Goal: Task Accomplishment & Management: Use online tool/utility

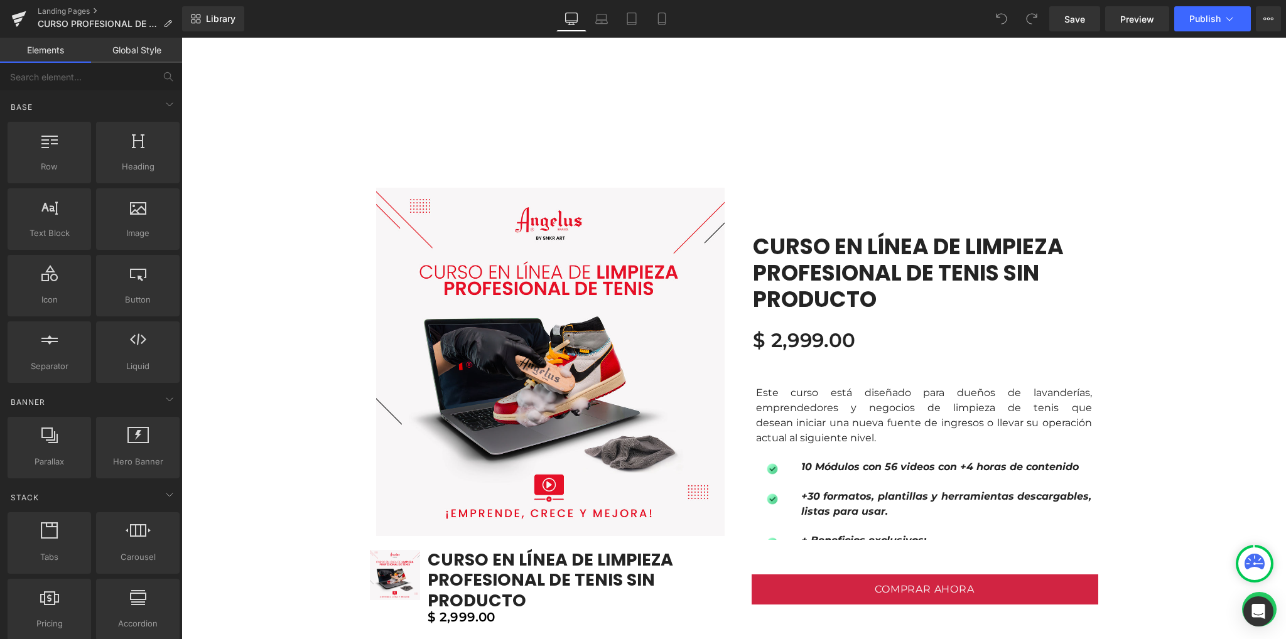
scroll to position [1088, 0]
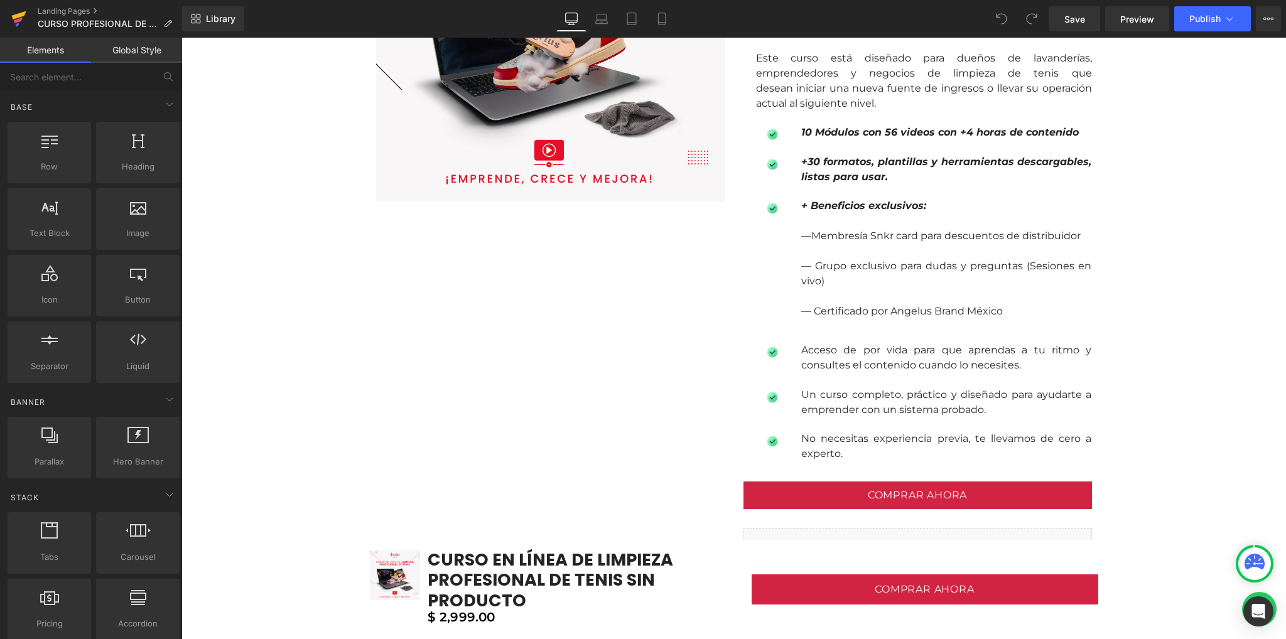
click at [22, 22] on icon at bounding box center [18, 18] width 15 height 31
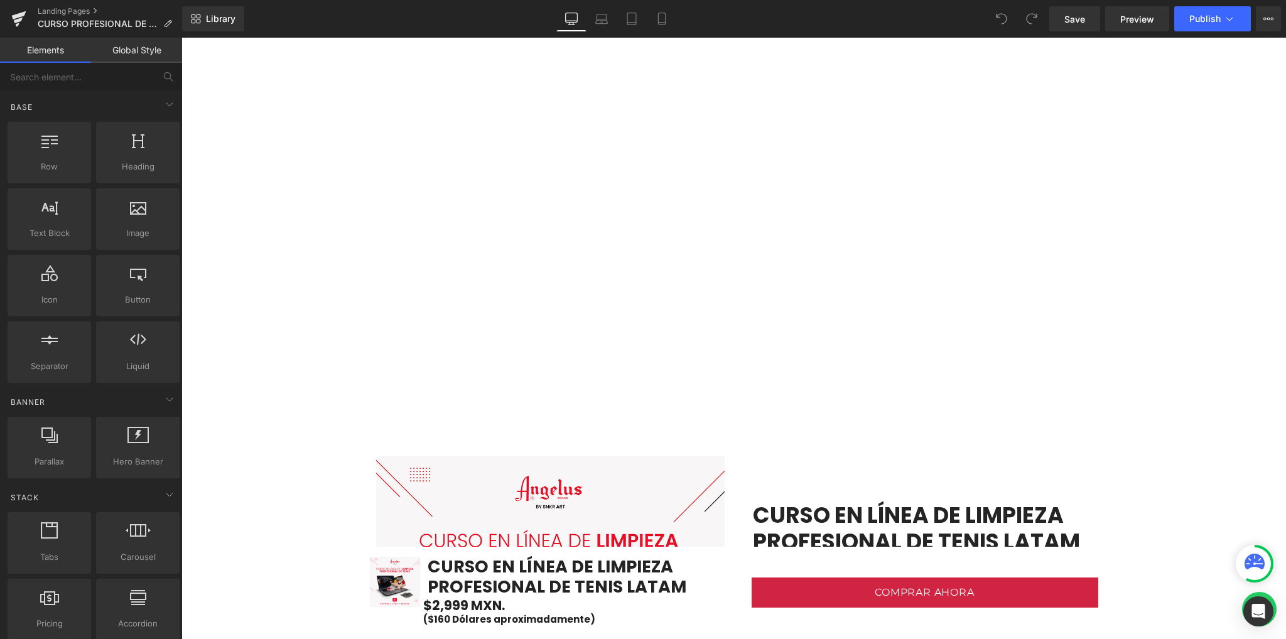
scroll to position [669, 0]
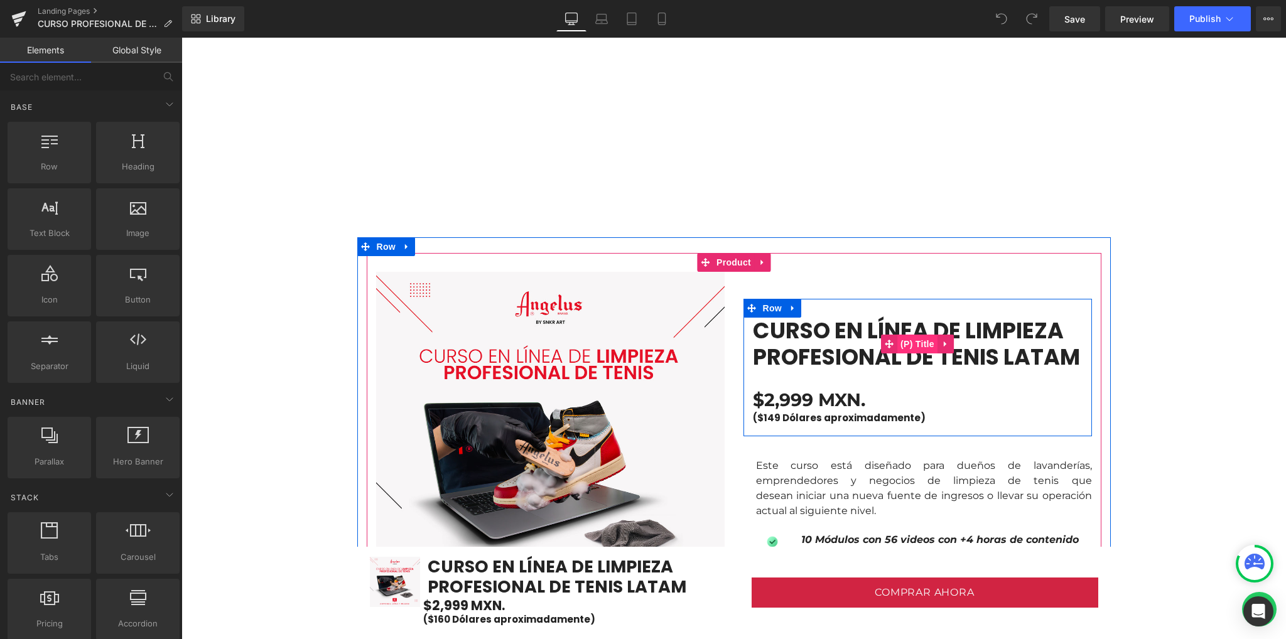
click at [913, 345] on span "(P) Title" at bounding box center [917, 344] width 40 height 19
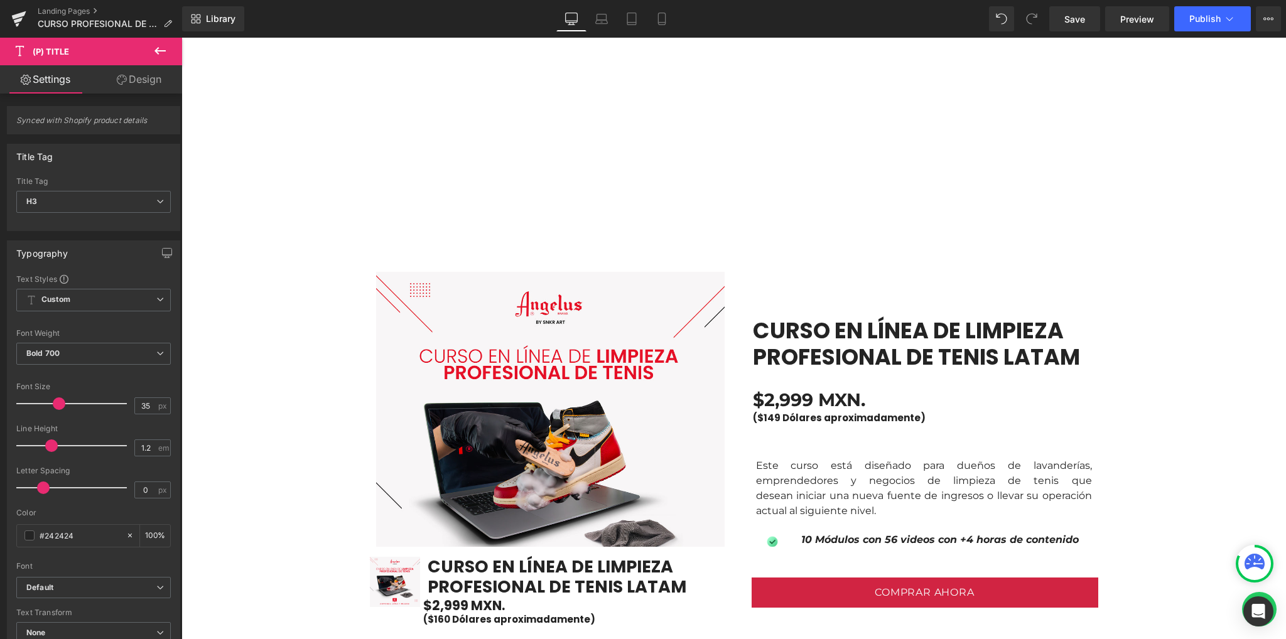
click at [57, 80] on link "Settings" at bounding box center [45, 79] width 91 height 28
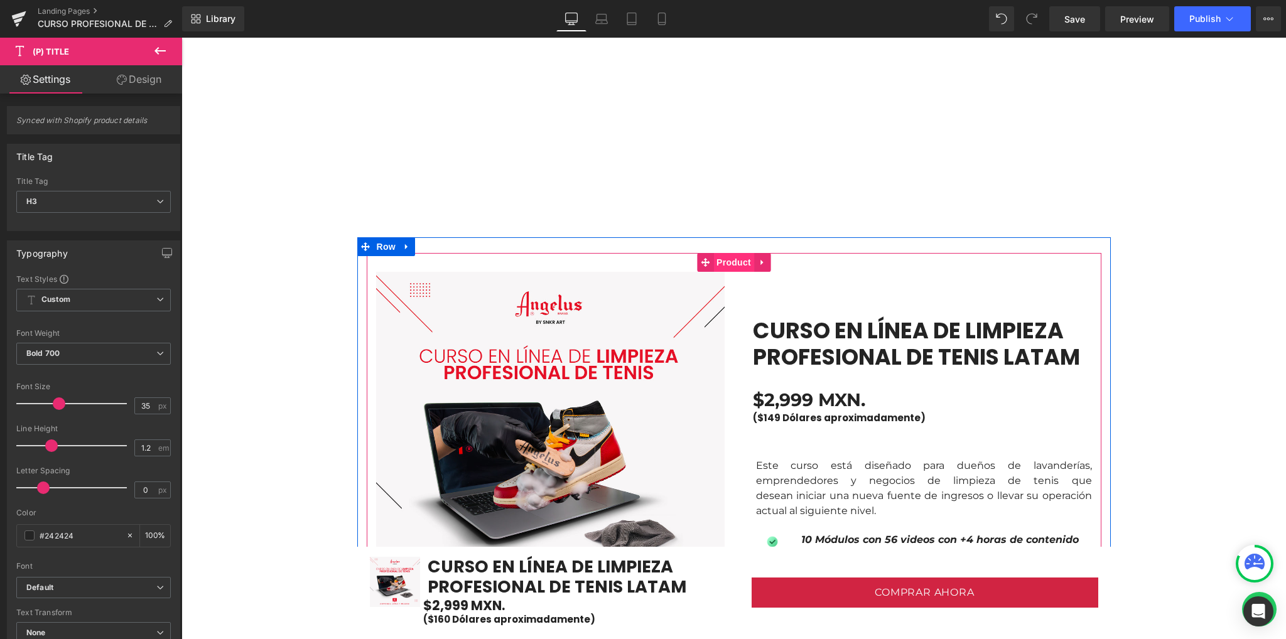
click at [726, 262] on span "Product" at bounding box center [733, 262] width 41 height 19
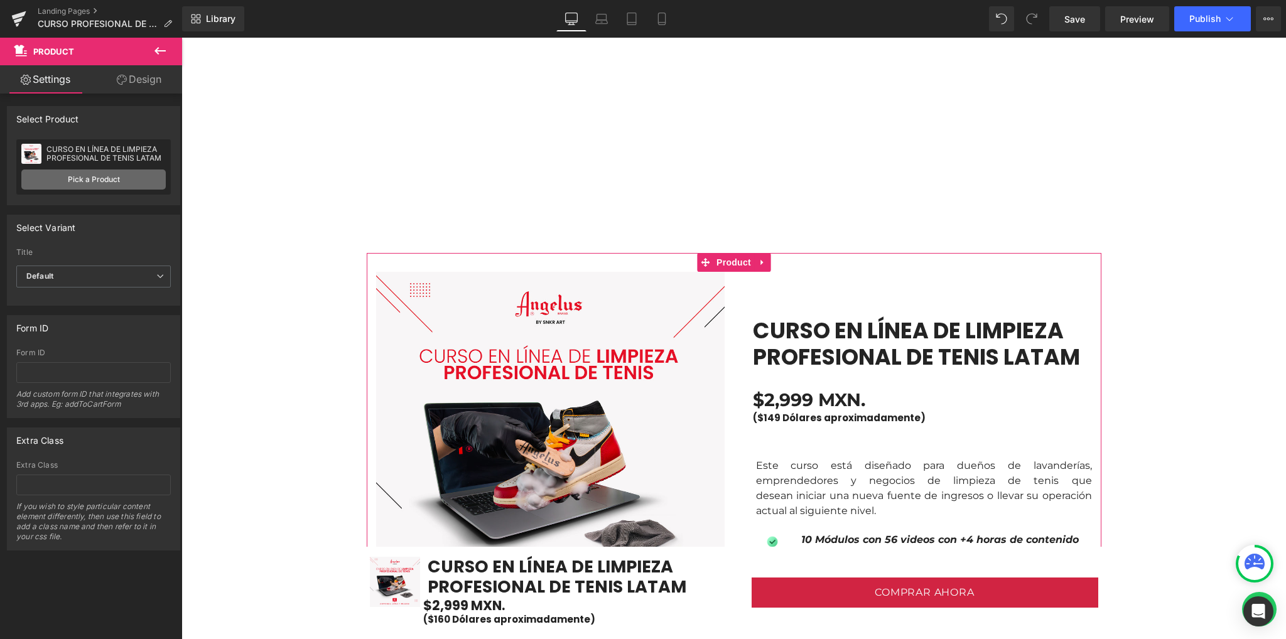
click at [72, 176] on link "Pick a Product" at bounding box center [93, 180] width 144 height 20
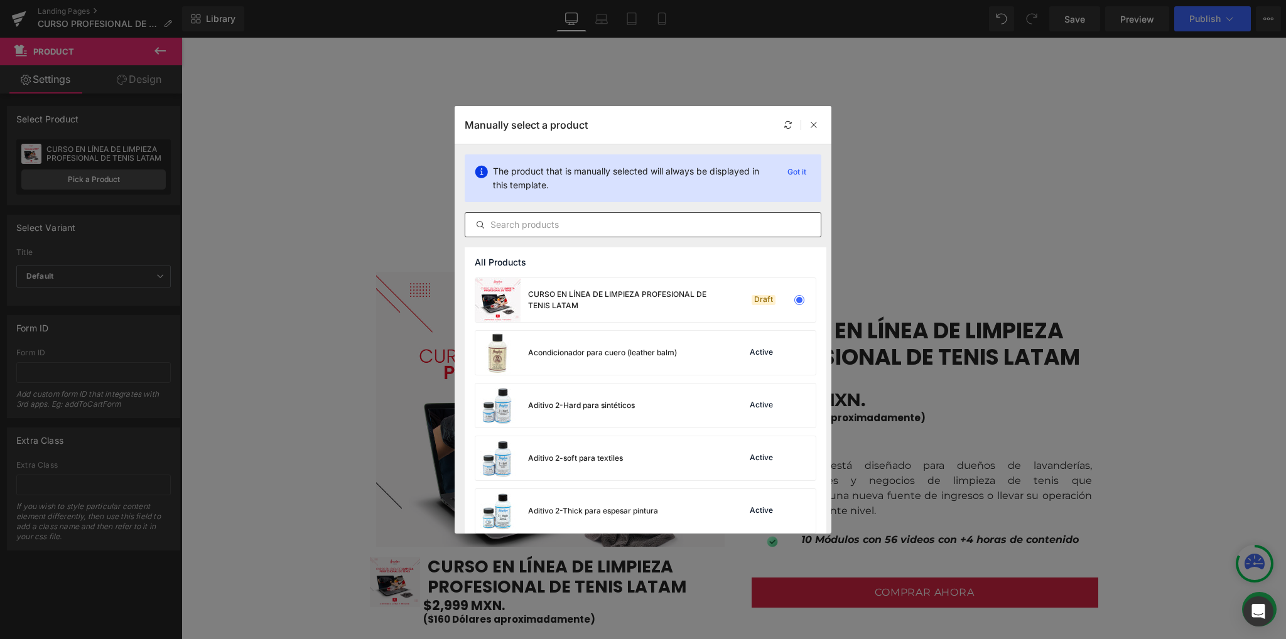
click at [543, 222] on input "text" at bounding box center [642, 224] width 355 height 15
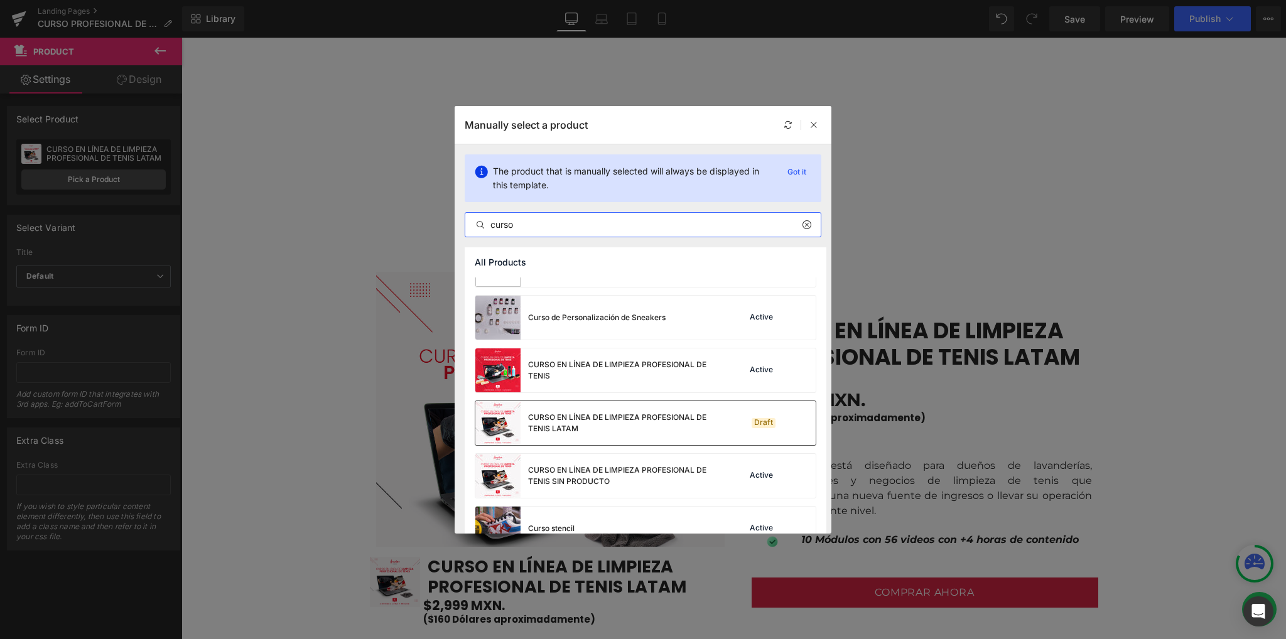
scroll to position [251, 0]
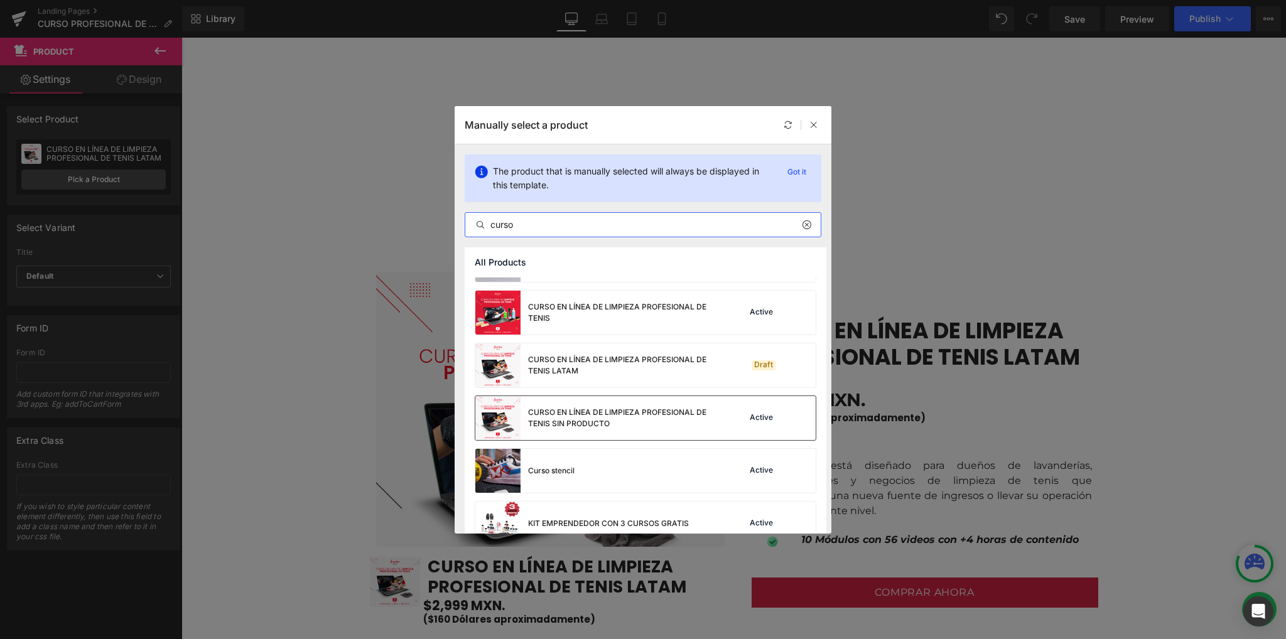
type input "curso"
click at [578, 428] on div "CURSO EN LÍNEA DE LIMPIEZA PROFESIONAL DE TENIS SIN PRODUCTO" at bounding box center [622, 418] width 188 height 23
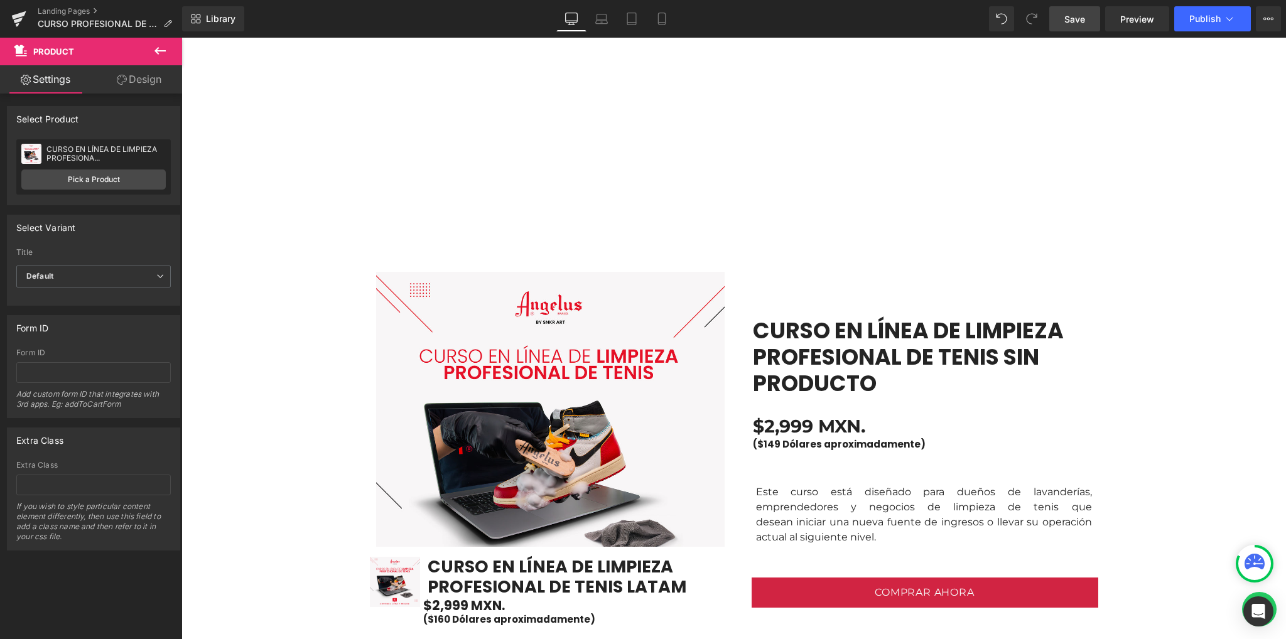
click at [1076, 24] on span "Save" at bounding box center [1075, 19] width 21 height 13
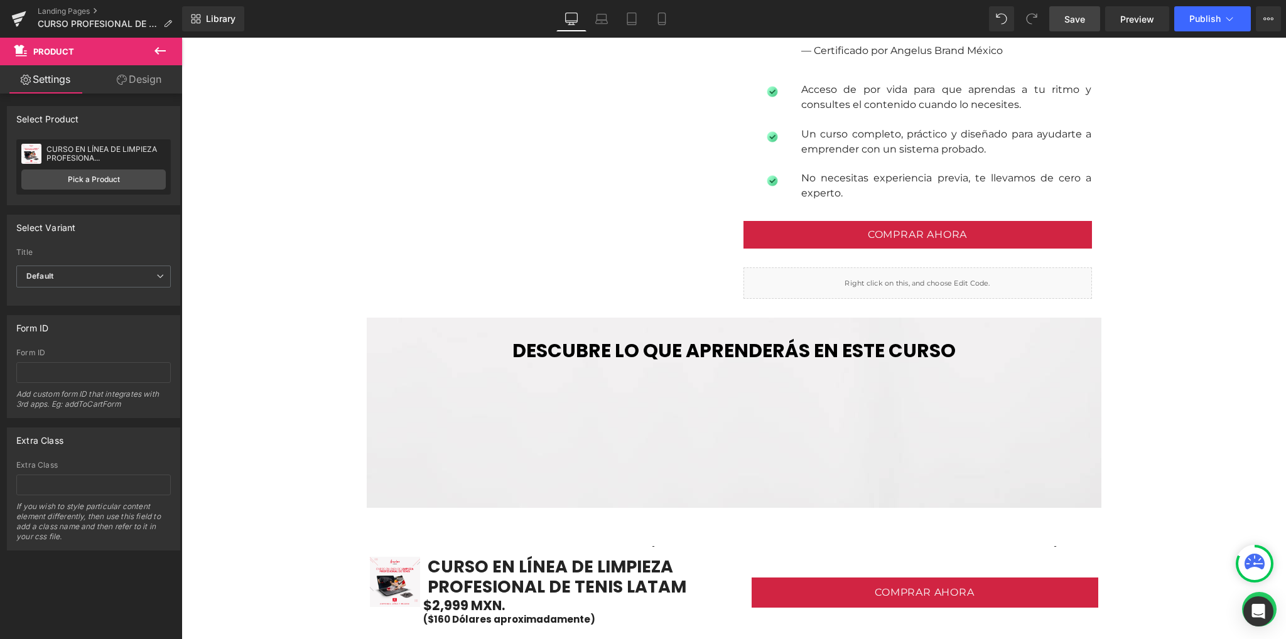
scroll to position [1340, 0]
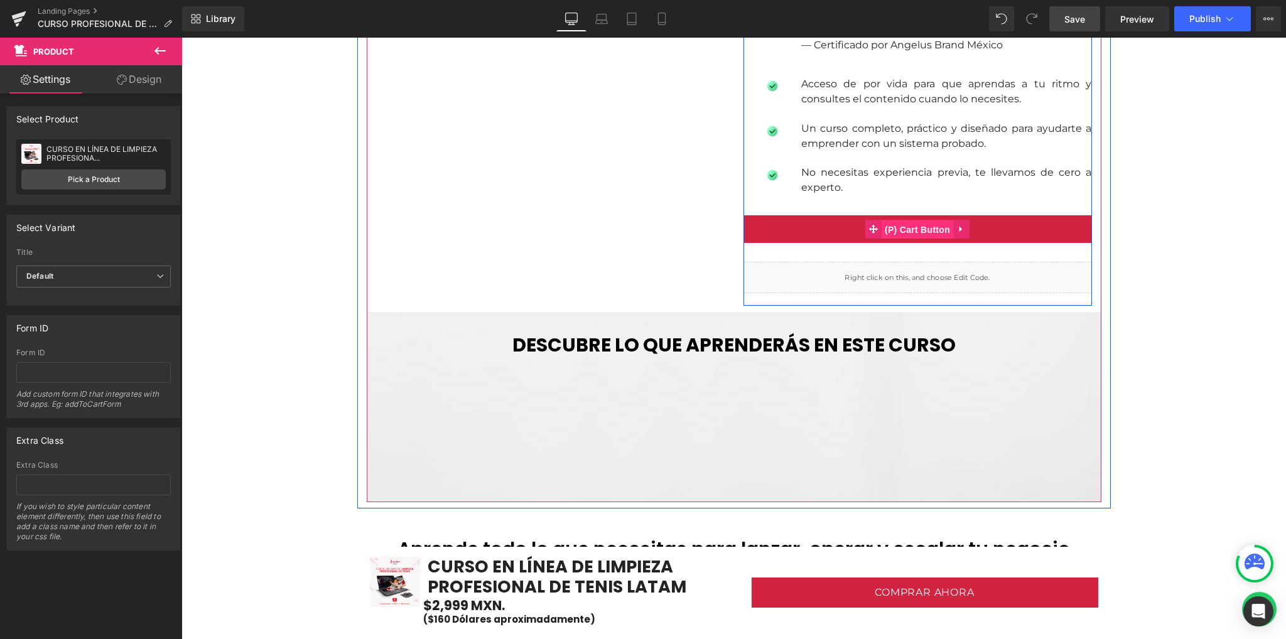
click at [911, 224] on span "(P) Cart Button" at bounding box center [918, 229] width 72 height 19
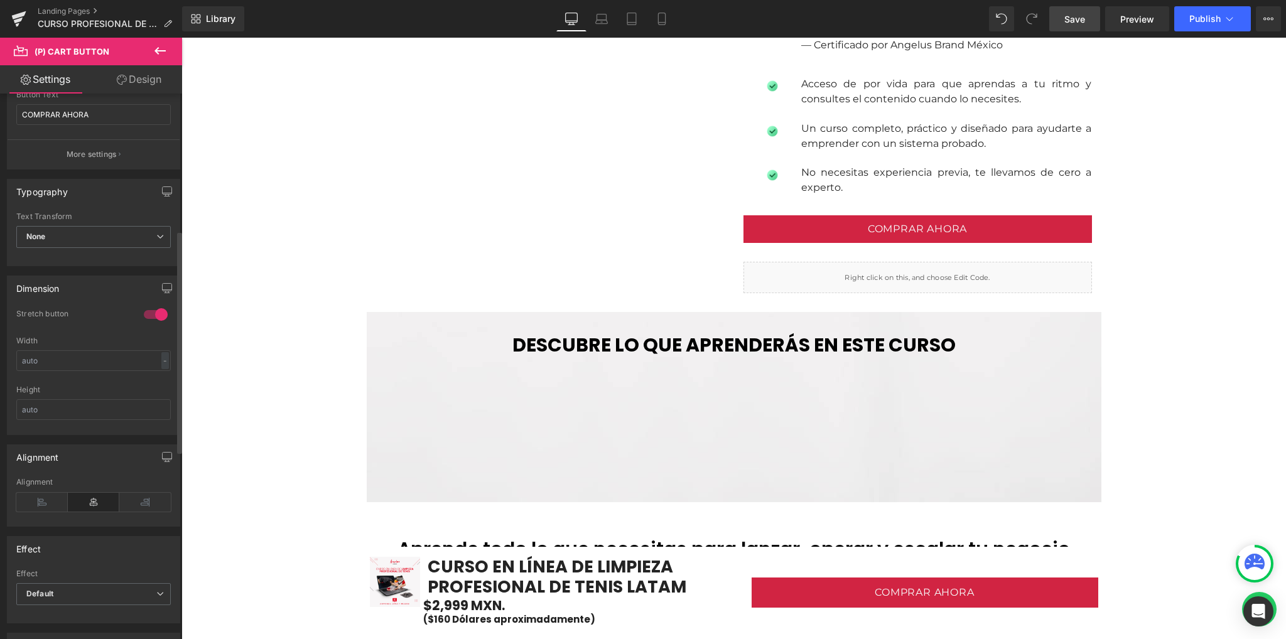
scroll to position [0, 0]
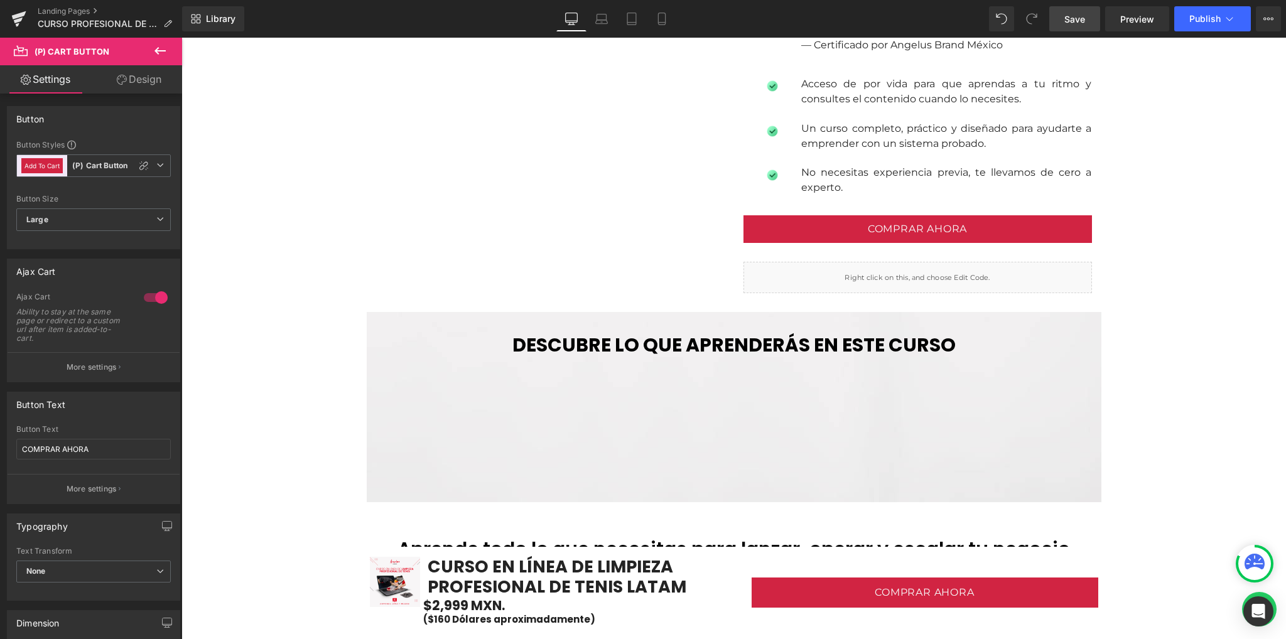
click at [135, 85] on link "Design" at bounding box center [139, 79] width 91 height 28
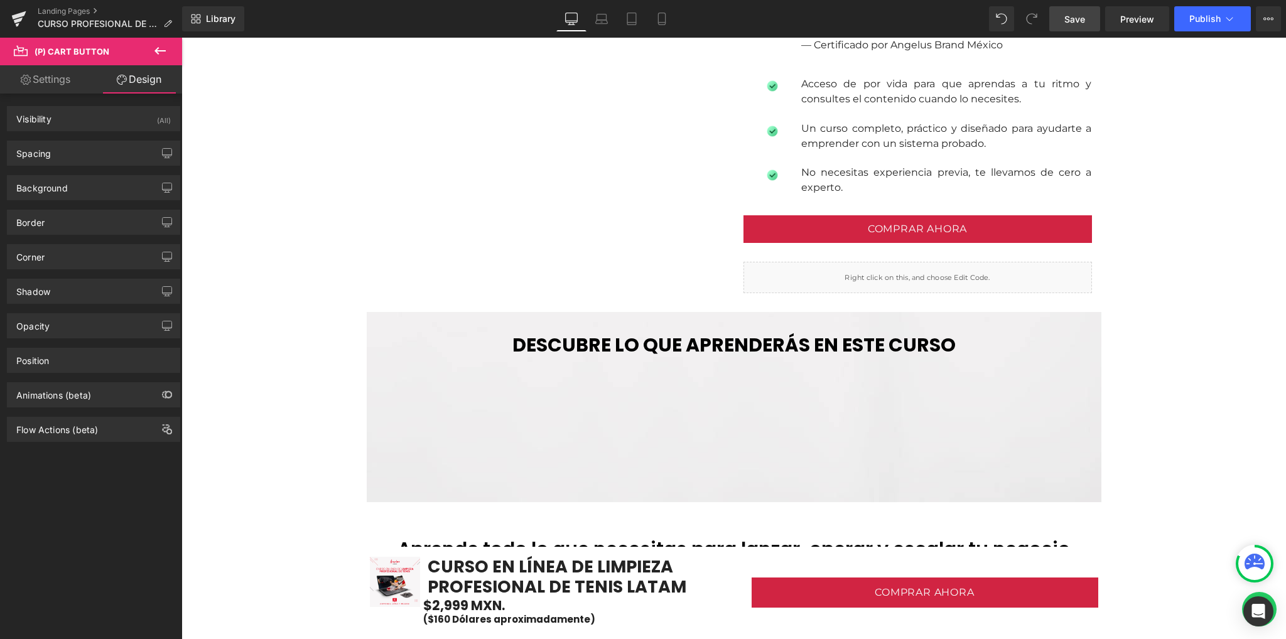
click at [40, 86] on link "Settings" at bounding box center [45, 79] width 91 height 28
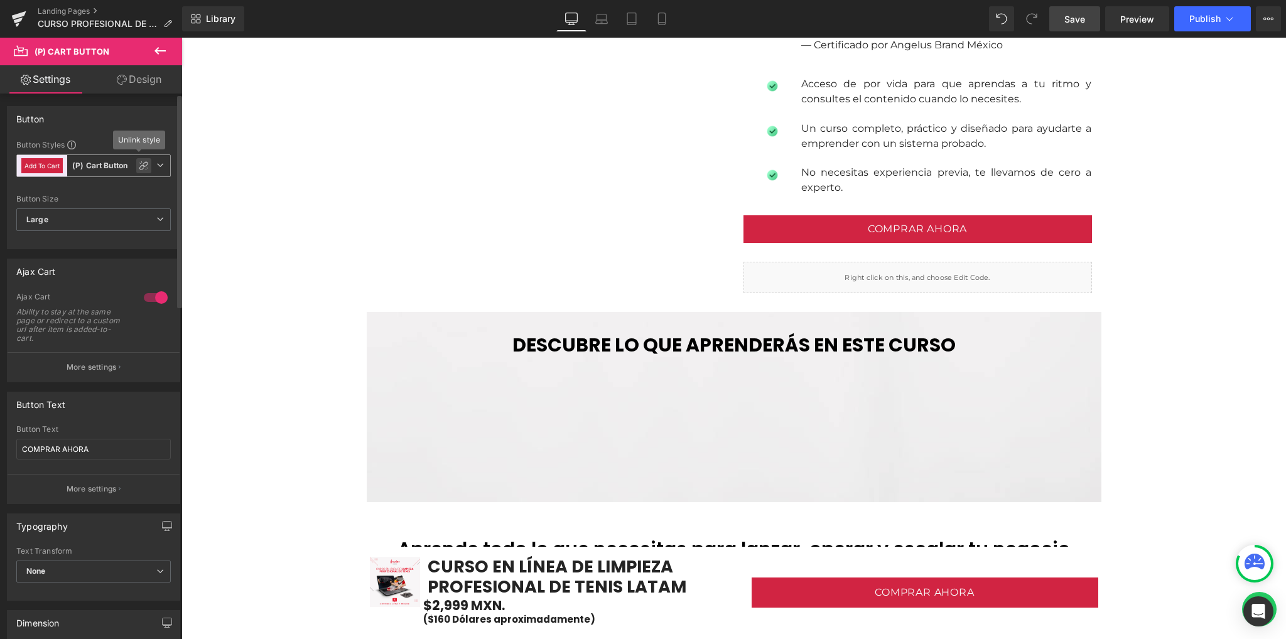
click at [141, 163] on icon at bounding box center [144, 166] width 10 height 10
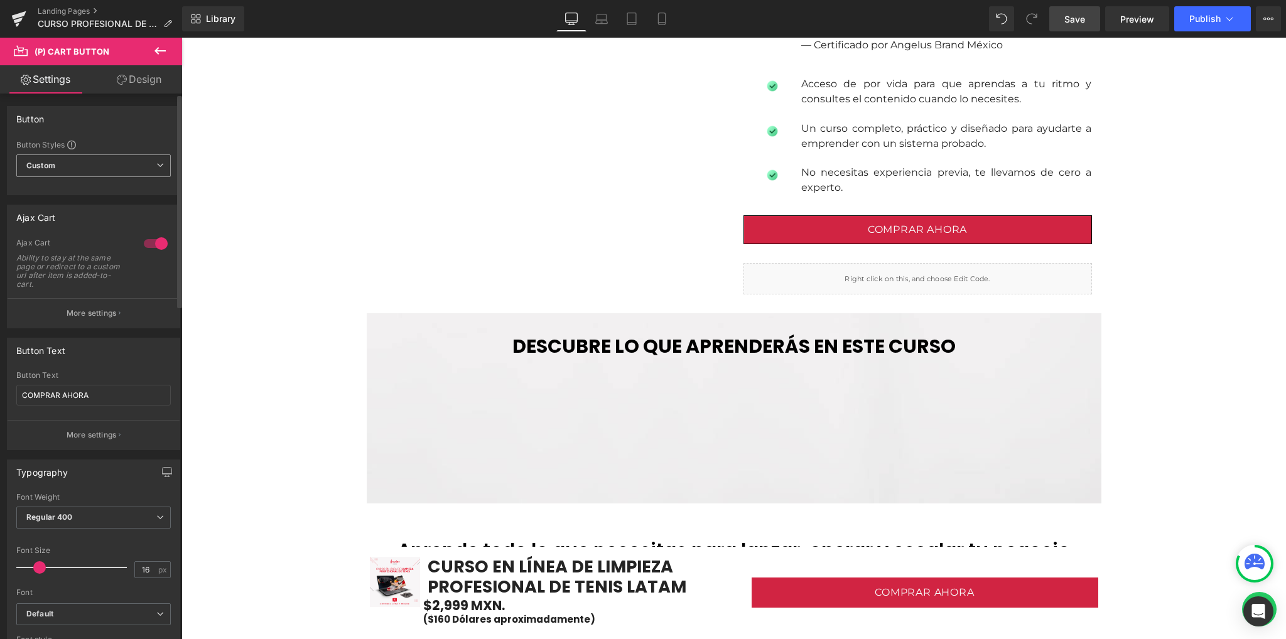
click at [158, 161] on icon at bounding box center [160, 165] width 8 height 8
click at [58, 196] on div "Custom" at bounding box center [63, 195] width 49 height 23
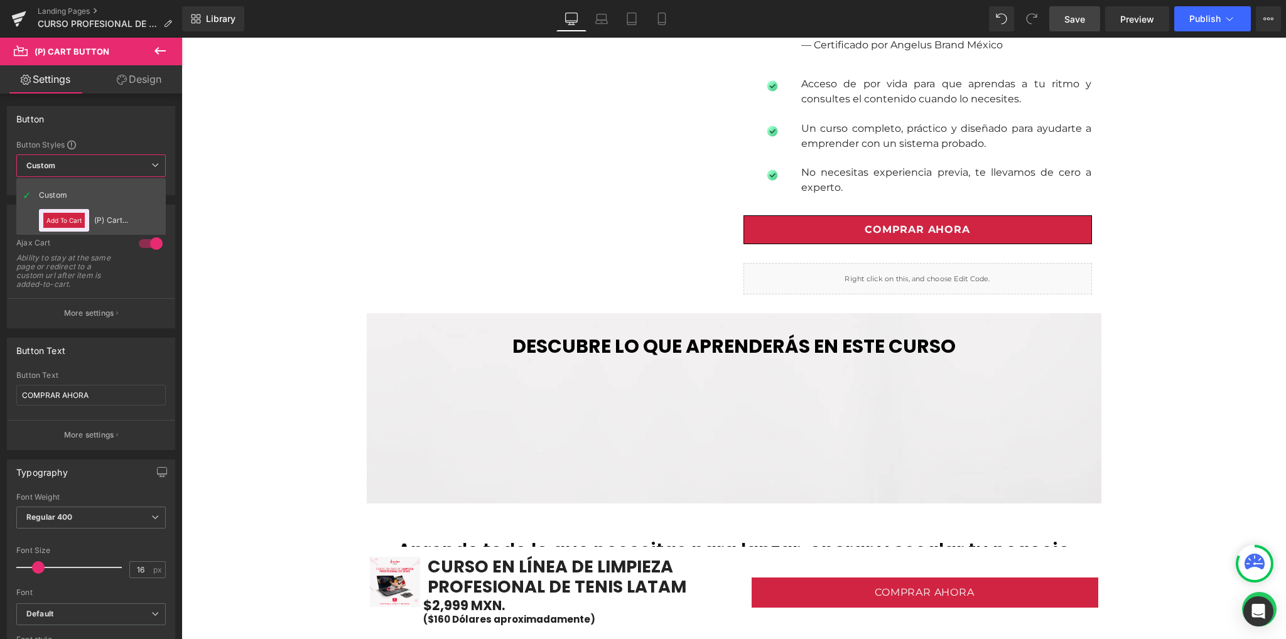
drag, startPoint x: 588, startPoint y: 199, endPoint x: 690, endPoint y: 220, distance: 104.6
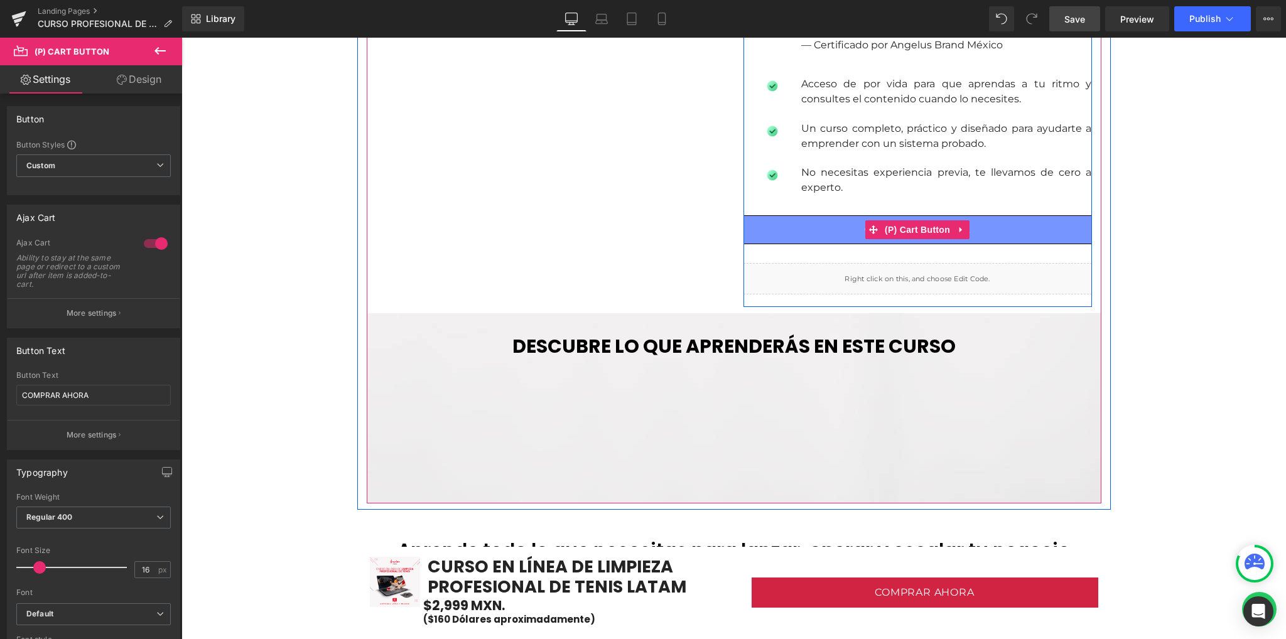
click at [927, 234] on span "(P) Cart Button" at bounding box center [918, 229] width 72 height 19
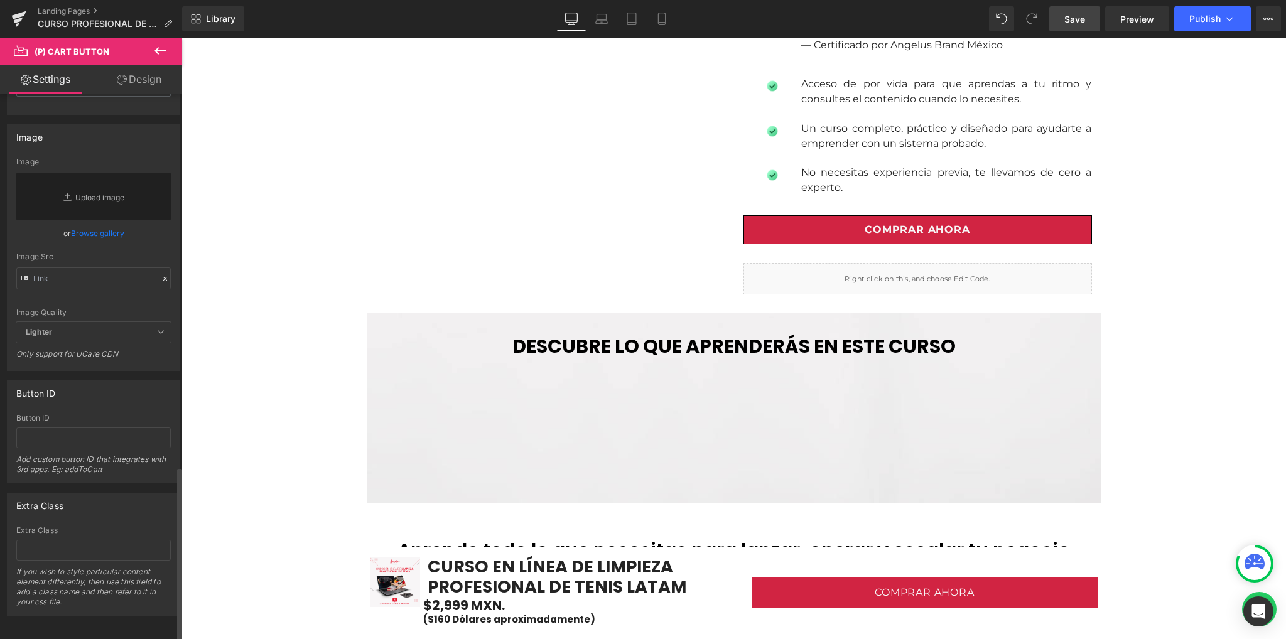
scroll to position [1166, 0]
click at [53, 433] on input "text" at bounding box center [93, 435] width 154 height 21
paste input "https://pay.hotmart.com/P101993369T"
type input "https://pay.hotmart.com/P101993369T"
click at [100, 398] on div "Button ID Button ID https://pay.hotmart.com/P101993369T Add custom button ID th…" at bounding box center [93, 429] width 173 height 103
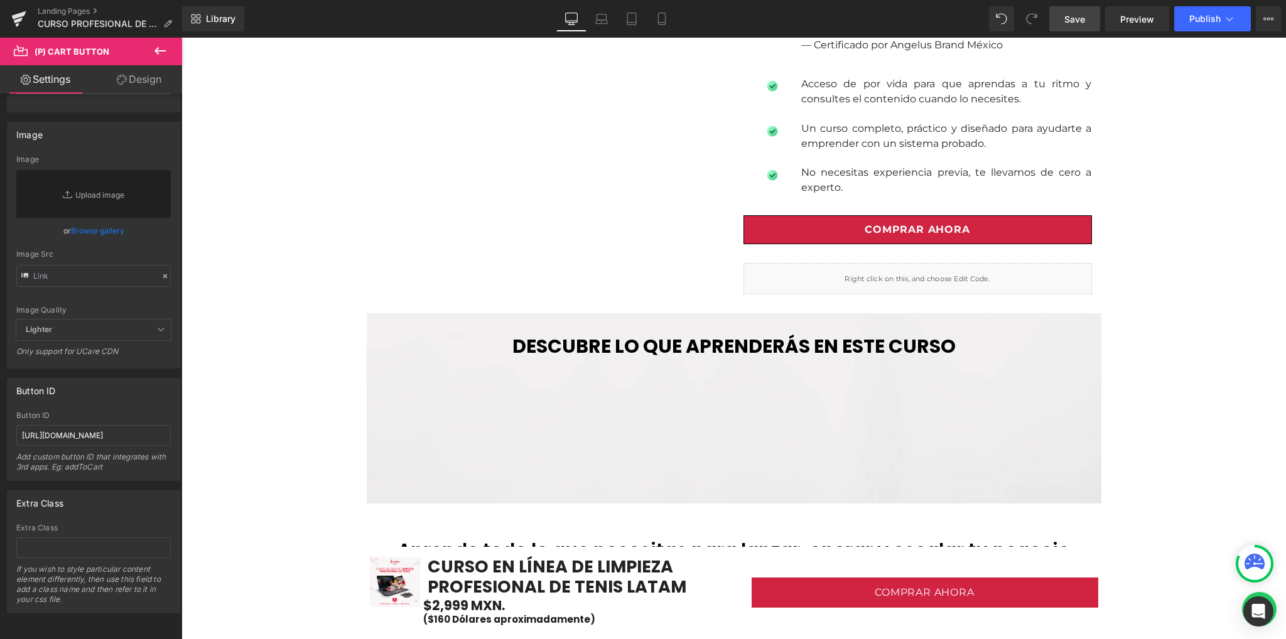
click at [1084, 16] on span "Save" at bounding box center [1075, 19] width 21 height 13
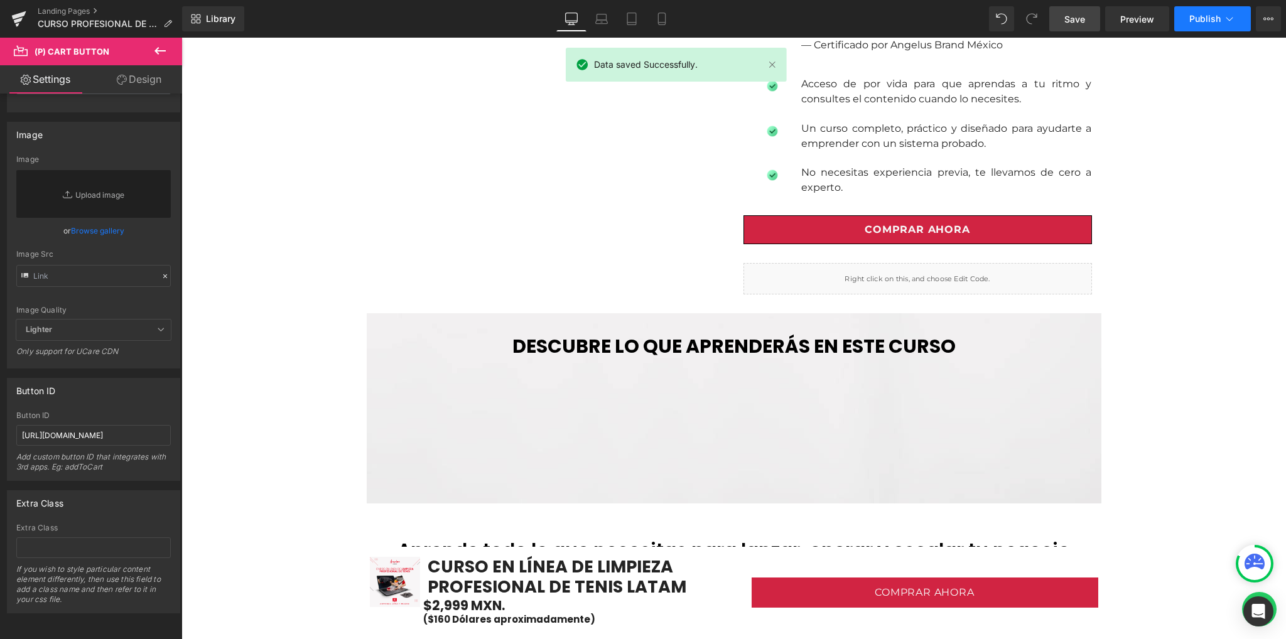
click at [1192, 19] on span "Publish" at bounding box center [1204, 19] width 31 height 10
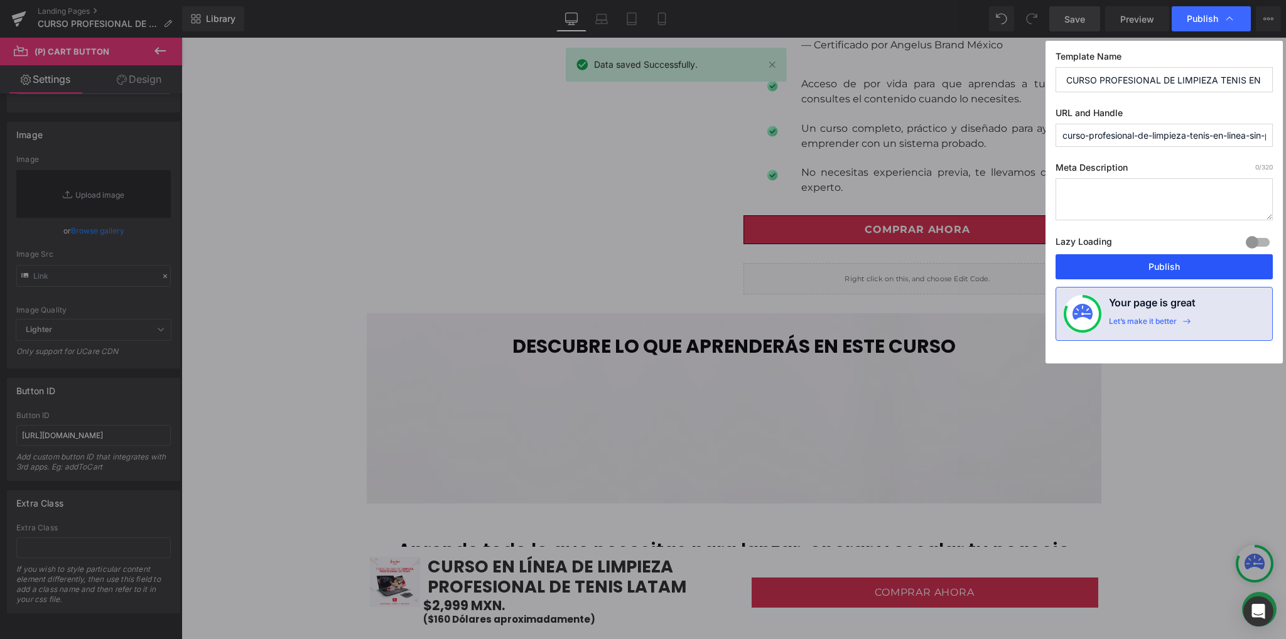
click at [1128, 264] on button "Publish" at bounding box center [1164, 266] width 217 height 25
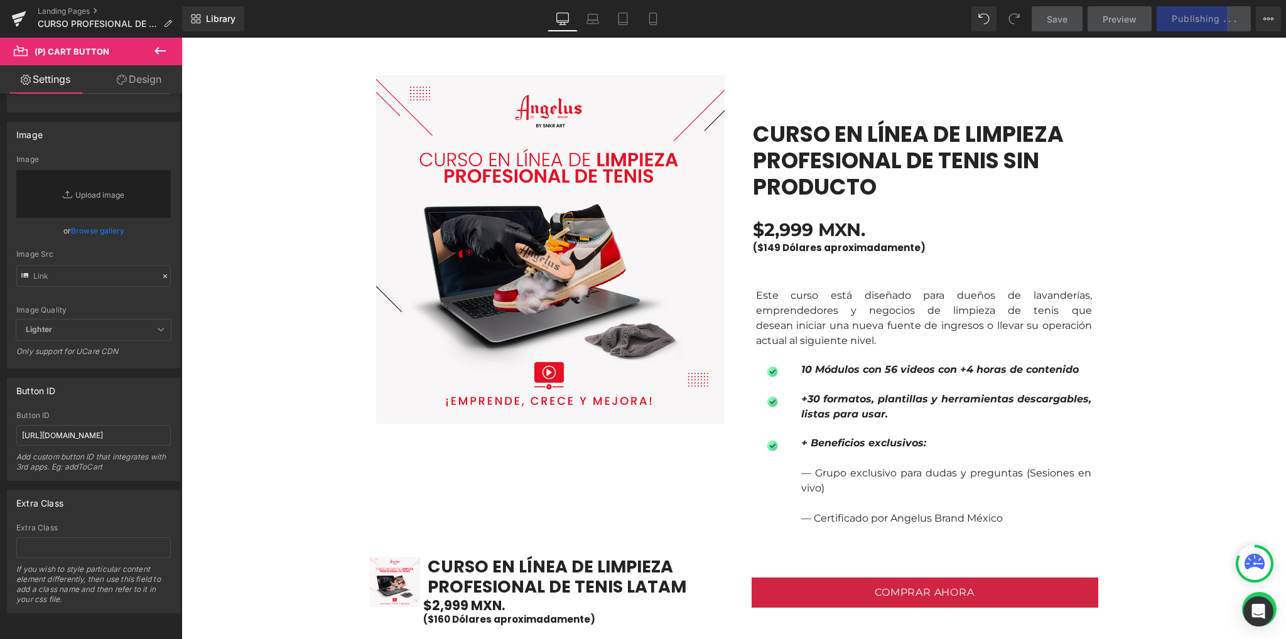
scroll to position [837, 0]
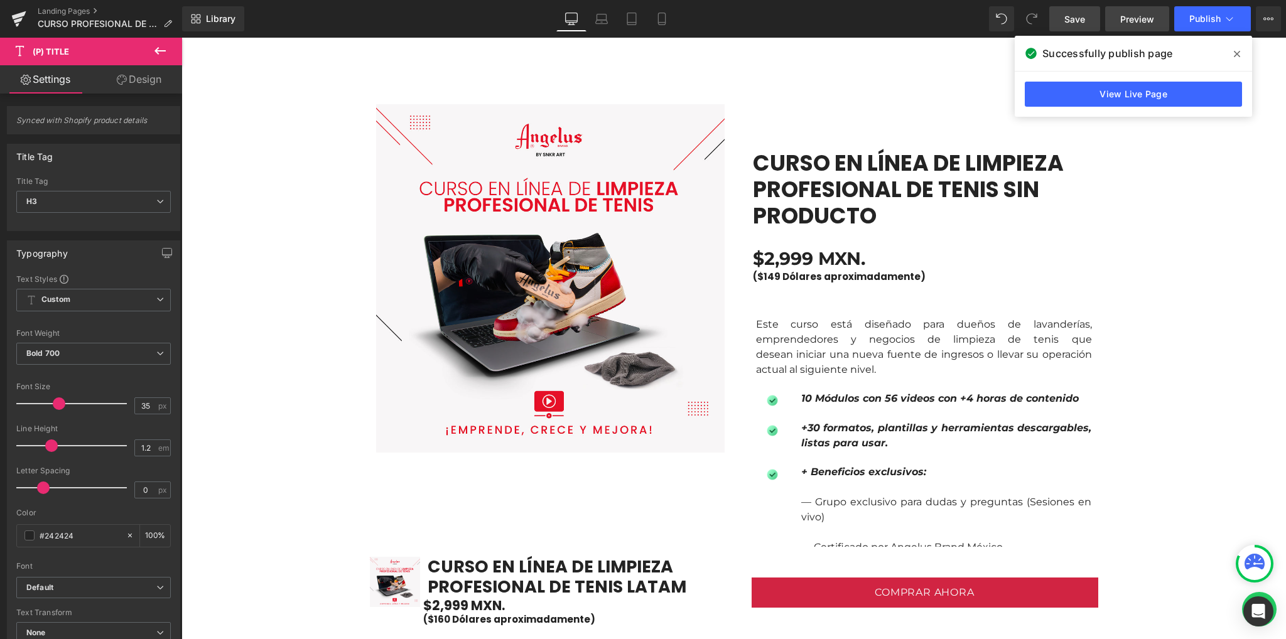
click at [1115, 17] on link "Preview" at bounding box center [1137, 18] width 64 height 25
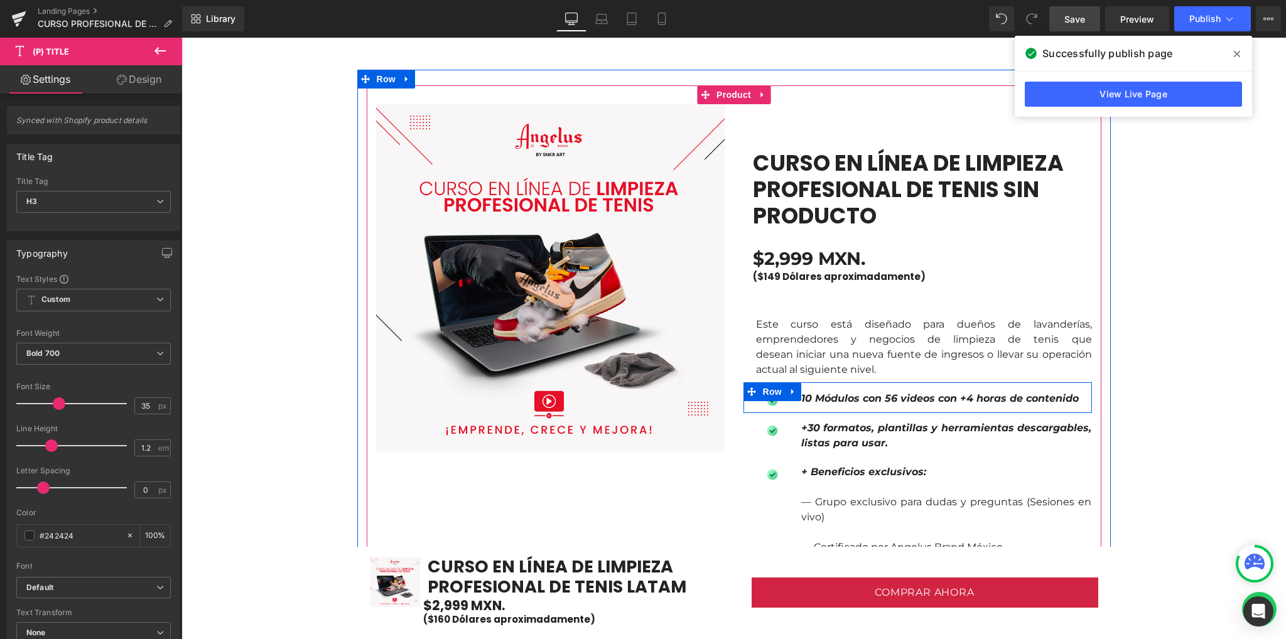
scroll to position [1172, 0]
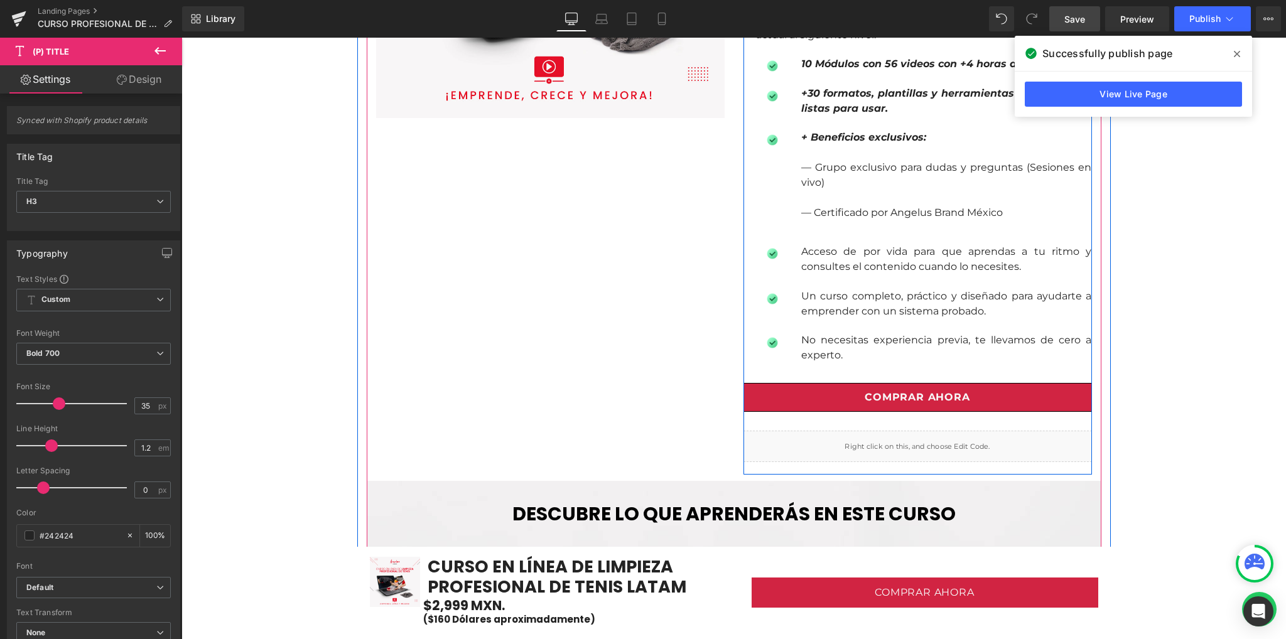
click at [889, 402] on span "(P) Cart Button" at bounding box center [917, 397] width 57 height 15
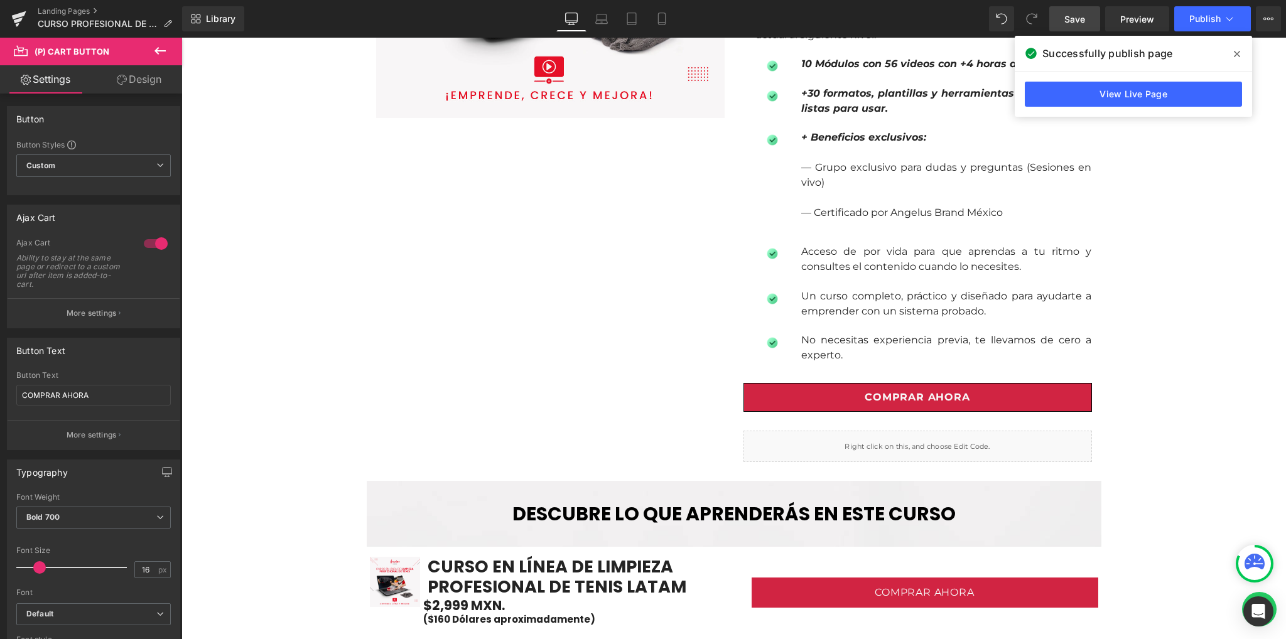
click at [155, 54] on icon at bounding box center [160, 50] width 15 height 15
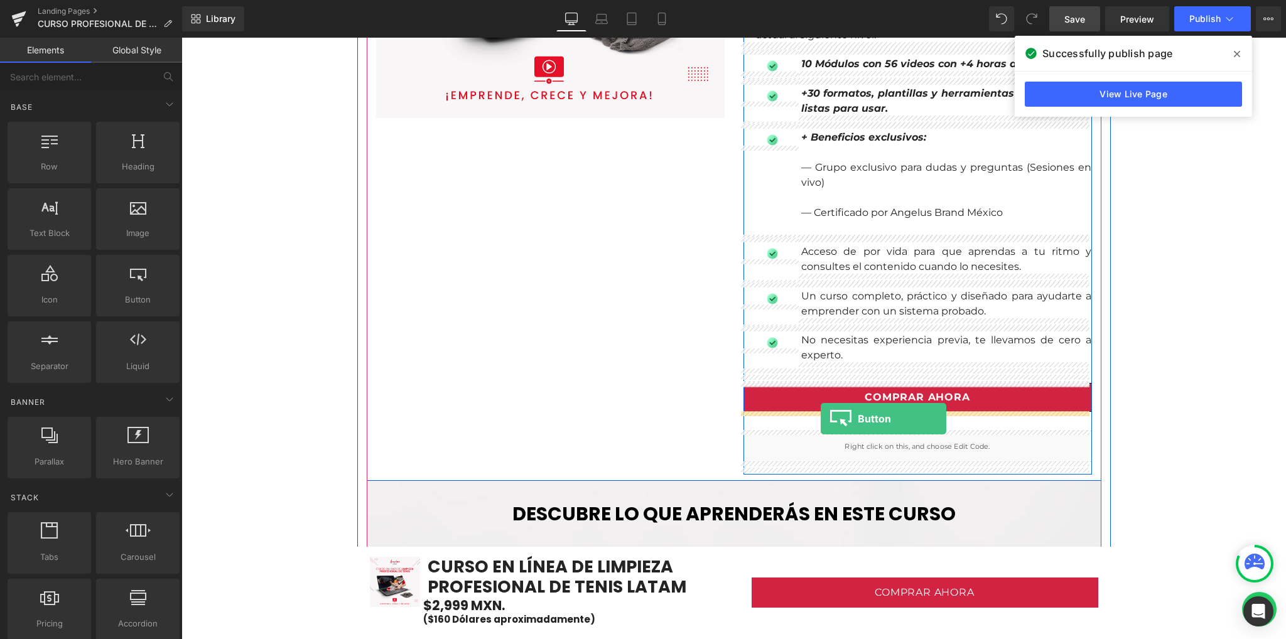
drag, startPoint x: 306, startPoint y: 329, endPoint x: 821, endPoint y: 419, distance: 522.8
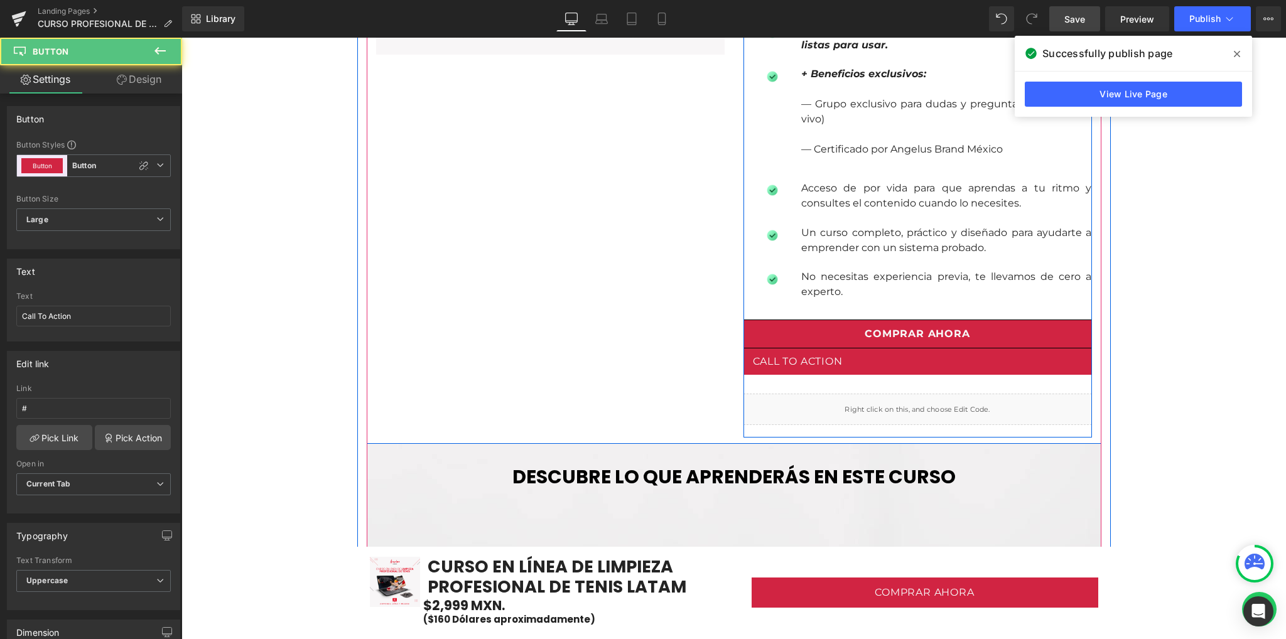
scroll to position [1108, 0]
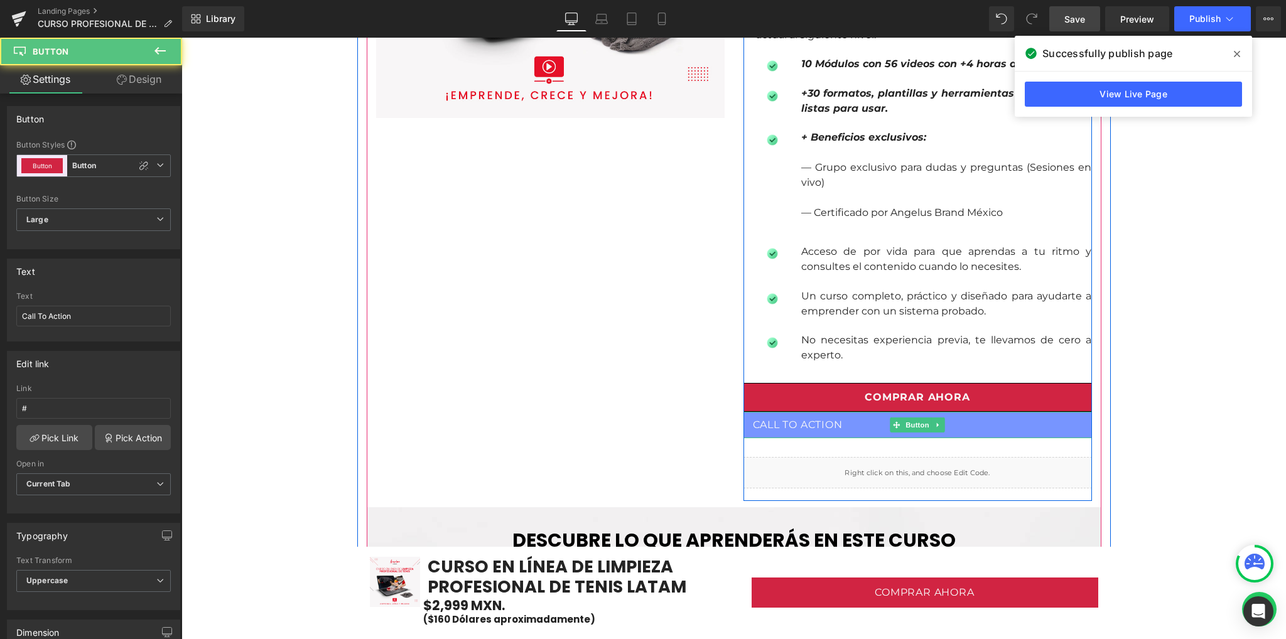
click at [789, 421] on span "Call To Action" at bounding box center [798, 425] width 90 height 14
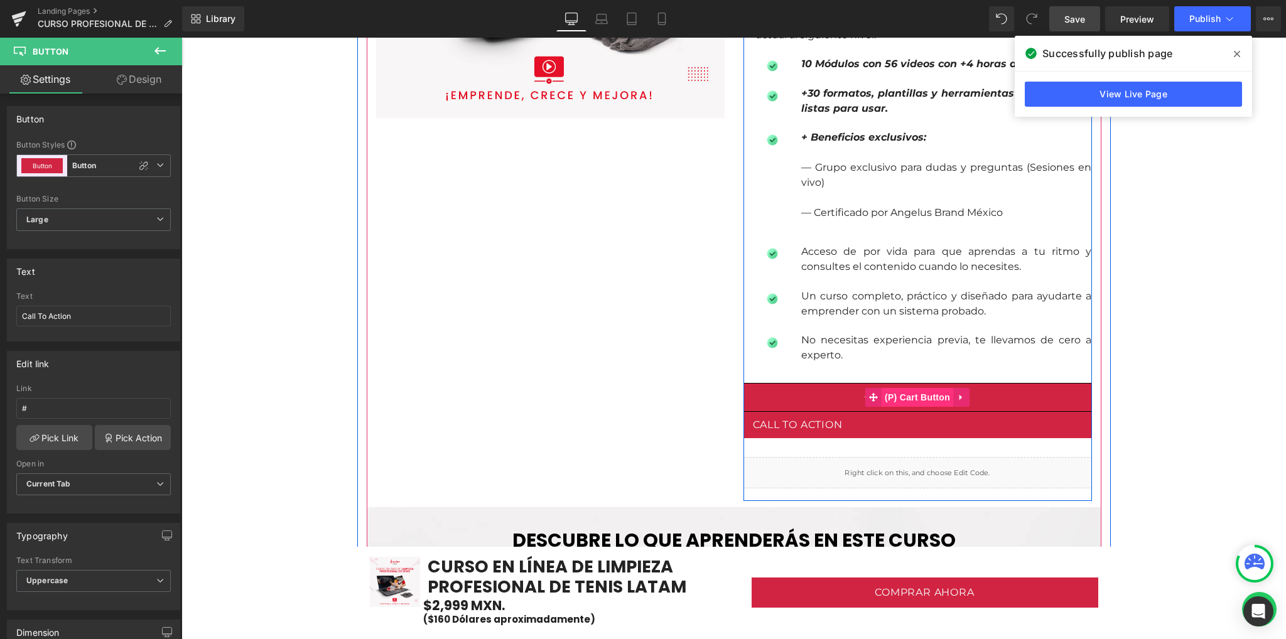
click at [897, 396] on span "(P) Cart Button" at bounding box center [918, 397] width 72 height 19
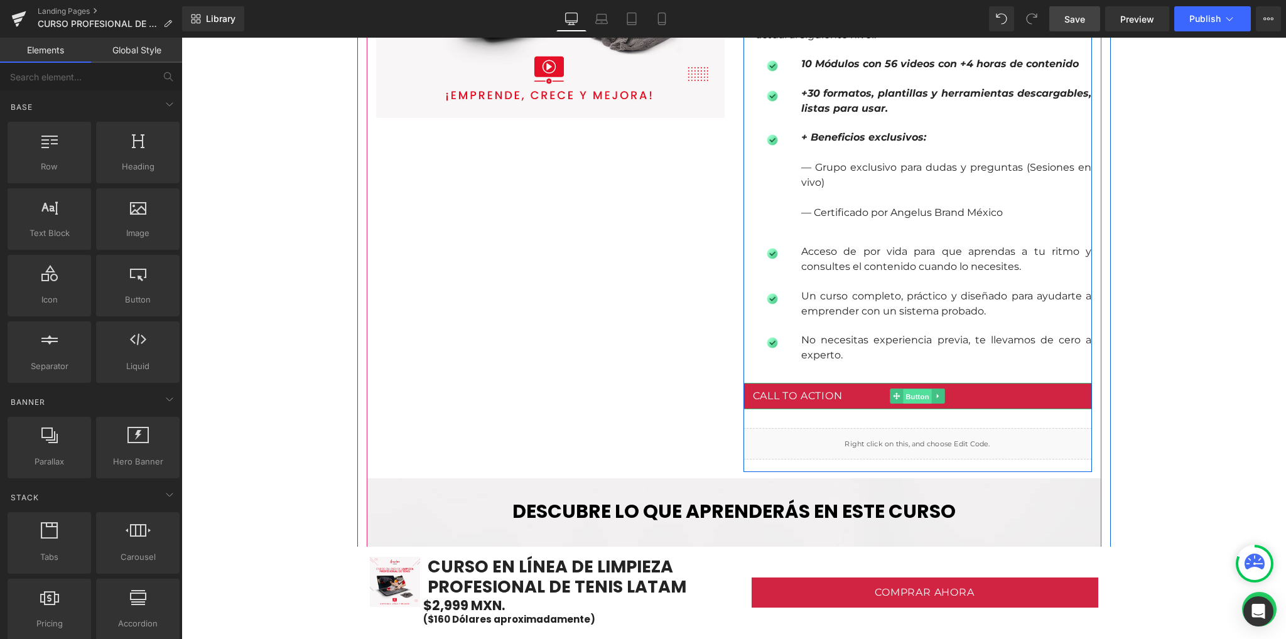
click at [909, 398] on span "Button" at bounding box center [917, 396] width 29 height 15
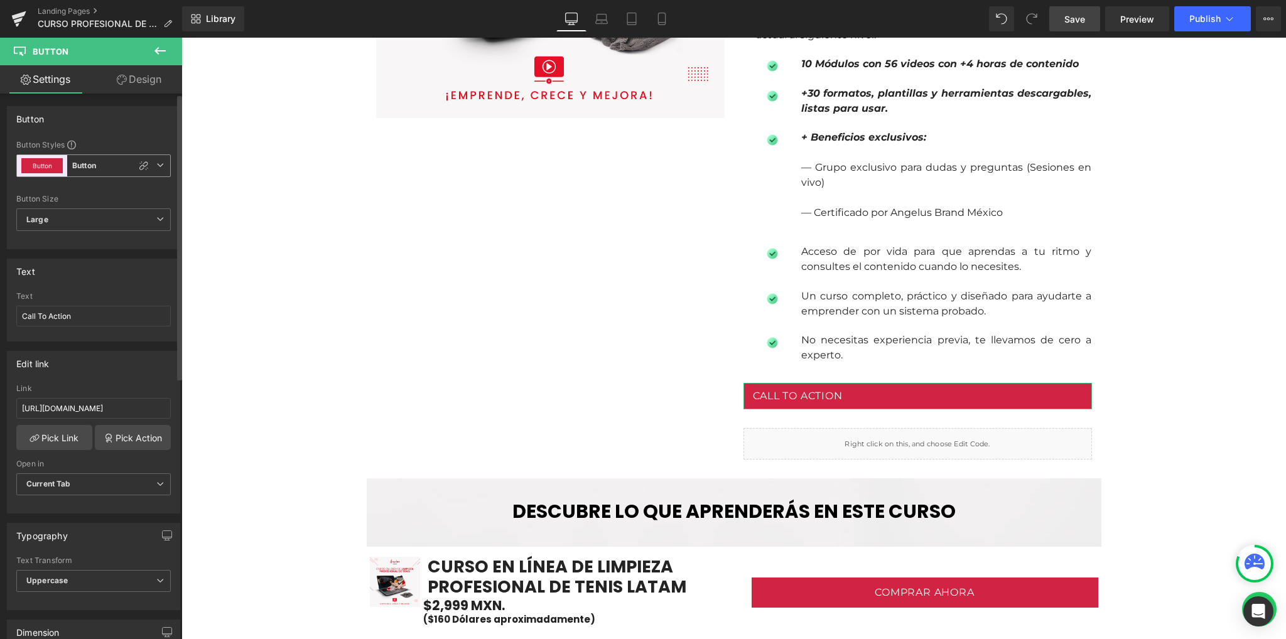
click at [79, 166] on b "Button" at bounding box center [84, 166] width 24 height 11
click at [30, 165] on button "Button" at bounding box center [41, 165] width 41 height 15
drag, startPoint x: 89, startPoint y: 318, endPoint x: 0, endPoint y: 315, distance: 89.2
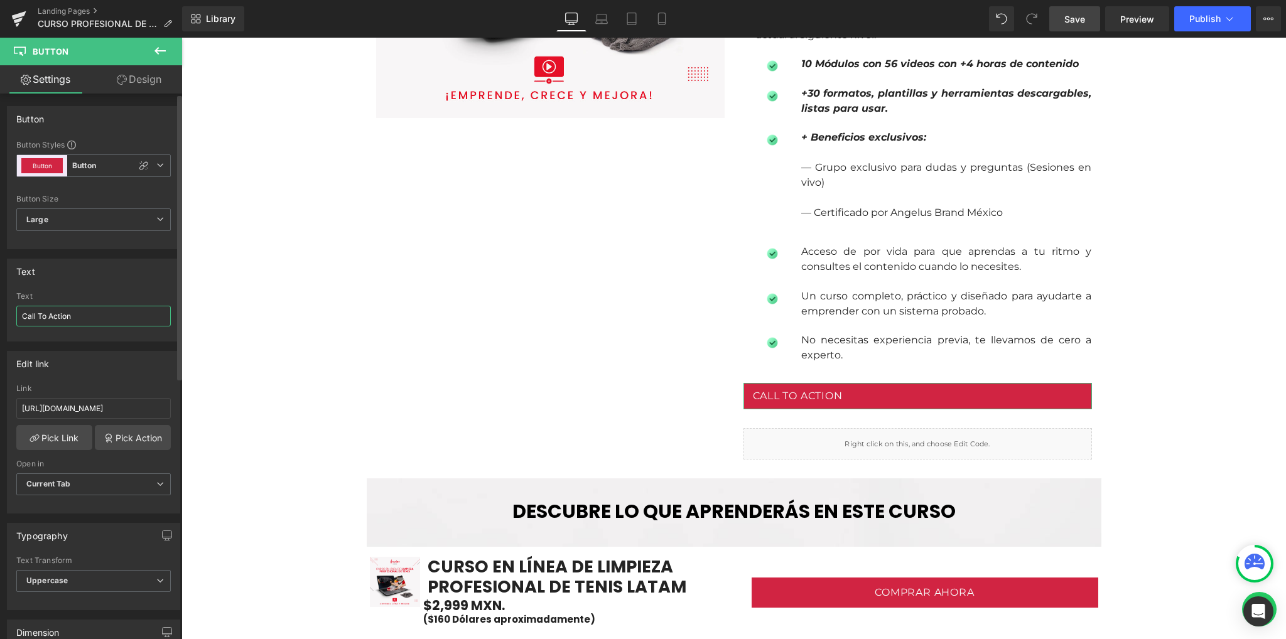
click at [0, 315] on div "Text Call To Action Text Call To Action" at bounding box center [94, 295] width 188 height 92
type input "COMPRAR AHORA"
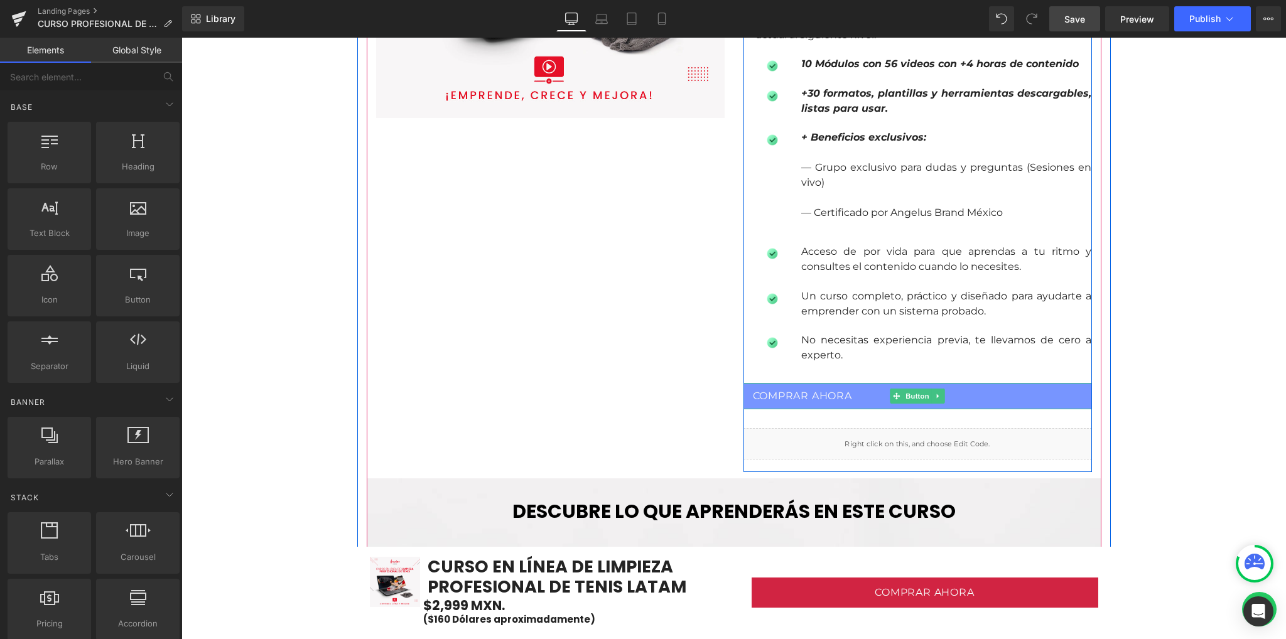
click at [830, 398] on span "COMPRAR AHORA" at bounding box center [802, 396] width 99 height 14
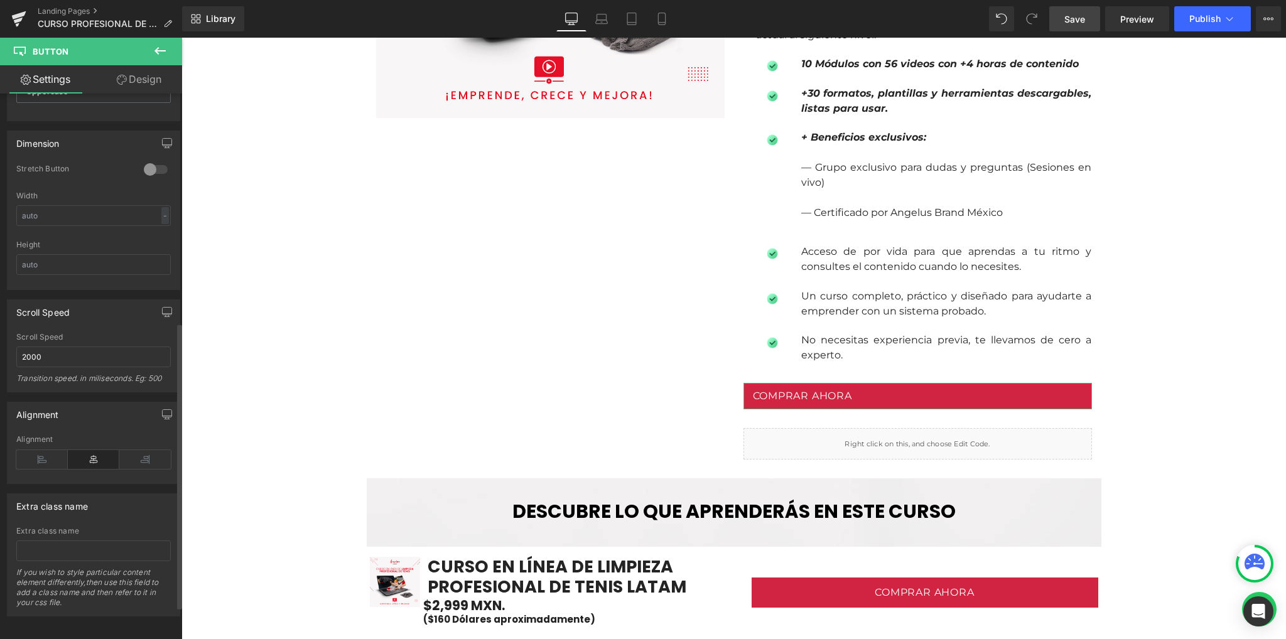
scroll to position [498, 0]
drag, startPoint x: 143, startPoint y: 444, endPoint x: 100, endPoint y: 445, distance: 42.1
click at [142, 447] on icon at bounding box center [144, 456] width 51 height 19
click at [100, 447] on icon at bounding box center [93, 456] width 51 height 19
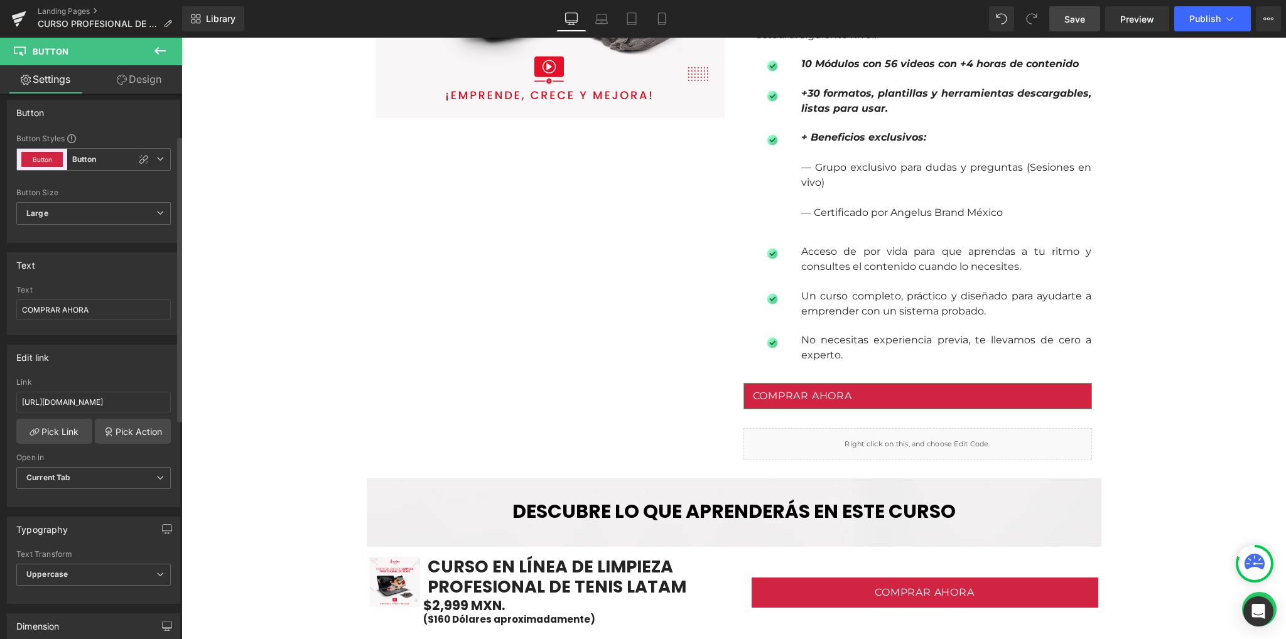
scroll to position [0, 0]
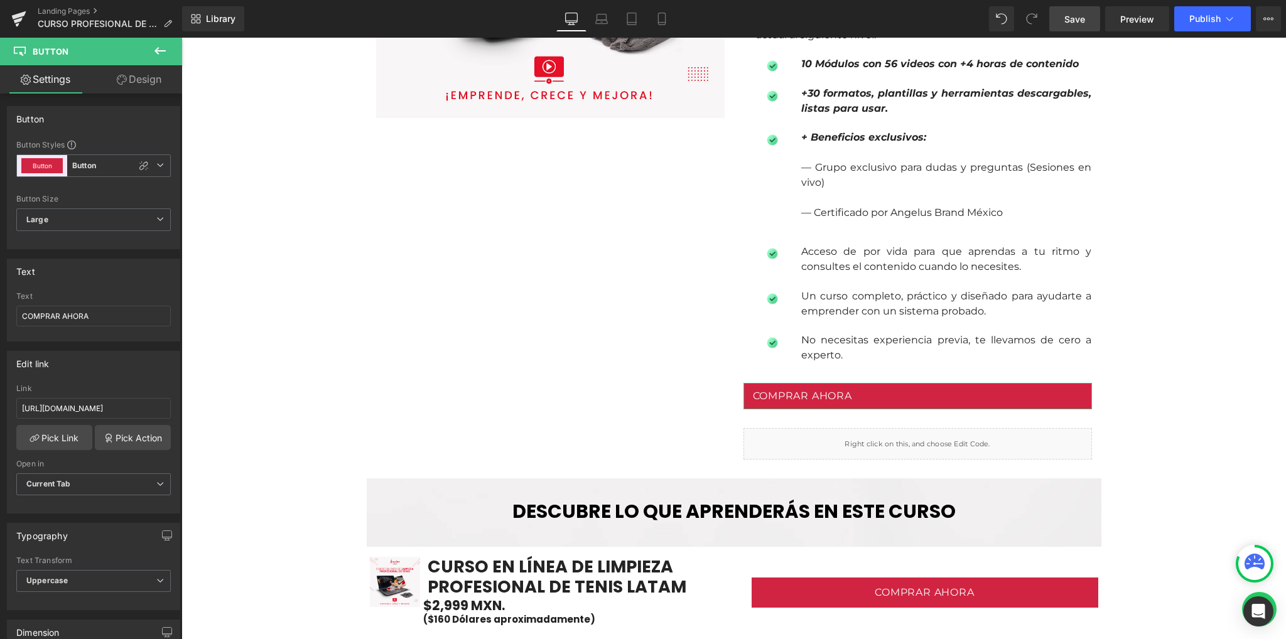
click at [146, 71] on link "Design" at bounding box center [139, 79] width 91 height 28
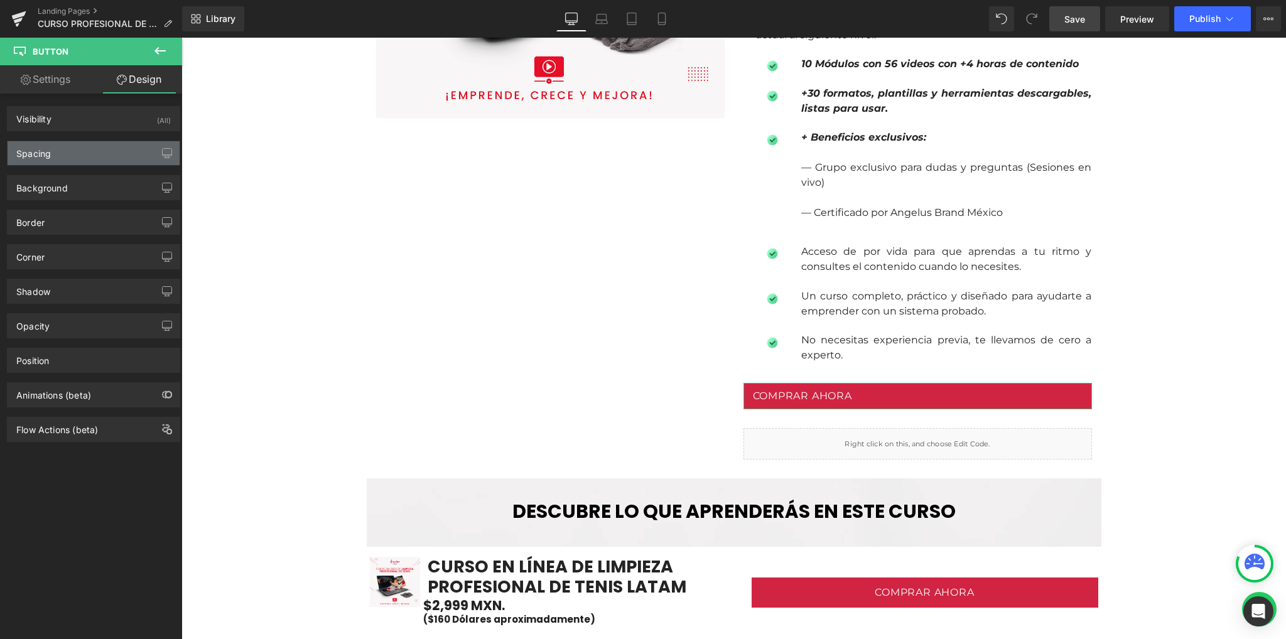
click at [49, 153] on div "Spacing" at bounding box center [33, 150] width 35 height 18
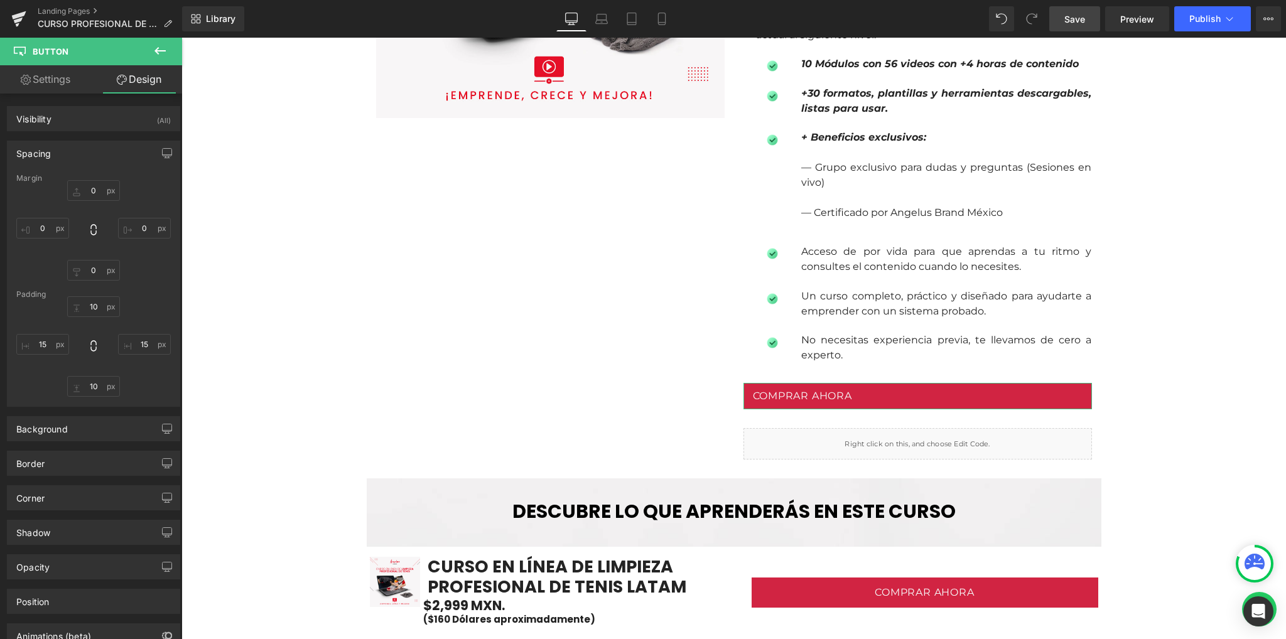
drag, startPoint x: 67, startPoint y: 144, endPoint x: 75, endPoint y: 135, distance: 11.6
click at [72, 136] on div "Spacing Margin 0 0 0 0 Padding 10 15 10 15" at bounding box center [94, 269] width 188 height 276
click at [73, 119] on div "Visibility (All)" at bounding box center [94, 119] width 172 height 24
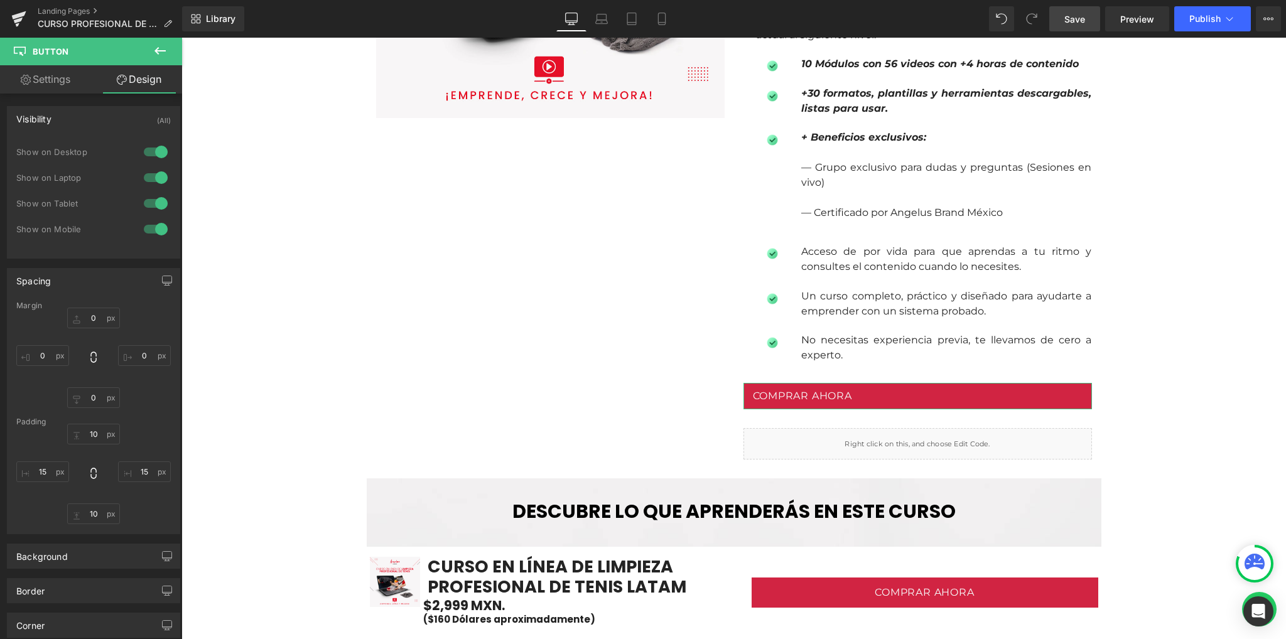
click at [73, 119] on div "Visibility (All)" at bounding box center [94, 119] width 172 height 24
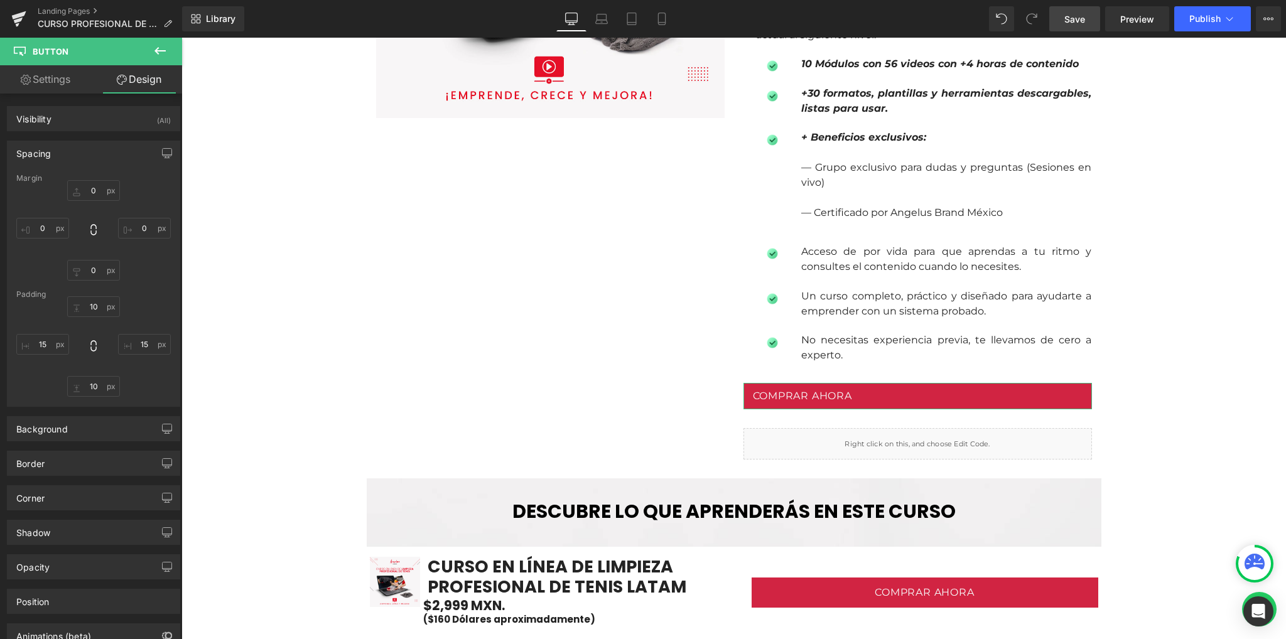
click at [30, 155] on div "Spacing" at bounding box center [33, 150] width 35 height 18
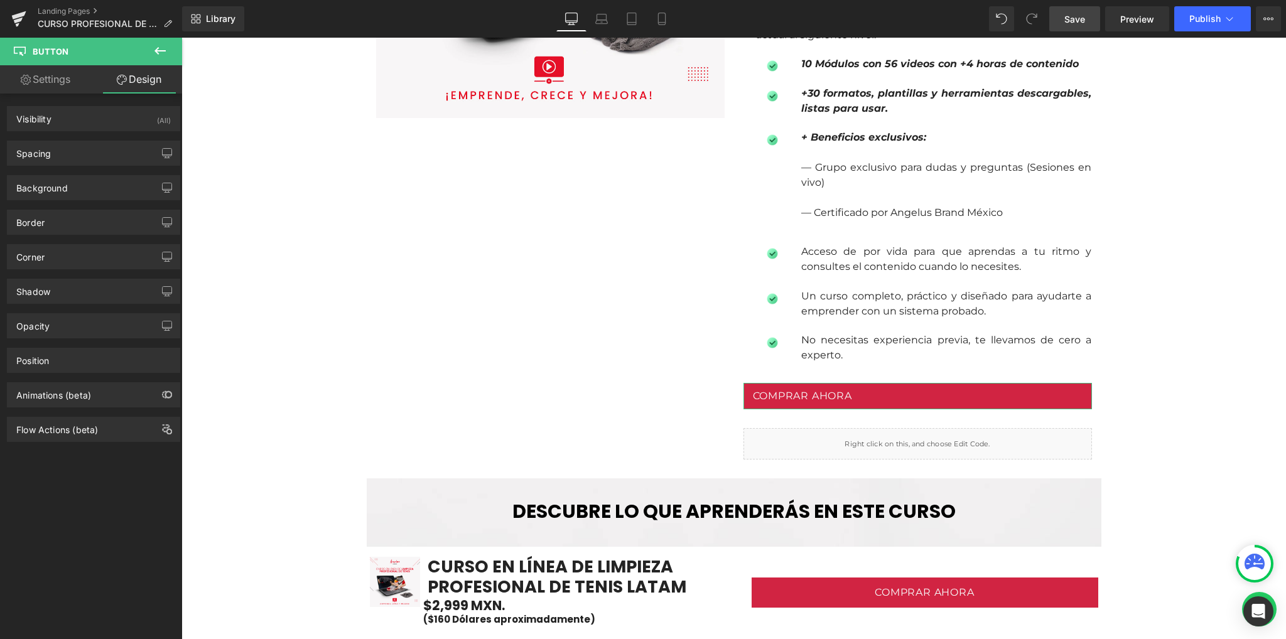
click at [48, 75] on link "Settings" at bounding box center [45, 79] width 91 height 28
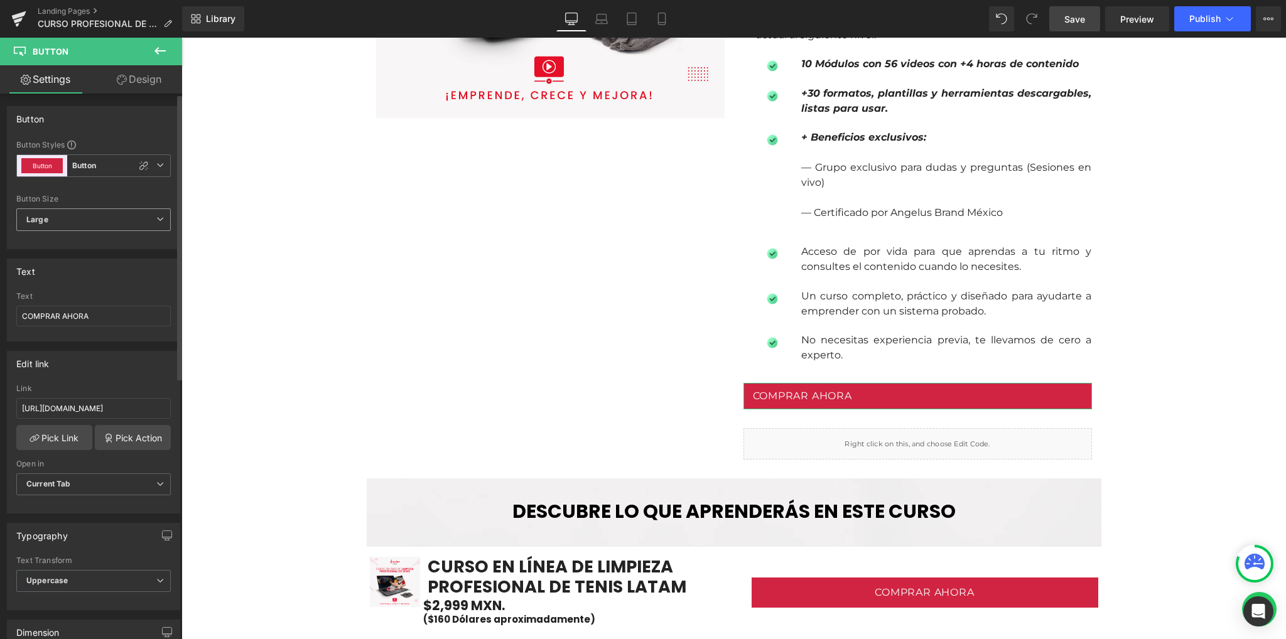
click at [82, 216] on span "Large" at bounding box center [93, 220] width 154 height 23
click at [82, 216] on span "Large" at bounding box center [90, 220] width 149 height 23
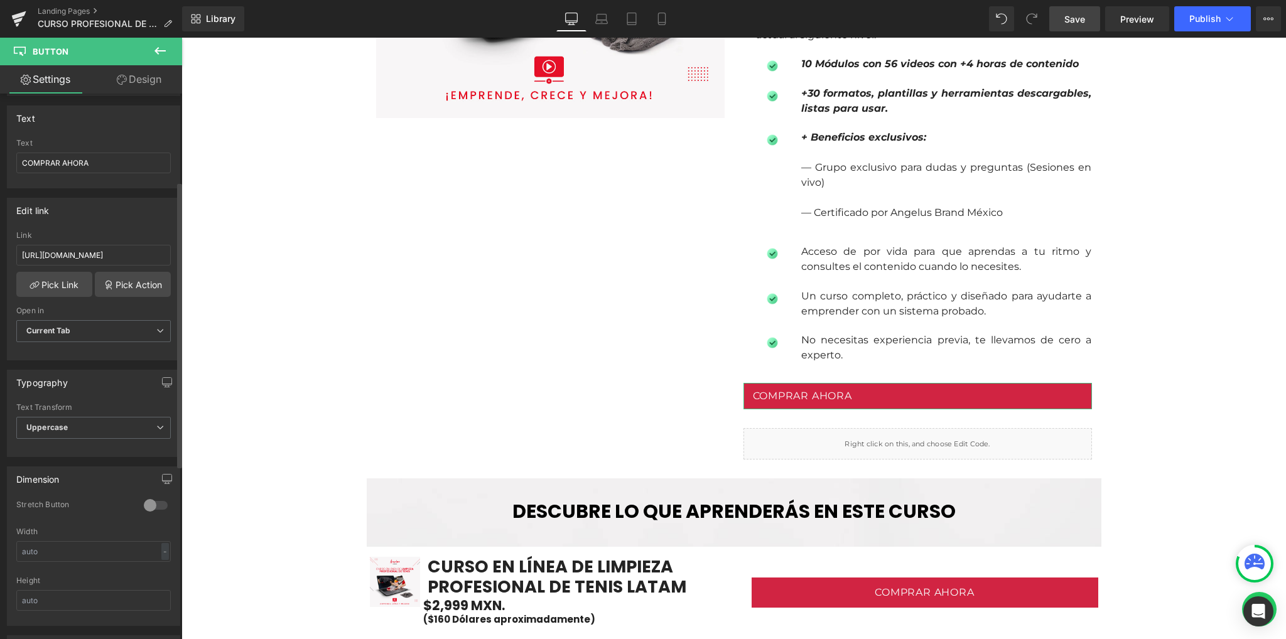
scroll to position [167, 0]
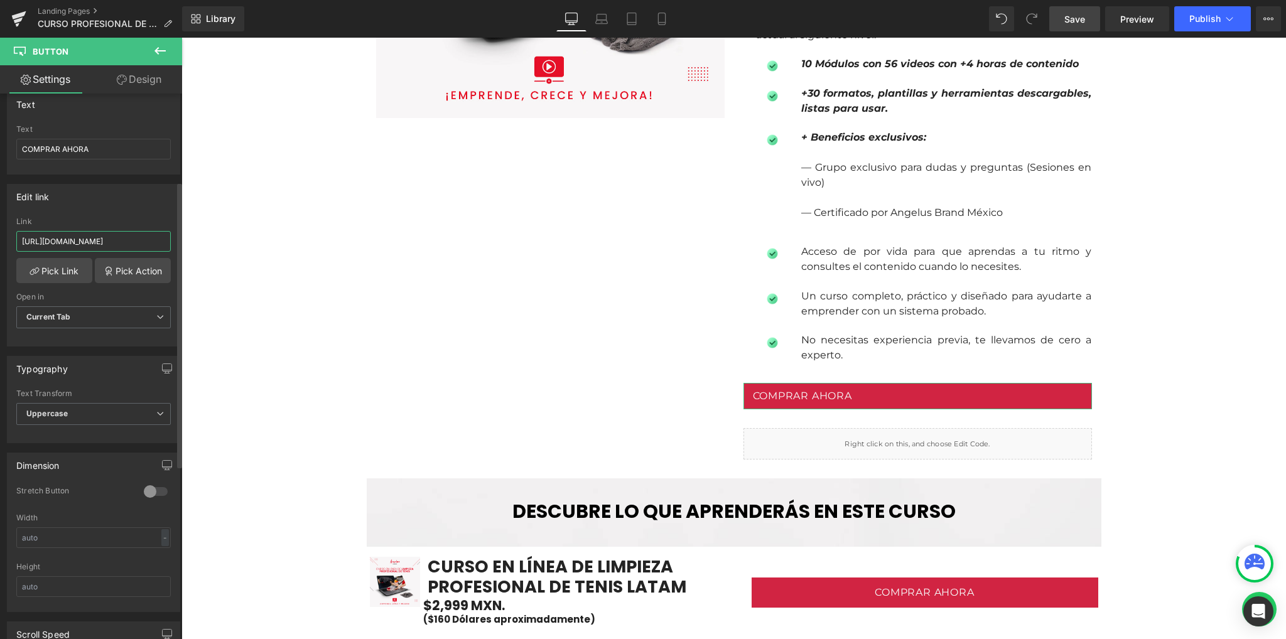
click at [82, 239] on input "https://angelus-brand.myshopify.com/?_gl=1*12bqpbu*_gcl_au*NDMzMDg0NTcxLjE3NTQ2…" at bounding box center [93, 241] width 154 height 21
paste input "pay.hotmart.com/P101993369T"
type input "https://pay.hotmart.com/P101993369T"
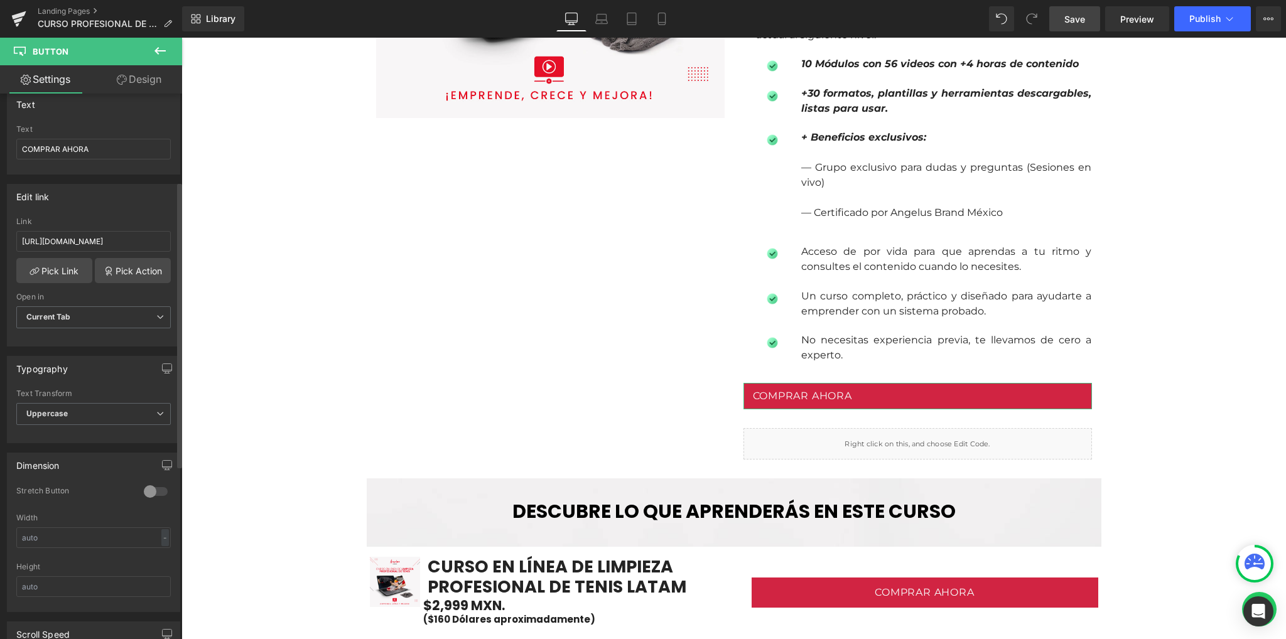
click at [116, 200] on div "Edit link" at bounding box center [94, 197] width 172 height 24
click at [89, 312] on span "Current Tab" at bounding box center [93, 317] width 154 height 22
click at [90, 208] on div "Edit link https://angelus-brand.myshopify.com/?_gl=1*12bqpbu*_gcl_au*NDMzMDg0NT…" at bounding box center [93, 265] width 173 height 163
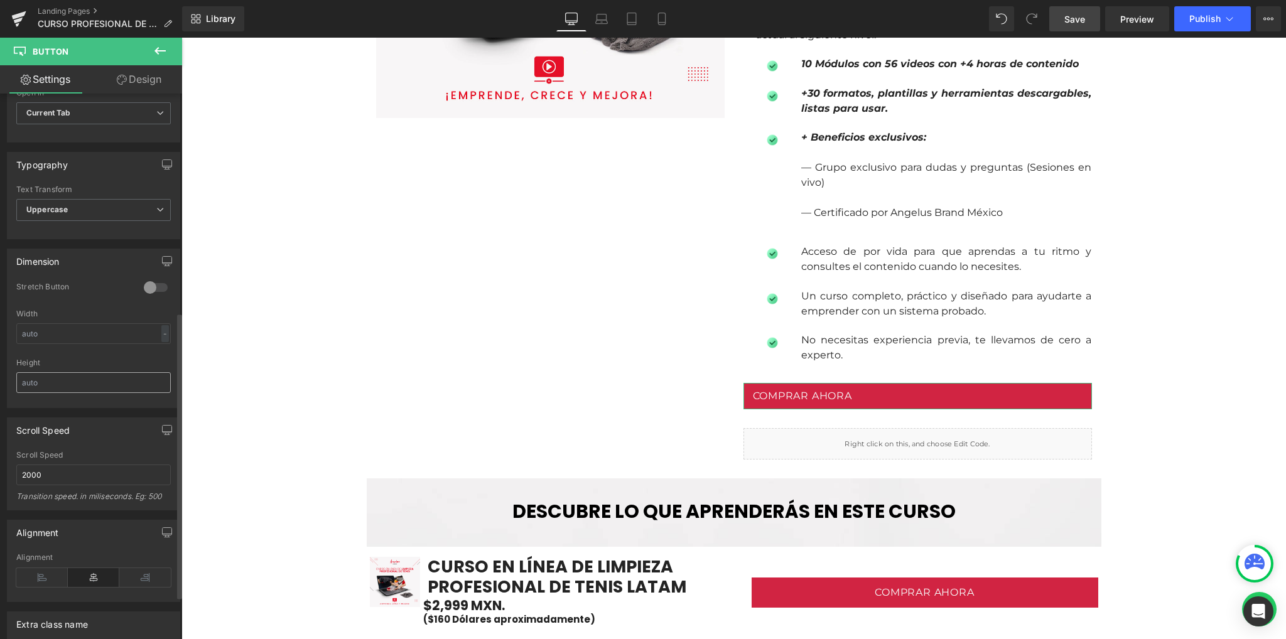
scroll to position [498, 0]
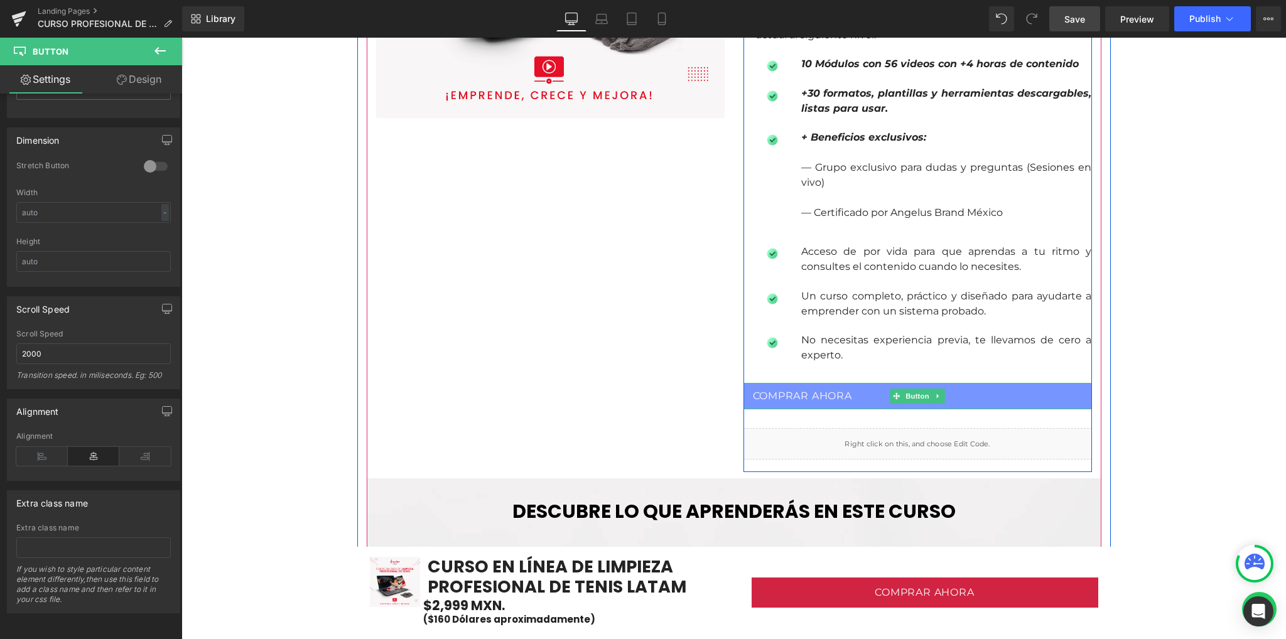
click at [789, 395] on span "COMPRAR AHORA" at bounding box center [802, 396] width 99 height 14
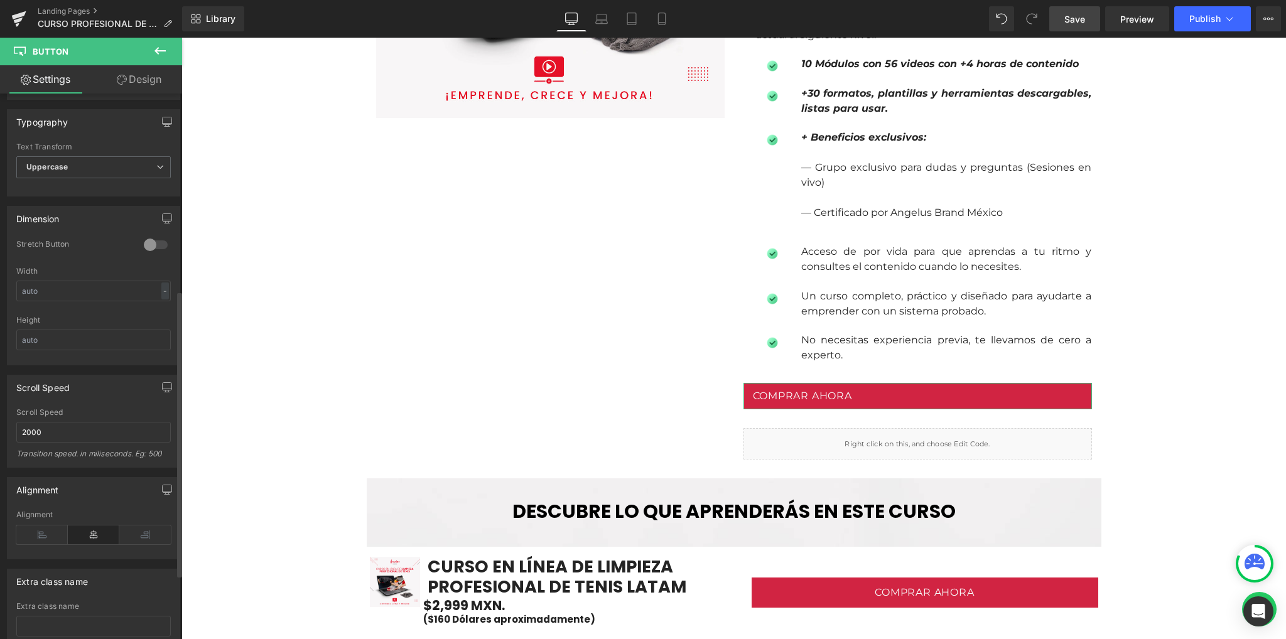
scroll to position [80, 0]
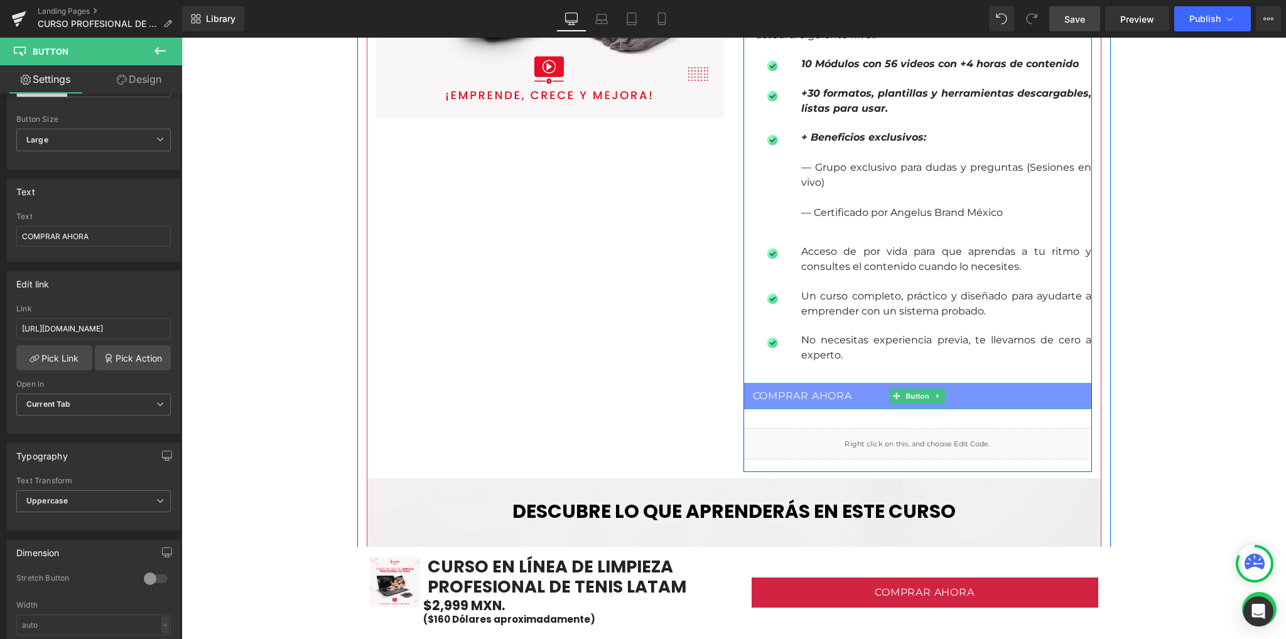
click at [823, 395] on span "COMPRAR AHORA" at bounding box center [802, 396] width 99 height 14
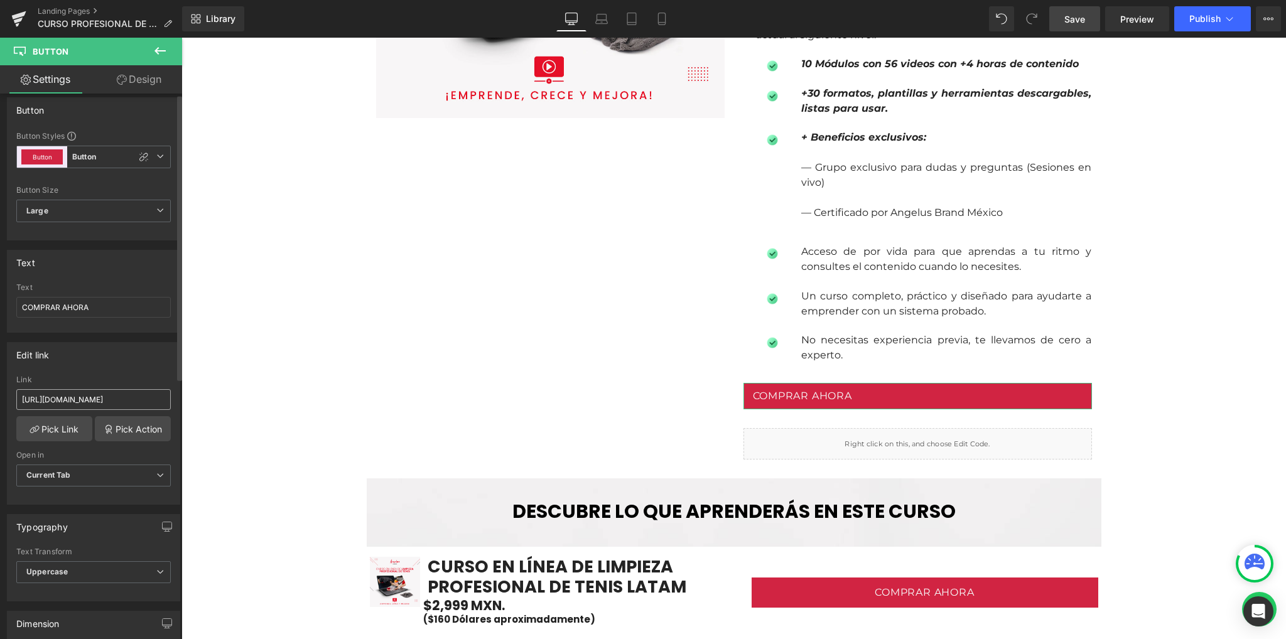
scroll to position [0, 0]
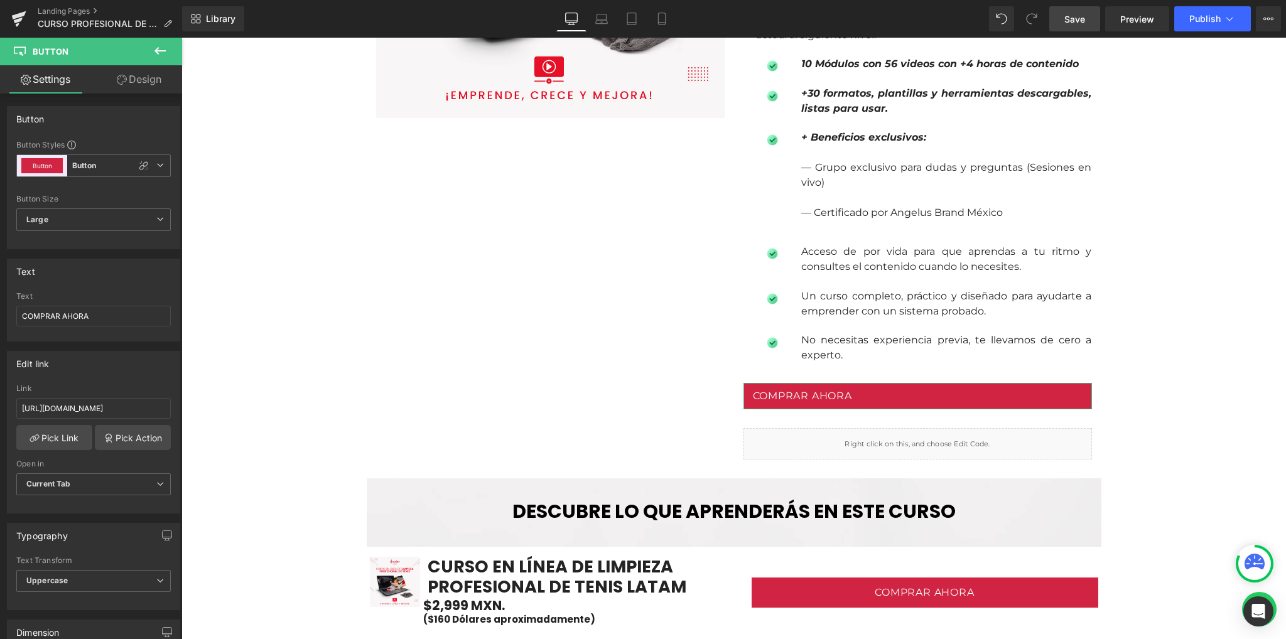
click at [133, 79] on link "Design" at bounding box center [139, 79] width 91 height 28
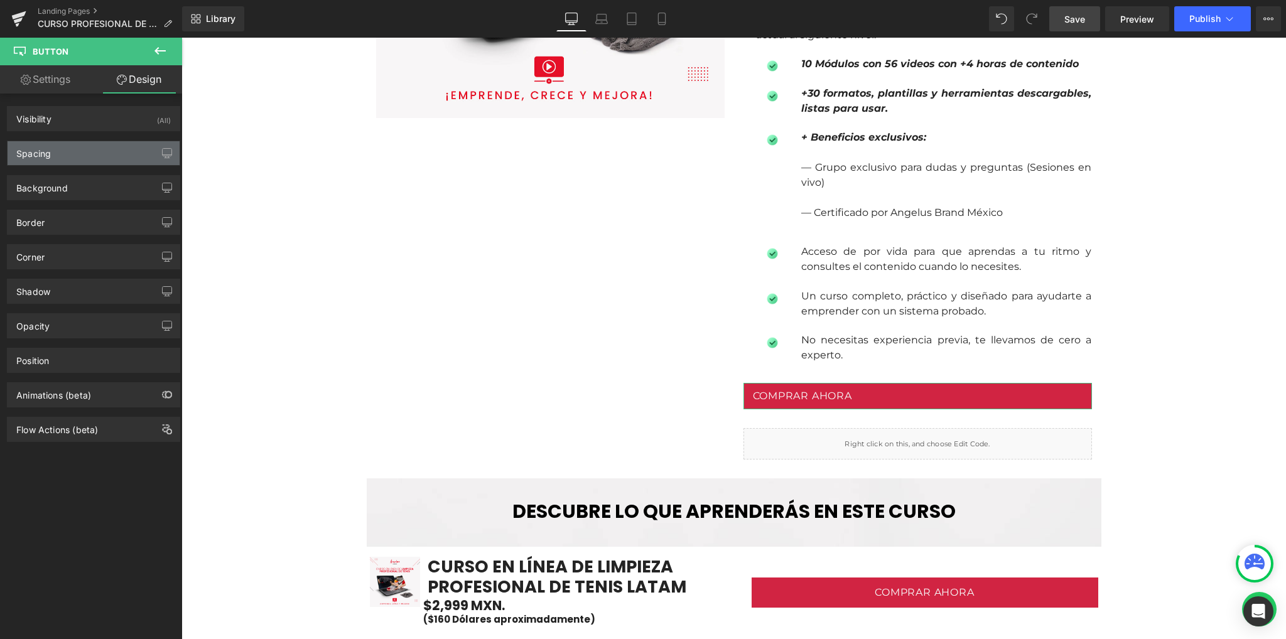
click at [60, 154] on div "Spacing" at bounding box center [94, 153] width 172 height 24
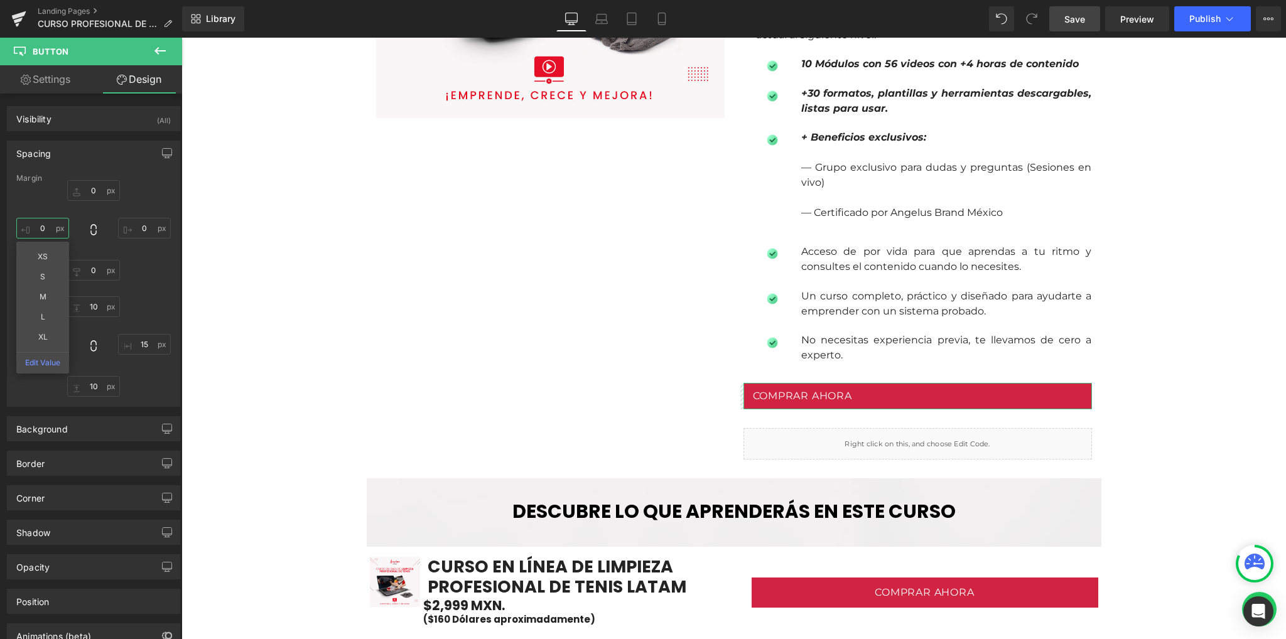
click at [40, 231] on input "0" at bounding box center [42, 228] width 53 height 21
click at [41, 232] on input "0" at bounding box center [42, 228] width 53 height 21
click at [44, 222] on input "0" at bounding box center [42, 228] width 53 height 21
click at [43, 225] on input "0" at bounding box center [42, 228] width 53 height 21
type input "M0"
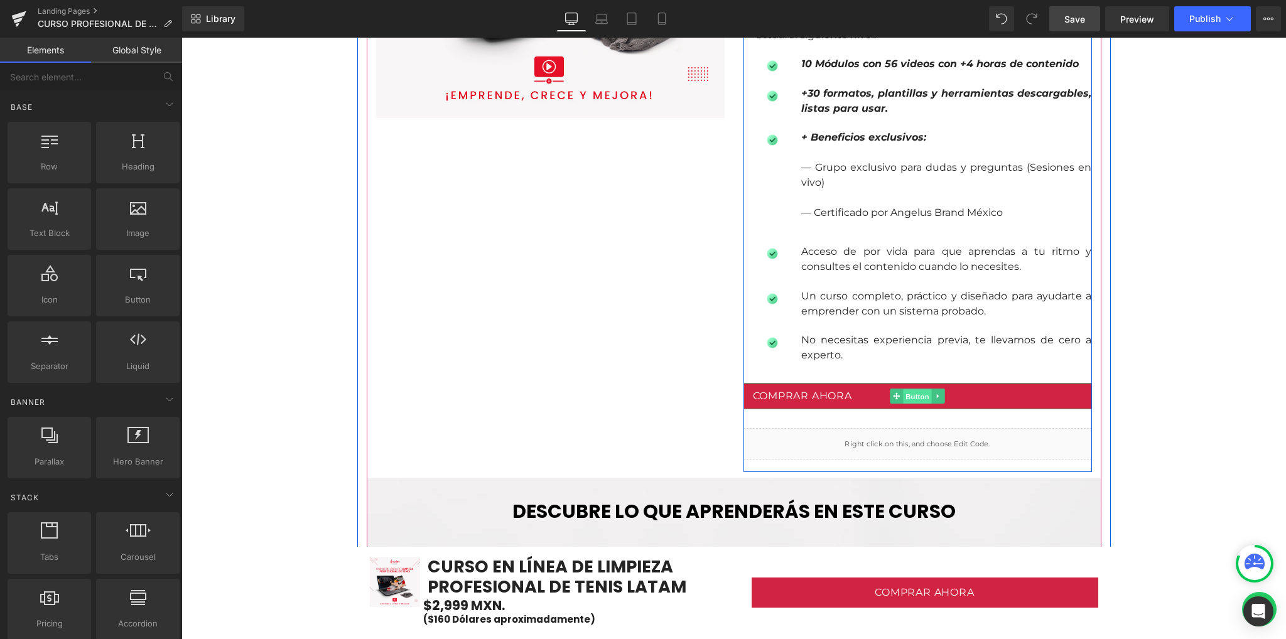
click at [914, 398] on span "Button" at bounding box center [917, 396] width 29 height 15
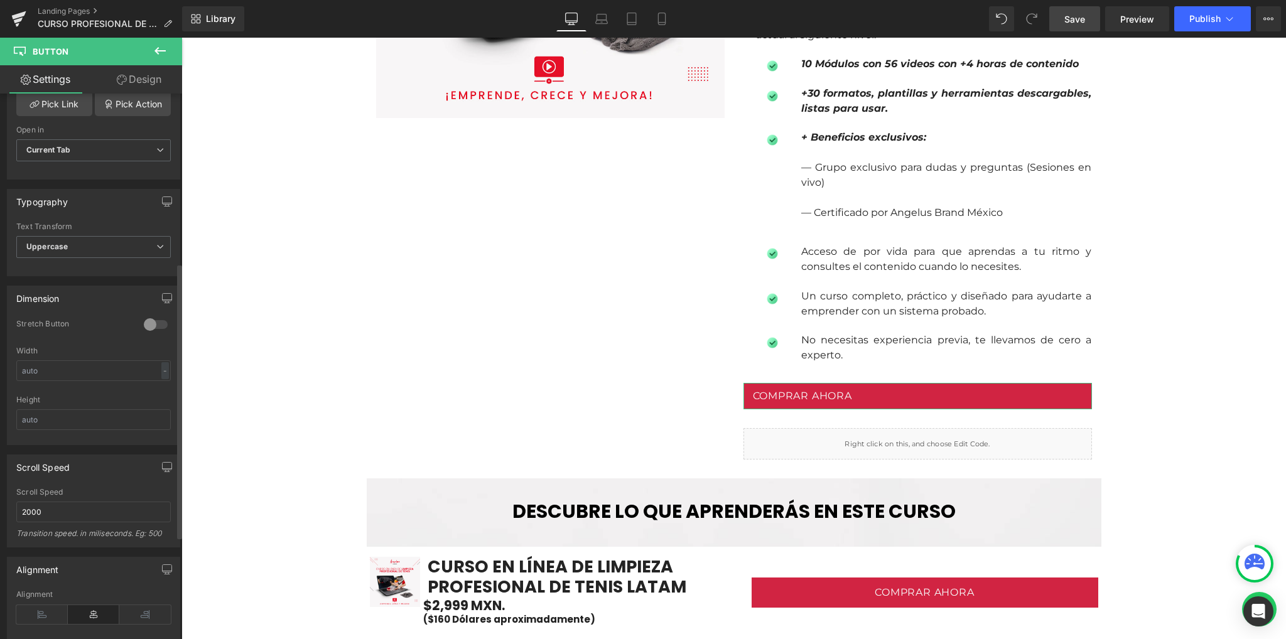
scroll to position [335, 0]
click at [148, 320] on div at bounding box center [156, 324] width 30 height 20
click at [98, 370] on input "text" at bounding box center [93, 370] width 154 height 21
click at [161, 368] on div "-" at bounding box center [165, 370] width 8 height 17
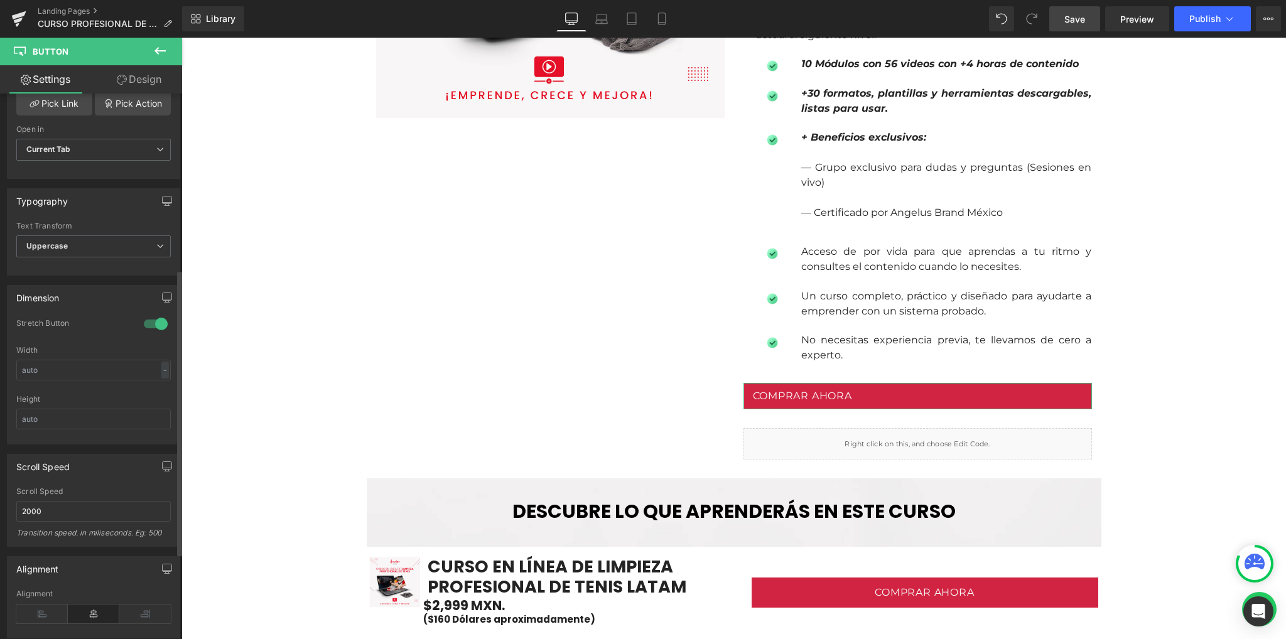
click at [150, 327] on div at bounding box center [156, 324] width 30 height 20
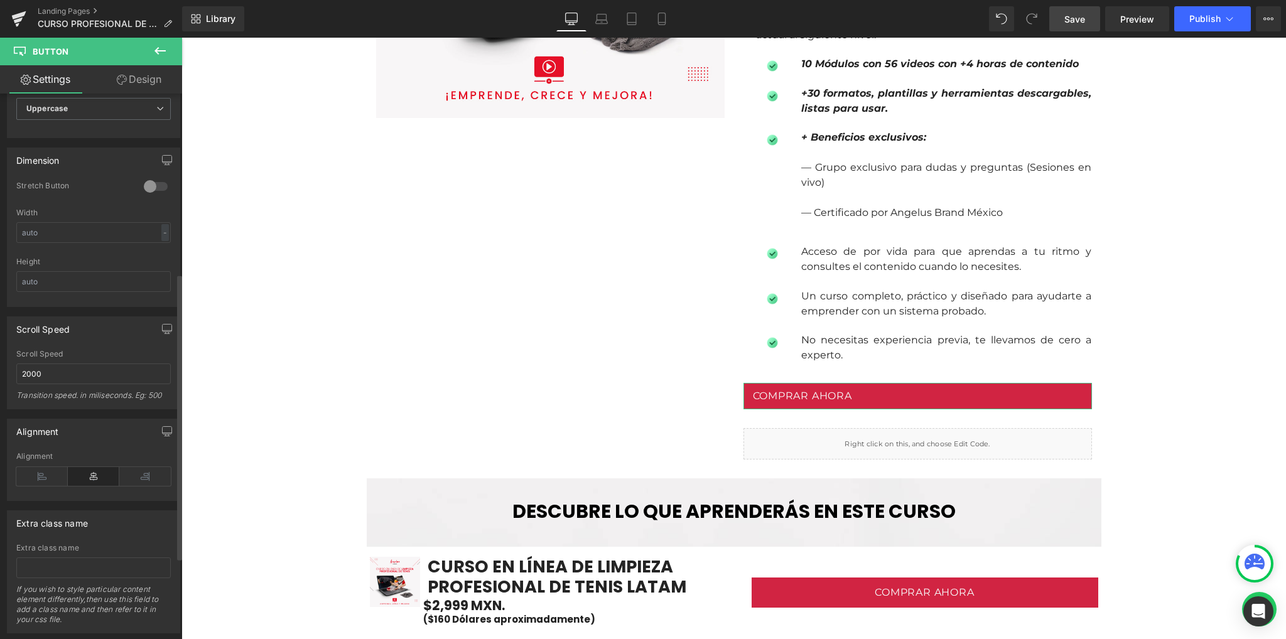
scroll to position [498, 0]
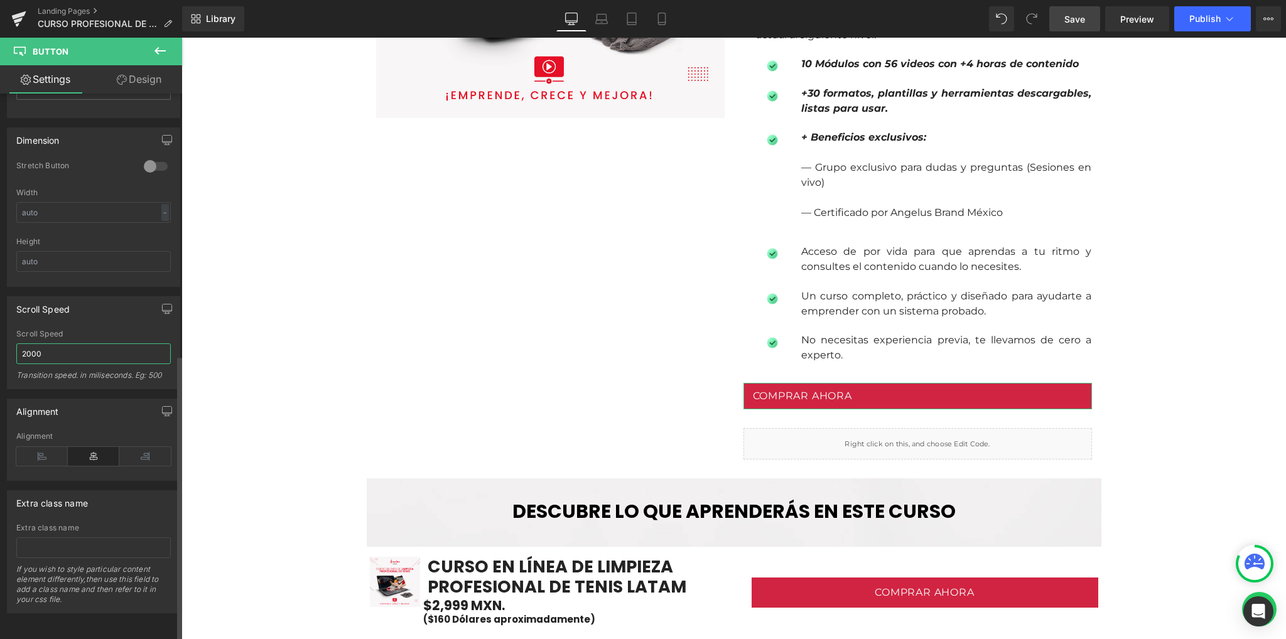
click at [23, 344] on input "2000" at bounding box center [93, 354] width 154 height 21
type input "1000"
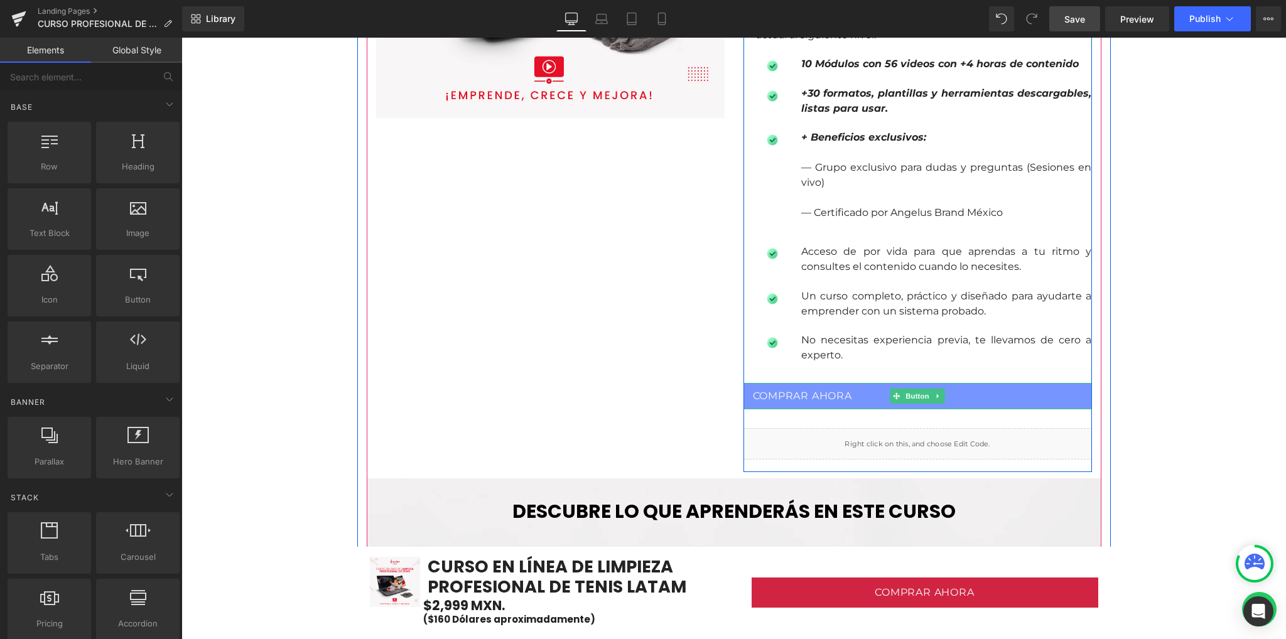
drag, startPoint x: 911, startPoint y: 394, endPoint x: 869, endPoint y: 387, distance: 42.6
click at [911, 394] on span "Button" at bounding box center [917, 396] width 29 height 15
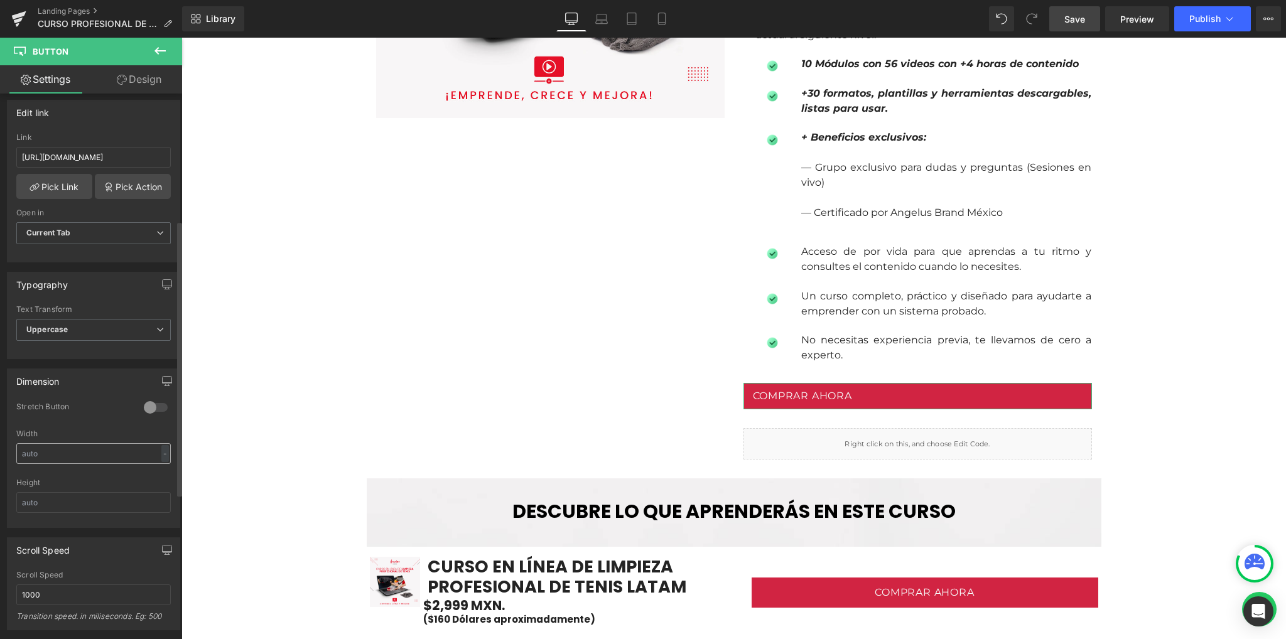
scroll to position [418, 0]
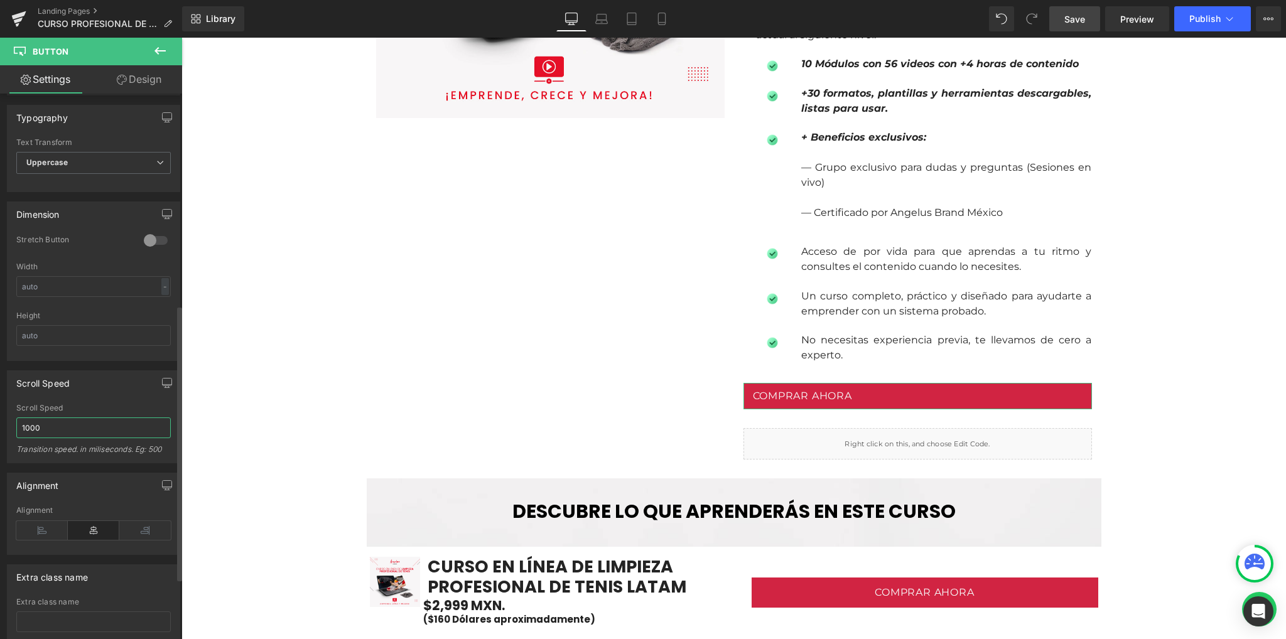
click at [23, 427] on input "1000" at bounding box center [93, 428] width 154 height 21
type input "2000"
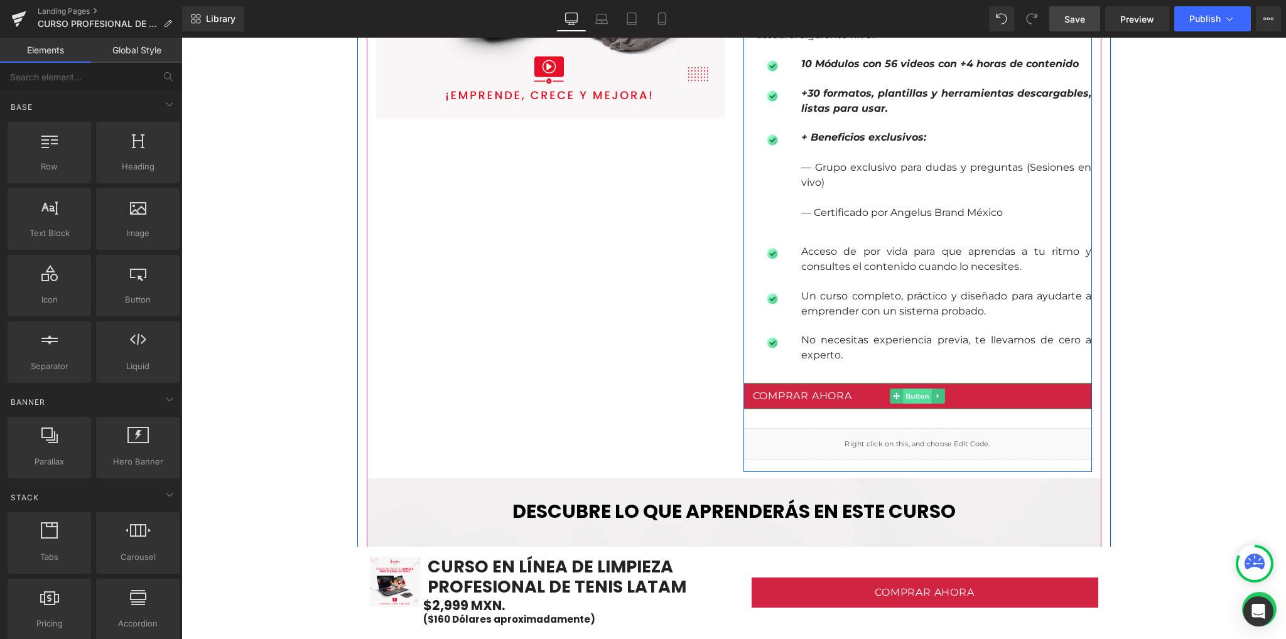
click at [911, 396] on span "Button" at bounding box center [917, 396] width 29 height 15
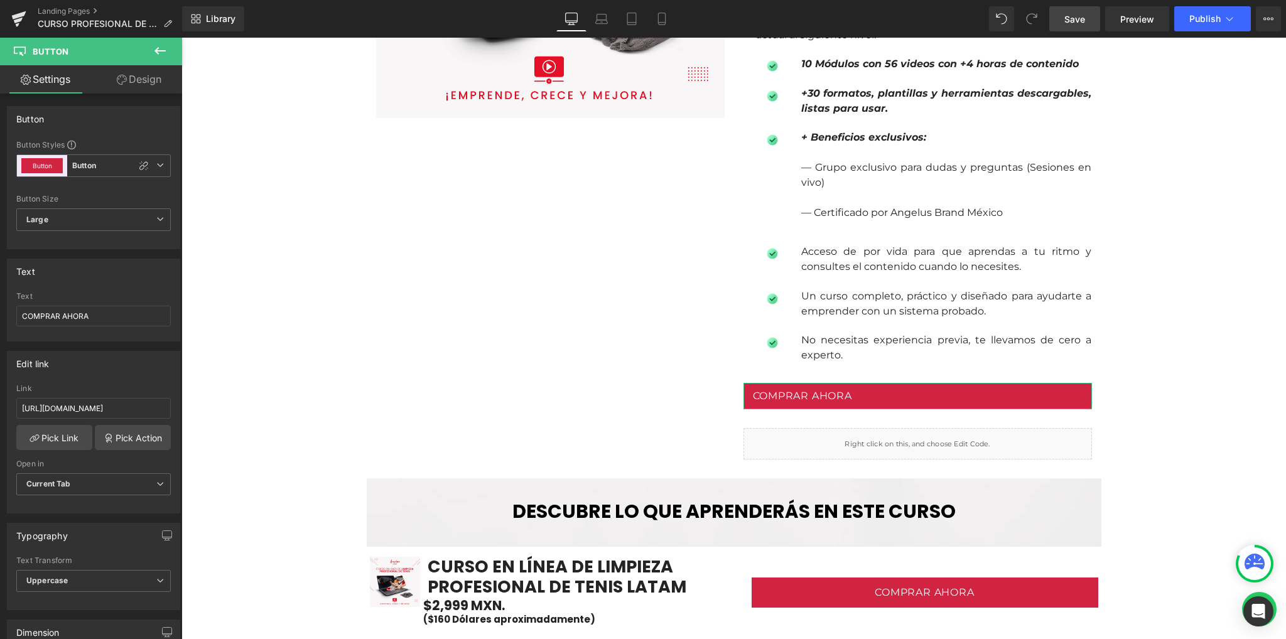
click at [118, 77] on icon at bounding box center [122, 80] width 10 height 10
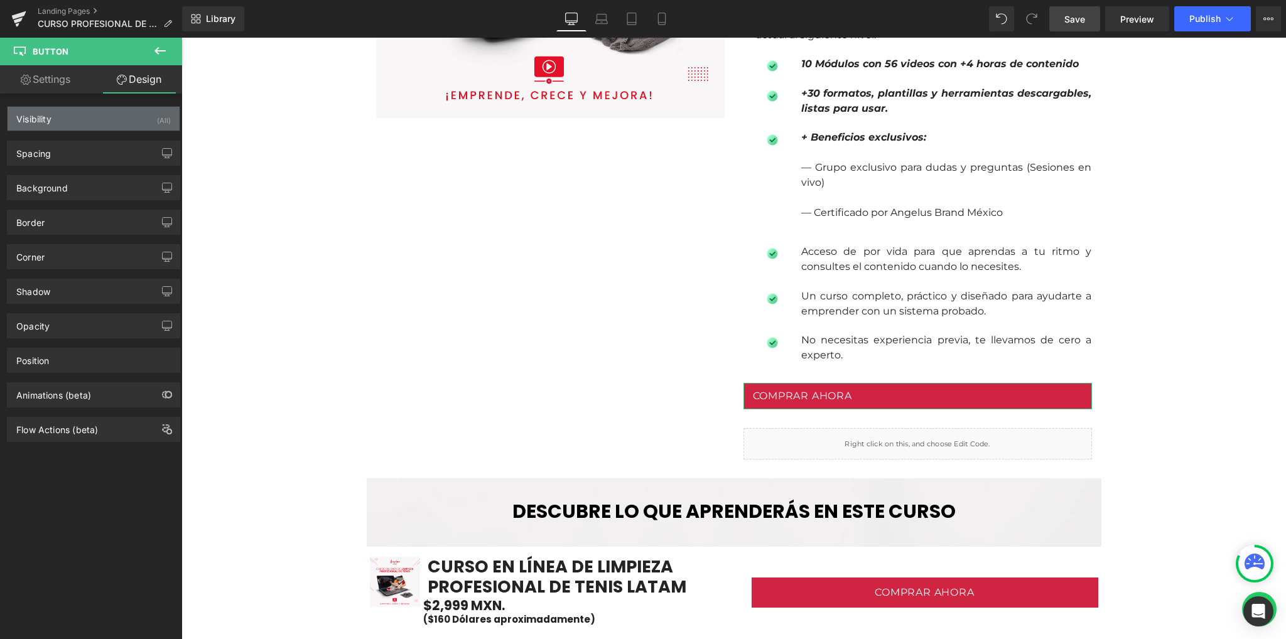
click at [48, 122] on div "Visibility" at bounding box center [33, 116] width 35 height 18
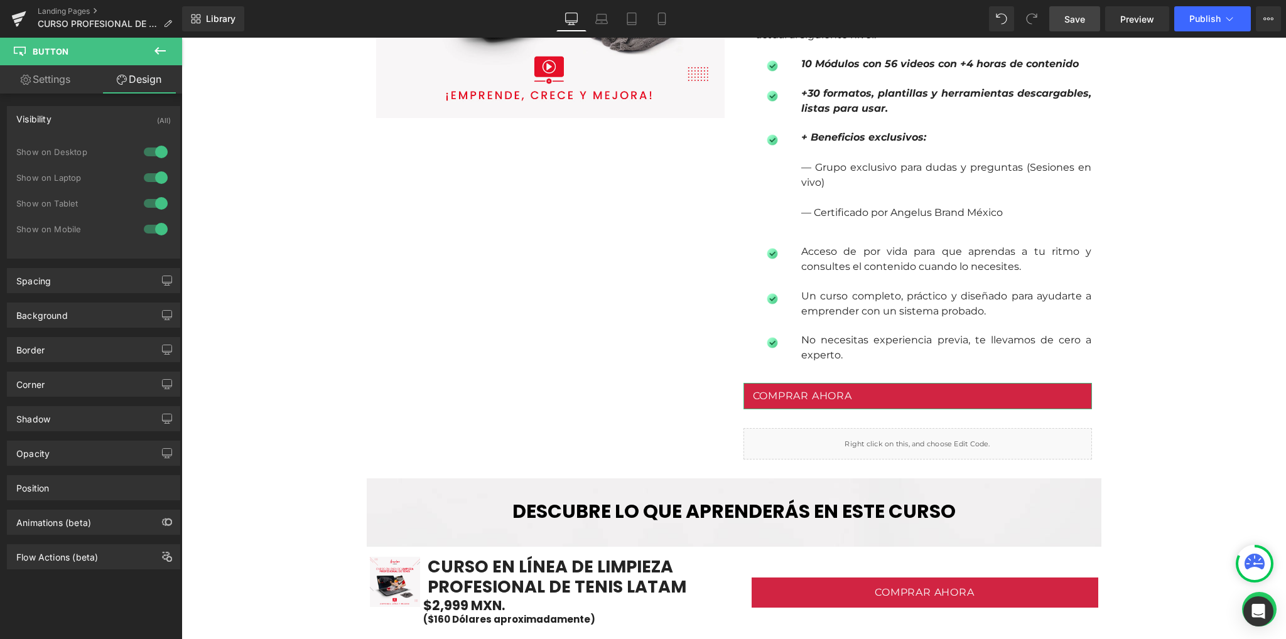
click at [48, 122] on div "Visibility" at bounding box center [33, 116] width 35 height 18
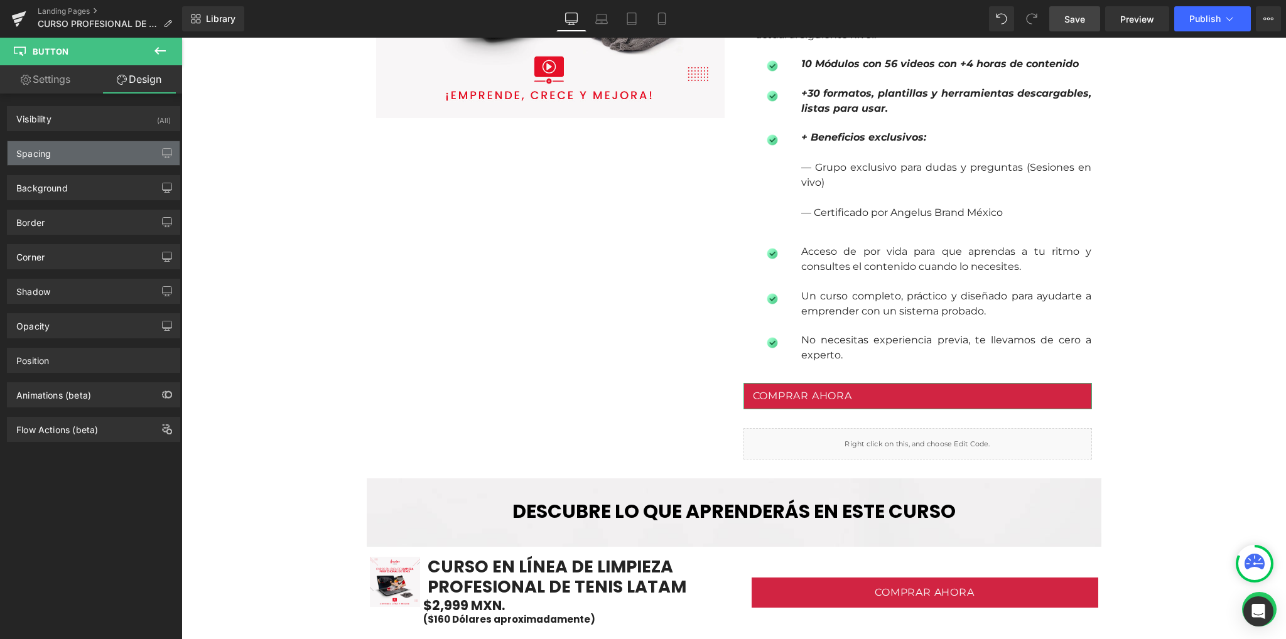
click at [50, 161] on div "Spacing" at bounding box center [94, 153] width 172 height 24
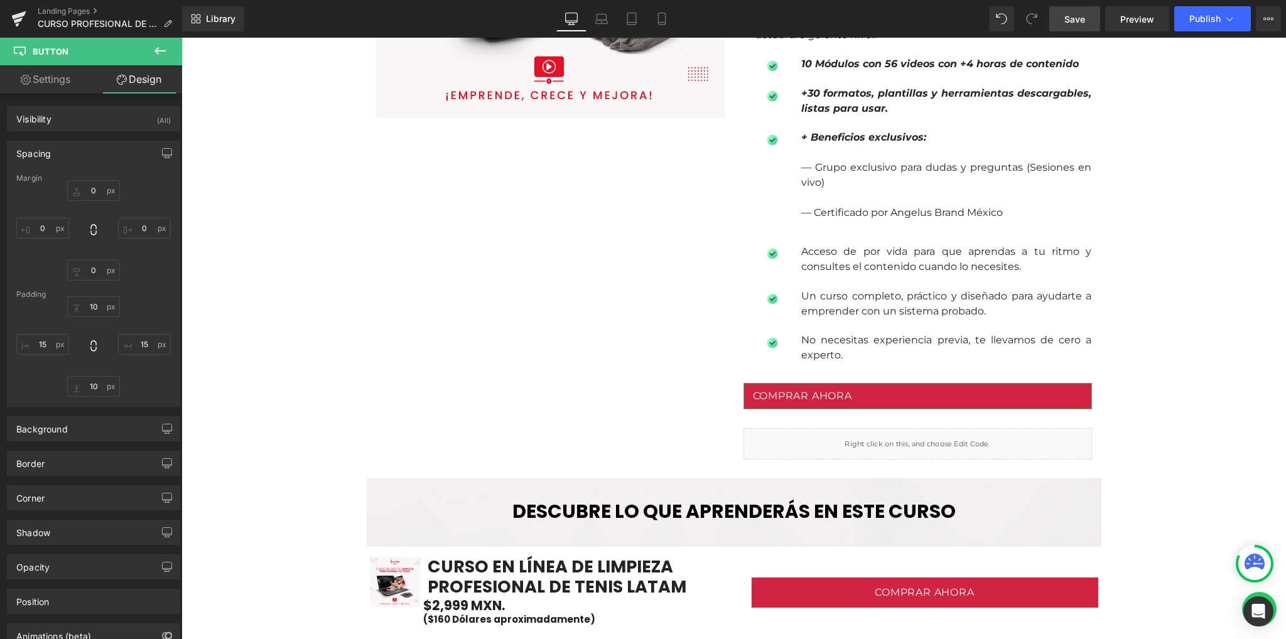
click at [51, 153] on div "Spacing" at bounding box center [94, 153] width 172 height 24
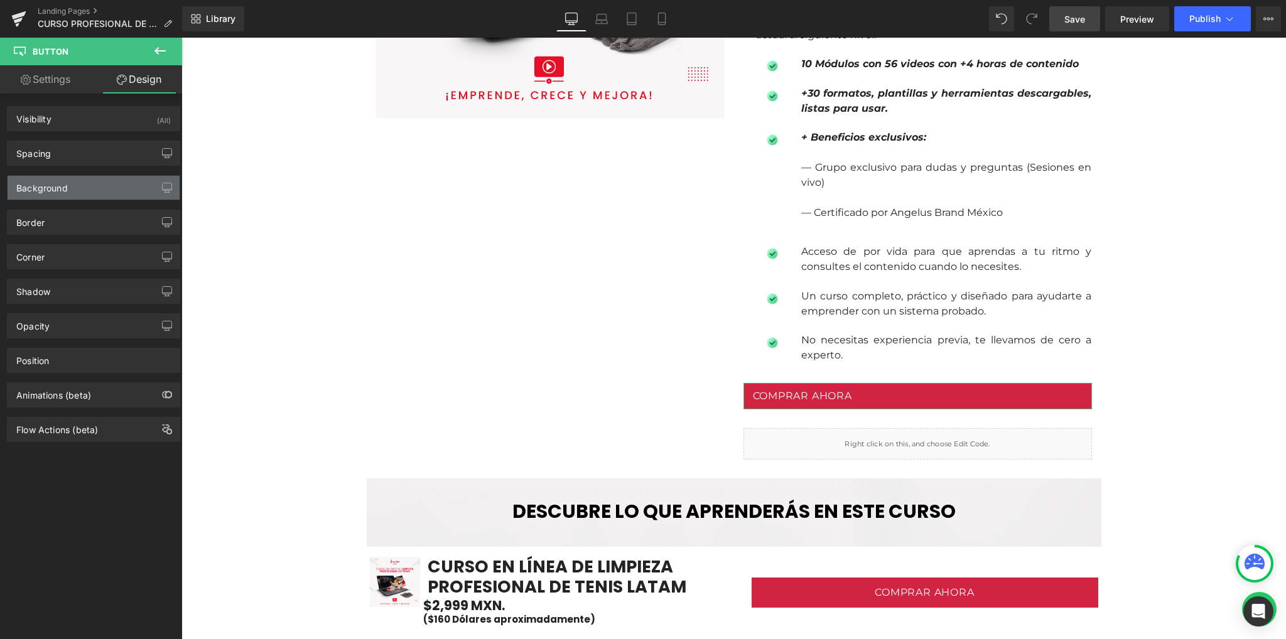
click at [43, 187] on div "Background" at bounding box center [41, 185] width 51 height 18
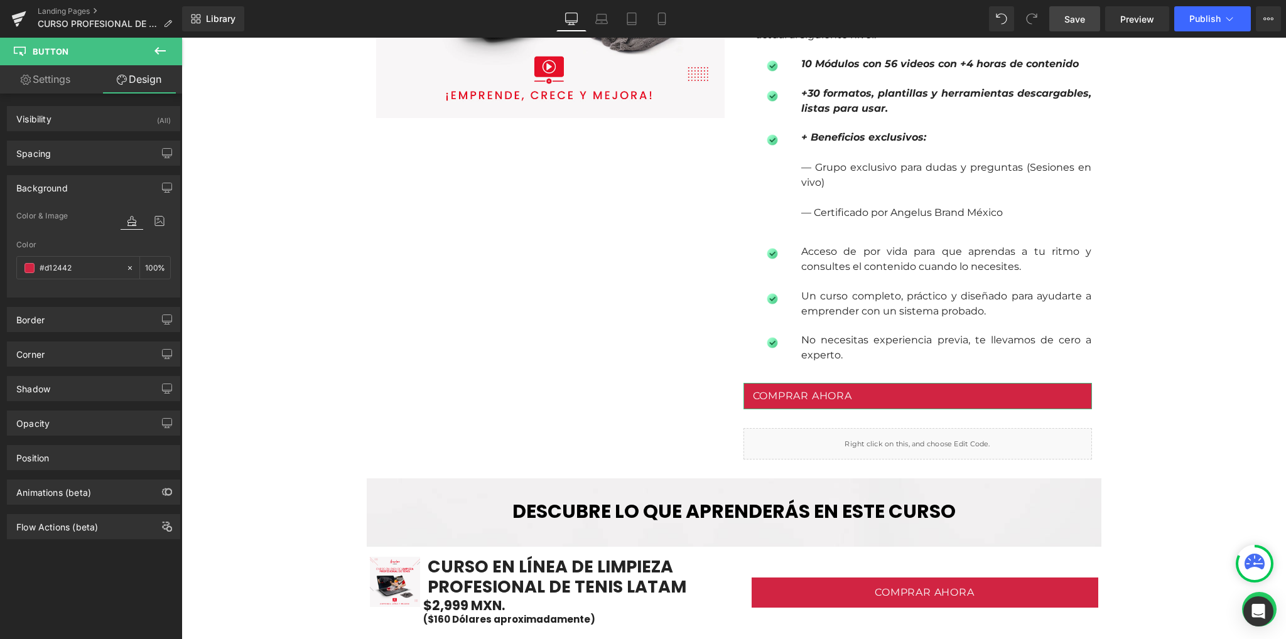
click at [43, 187] on div "Background" at bounding box center [41, 185] width 51 height 18
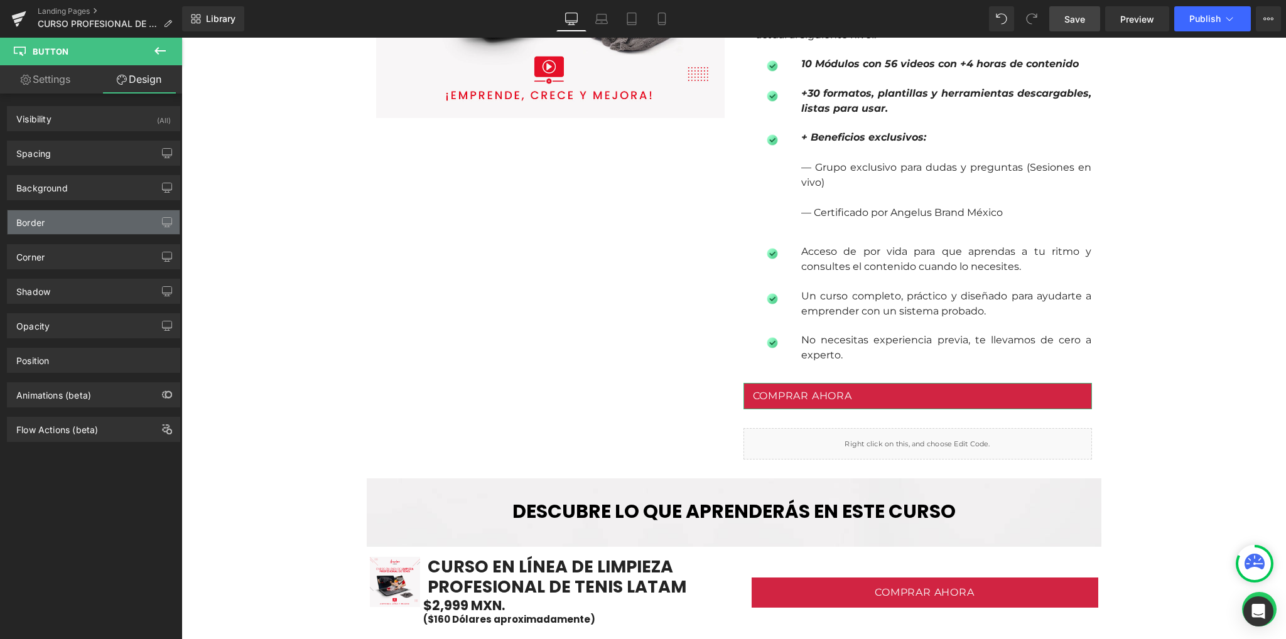
click at [49, 218] on div "Border" at bounding box center [94, 222] width 172 height 24
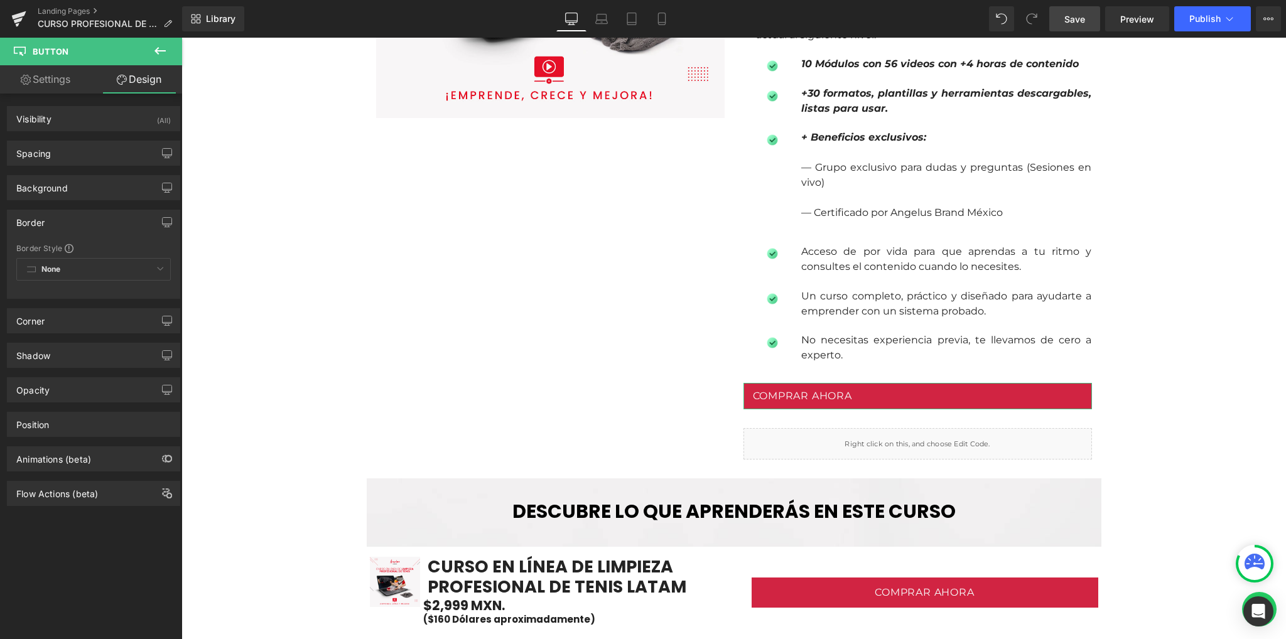
click at [49, 218] on div "Border" at bounding box center [94, 222] width 172 height 24
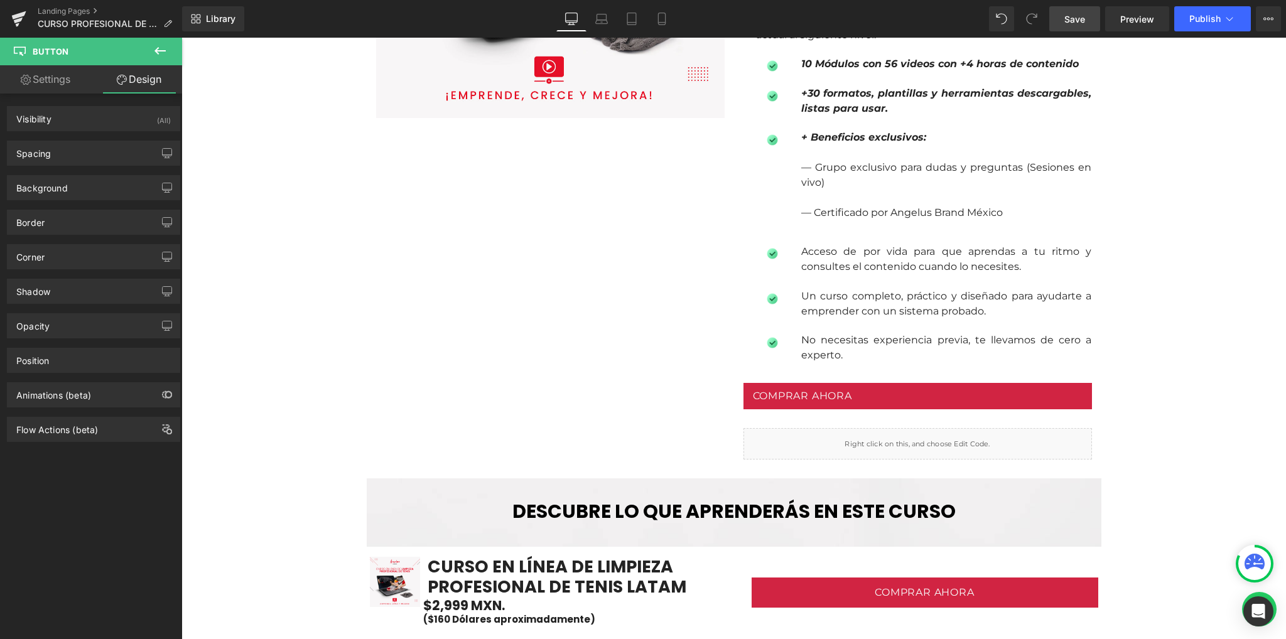
drag, startPoint x: 1070, startPoint y: 23, endPoint x: 902, endPoint y: 11, distance: 168.1
click at [1070, 23] on span "Save" at bounding box center [1075, 19] width 21 height 13
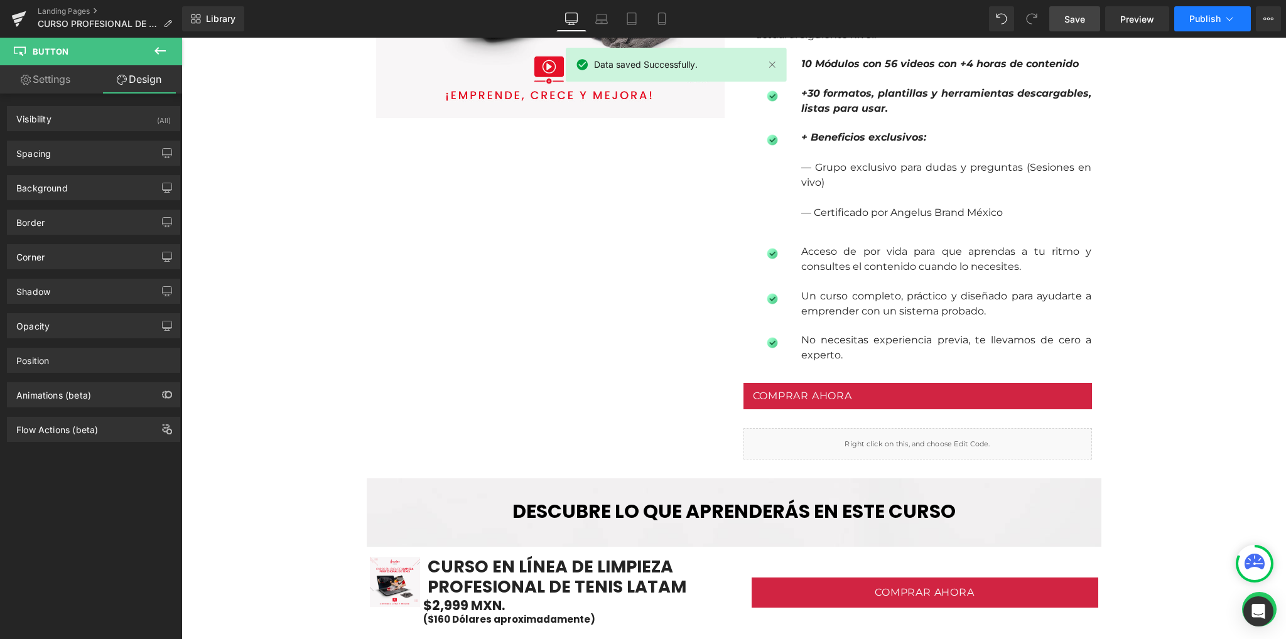
click at [1196, 17] on span "Publish" at bounding box center [1204, 19] width 31 height 10
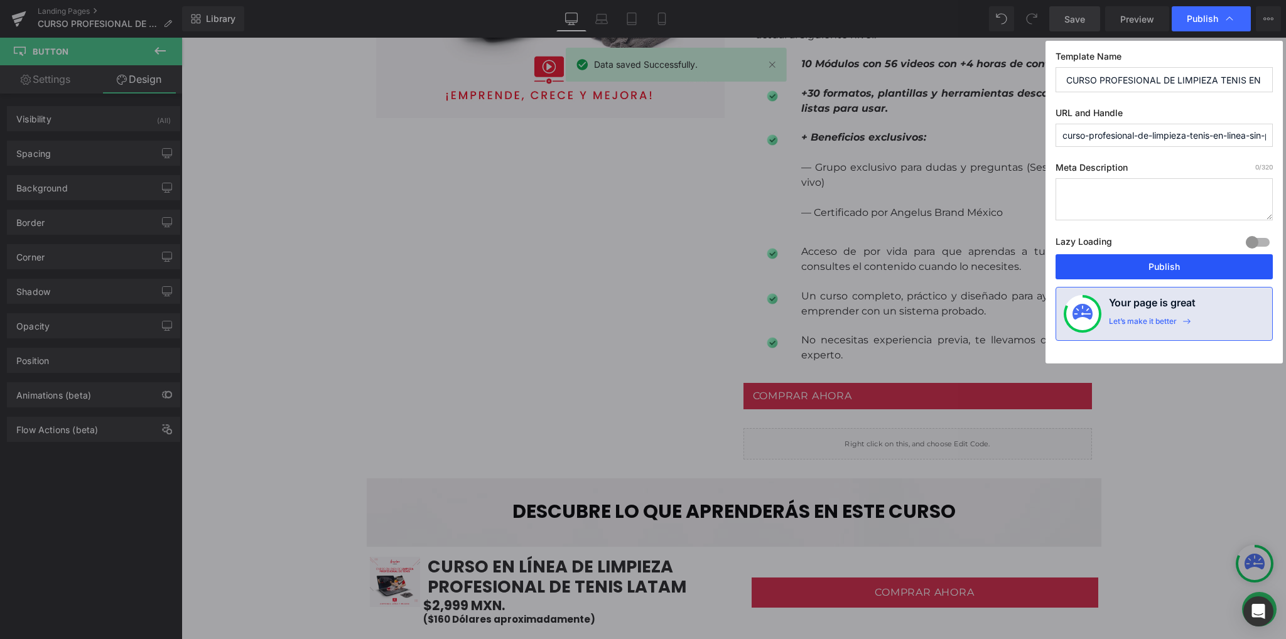
click at [1159, 269] on button "Publish" at bounding box center [1164, 266] width 217 height 25
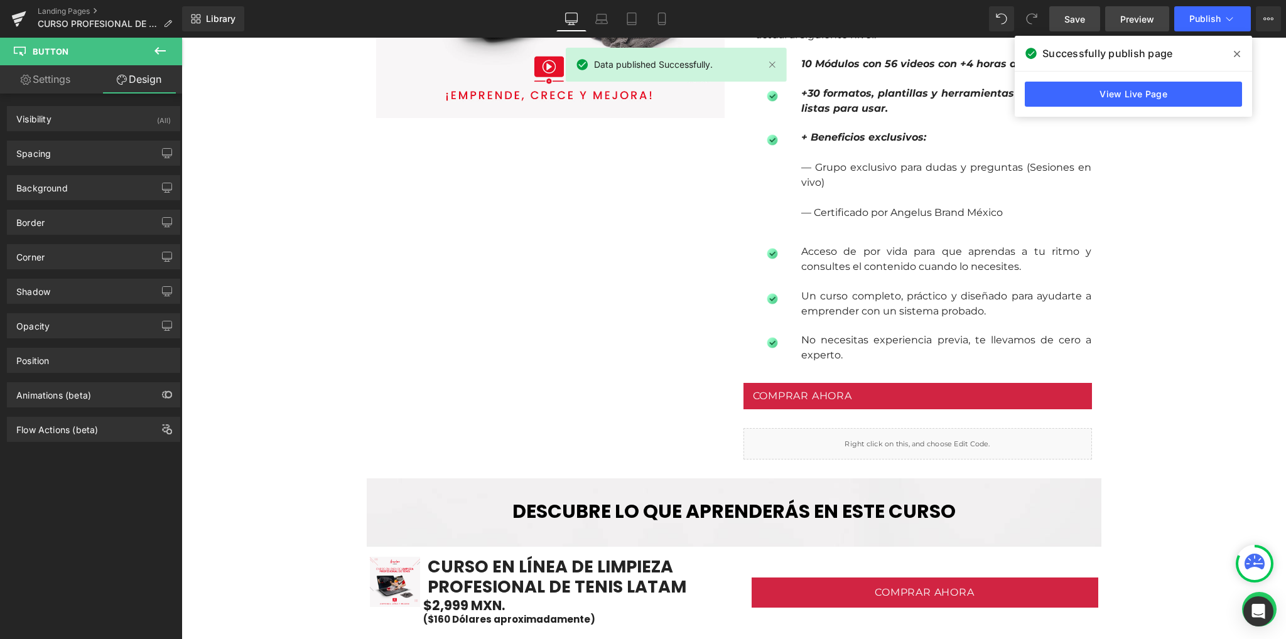
click at [1114, 20] on link "Preview" at bounding box center [1137, 18] width 64 height 25
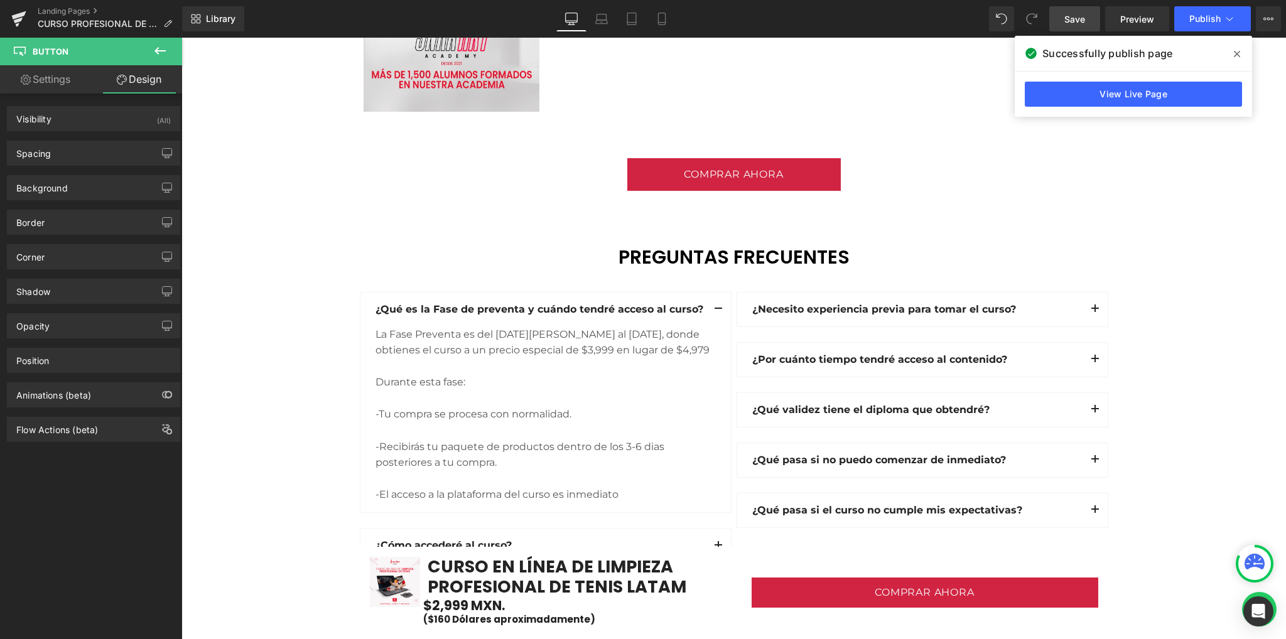
scroll to position [3266, 0]
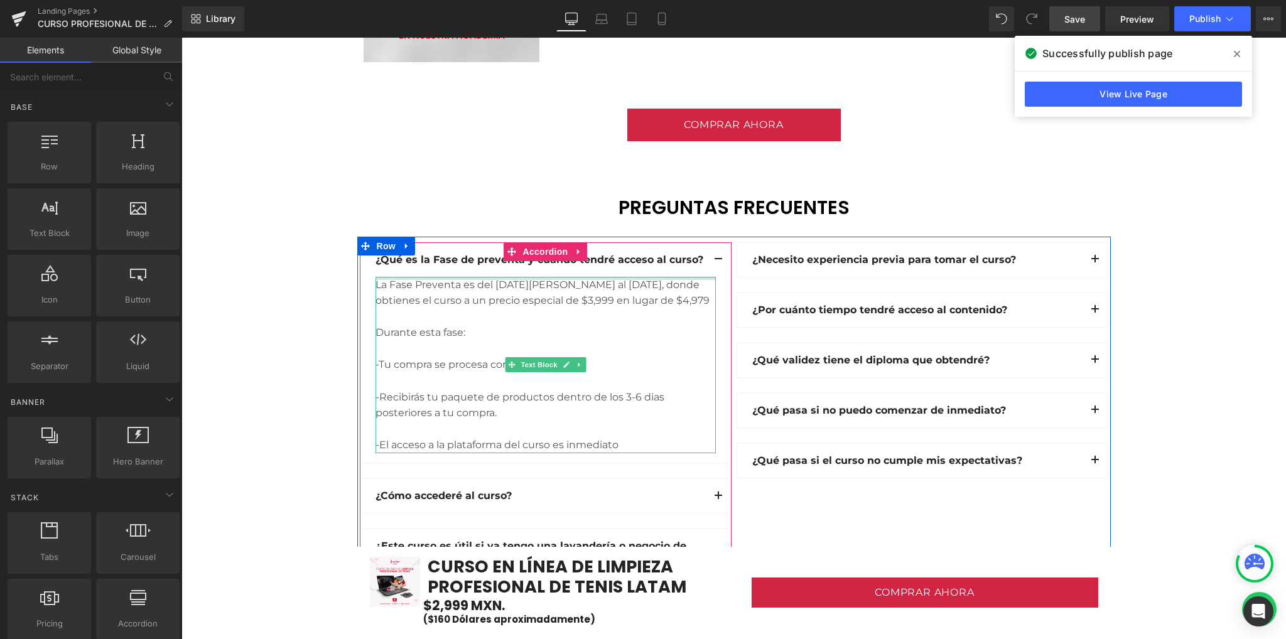
click at [488, 277] on div at bounding box center [546, 278] width 340 height 3
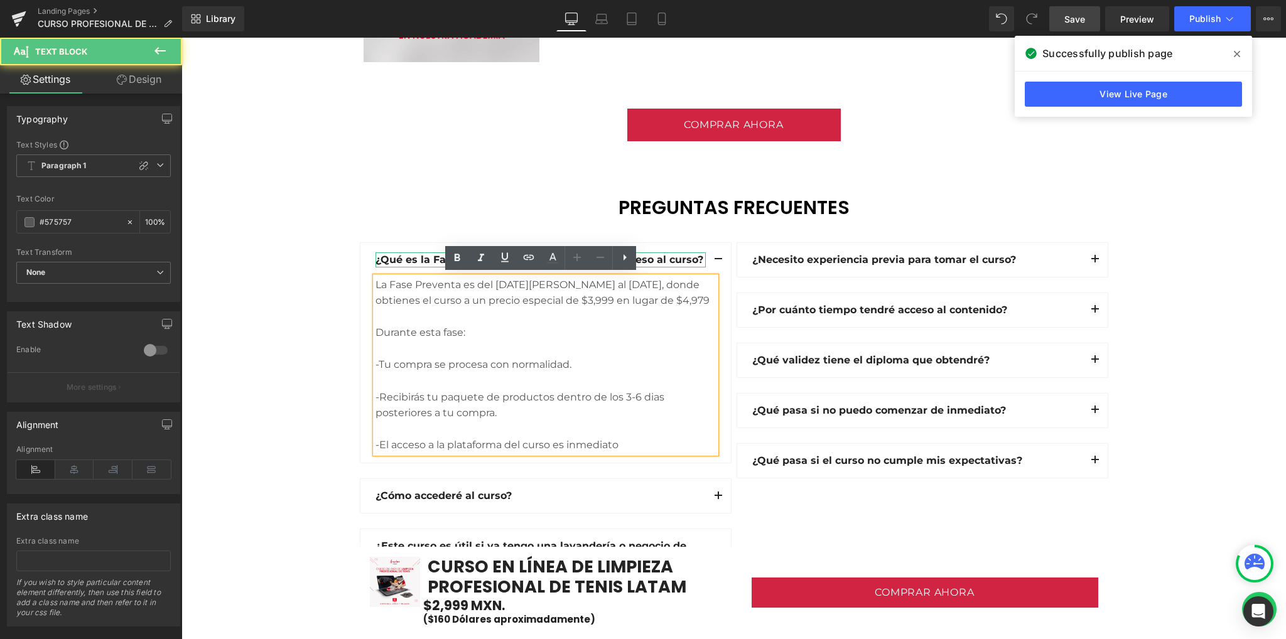
click at [401, 254] on b "¿Qué es la Fase de preventa y cuándo tendré acceso al curso?" at bounding box center [540, 260] width 328 height 12
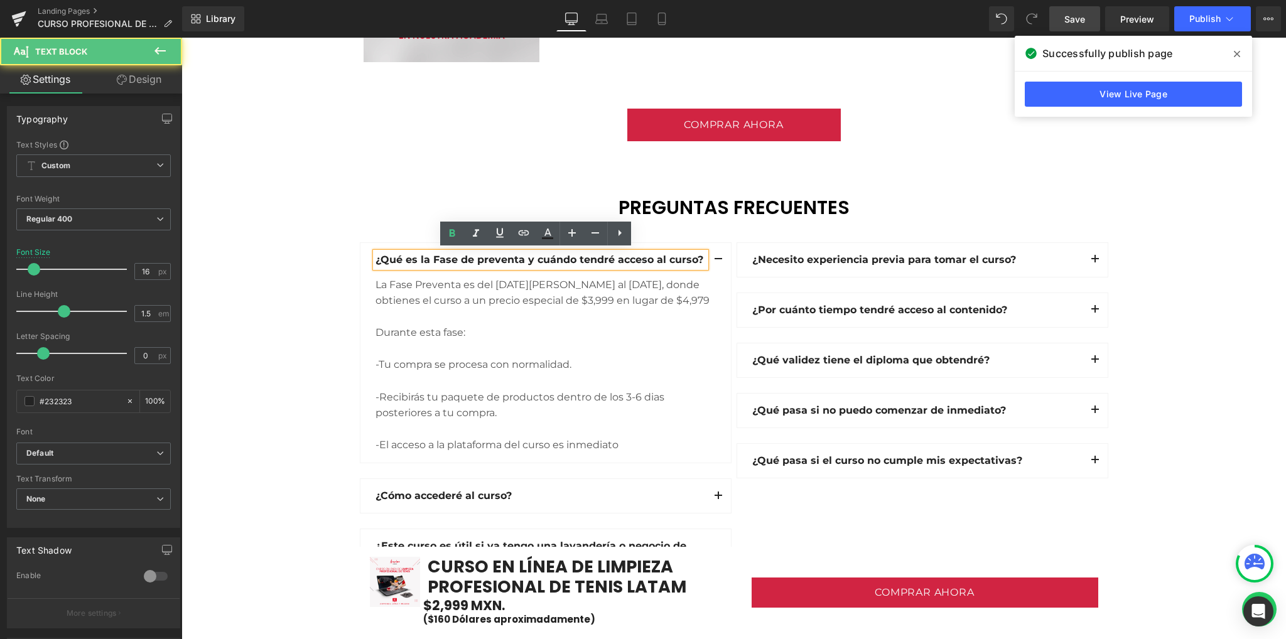
click at [524, 261] on b "¿Qué es la Fase de preventa y cuándo tendré acceso al curso?" at bounding box center [540, 260] width 328 height 12
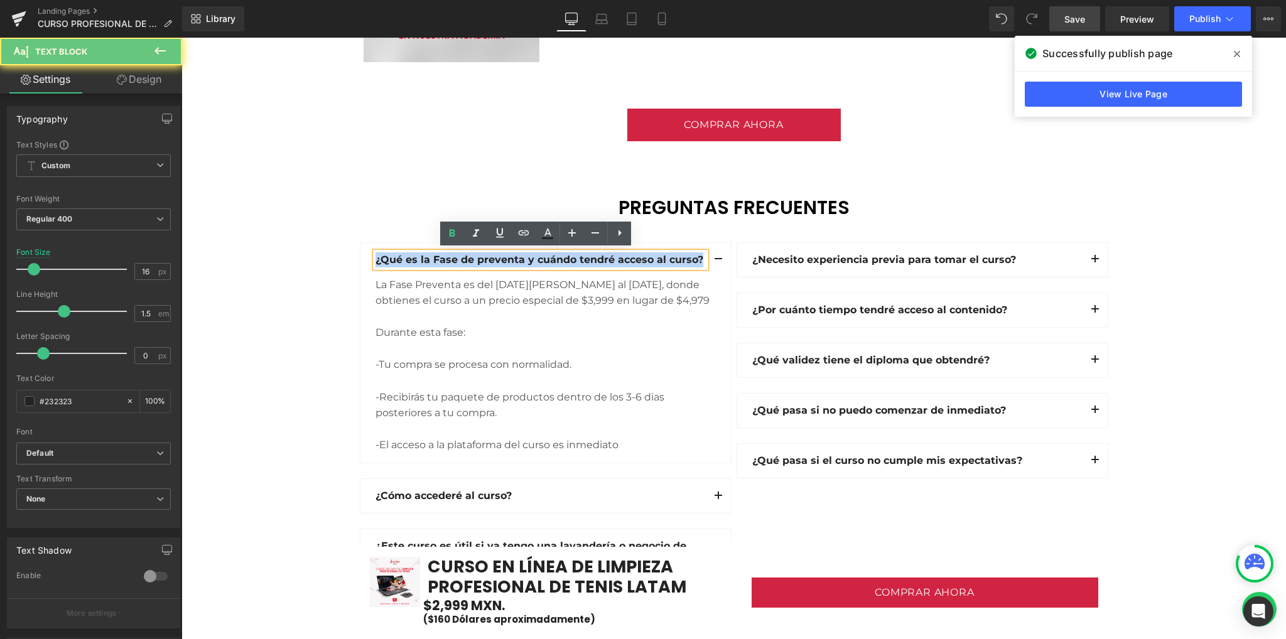
click at [524, 261] on b "¿Qué es la Fase de preventa y cuándo tendré acceso al curso?" at bounding box center [540, 260] width 328 height 12
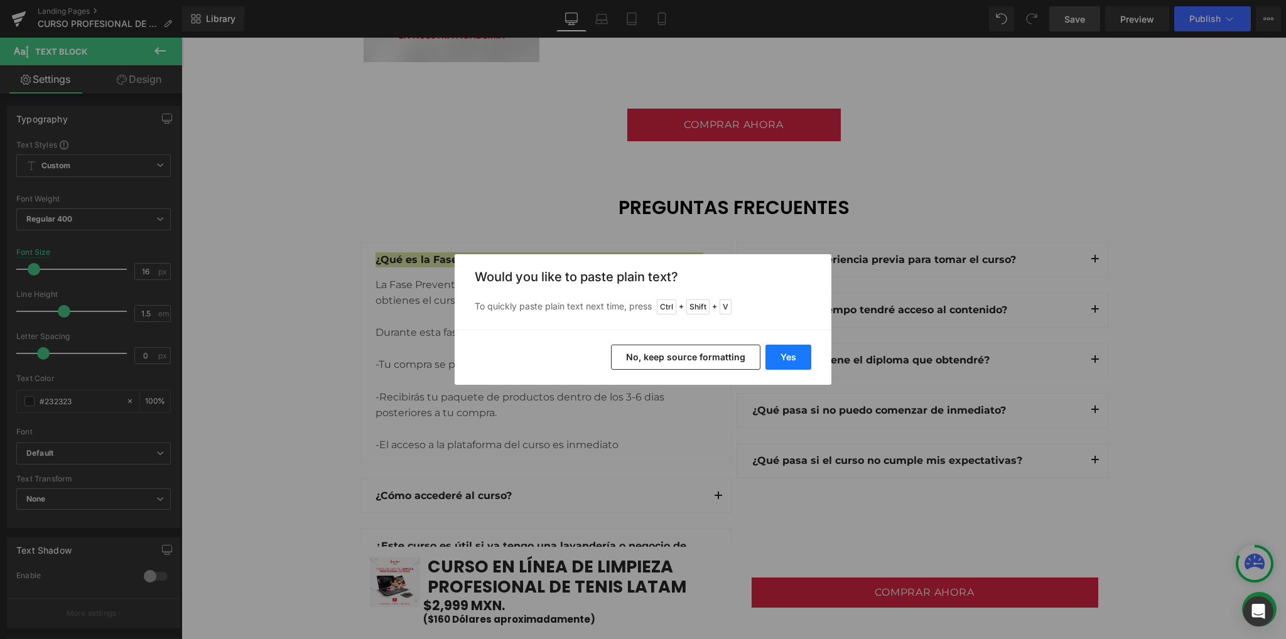
click at [776, 359] on button "Yes" at bounding box center [789, 357] width 46 height 25
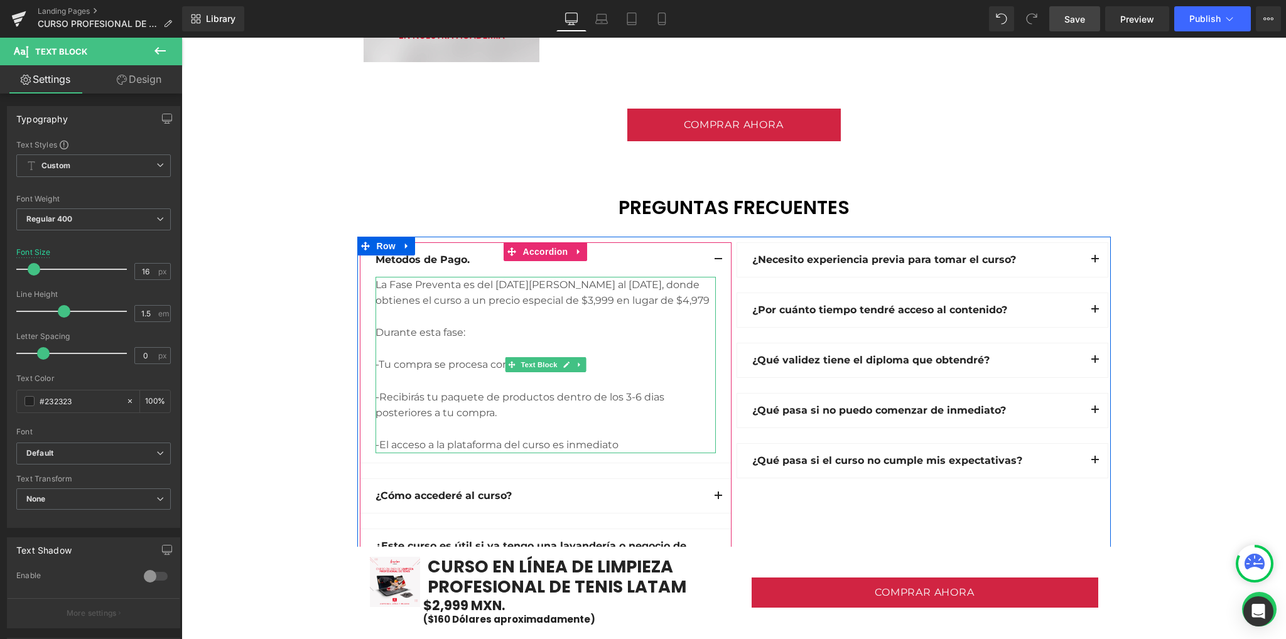
click at [475, 362] on div "-Tu compra se procesa con normalidad." at bounding box center [546, 365] width 340 height 16
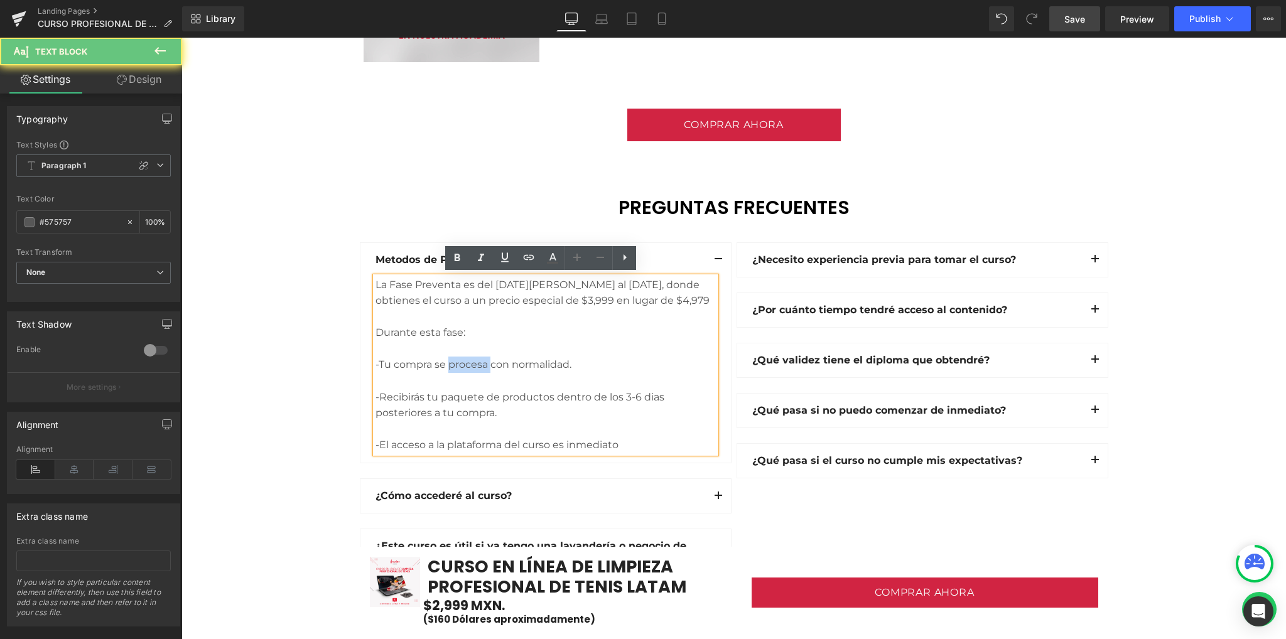
click at [475, 362] on div "-Tu compra se procesa con normalidad." at bounding box center [546, 365] width 340 height 16
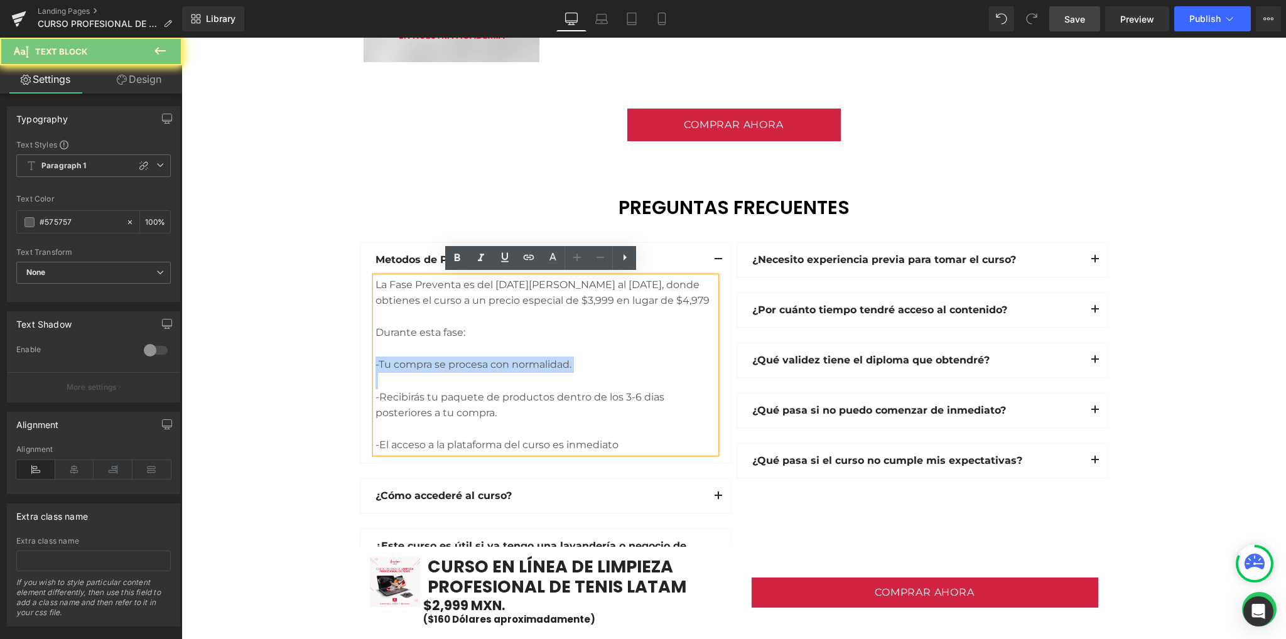
click at [475, 362] on div "-Tu compra se procesa con normalidad." at bounding box center [546, 365] width 340 height 16
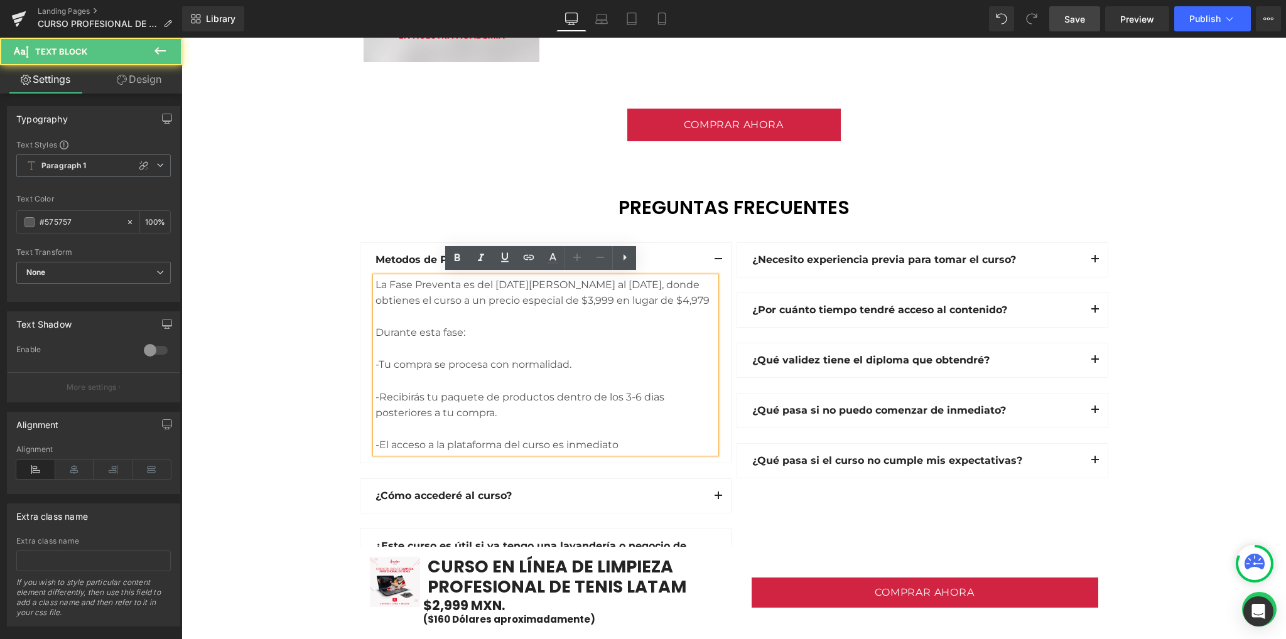
click at [509, 399] on div "-Recibirás tu paquete de productos dentro de los 3-6 dias posteriores a tu comp…" at bounding box center [546, 405] width 340 height 32
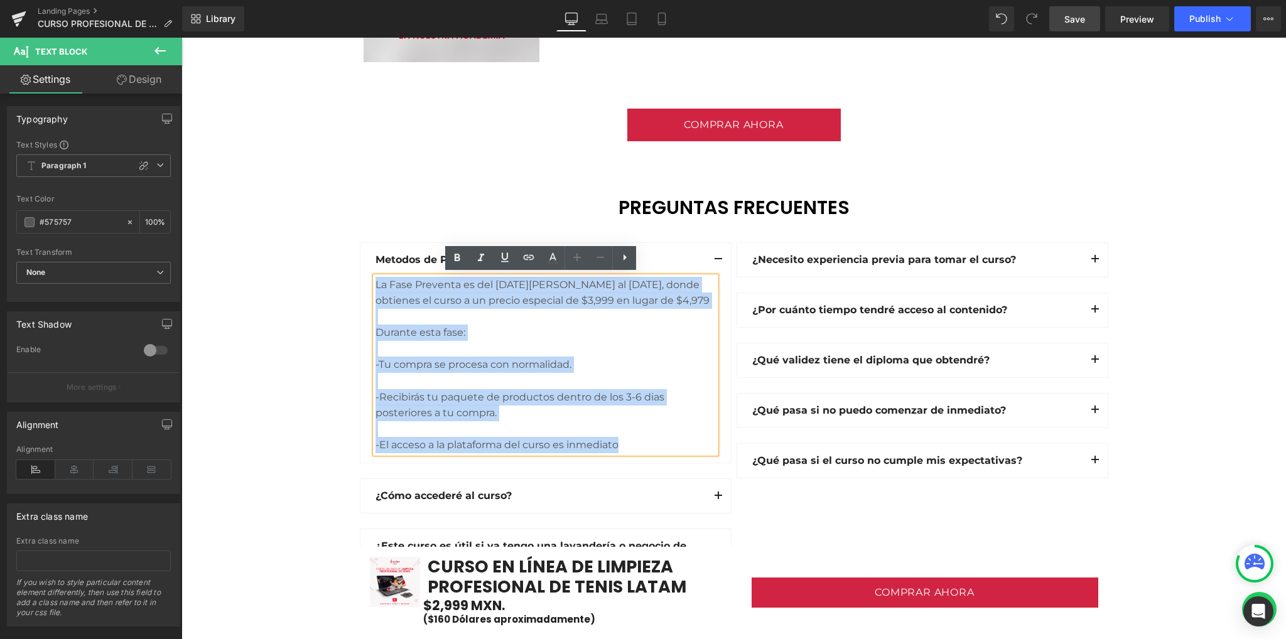
drag, startPoint x: 625, startPoint y: 445, endPoint x: 353, endPoint y: 290, distance: 313.4
click at [357, 290] on div "Metodos de Pago. Text Block La Fase Preventa es del 19 de Agosto al 16 de septi…" at bounding box center [545, 511] width 377 height 538
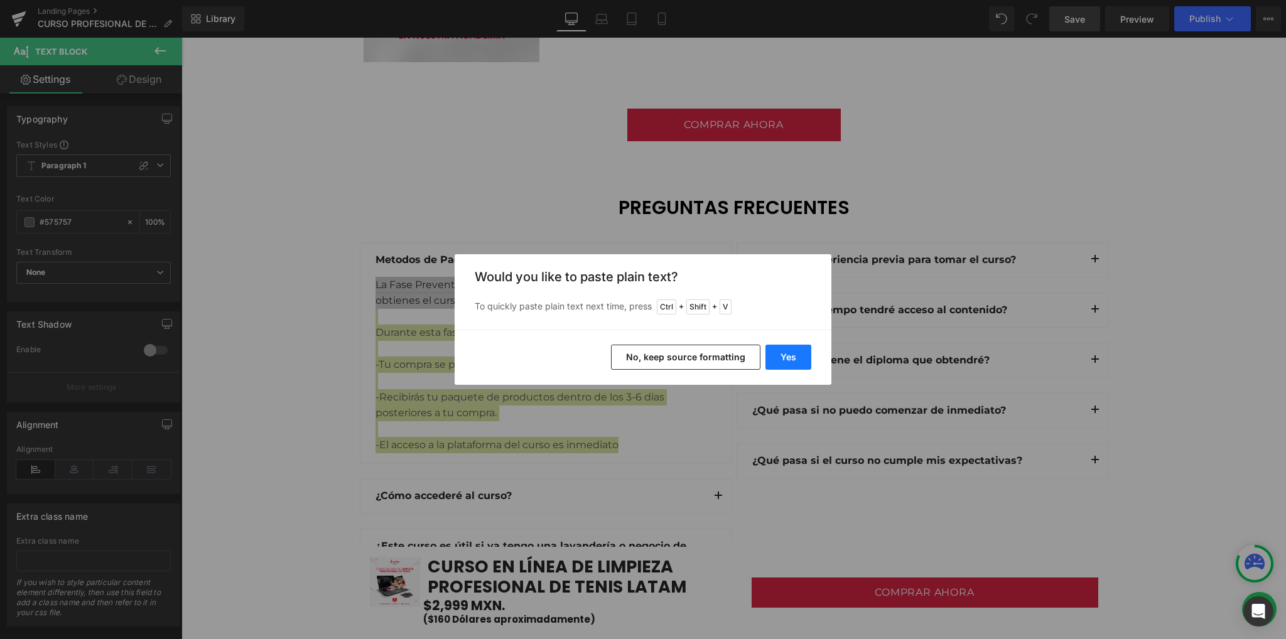
click at [796, 353] on button "Yes" at bounding box center [789, 357] width 46 height 25
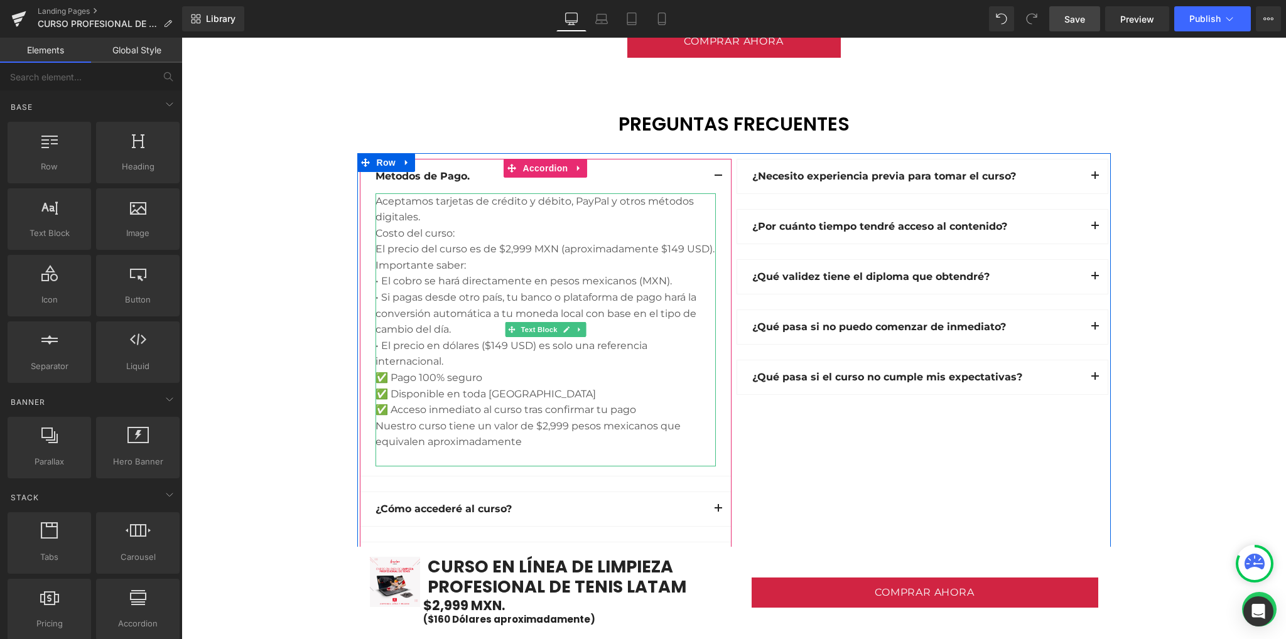
scroll to position [3433, 0]
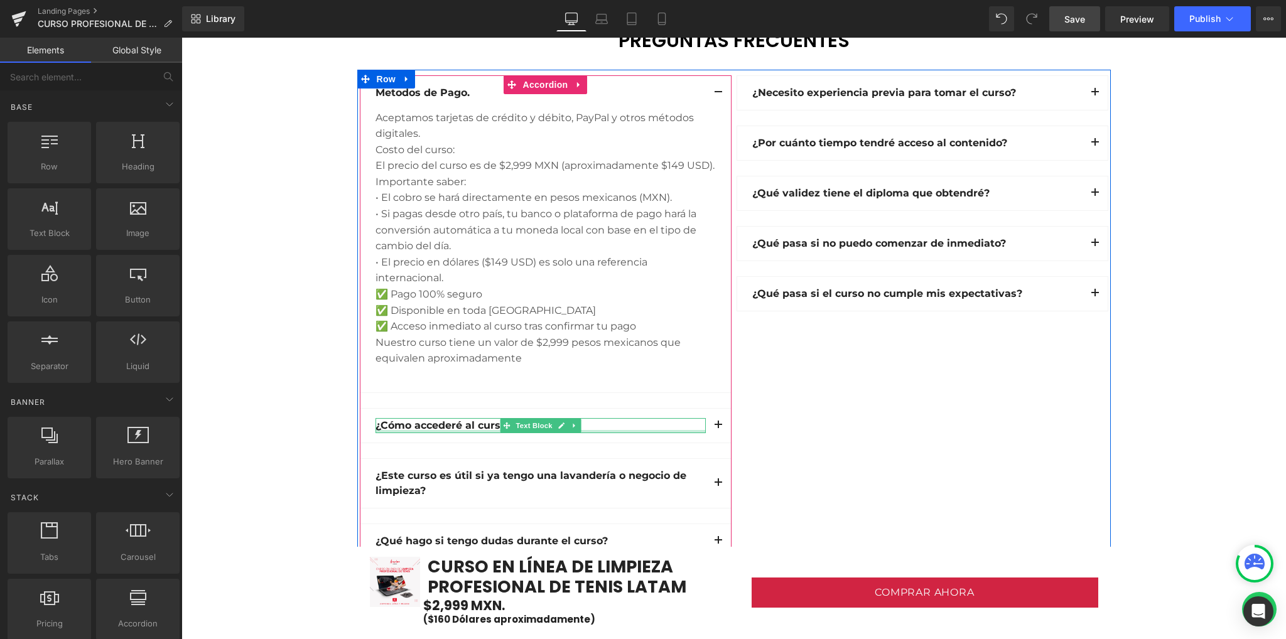
click at [422, 428] on div "¿Cómo accederé al curso? Text Block" at bounding box center [541, 425] width 330 height 15
click at [423, 427] on b "¿Cómo accederé al curso?" at bounding box center [444, 426] width 136 height 12
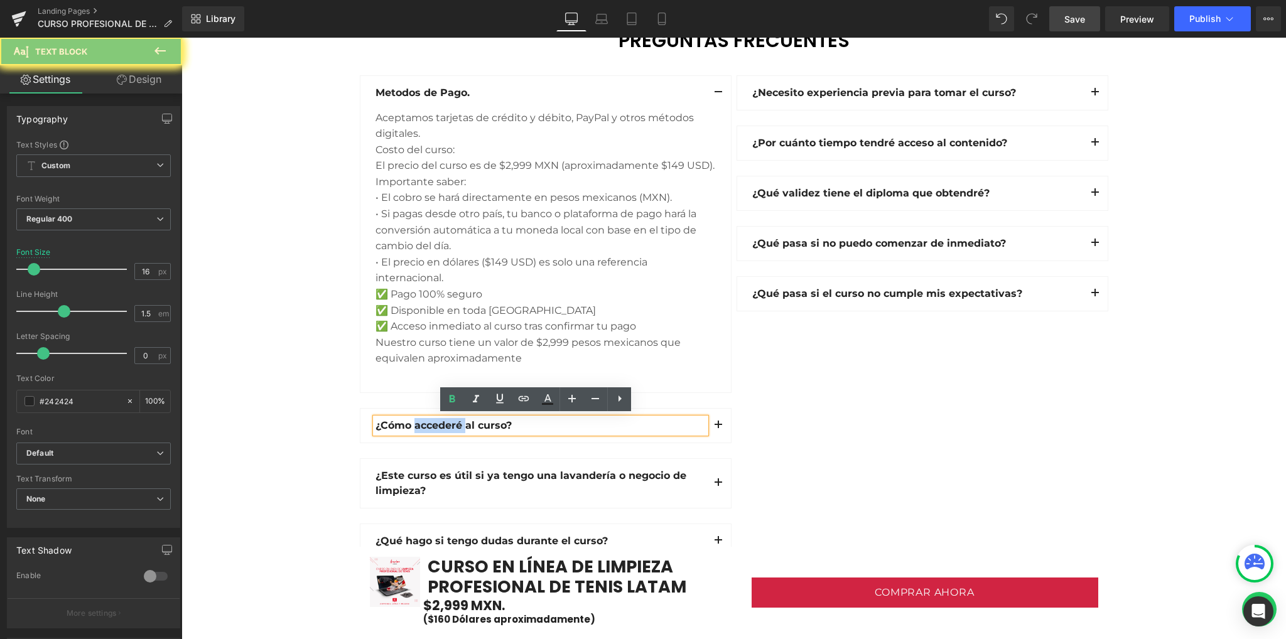
click at [424, 425] on b "¿Cómo accederé al curso?" at bounding box center [444, 426] width 136 height 12
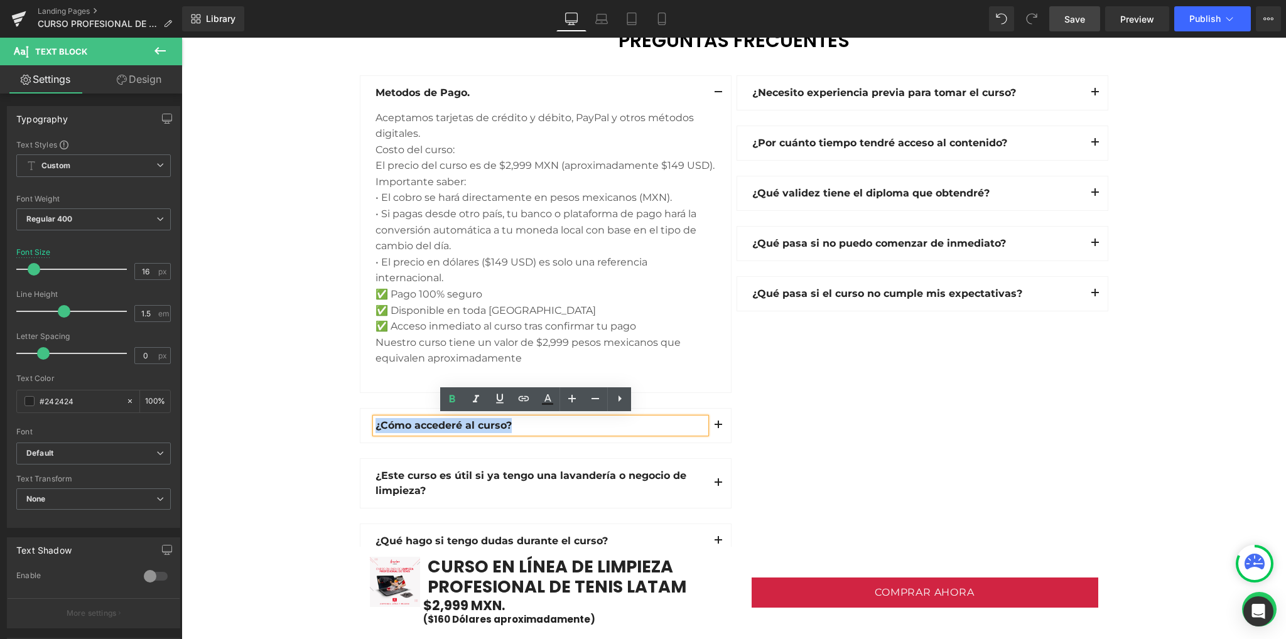
click at [424, 425] on b "¿Cómo accederé al curso?" at bounding box center [444, 426] width 136 height 12
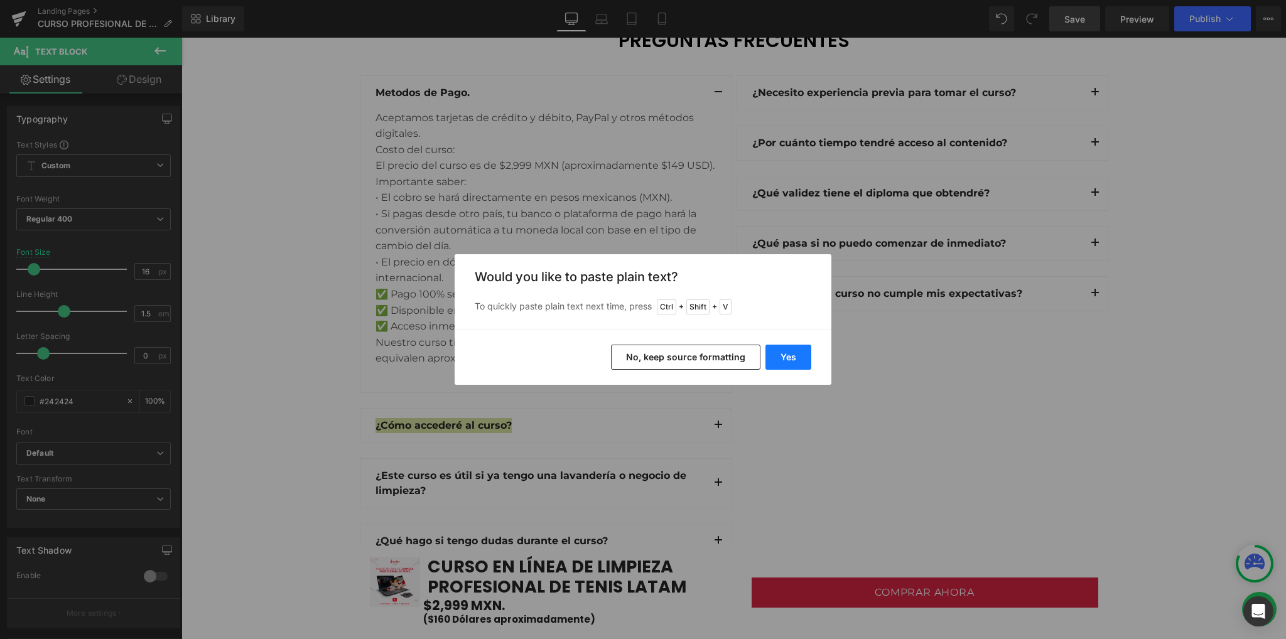
drag, startPoint x: 804, startPoint y: 353, endPoint x: 539, endPoint y: 373, distance: 265.8
click at [804, 353] on button "Yes" at bounding box center [789, 357] width 46 height 25
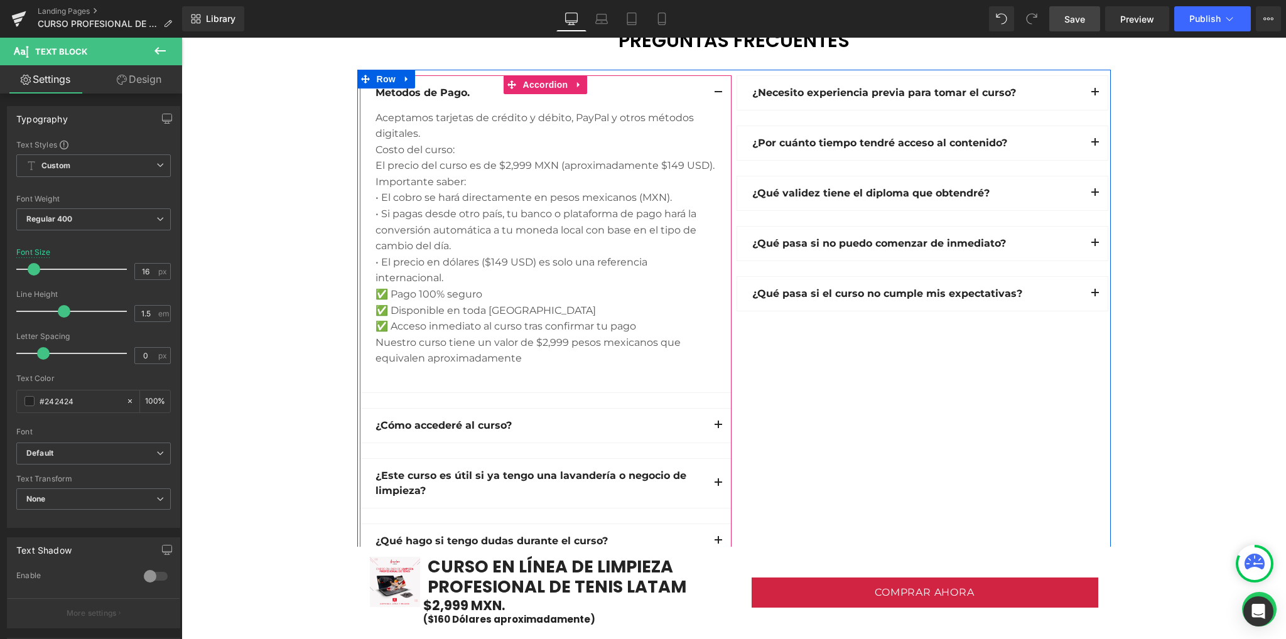
click at [714, 424] on button "button" at bounding box center [718, 426] width 25 height 34
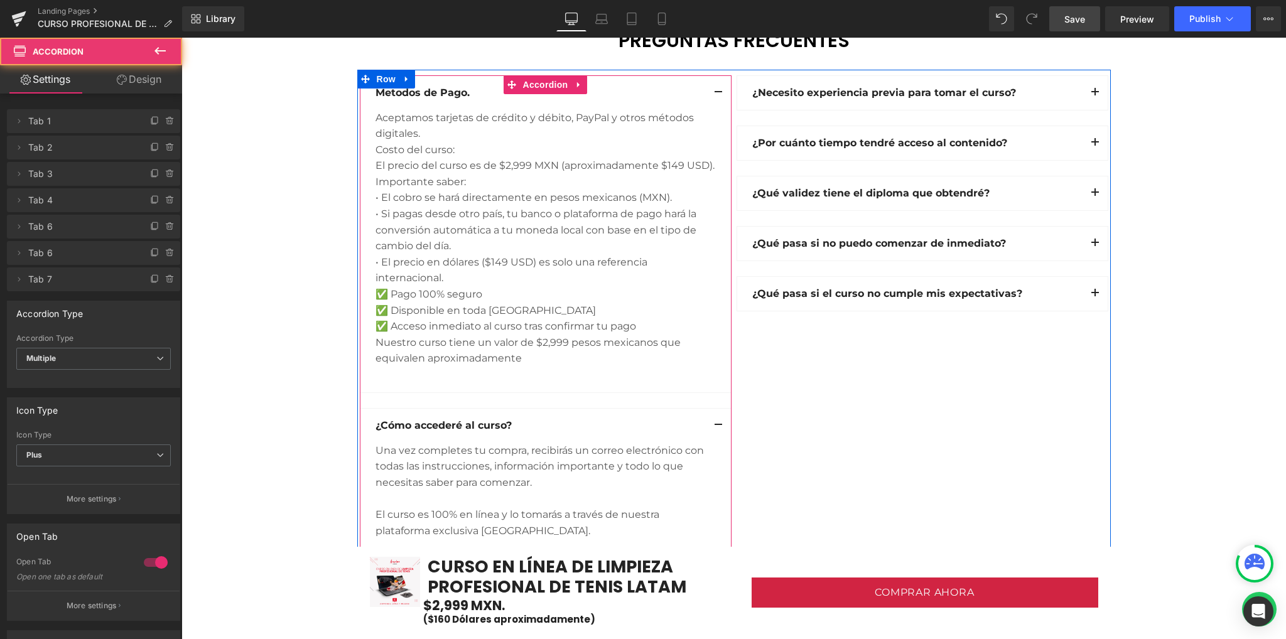
scroll to position [3349, 0]
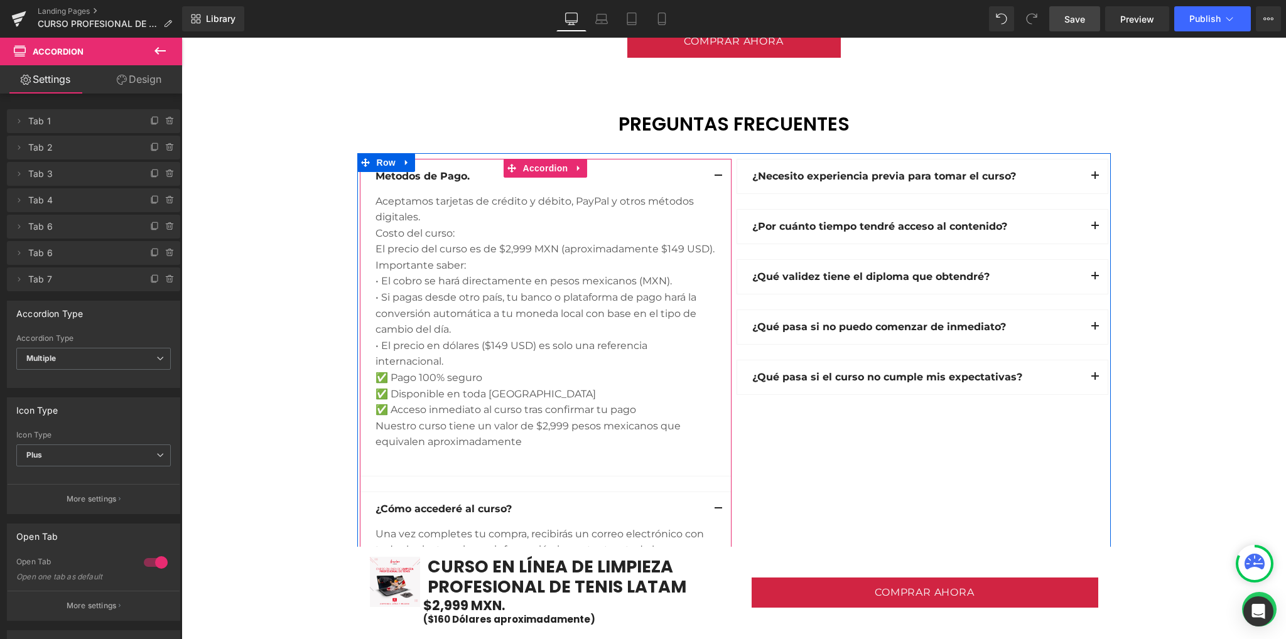
click at [709, 169] on button "button" at bounding box center [718, 177] width 25 height 34
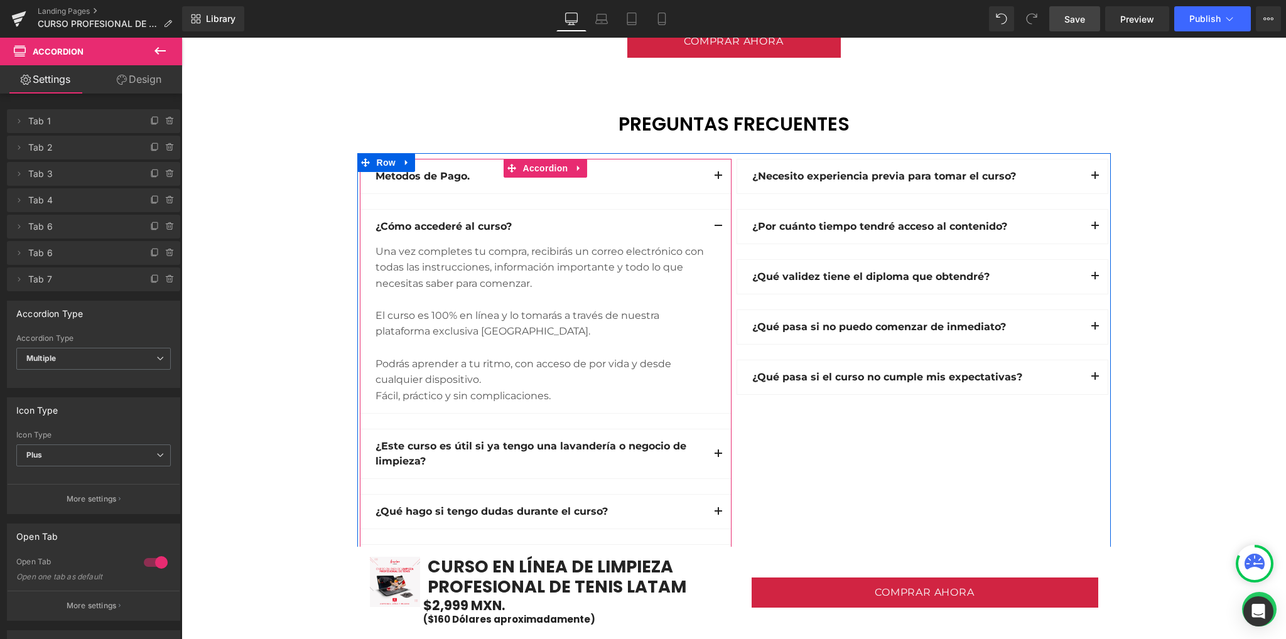
click at [452, 331] on div "El curso es 100% en línea y lo tomarás a través de nuestra plataforma exclusiva…" at bounding box center [546, 324] width 340 height 32
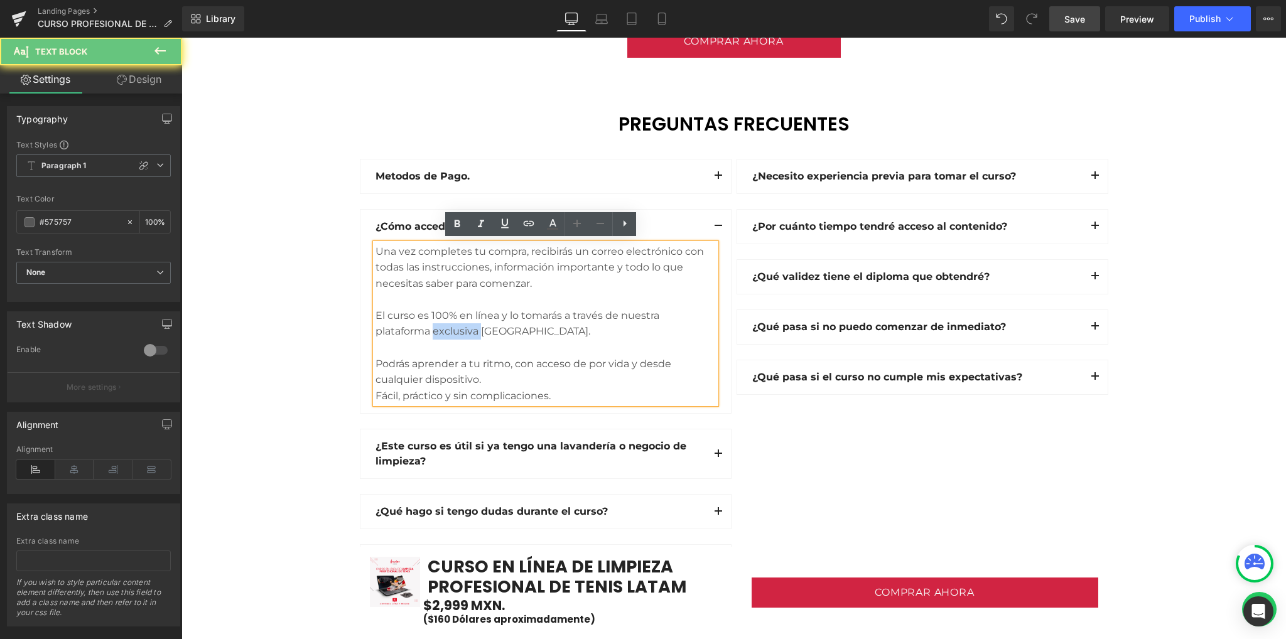
click at [452, 331] on div "El curso es 100% en línea y lo tomarás a través de nuestra plataforma exclusiva…" at bounding box center [546, 324] width 340 height 32
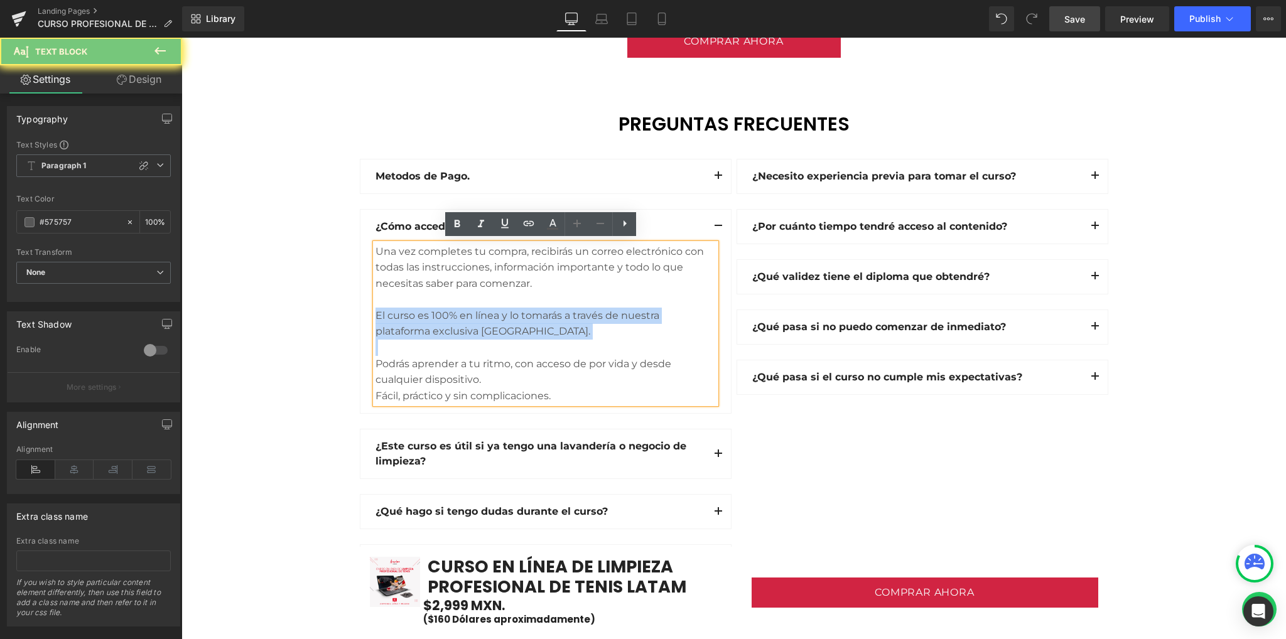
click at [452, 331] on div "El curso es 100% en línea y lo tomarás a través de nuestra plataforma exclusiva…" at bounding box center [546, 324] width 340 height 32
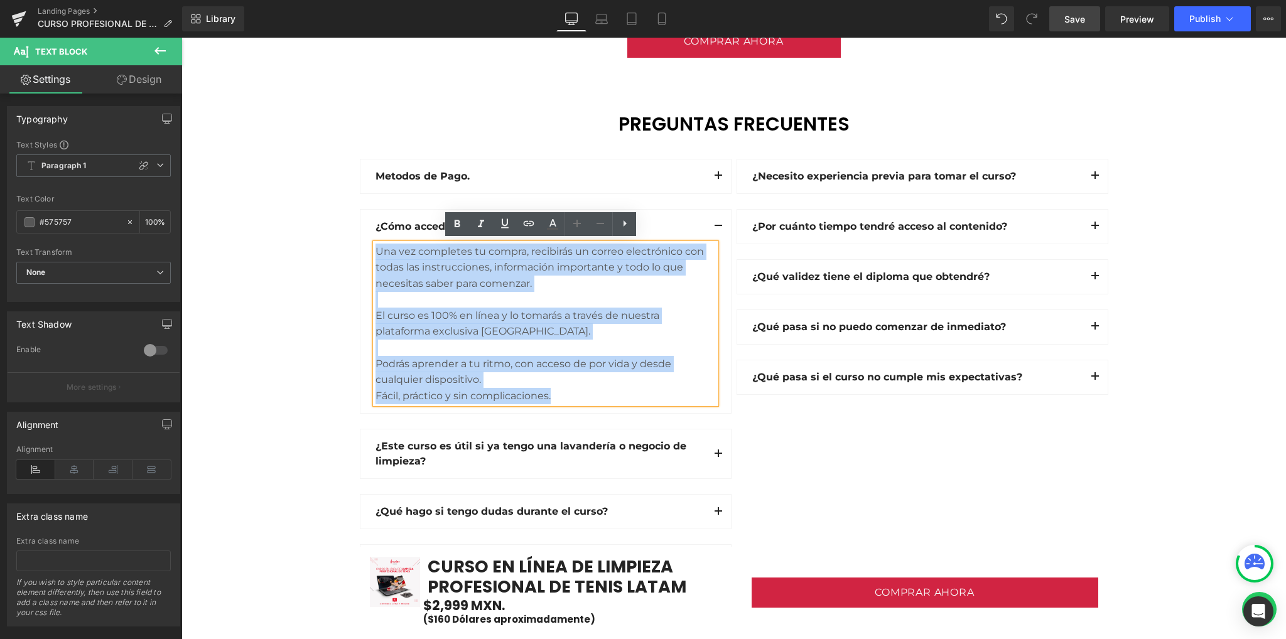
drag, startPoint x: 565, startPoint y: 395, endPoint x: 361, endPoint y: 244, distance: 253.7
click at [361, 244] on article "Una vez completes tu compra, recibirás un correo electrónico con todas las inst…" at bounding box center [545, 329] width 371 height 170
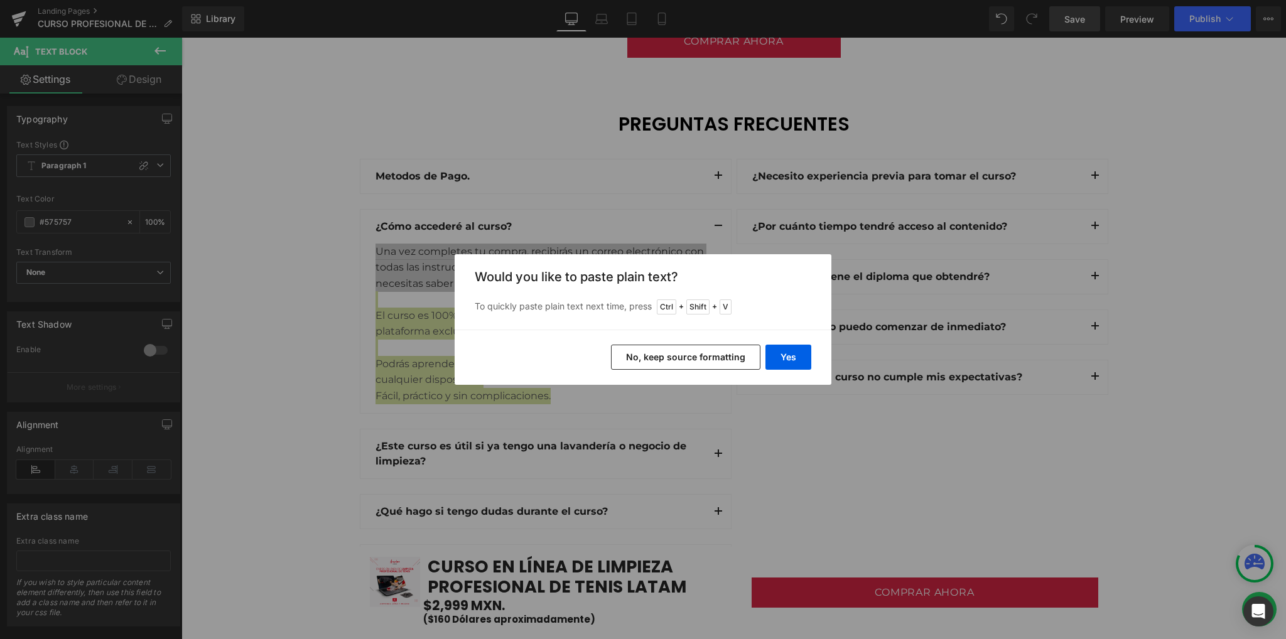
click at [691, 357] on button "No, keep source formatting" at bounding box center [685, 357] width 149 height 25
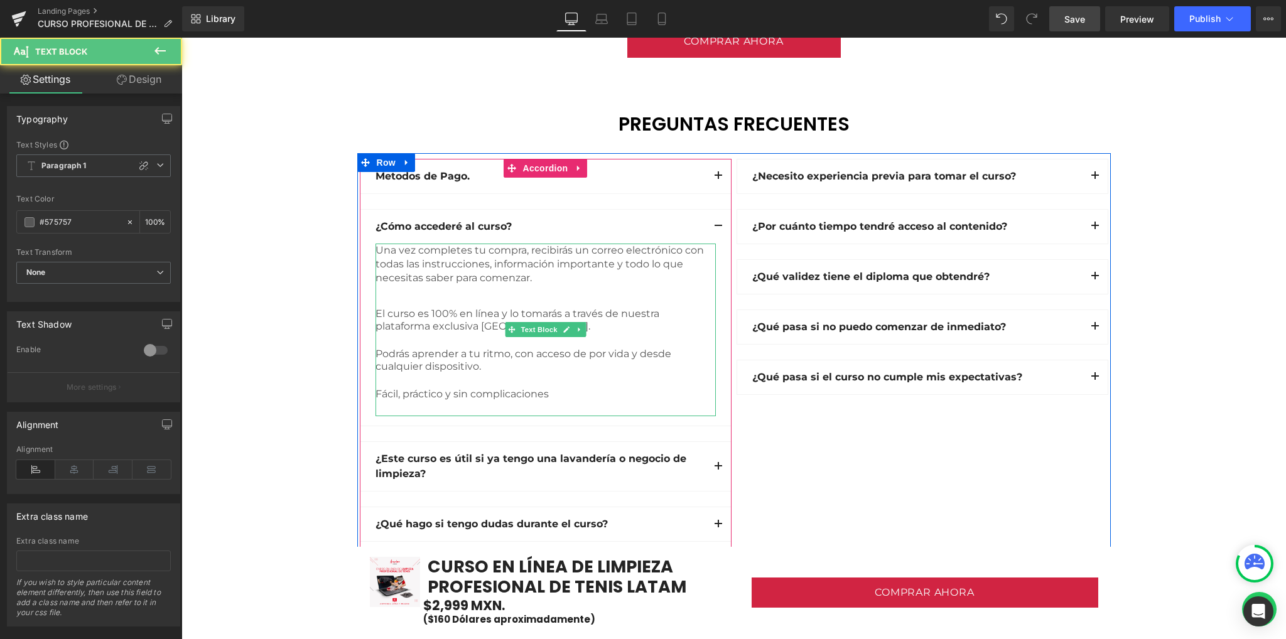
click at [570, 390] on p "Fácil, práctico y sin complicaciones" at bounding box center [546, 394] width 340 height 12
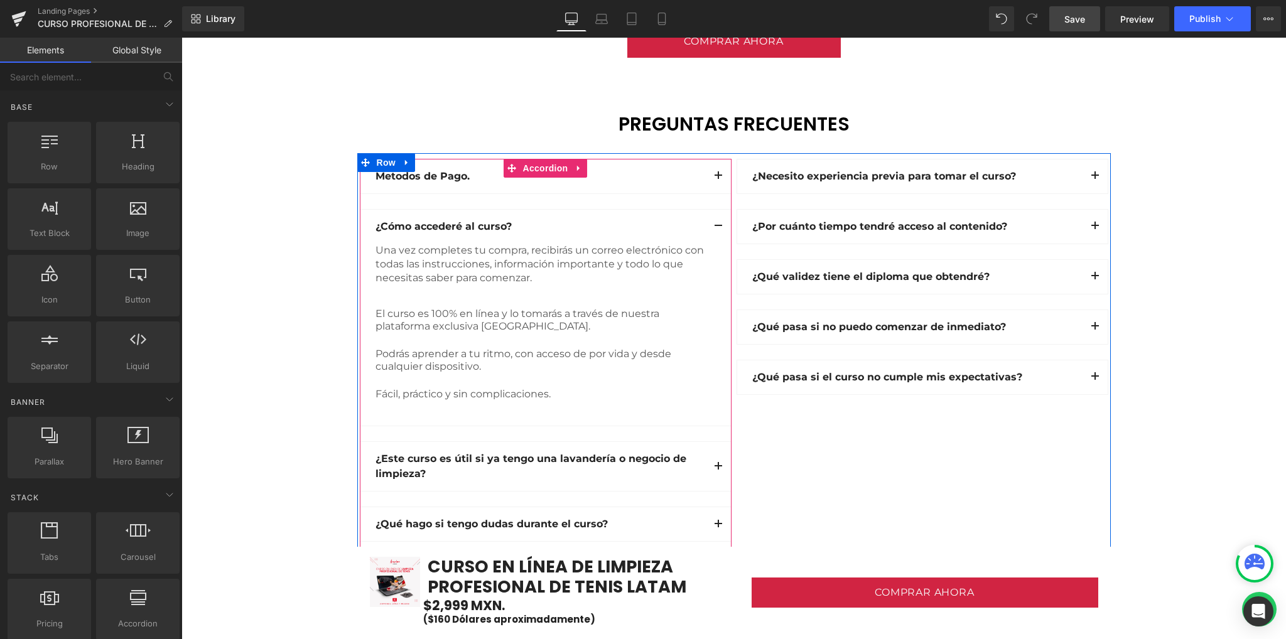
click at [713, 224] on button "button" at bounding box center [718, 227] width 25 height 34
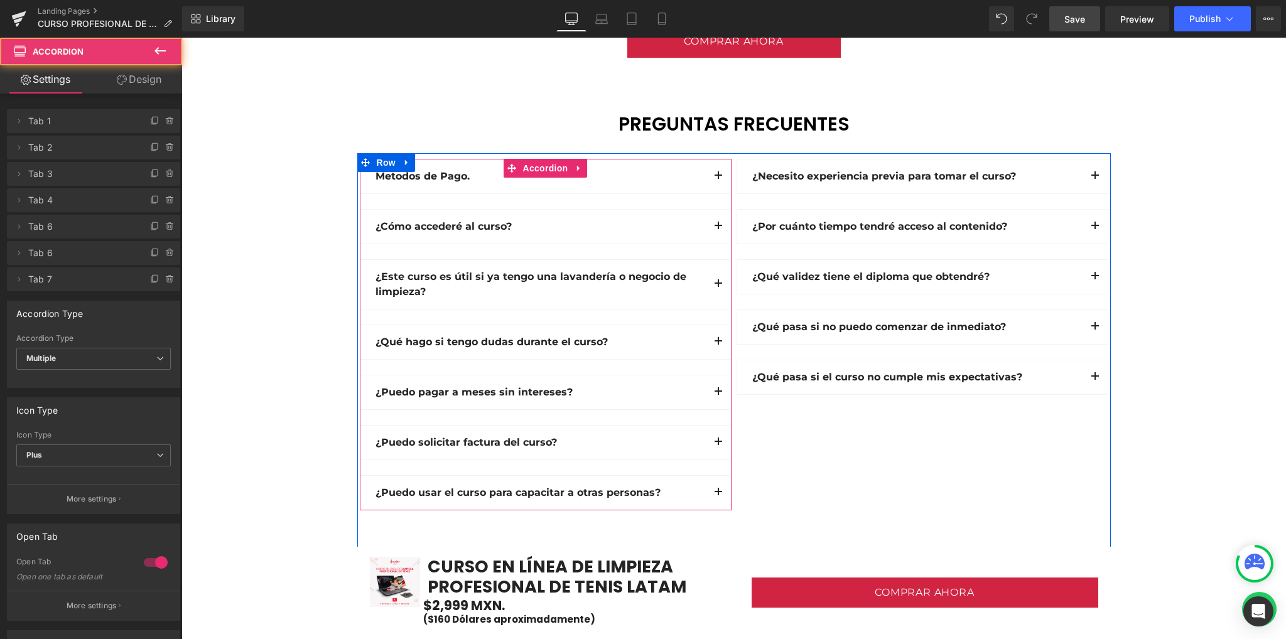
click at [718, 179] on span "button" at bounding box center [718, 179] width 0 height 0
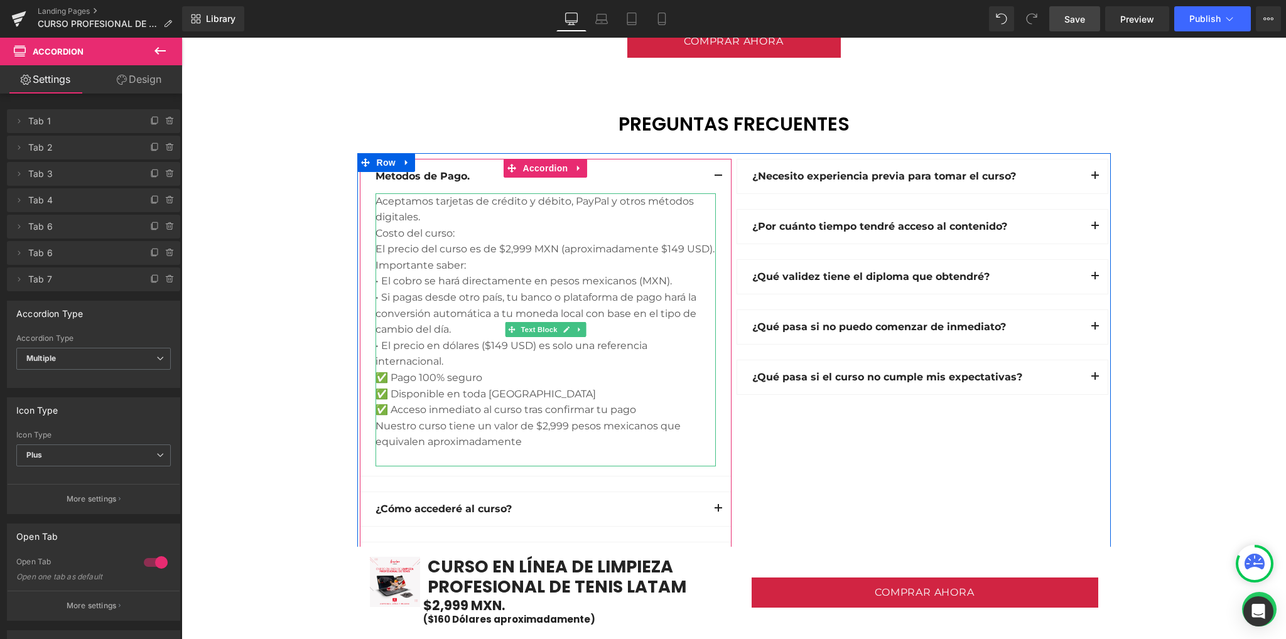
click at [470, 386] on div "✅ Disponible en toda Latinoamérica" at bounding box center [546, 394] width 340 height 16
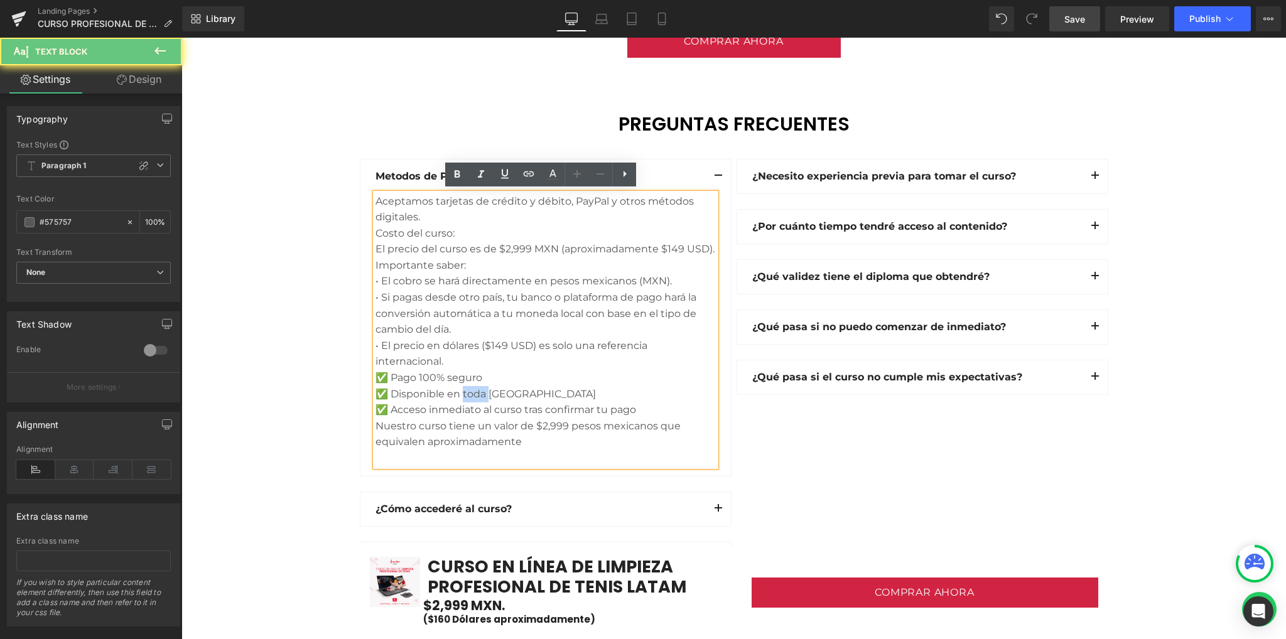
click at [470, 386] on div "✅ Disponible en toda Latinoamérica" at bounding box center [546, 394] width 340 height 16
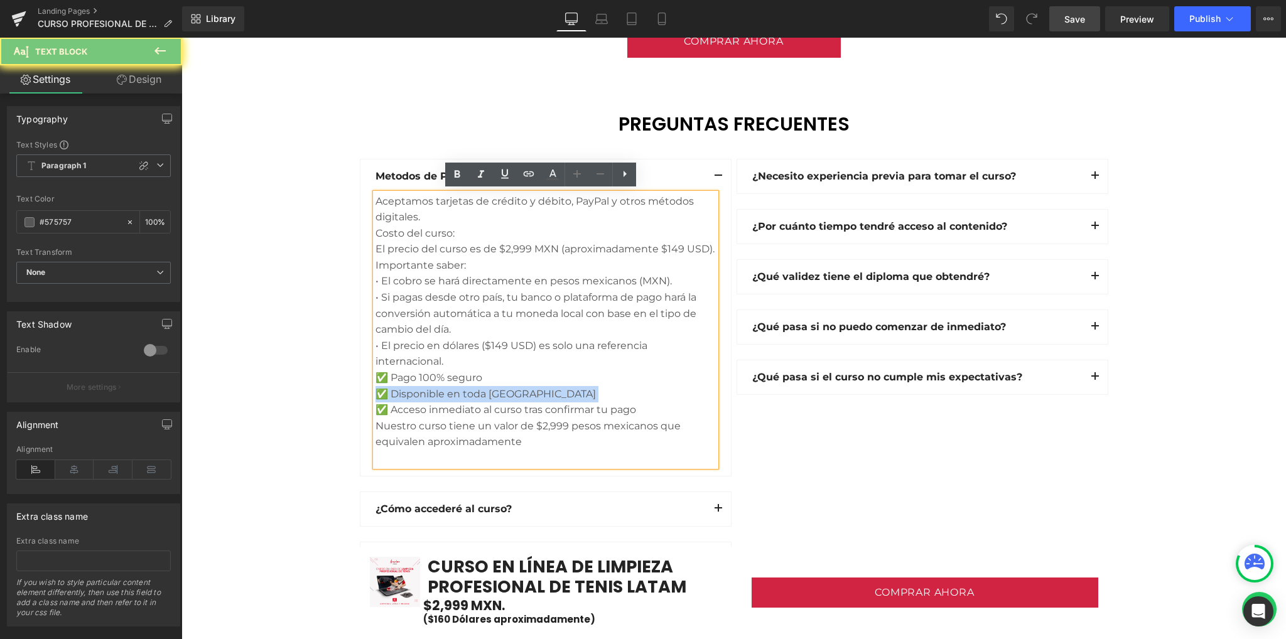
click at [470, 386] on div "✅ Disponible en toda Latinoamérica" at bounding box center [546, 394] width 340 height 16
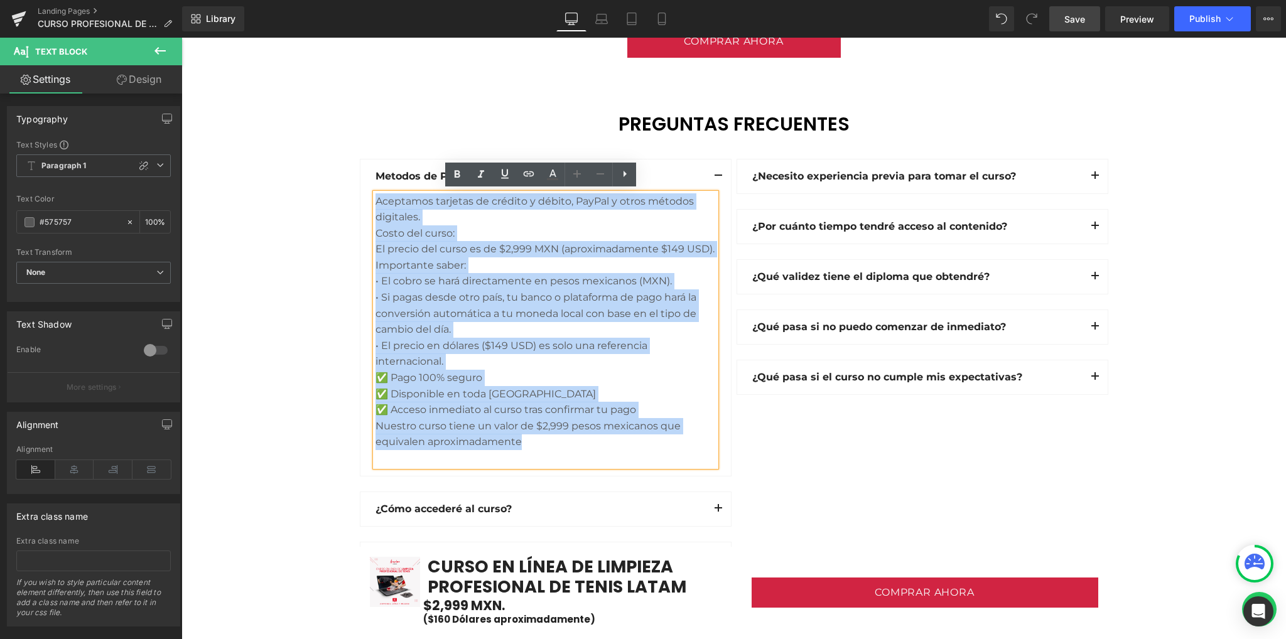
drag, startPoint x: 519, startPoint y: 442, endPoint x: 371, endPoint y: 200, distance: 284.1
click at [376, 200] on div "Aceptamos tarjetas de crédito y débito, PayPal y otros métodos digitales. Cost…" at bounding box center [546, 329] width 340 height 273
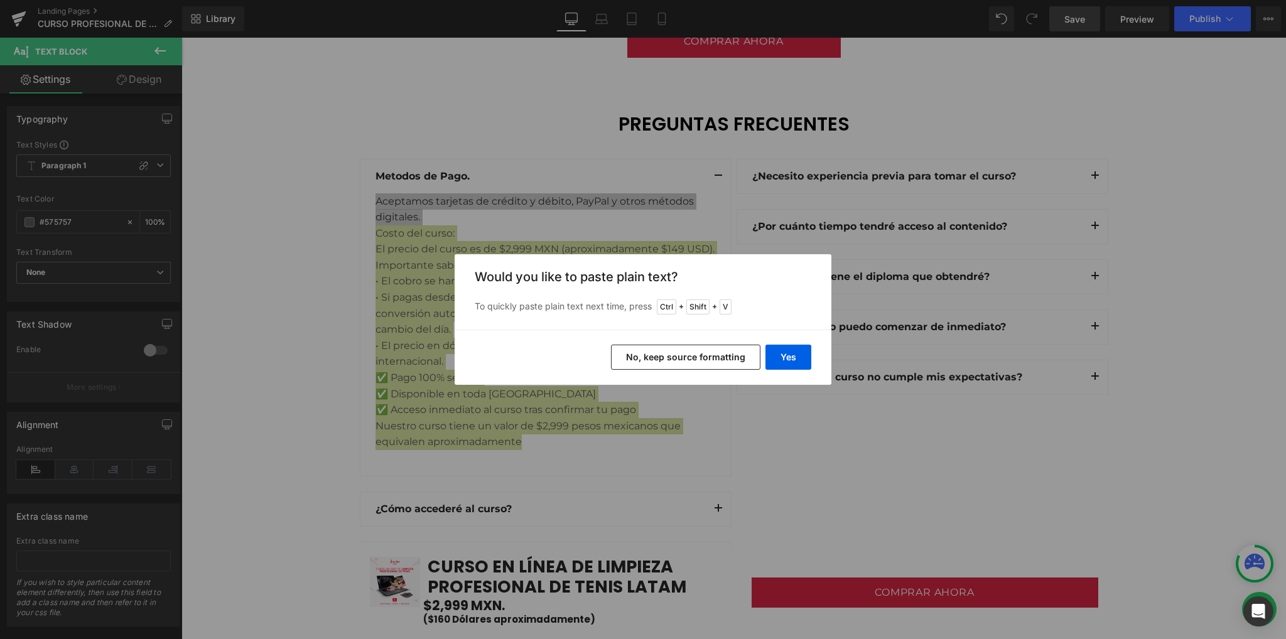
click at [680, 362] on button "No, keep source formatting" at bounding box center [685, 357] width 149 height 25
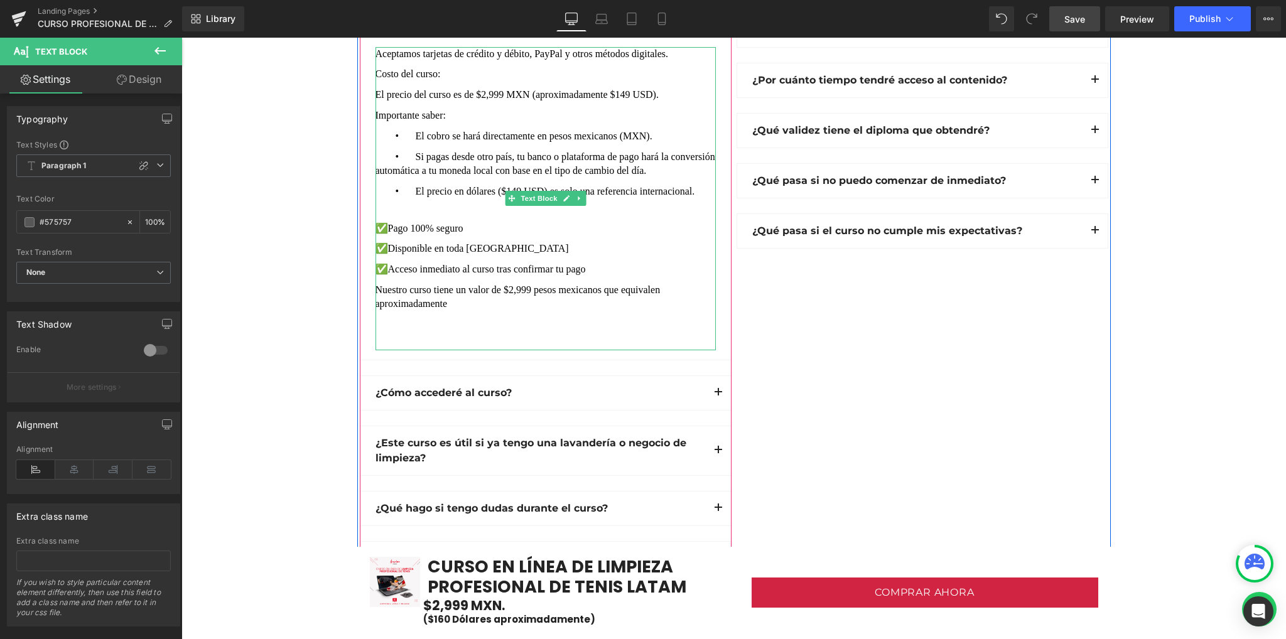
scroll to position [3517, 0]
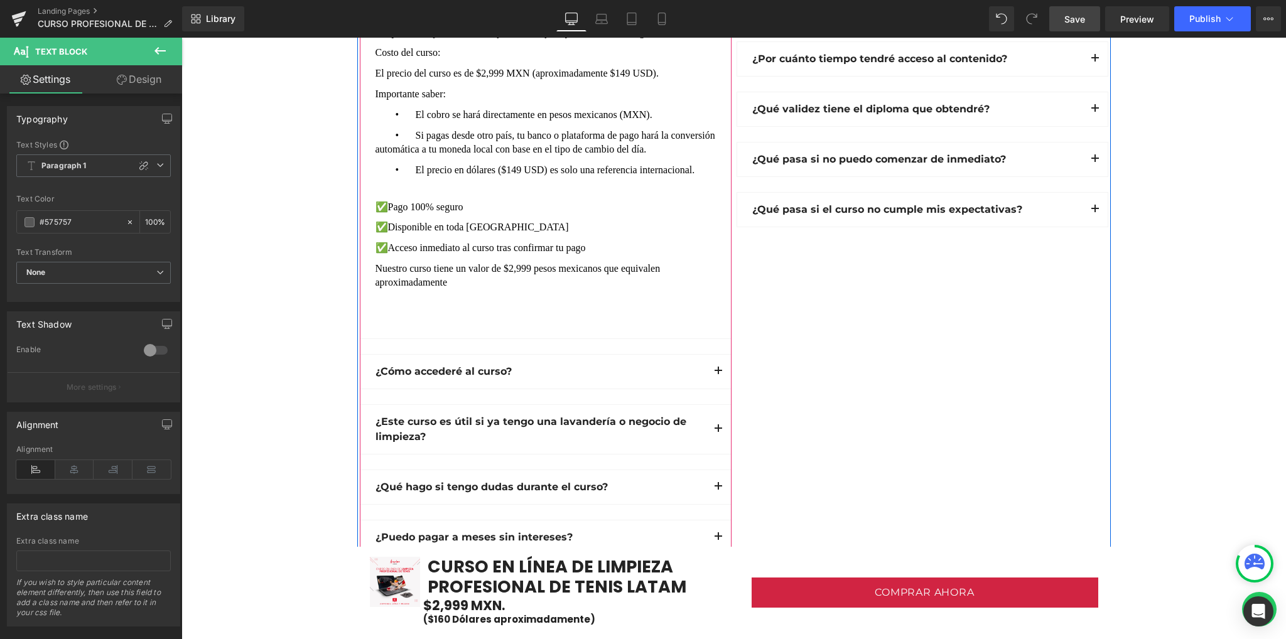
click at [718, 374] on span "button" at bounding box center [718, 374] width 0 height 0
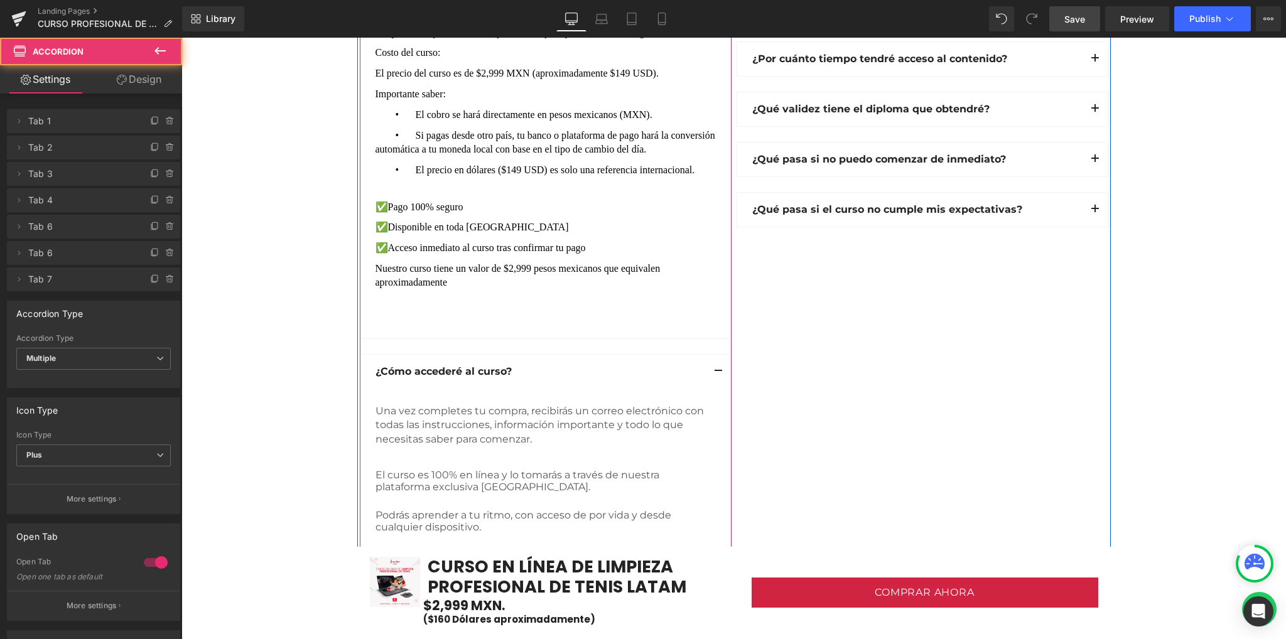
click at [428, 412] on span "Una vez completes tu compra, recibirás un correo electrónico con todas las inst…" at bounding box center [541, 425] width 331 height 40
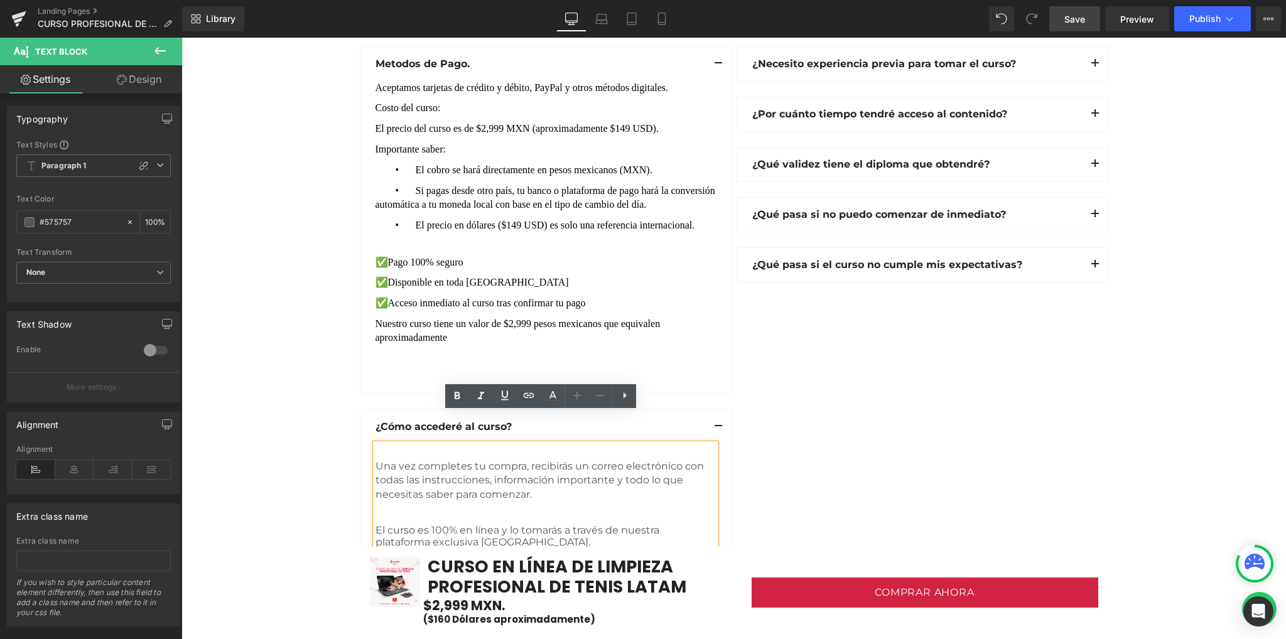
scroll to position [3433, 0]
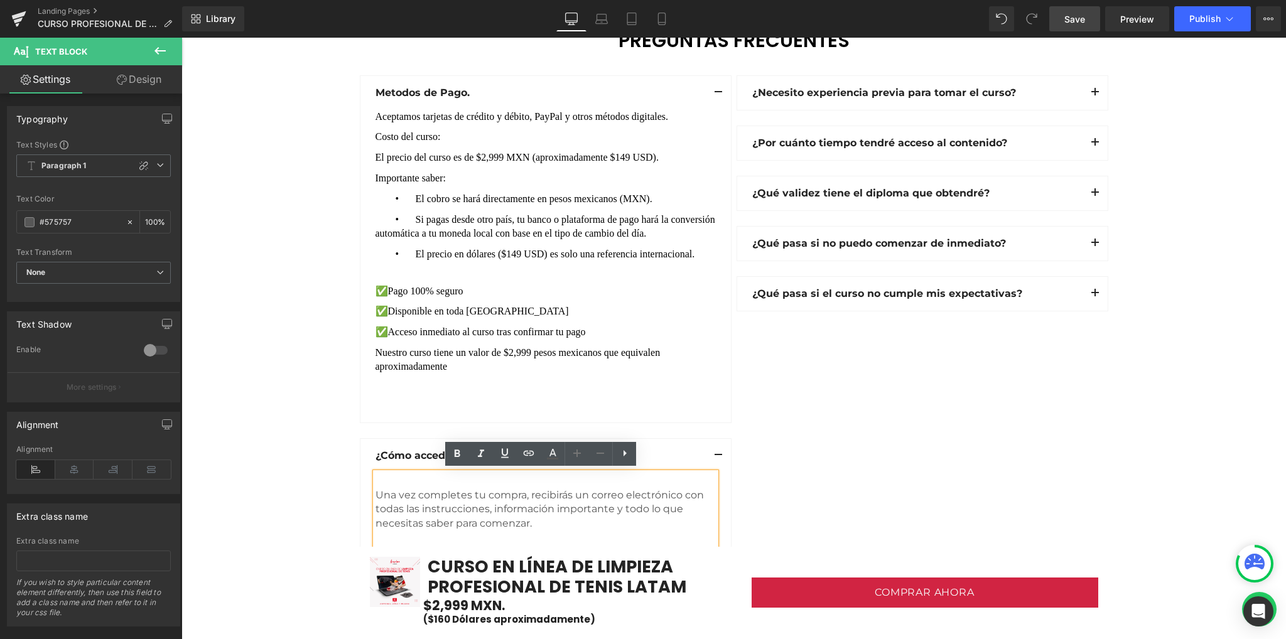
click at [496, 234] on span "Si pagas desde otro país, tu banco o plataforma de pago hará la conversión auto…" at bounding box center [547, 226] width 342 height 24
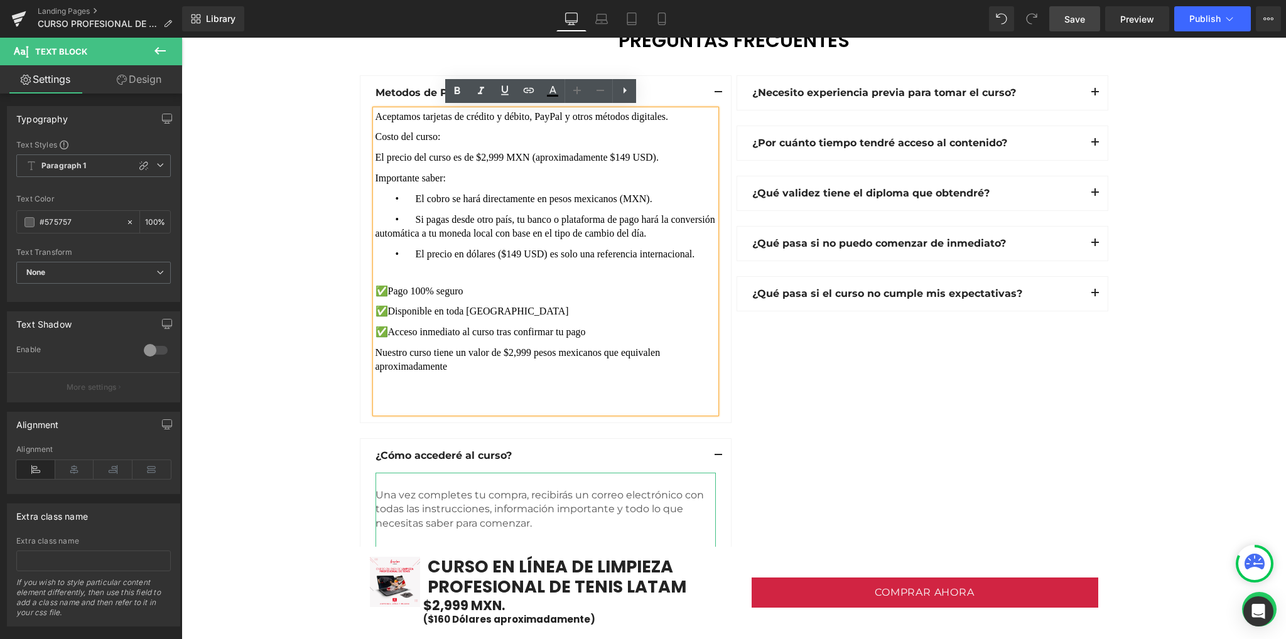
click at [435, 496] on span "Una vez completes tu compra, recibirás un correo electrónico con todas las inst…" at bounding box center [541, 509] width 331 height 40
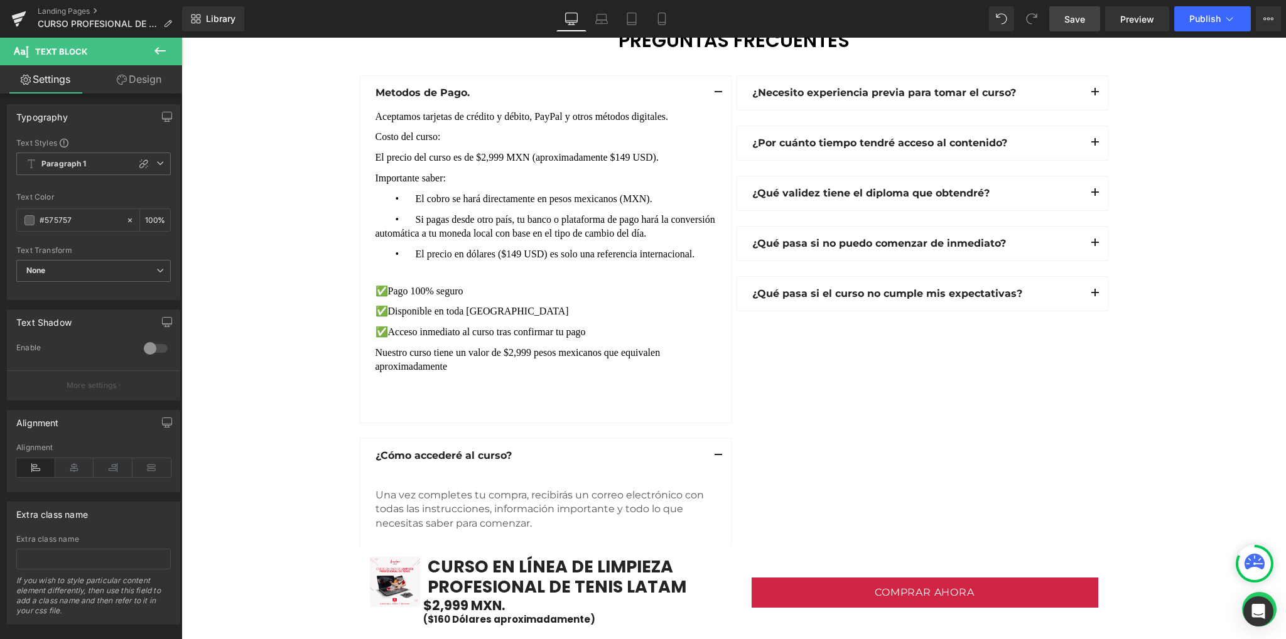
scroll to position [0, 0]
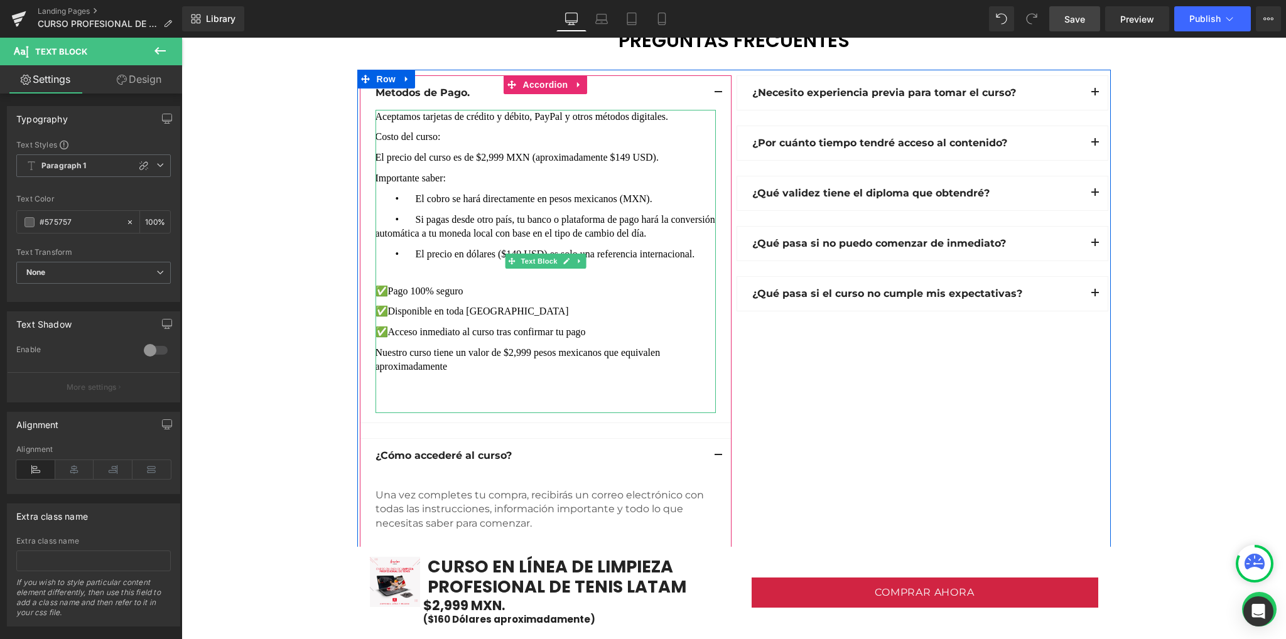
click at [441, 320] on span "Aceptamos tarjetas de crédito y débito, PayPal y otros métodos digitales. Costo…" at bounding box center [546, 242] width 340 height 264
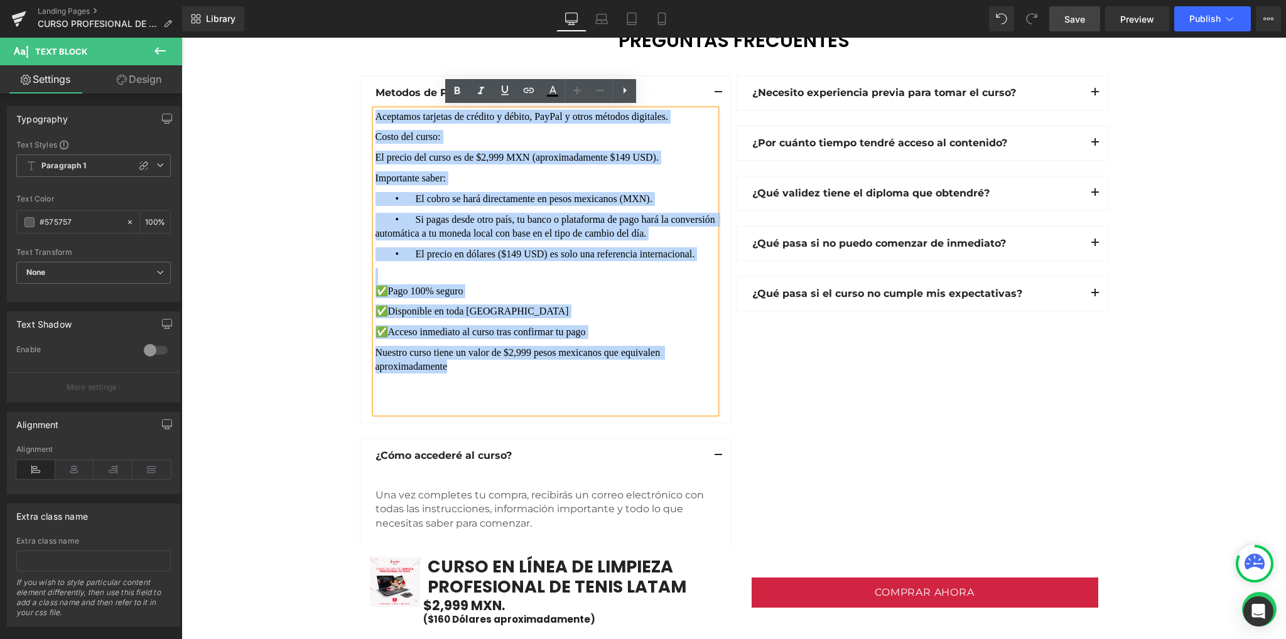
drag, startPoint x: 452, startPoint y: 364, endPoint x: 370, endPoint y: 111, distance: 265.5
click at [376, 111] on span "Aceptamos tarjetas de crédito y débito, PayPal y otros métodos digitales. Costo…" at bounding box center [546, 242] width 340 height 264
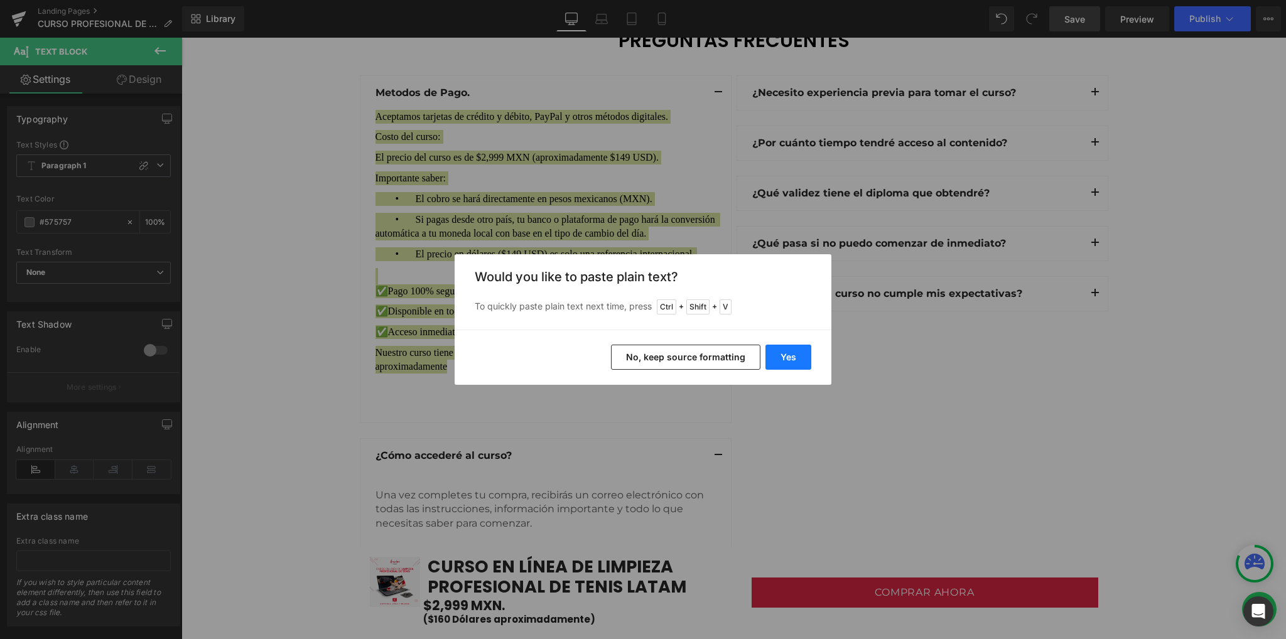
click at [803, 357] on button "Yes" at bounding box center [789, 357] width 46 height 25
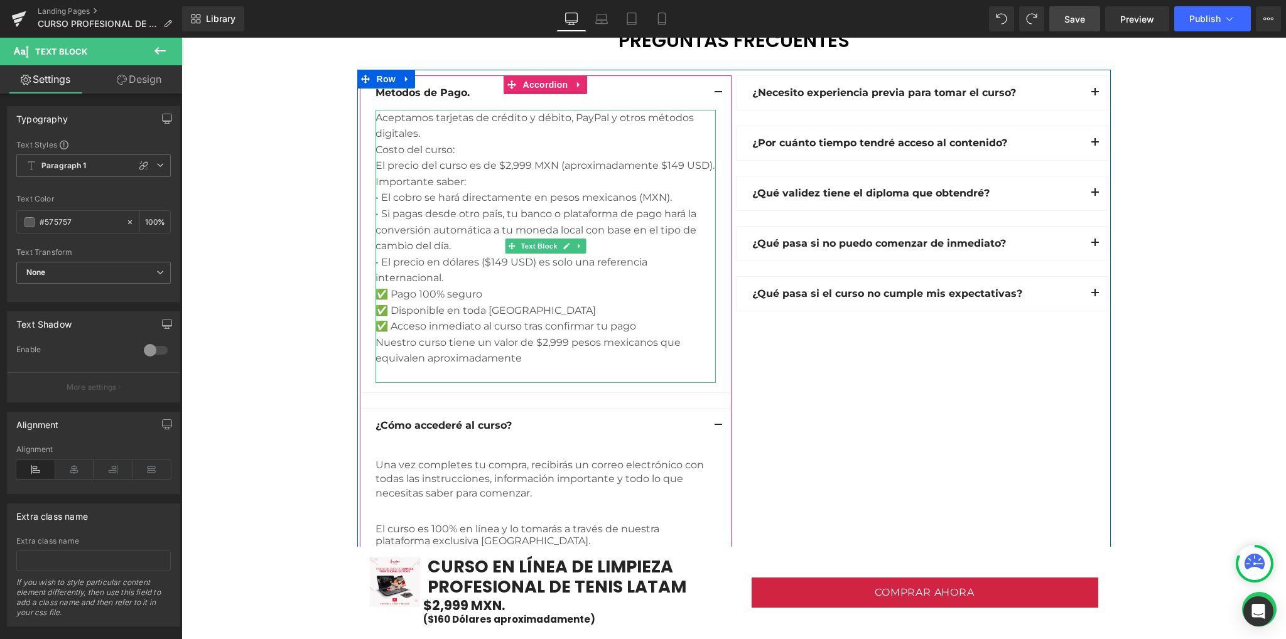
click at [430, 133] on div "Aceptamos tarjetas de crédito y débito, PayPal y otros métodos digitales. Costo…" at bounding box center [546, 246] width 340 height 273
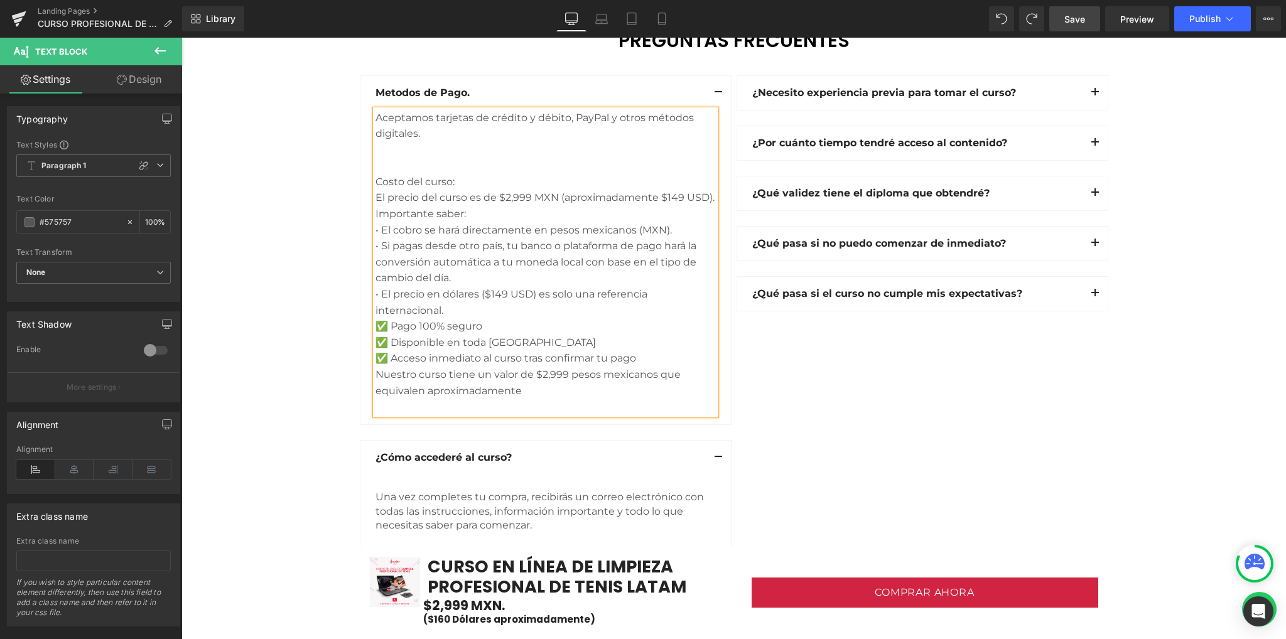
click at [376, 166] on div "Costo del curso: El precio del curso es de $2,999 MXN (aproximadamente $149 USD…" at bounding box center [546, 278] width 340 height 273
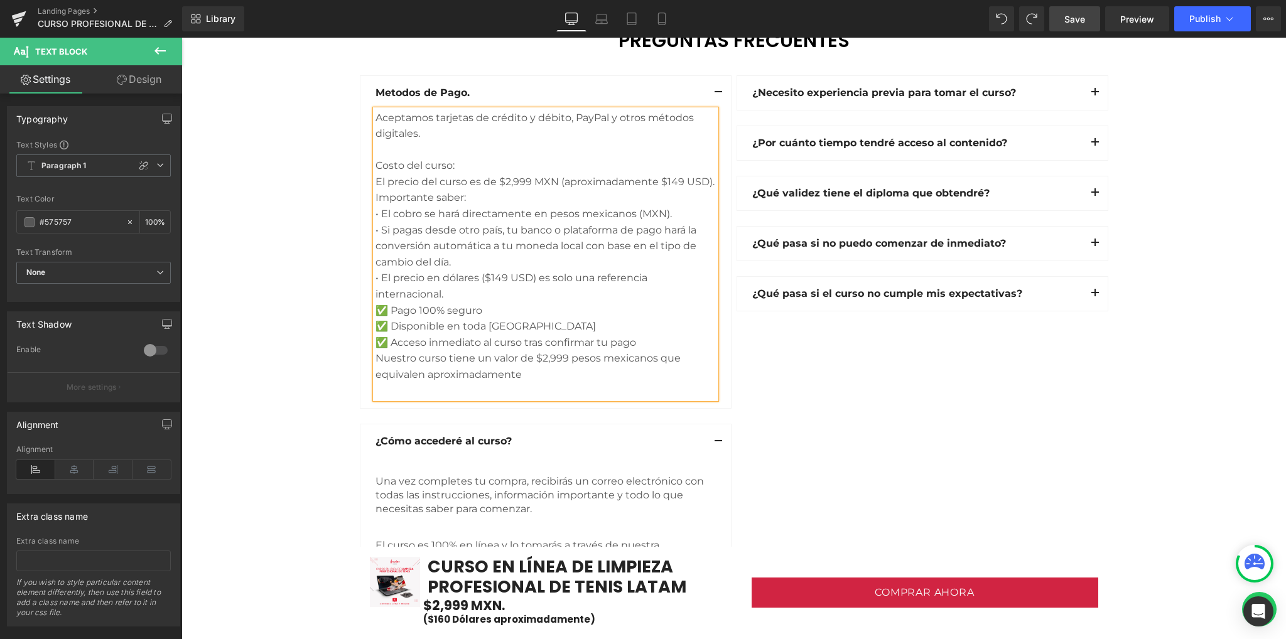
click at [376, 197] on div "Importante saber:" at bounding box center [546, 198] width 340 height 16
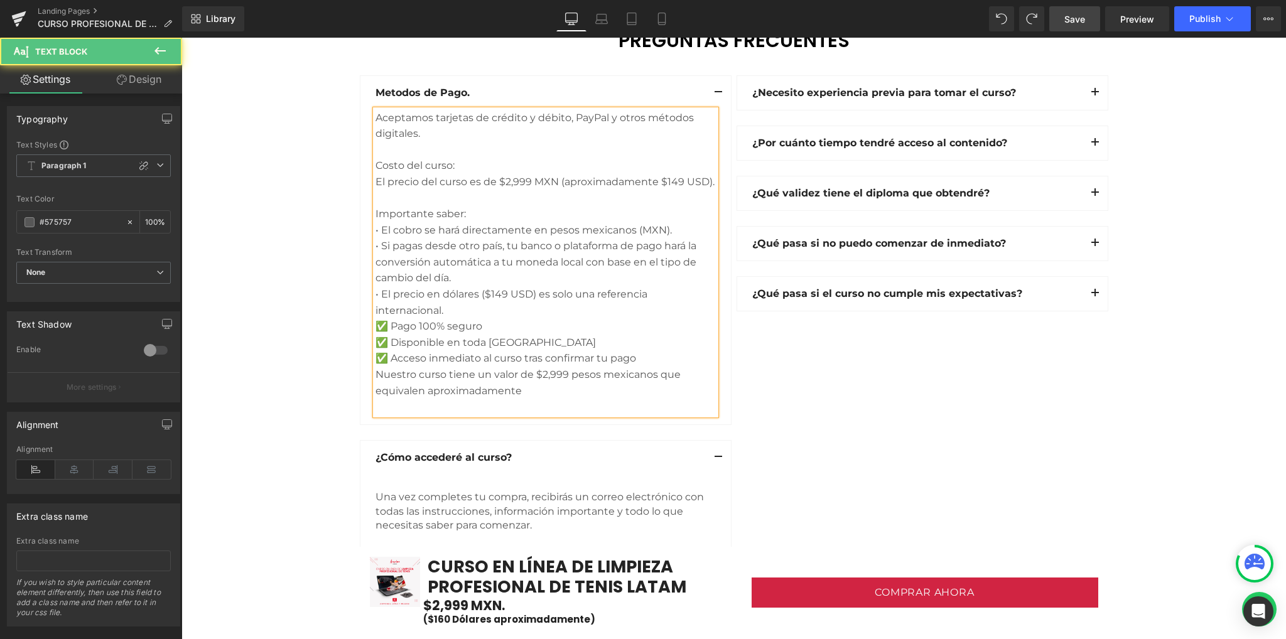
click at [376, 176] on div "El precio del curso es de $2,999 MXN (aproximadamente $149 USD)." at bounding box center [546, 182] width 340 height 16
click at [446, 307] on div "• El precio en dólares ($149 USD) es solo una referencia internacional." at bounding box center [546, 302] width 340 height 32
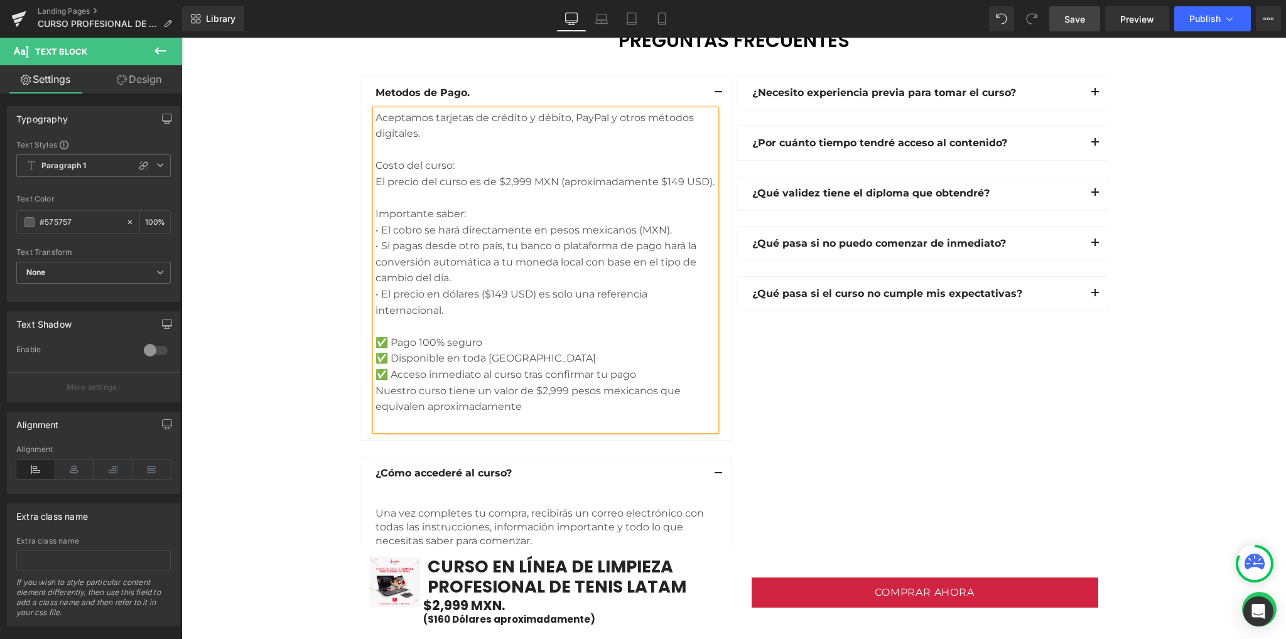
click at [661, 375] on div "✅ Acceso inmediato al curso tras confirmar tu pago" at bounding box center [546, 375] width 340 height 16
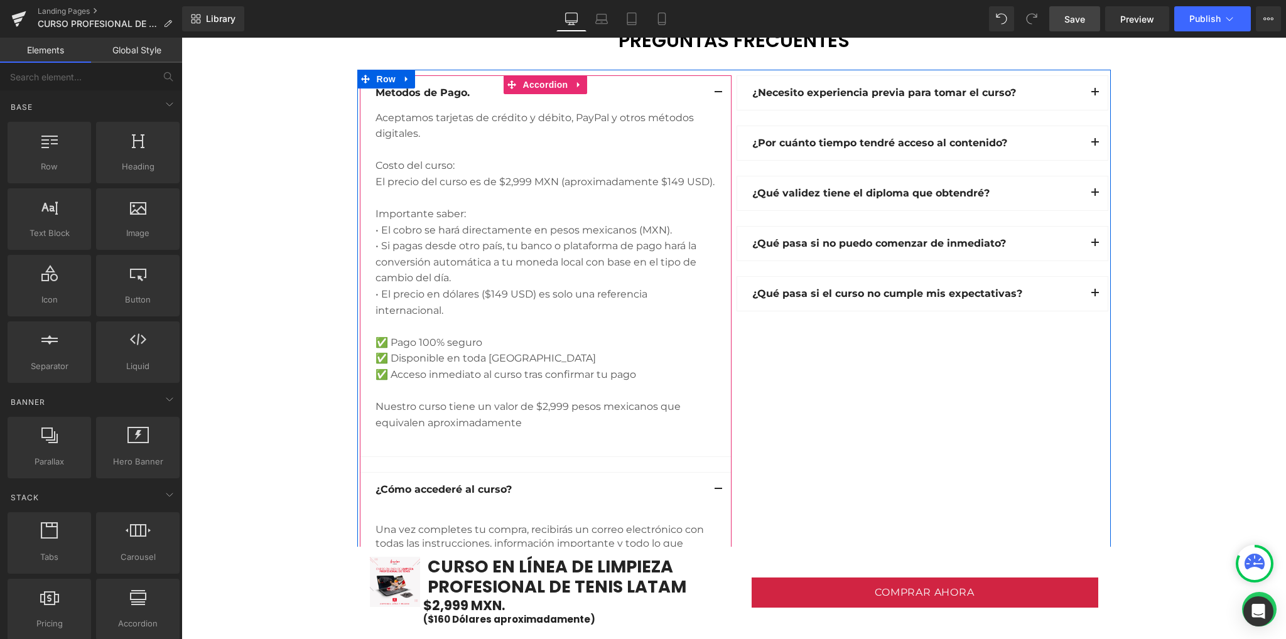
click at [716, 87] on button "button" at bounding box center [718, 93] width 25 height 34
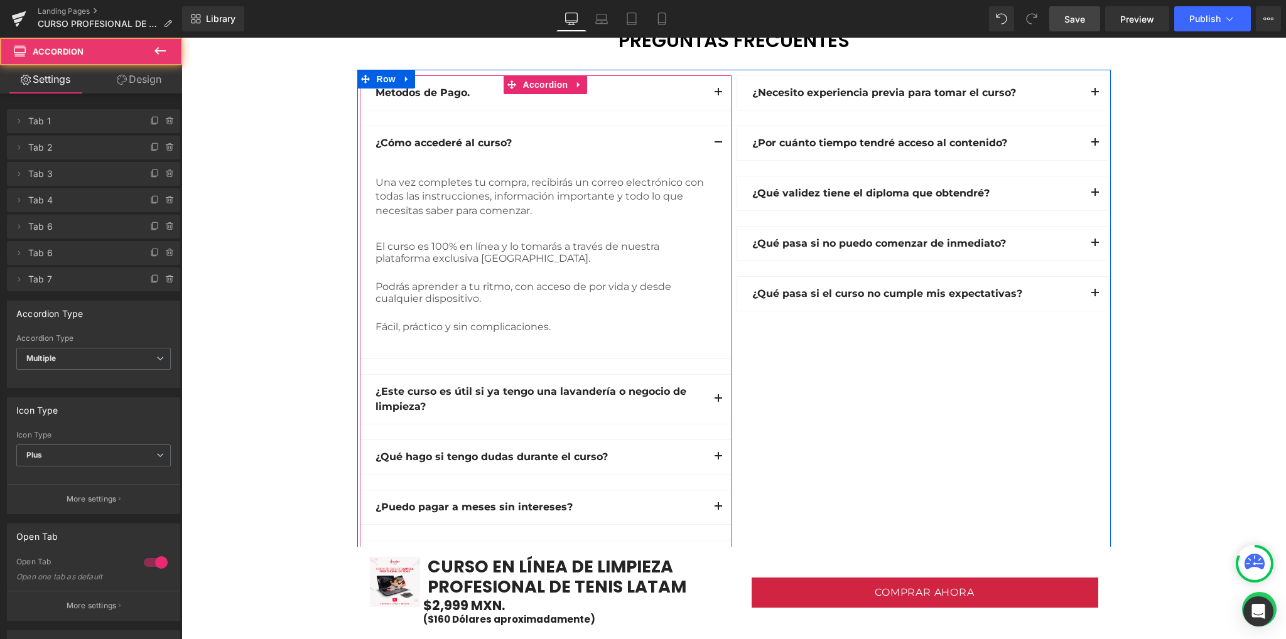
click at [711, 137] on button "button" at bounding box center [718, 143] width 25 height 34
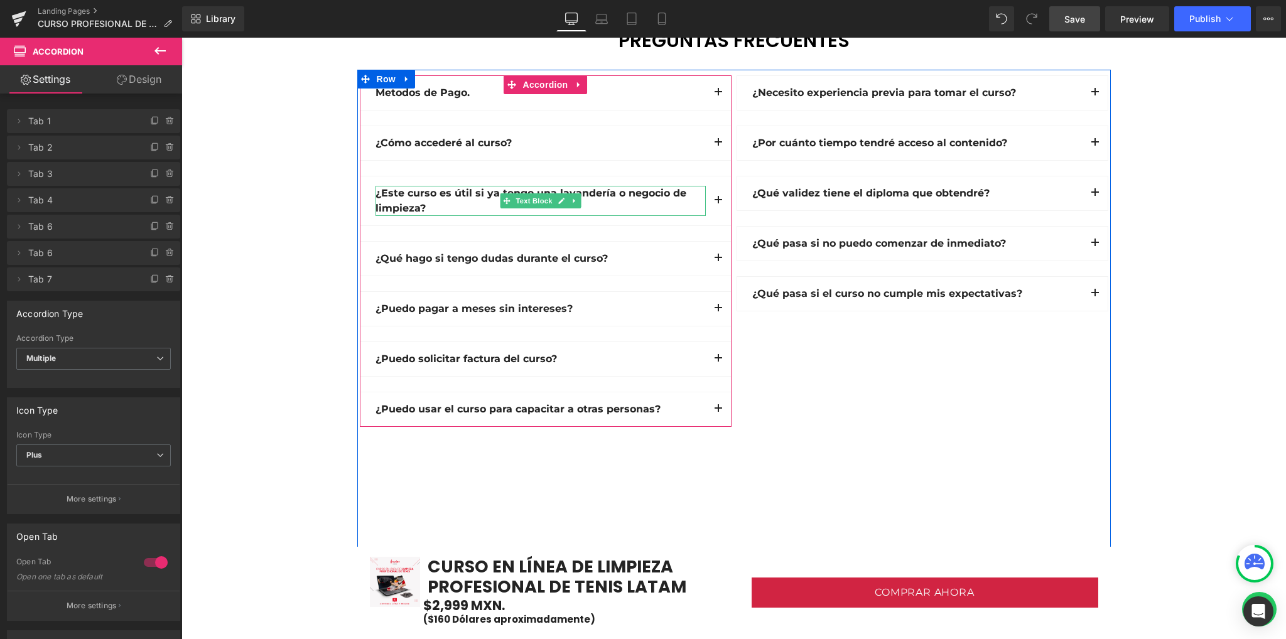
click at [409, 190] on strong "¿Este curso es útil si ya tengo una lavandería o negocio de limpieza?" at bounding box center [531, 200] width 311 height 27
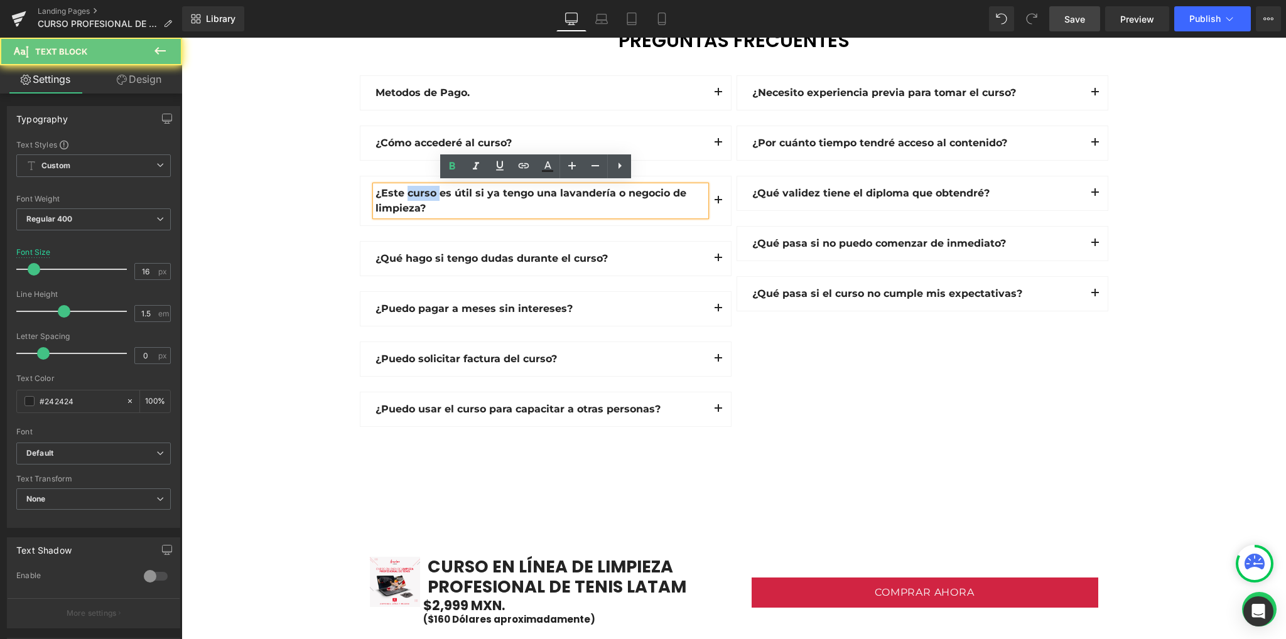
click at [409, 190] on strong "¿Este curso es útil si ya tengo una lavandería o negocio de limpieza?" at bounding box center [531, 200] width 311 height 27
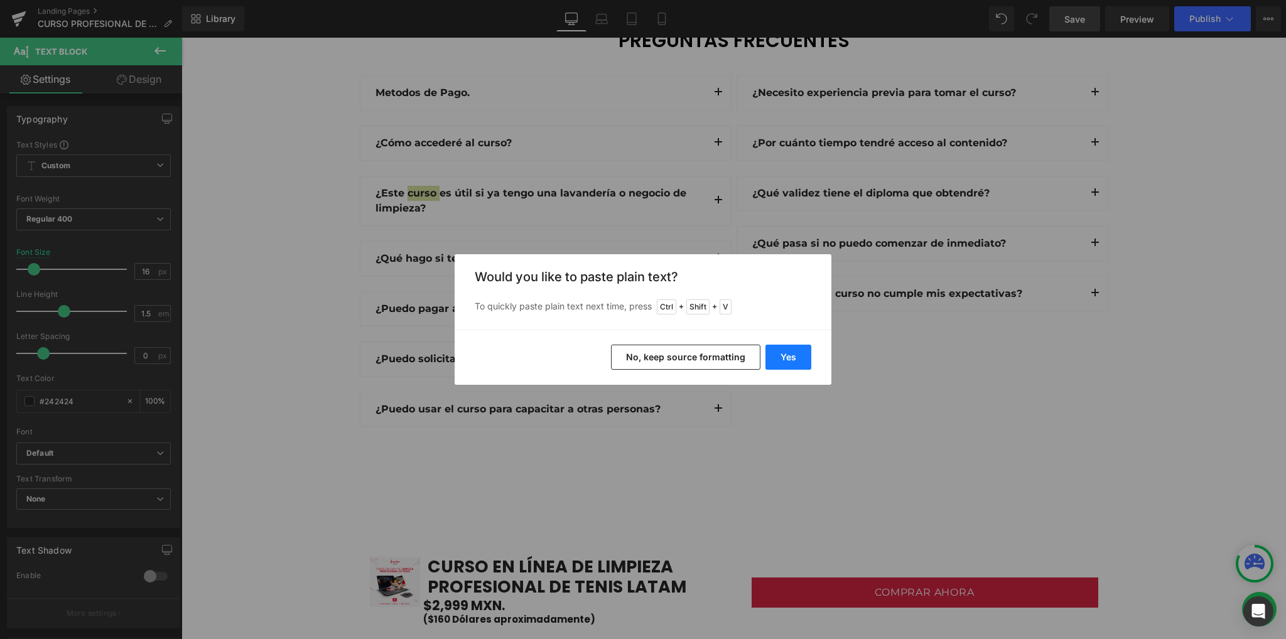
click at [782, 358] on button "Yes" at bounding box center [789, 357] width 46 height 25
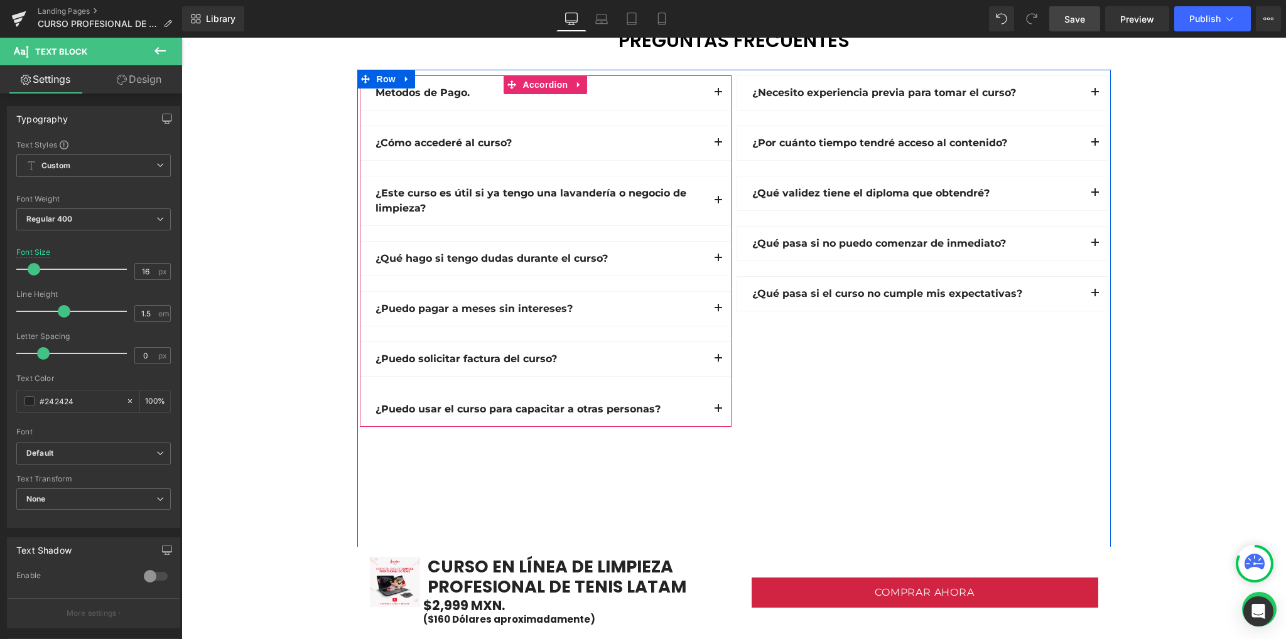
click at [711, 200] on button "button" at bounding box center [718, 200] width 25 height 49
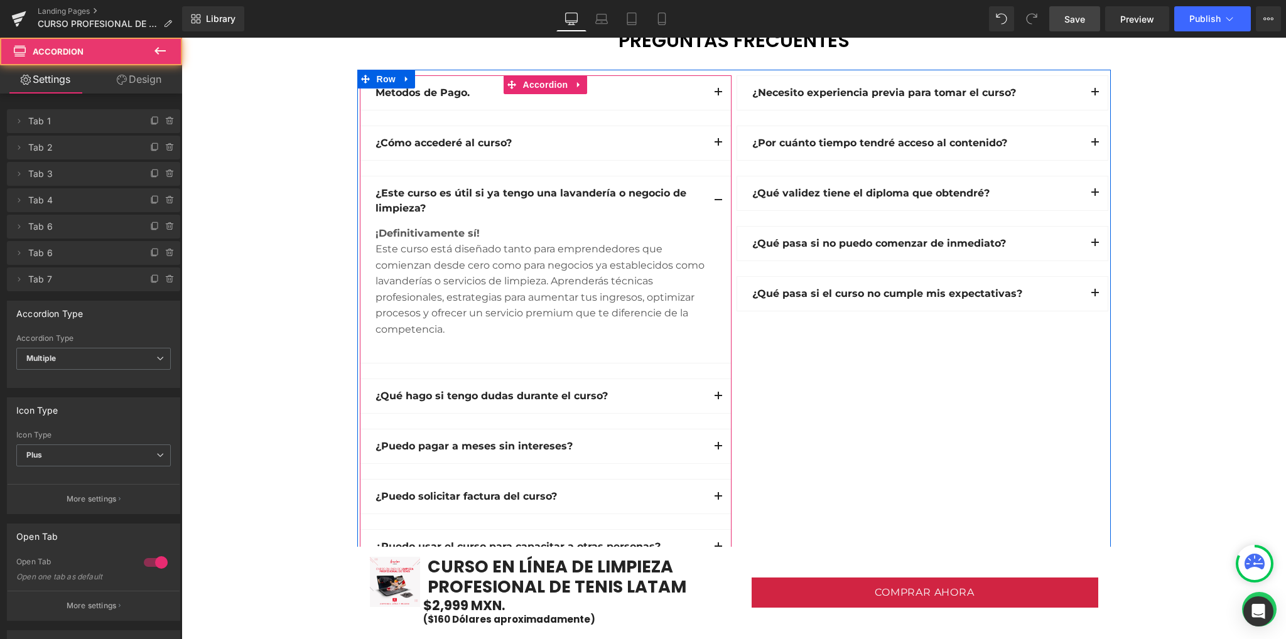
click at [711, 200] on button "button" at bounding box center [718, 200] width 25 height 49
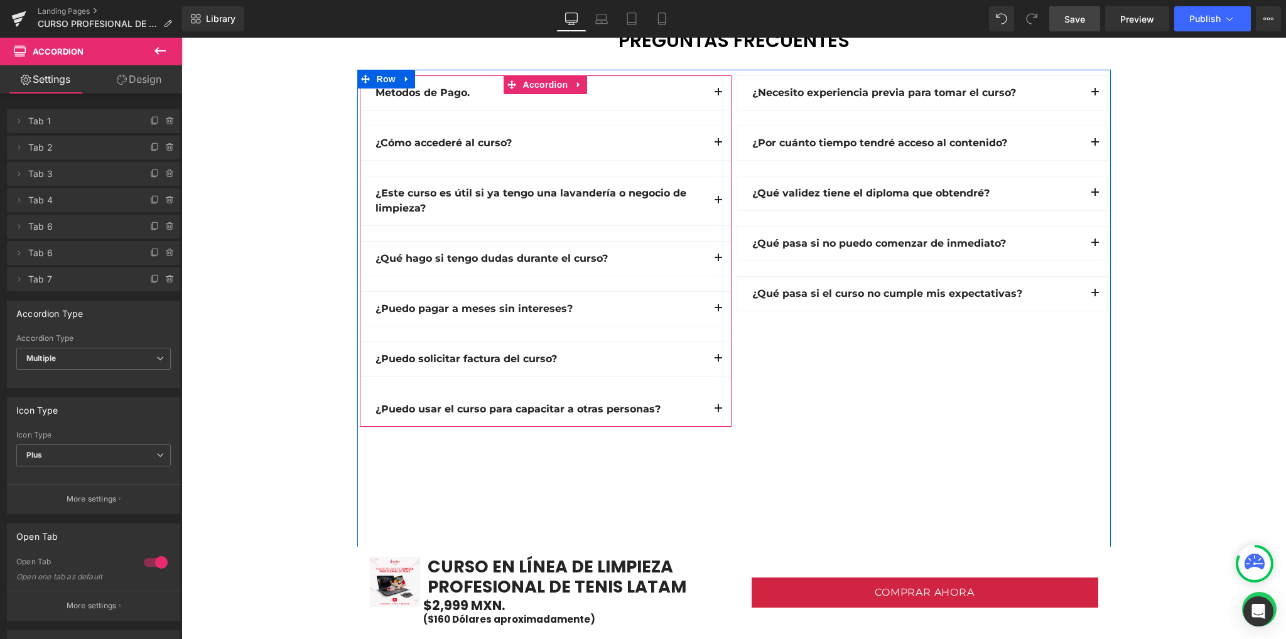
click at [712, 254] on button "button" at bounding box center [718, 259] width 25 height 34
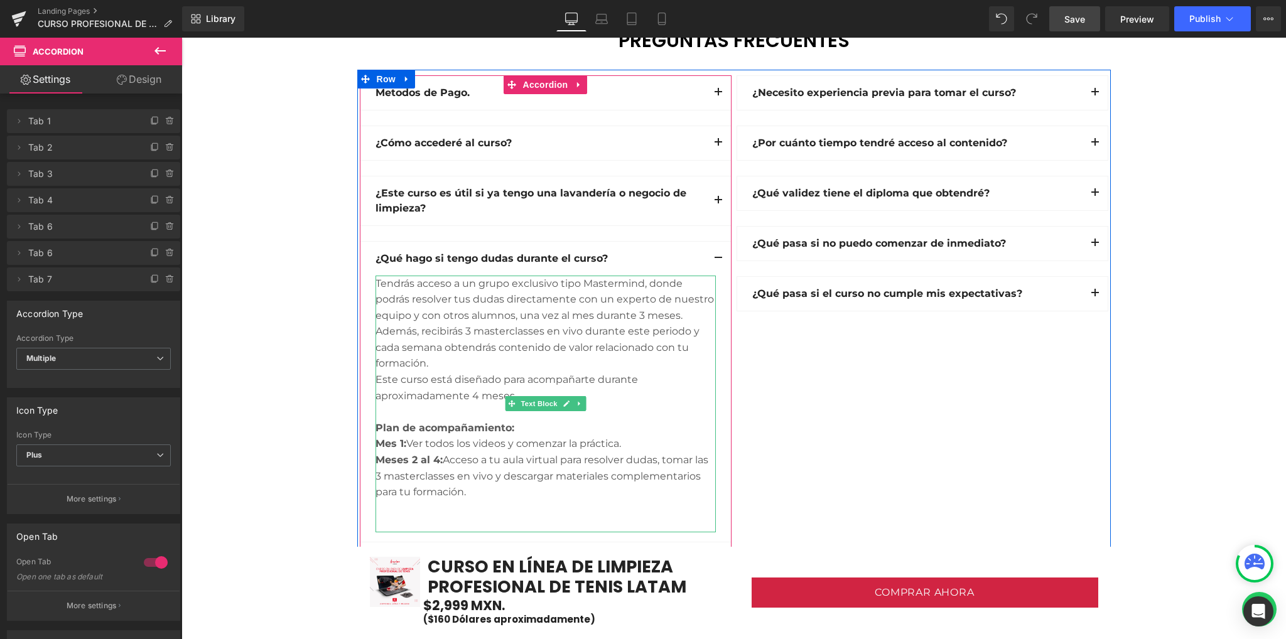
scroll to position [3517, 0]
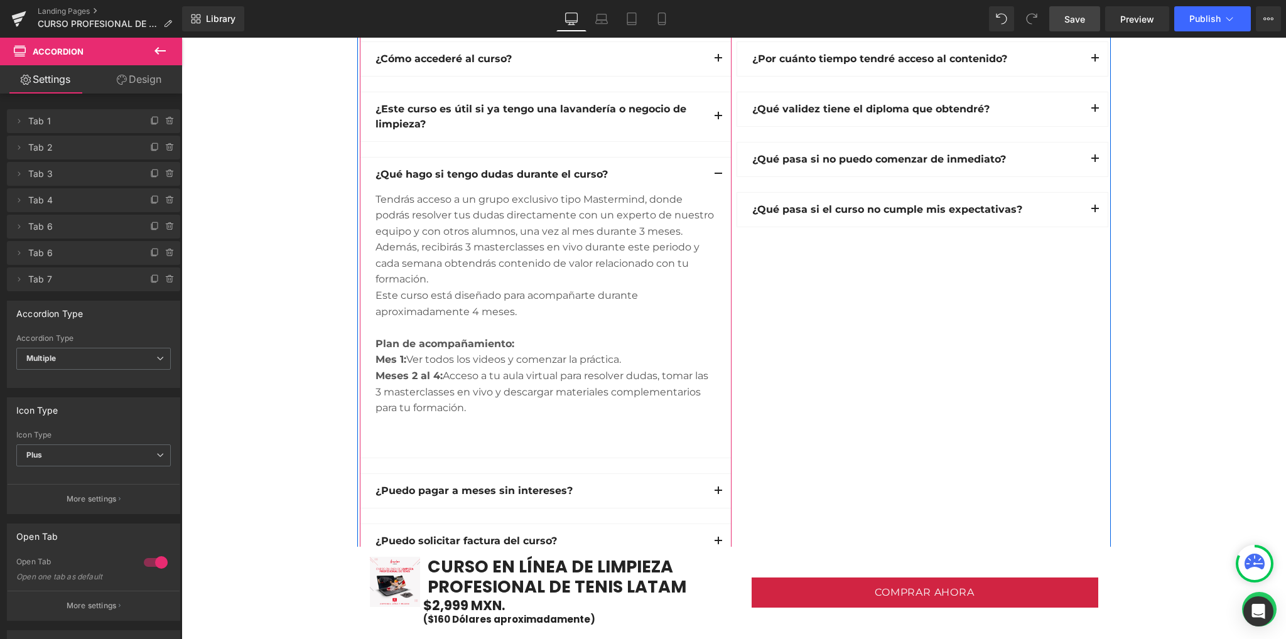
click at [716, 168] on button "button" at bounding box center [718, 175] width 25 height 34
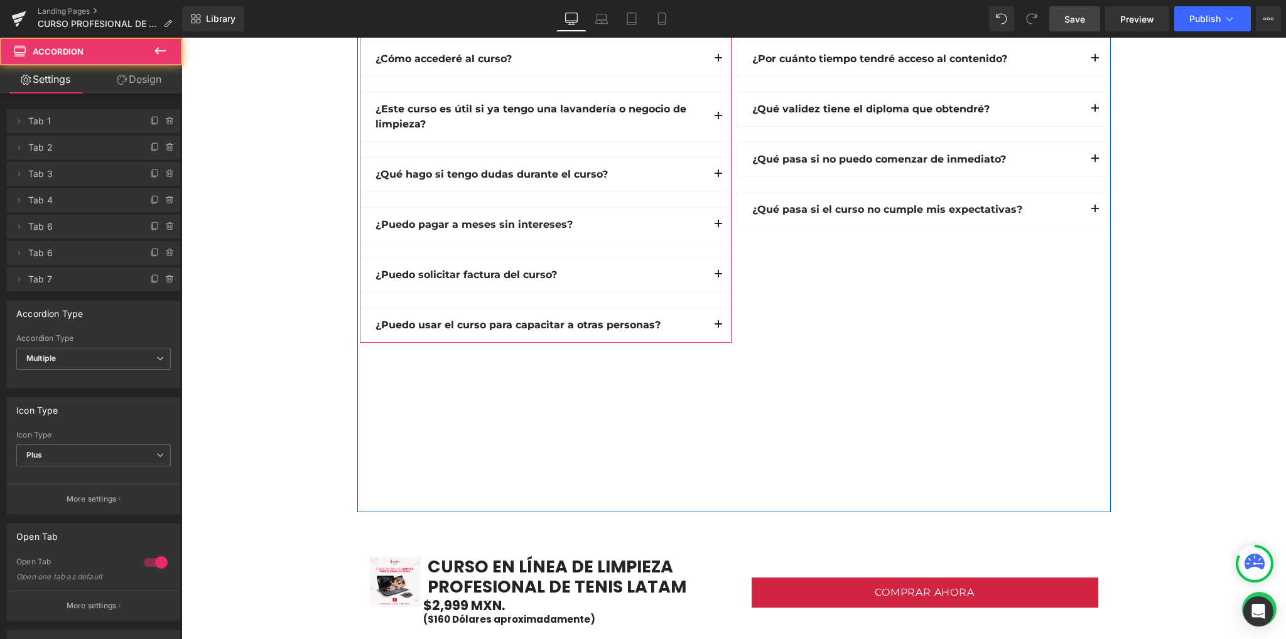
click at [711, 222] on button "button" at bounding box center [718, 225] width 25 height 34
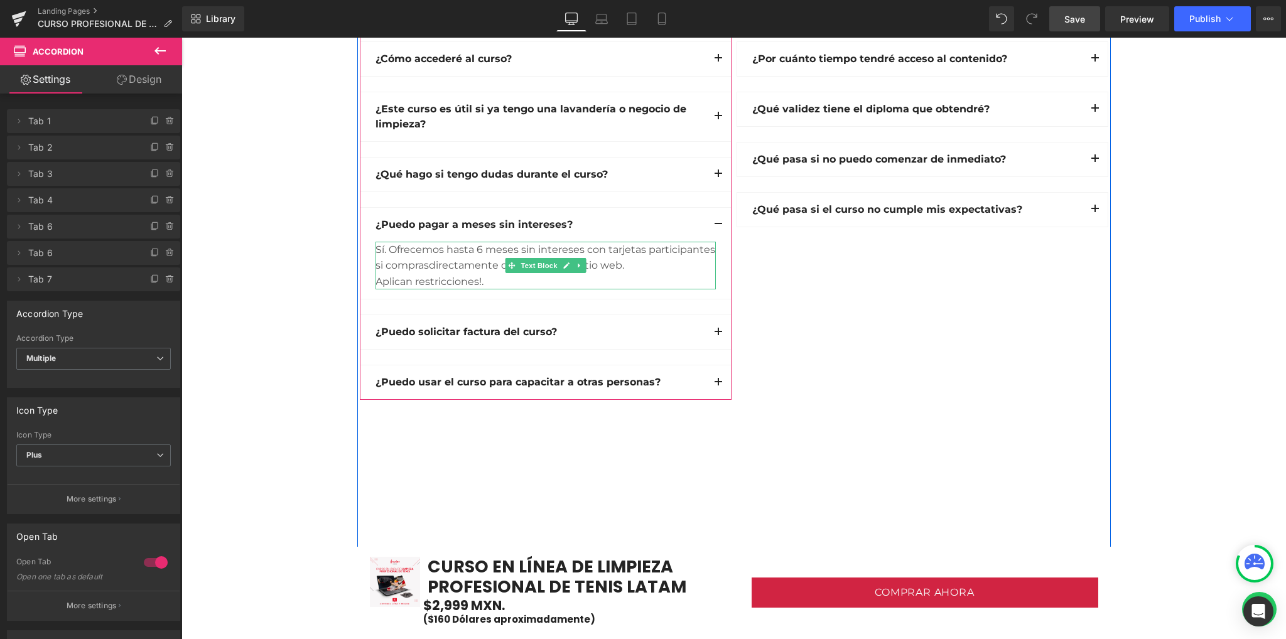
click at [479, 283] on span "Aplican restricciones!." at bounding box center [430, 282] width 108 height 12
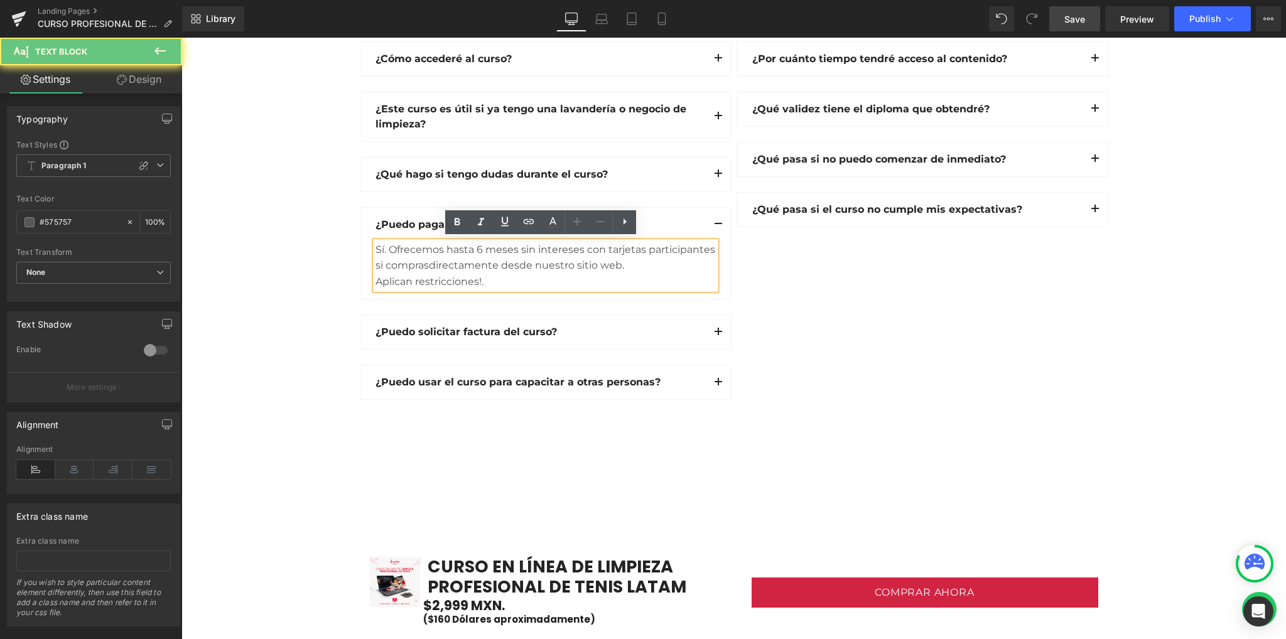
click at [479, 283] on span "Aplican restricciones!." at bounding box center [430, 282] width 108 height 12
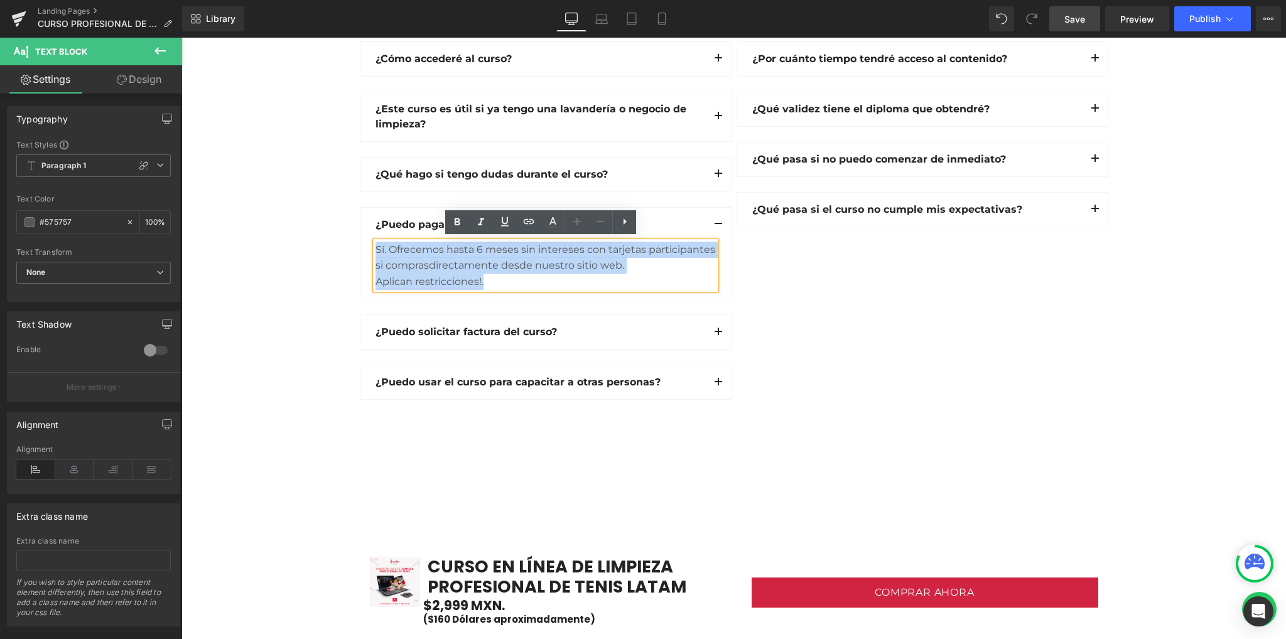
drag, startPoint x: 479, startPoint y: 281, endPoint x: 361, endPoint y: 246, distance: 122.8
click at [361, 246] on article "Sí. Ofrecemos hasta 6 meses sin intereses con tarjetas participantes si compras…" at bounding box center [545, 271] width 371 height 58
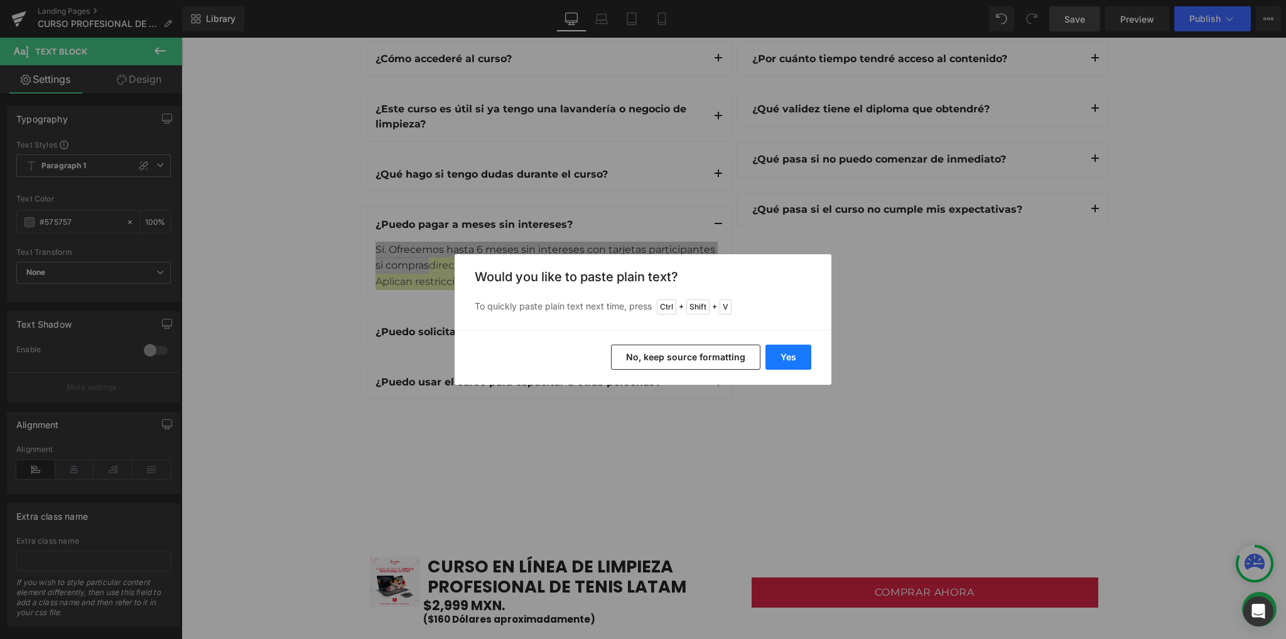
click at [792, 359] on button "Yes" at bounding box center [789, 357] width 46 height 25
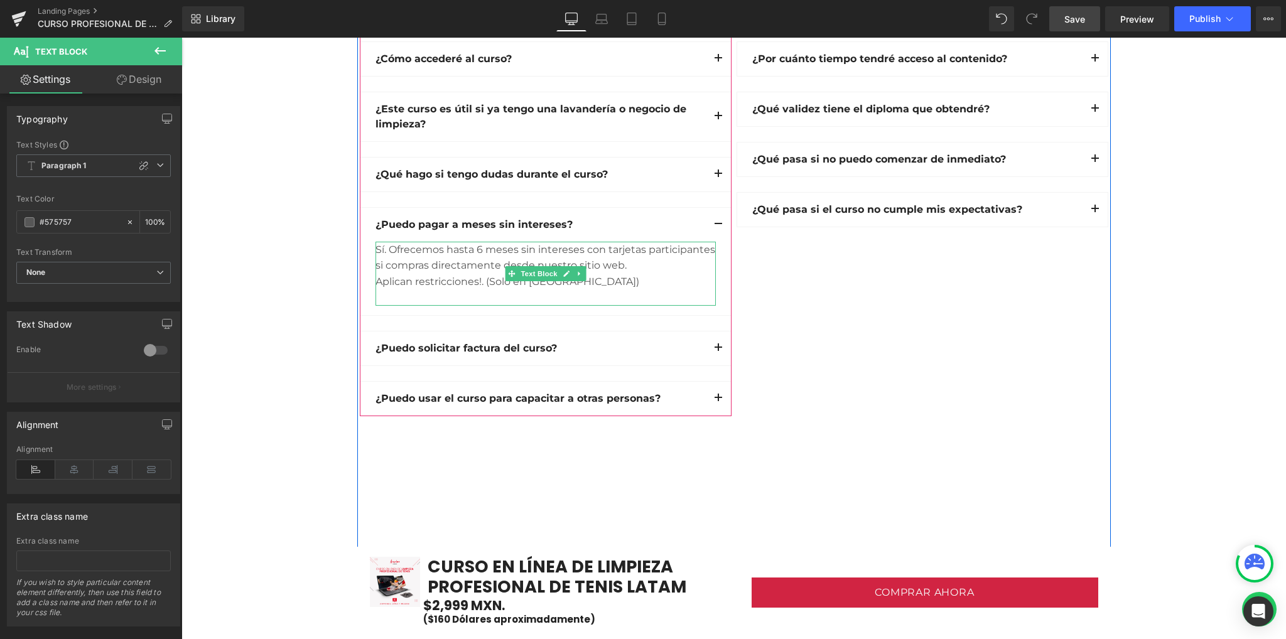
click at [668, 269] on div "Sí. Ofrecemos hasta 6 meses sin intereses con tarjetas participantes si compras…" at bounding box center [546, 274] width 340 height 64
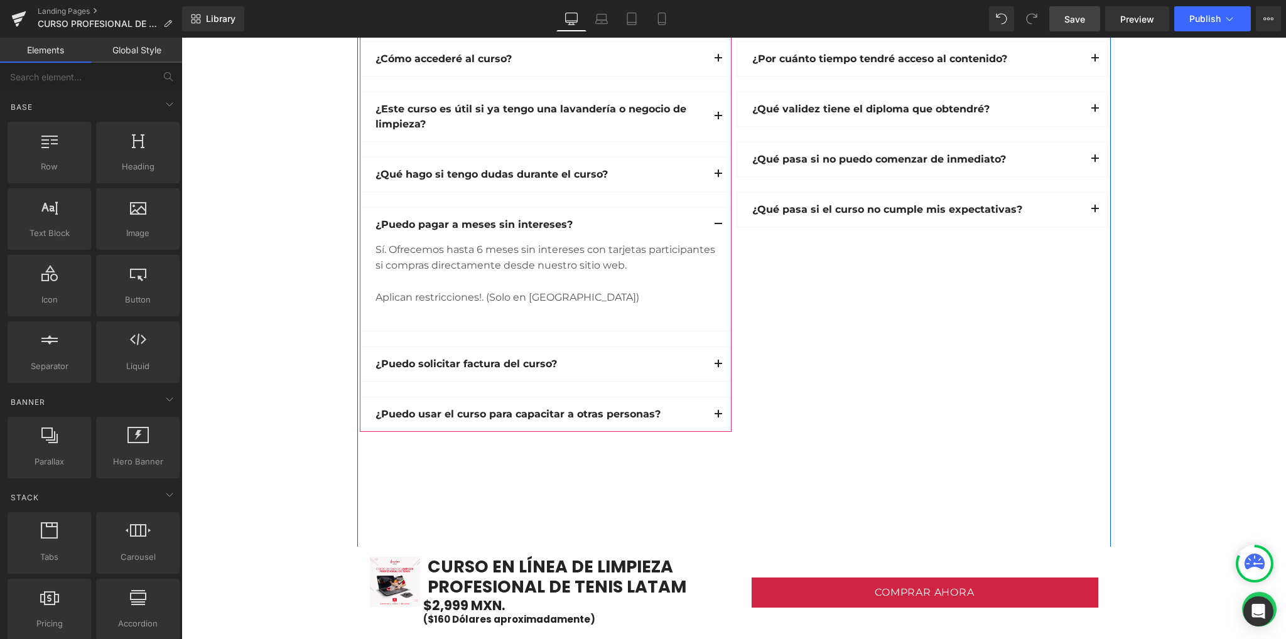
click at [718, 227] on span "button" at bounding box center [718, 227] width 0 height 0
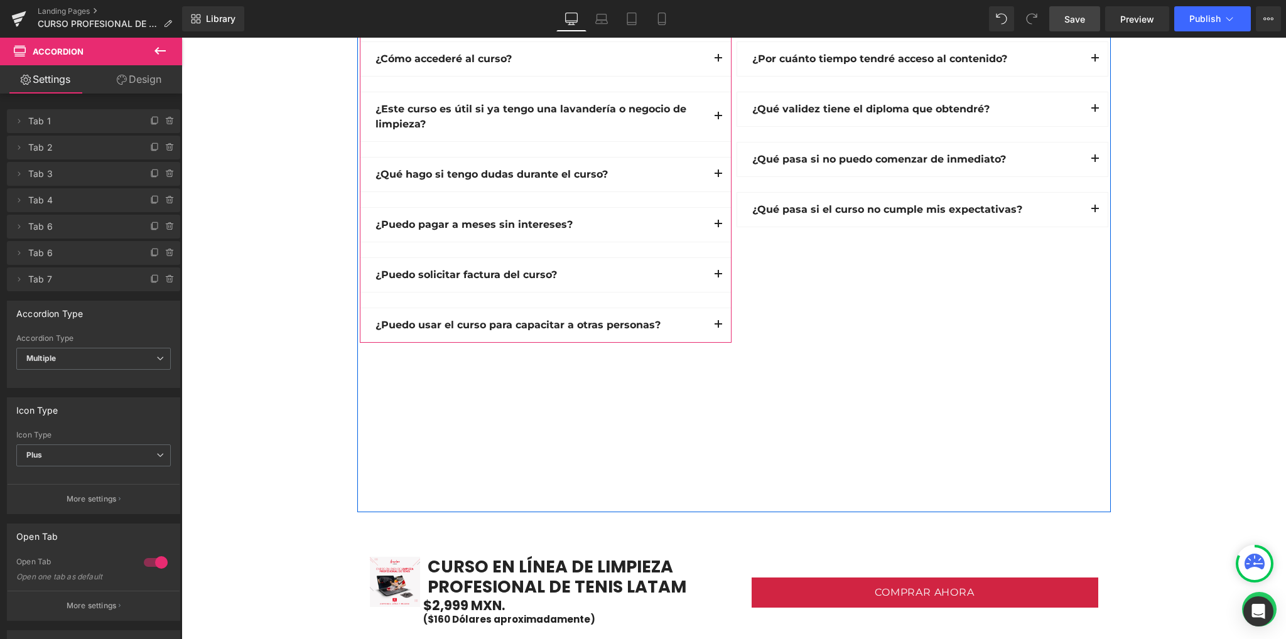
click at [688, 283] on div "¿Puedo solicitar factura del curso? Text Block" at bounding box center [545, 275] width 371 height 34
click at [706, 230] on button "button" at bounding box center [718, 225] width 25 height 34
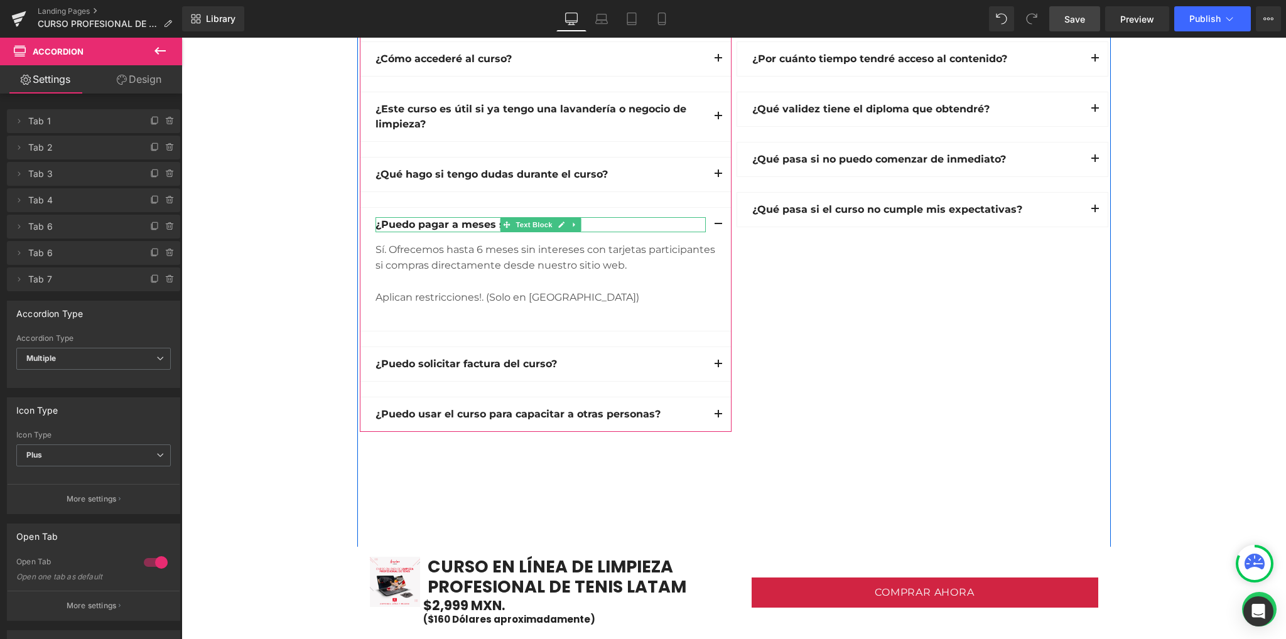
click at [445, 221] on b "¿Puedo pagar a meses sin intereses?" at bounding box center [474, 225] width 197 height 12
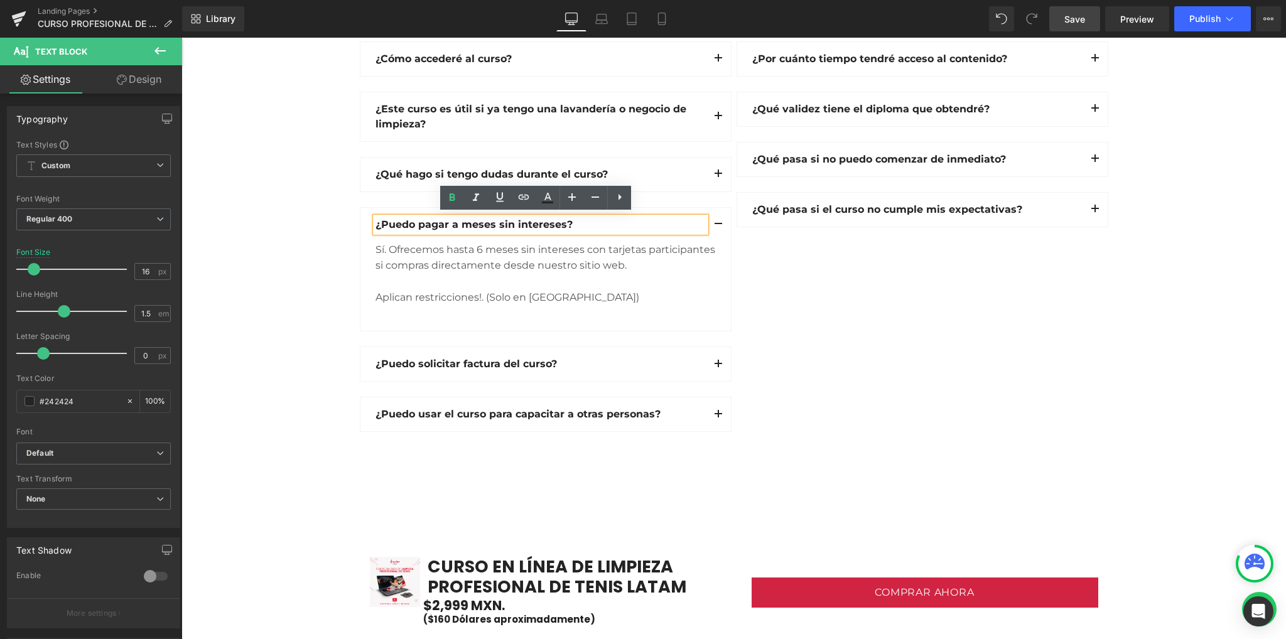
click at [719, 239] on button "button" at bounding box center [718, 225] width 25 height 34
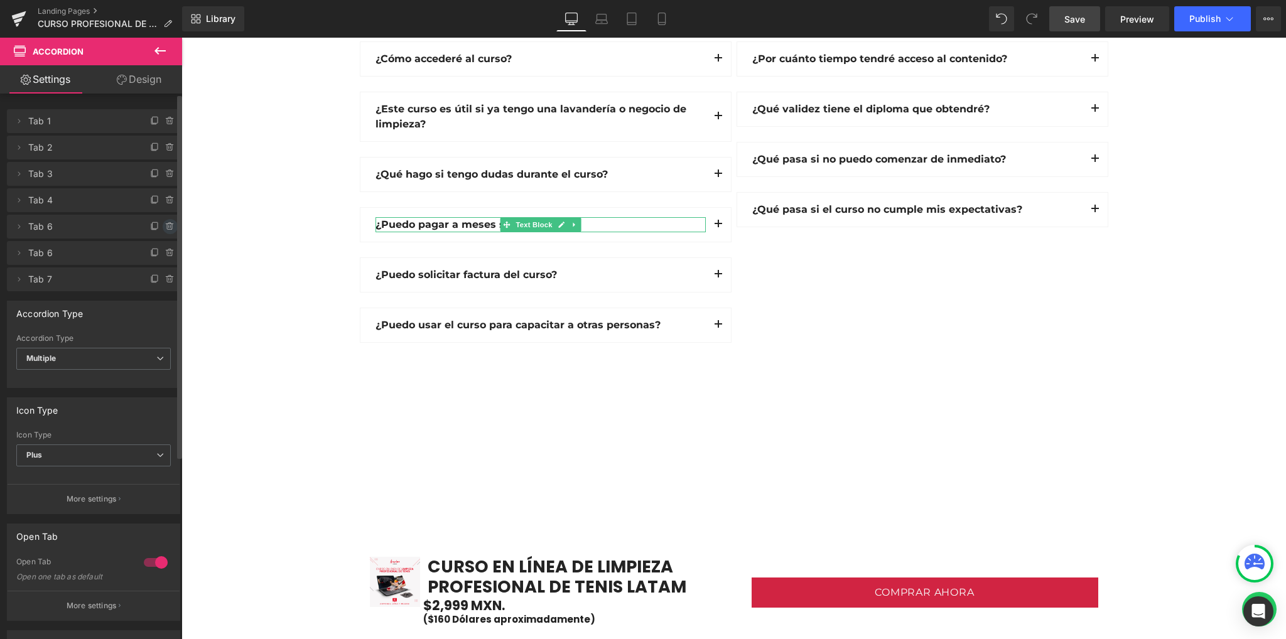
click at [168, 224] on icon at bounding box center [169, 223] width 3 height 1
click at [163, 224] on button "Delete" at bounding box center [157, 227] width 40 height 16
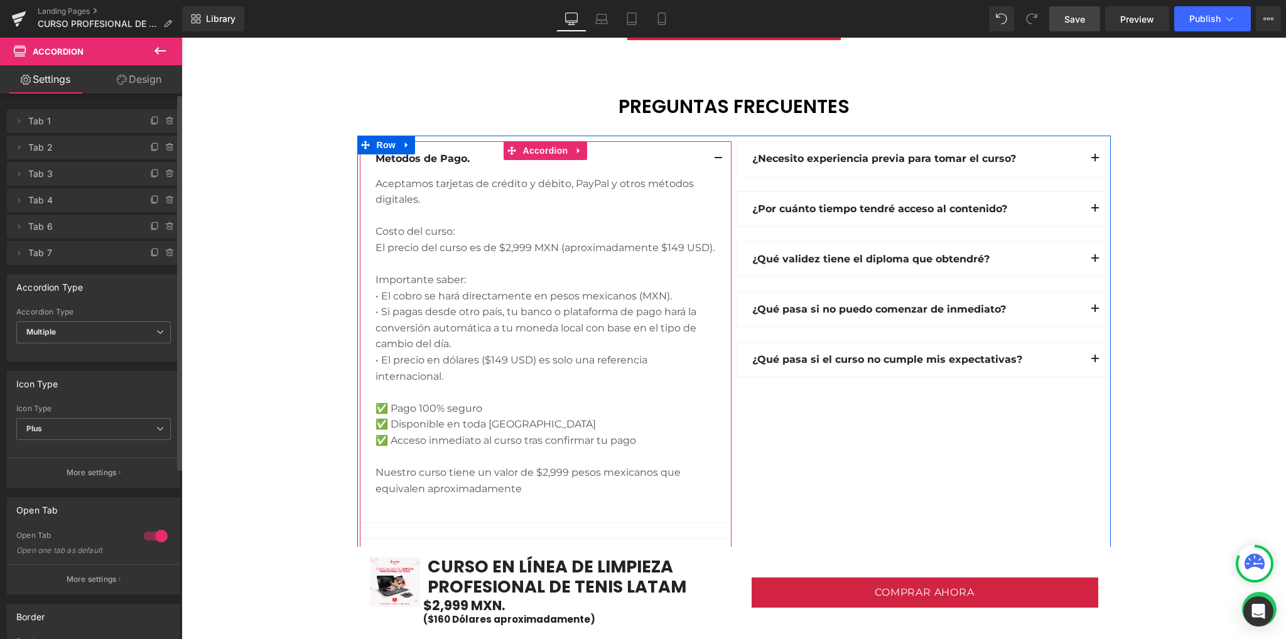
scroll to position [3349, 0]
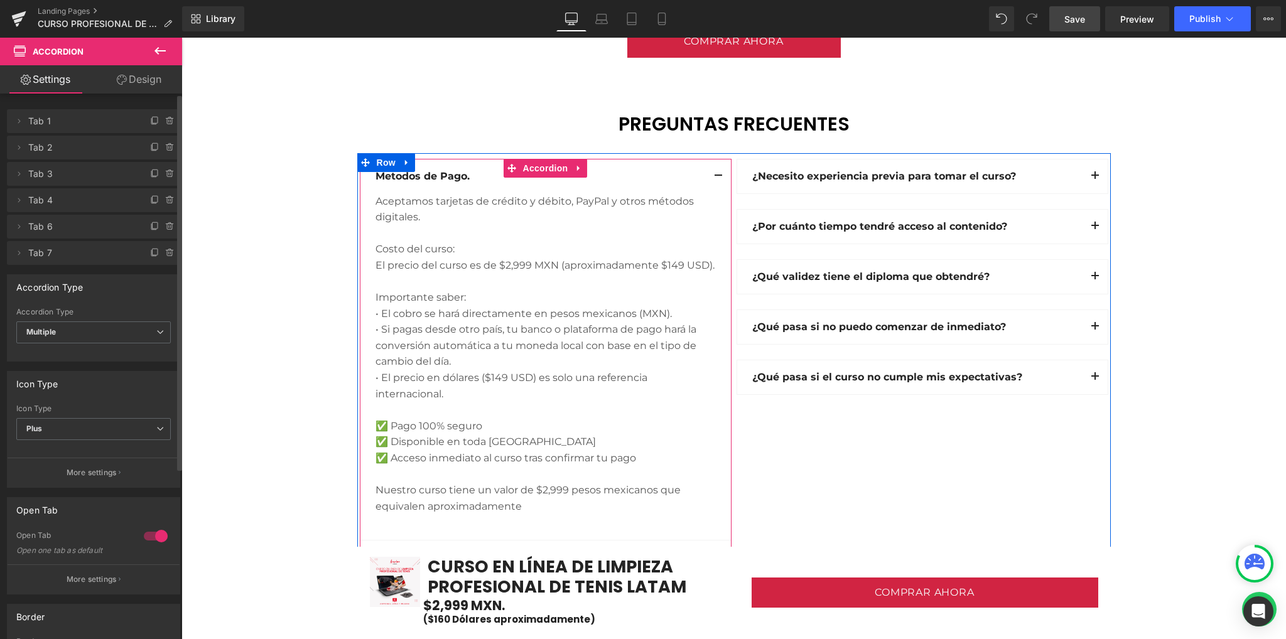
click at [713, 174] on button "button" at bounding box center [718, 177] width 25 height 34
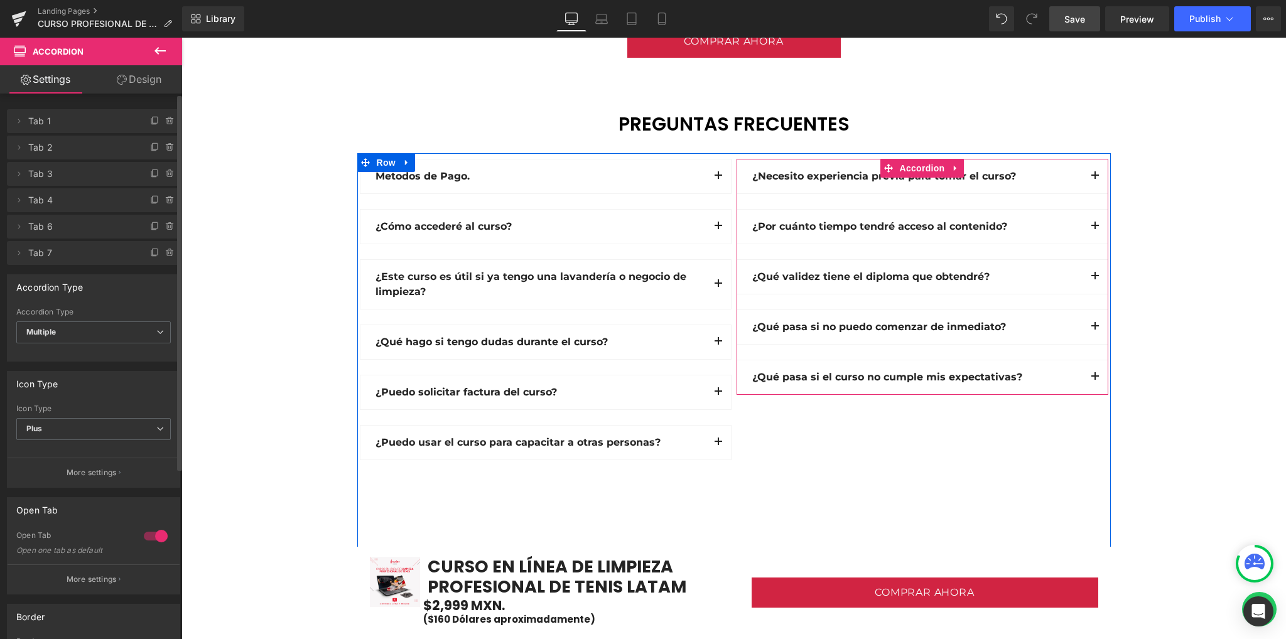
click at [1083, 187] on button "button" at bounding box center [1095, 177] width 25 height 34
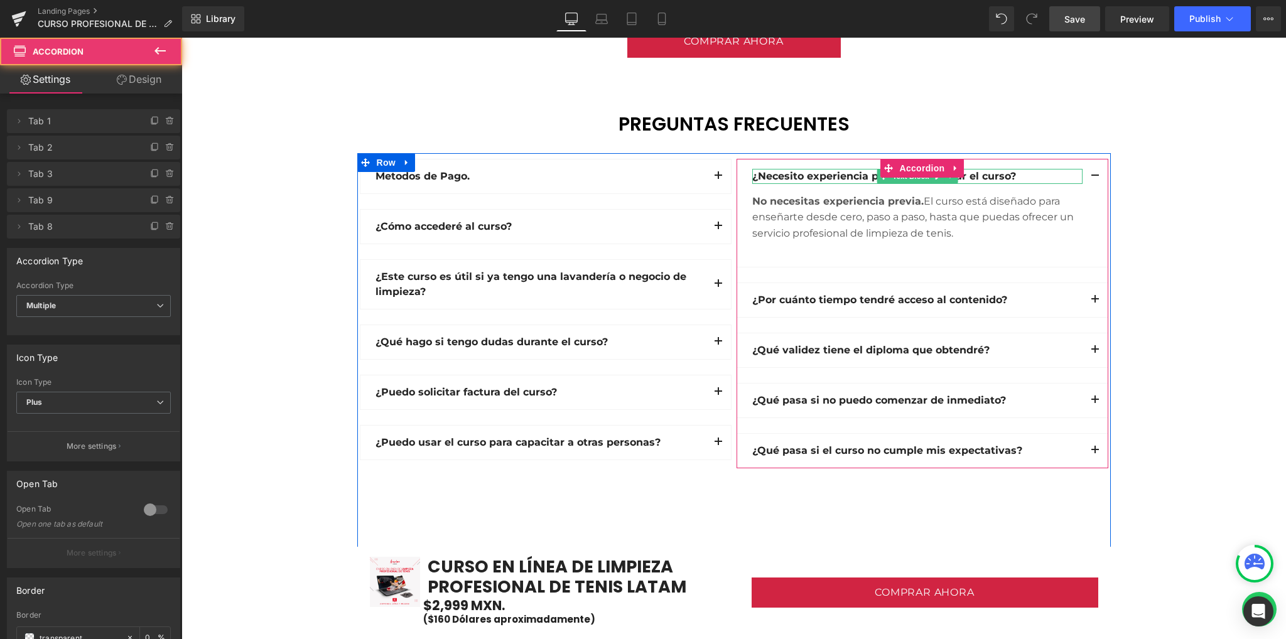
click at [992, 173] on strong "¿Necesito experiencia previa para tomar el curso?" at bounding box center [884, 176] width 264 height 12
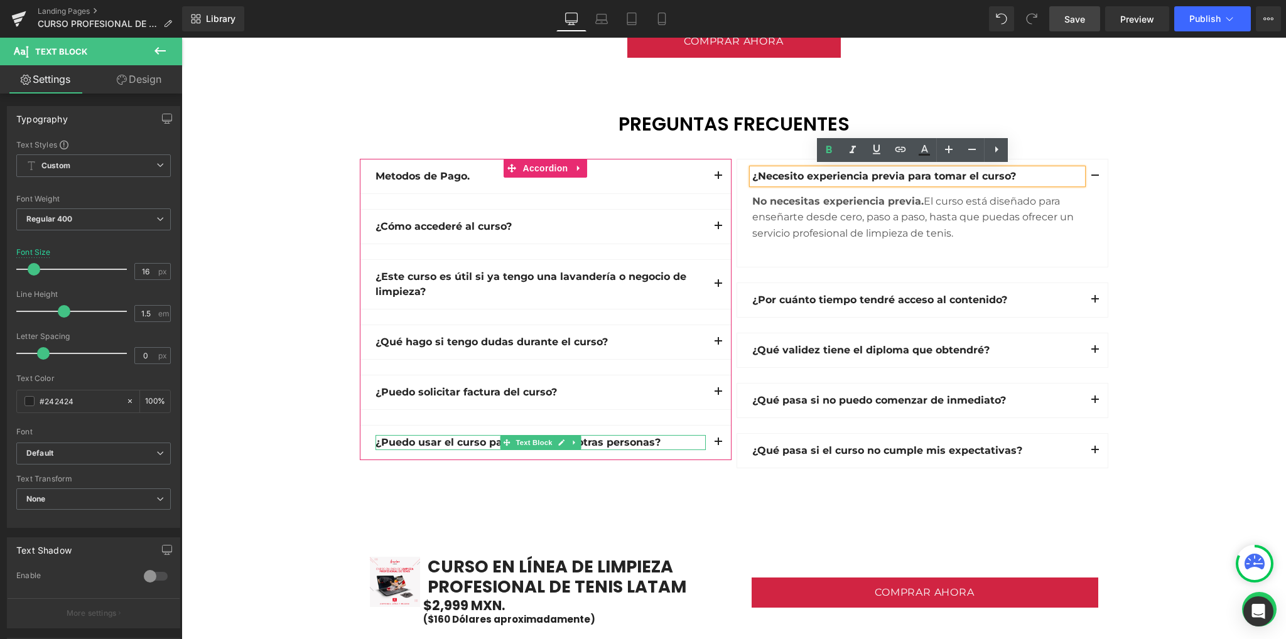
click at [563, 440] on link at bounding box center [561, 442] width 13 height 15
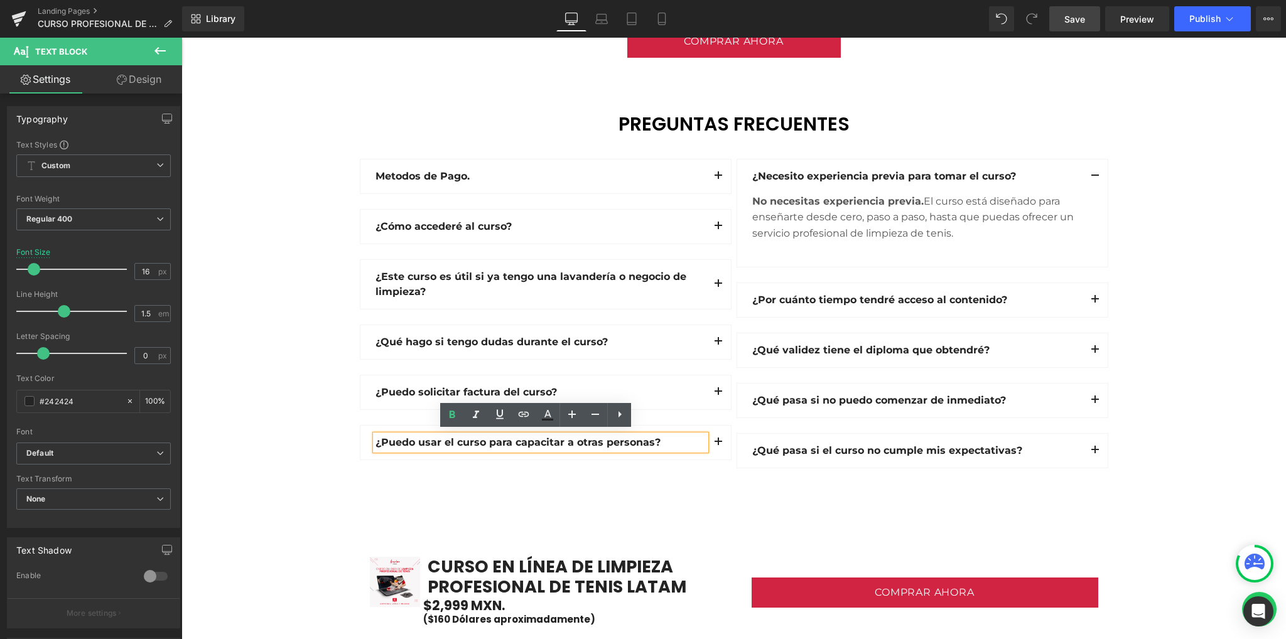
click at [596, 439] on strong "¿Puedo usar el curso para capacitar a otras personas?" at bounding box center [518, 442] width 285 height 12
copy strong "¿Puedo usar el curso para capacitar a otras personas?"
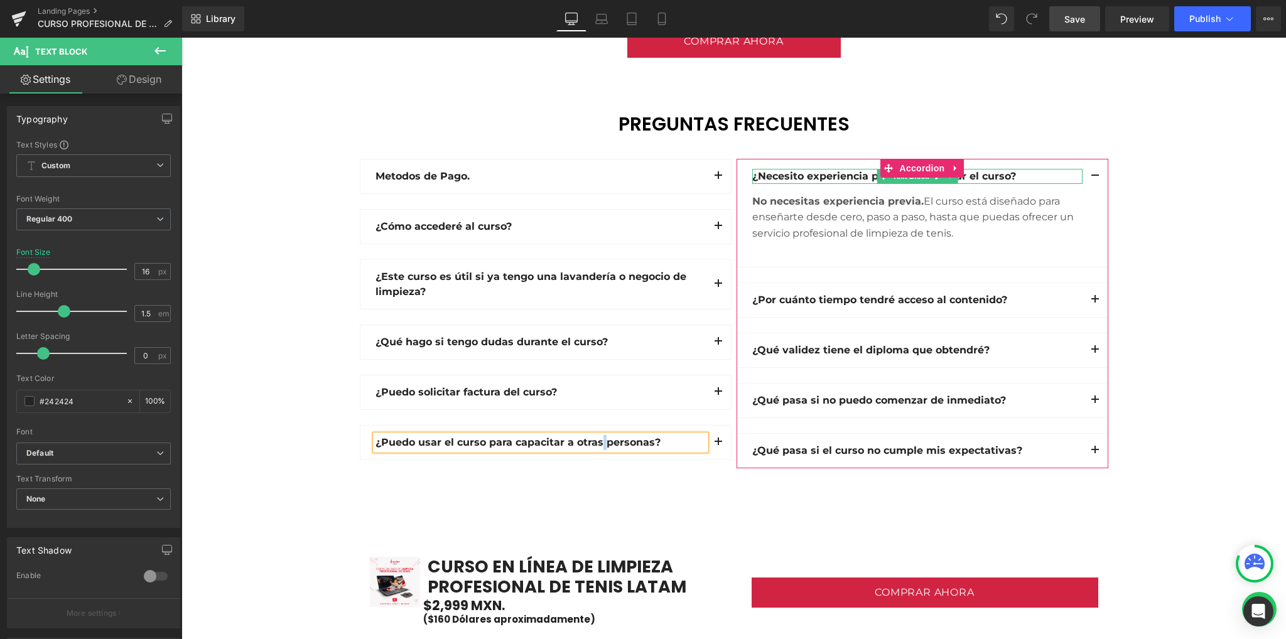
click at [812, 176] on strong "¿Necesito experiencia previa para tomar el curso?" at bounding box center [884, 176] width 264 height 12
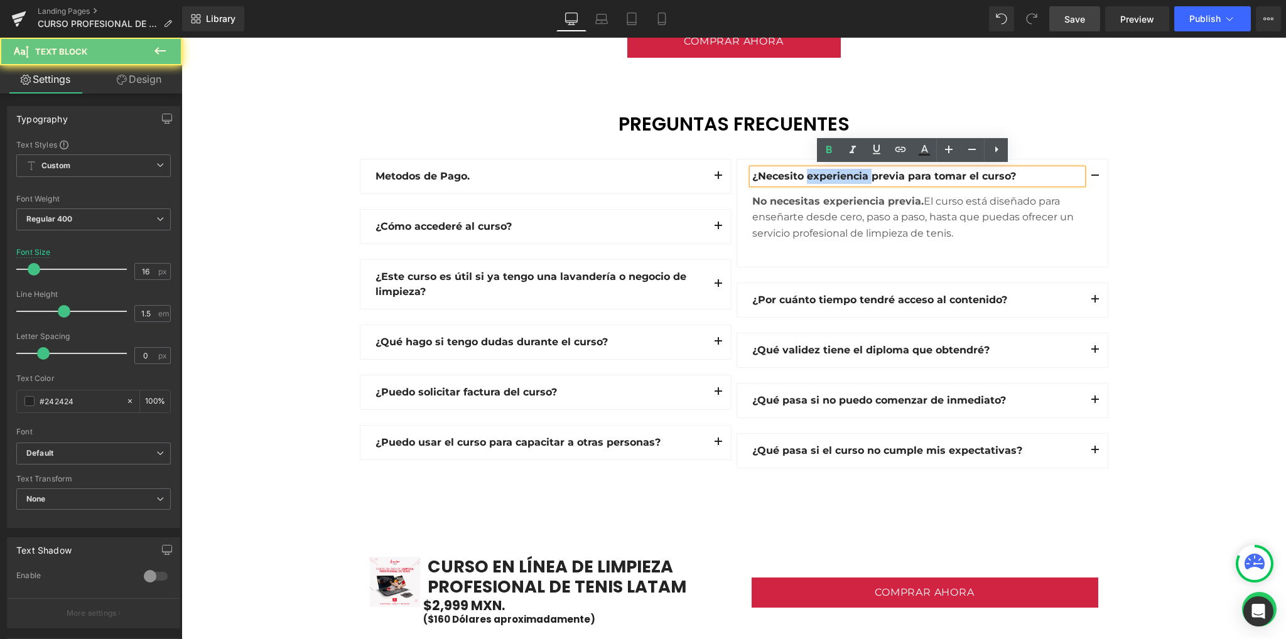
click at [812, 176] on strong "¿Necesito experiencia previa para tomar el curso?" at bounding box center [884, 176] width 264 height 12
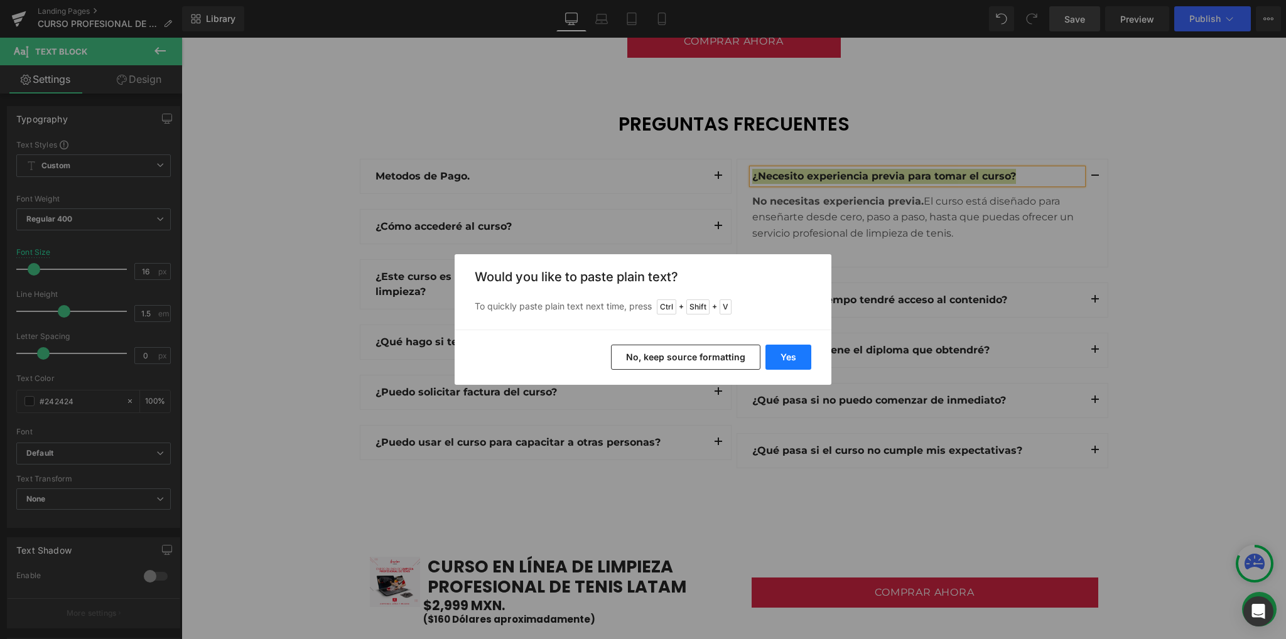
click at [793, 355] on button "Yes" at bounding box center [789, 357] width 46 height 25
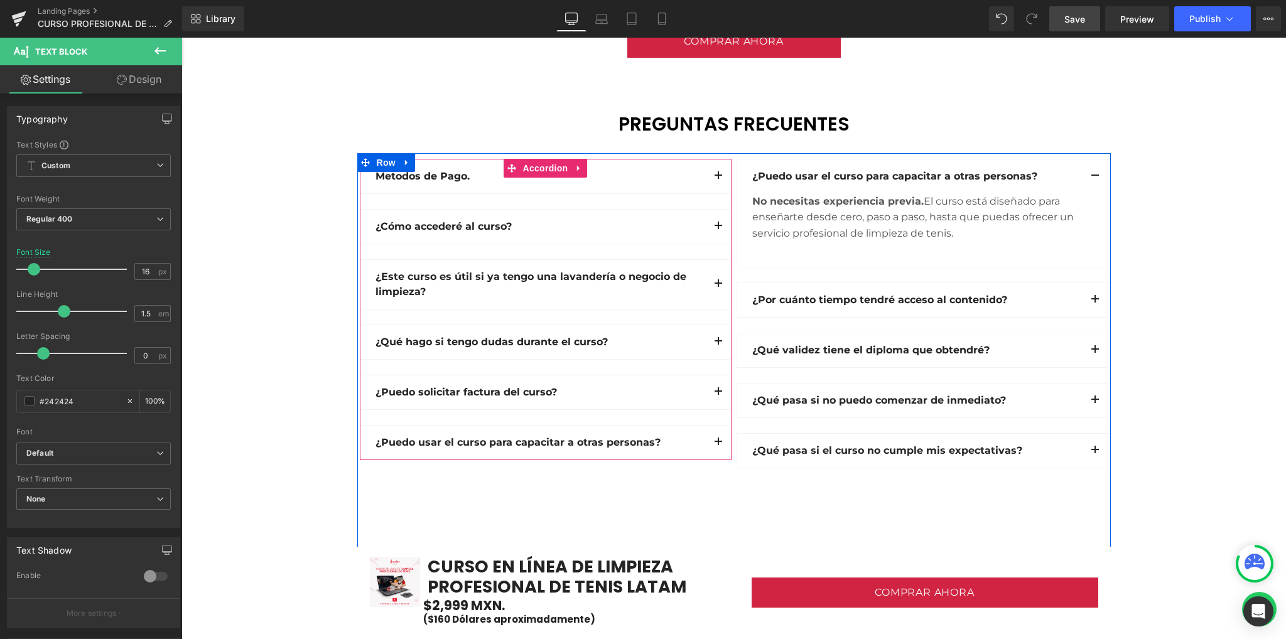
click at [712, 442] on button "button" at bounding box center [718, 443] width 25 height 34
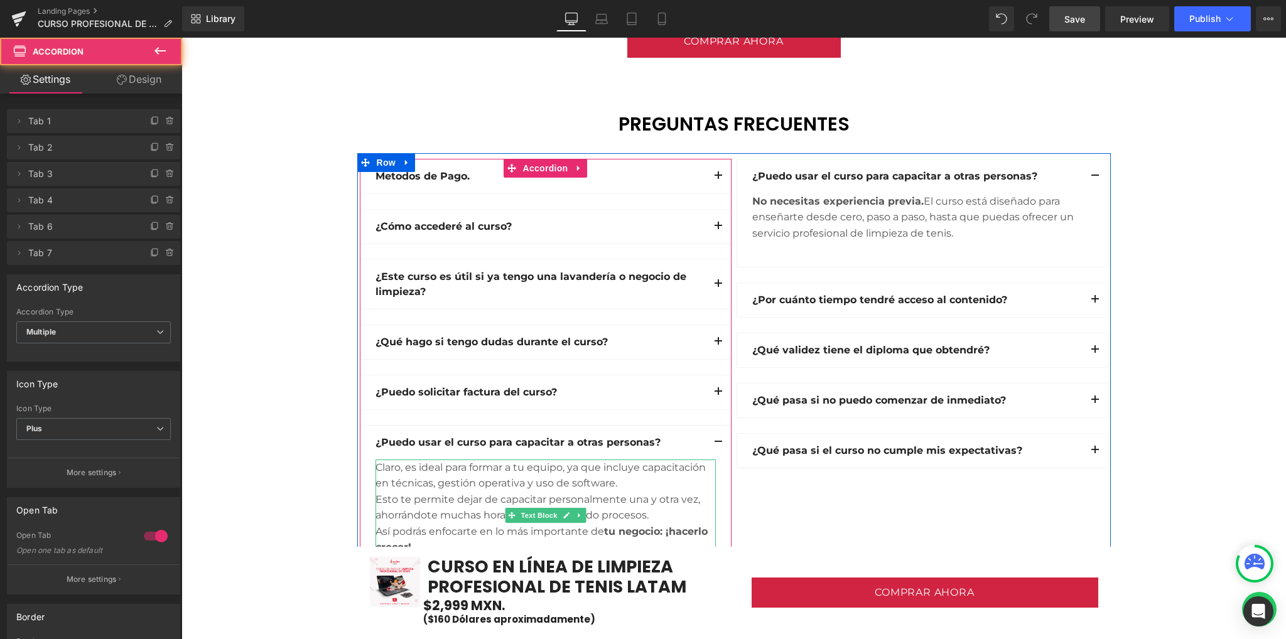
scroll to position [3517, 0]
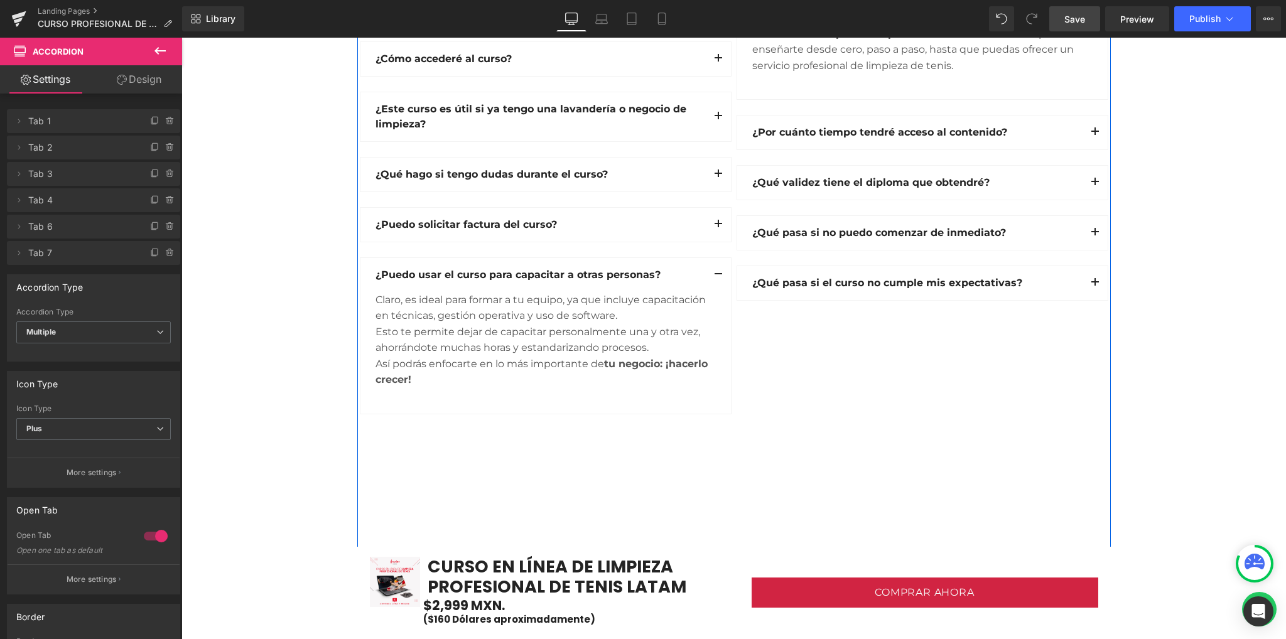
click at [421, 377] on div "Así podrás enfocarte en lo más importante de tu negocio: ¡hacerlo crecer!" at bounding box center [546, 372] width 340 height 32
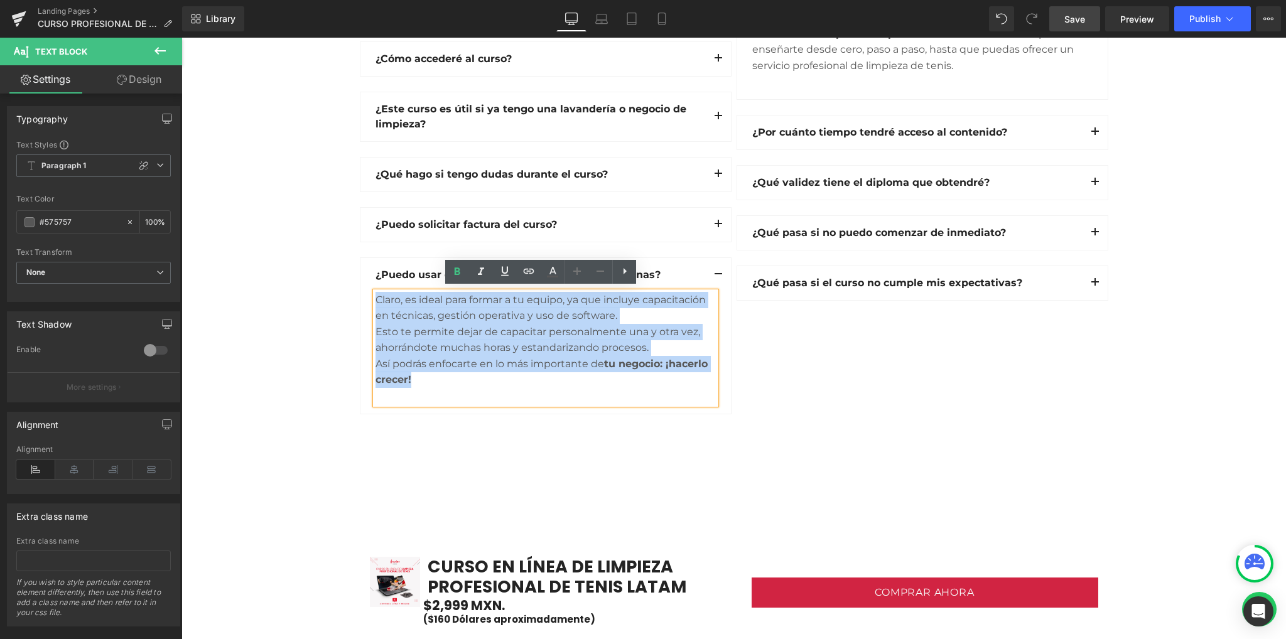
drag, startPoint x: 409, startPoint y: 376, endPoint x: 372, endPoint y: 297, distance: 87.4
click at [376, 297] on div "Claro, es ideal para formar a tu equipo, ya que incluye capacitación en técnica…" at bounding box center [546, 348] width 340 height 112
copy div "Claro, es ideal para formar a tu equipo, ya que incluye capacitación en técnica…"
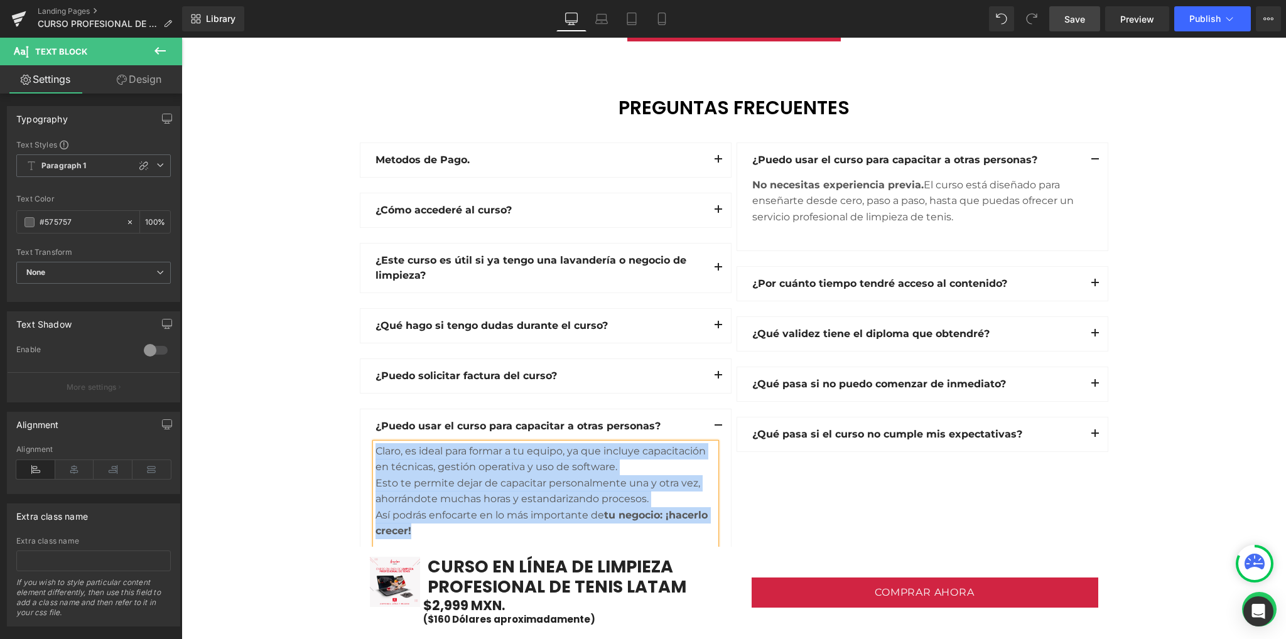
scroll to position [3349, 0]
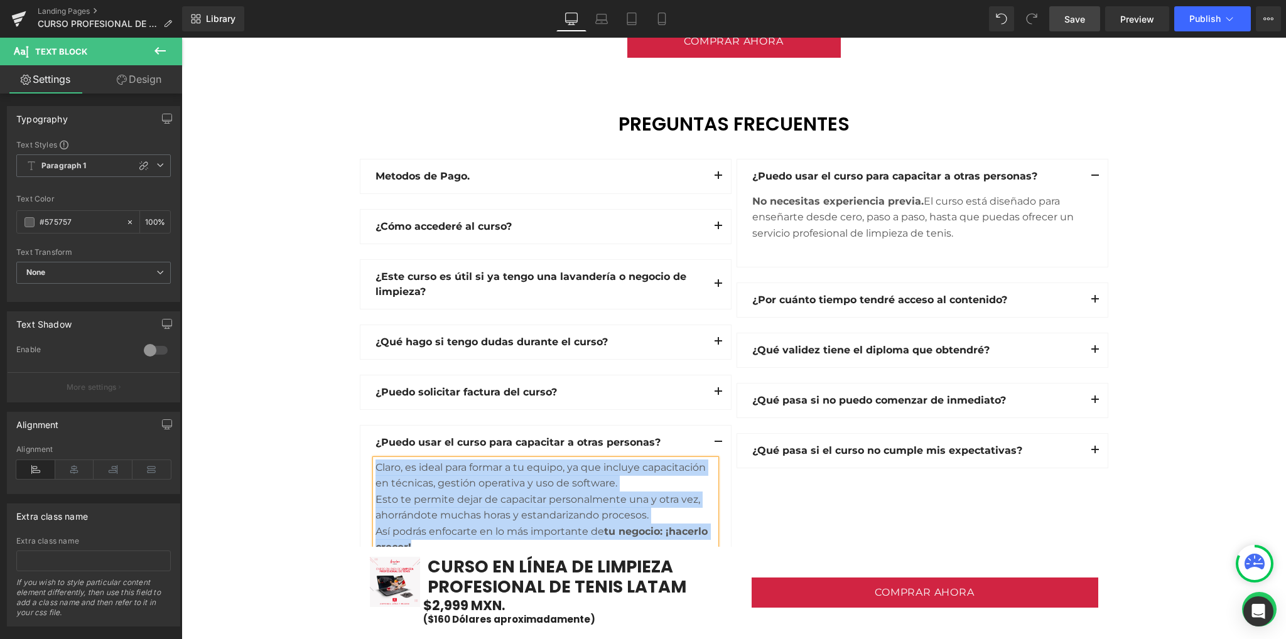
click at [917, 229] on div "No necesitas experiencia previa. El curso está diseñado para enseñarte desde ce…" at bounding box center [922, 225] width 340 height 64
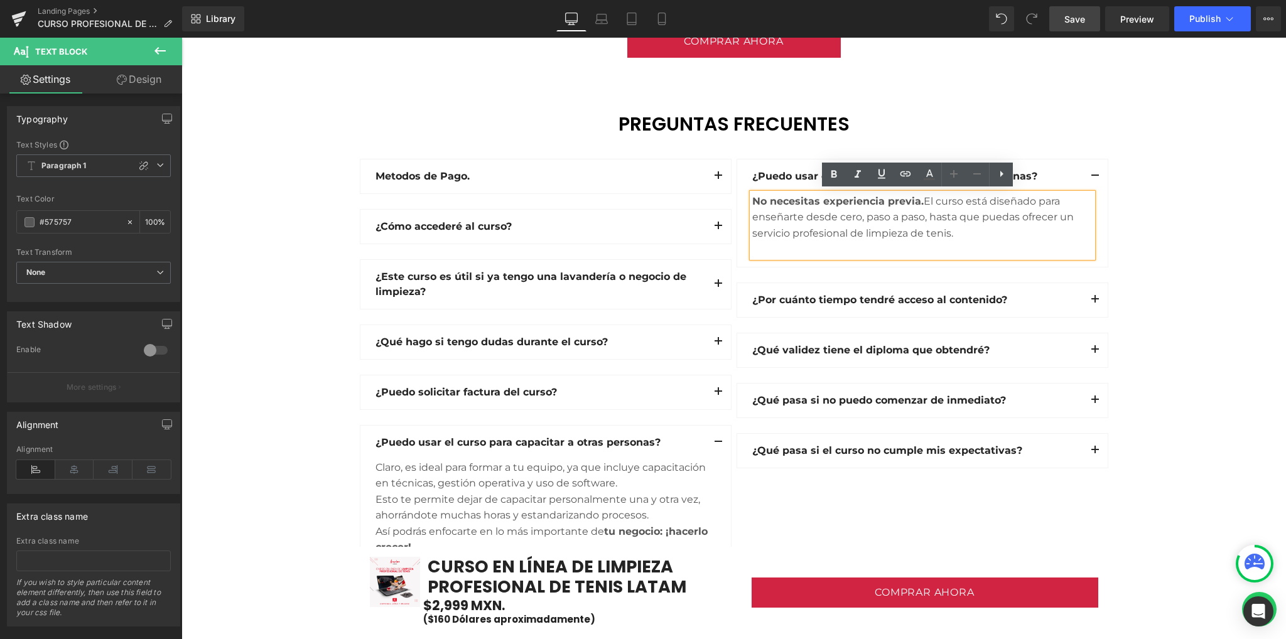
drag, startPoint x: 960, startPoint y: 233, endPoint x: 743, endPoint y: 189, distance: 221.1
click at [743, 189] on div "¿Puedo usar el curso para capacitar a otras personas? Text Block Text Block" at bounding box center [923, 213] width 372 height 109
click at [743, 189] on div "¿Puedo usar el curso para capacitar a otras personas? Text Block" at bounding box center [922, 177] width 371 height 34
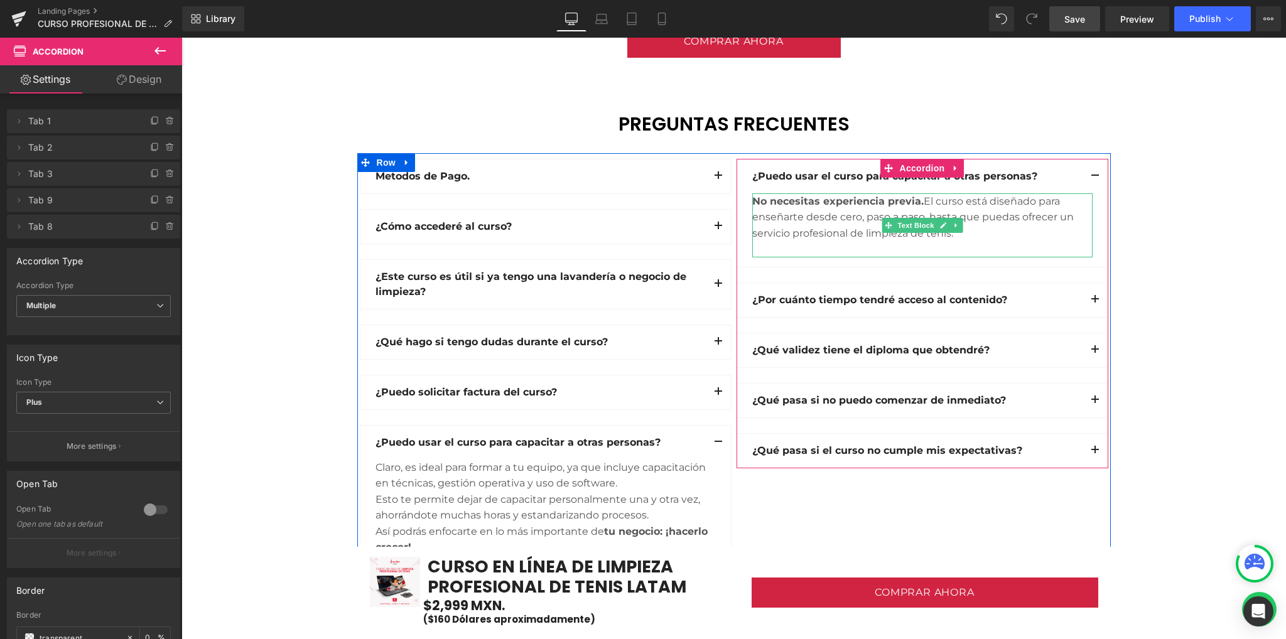
click at [962, 234] on div "No necesitas experiencia previa. El curso está diseñado para enseñarte desde ce…" at bounding box center [922, 217] width 340 height 48
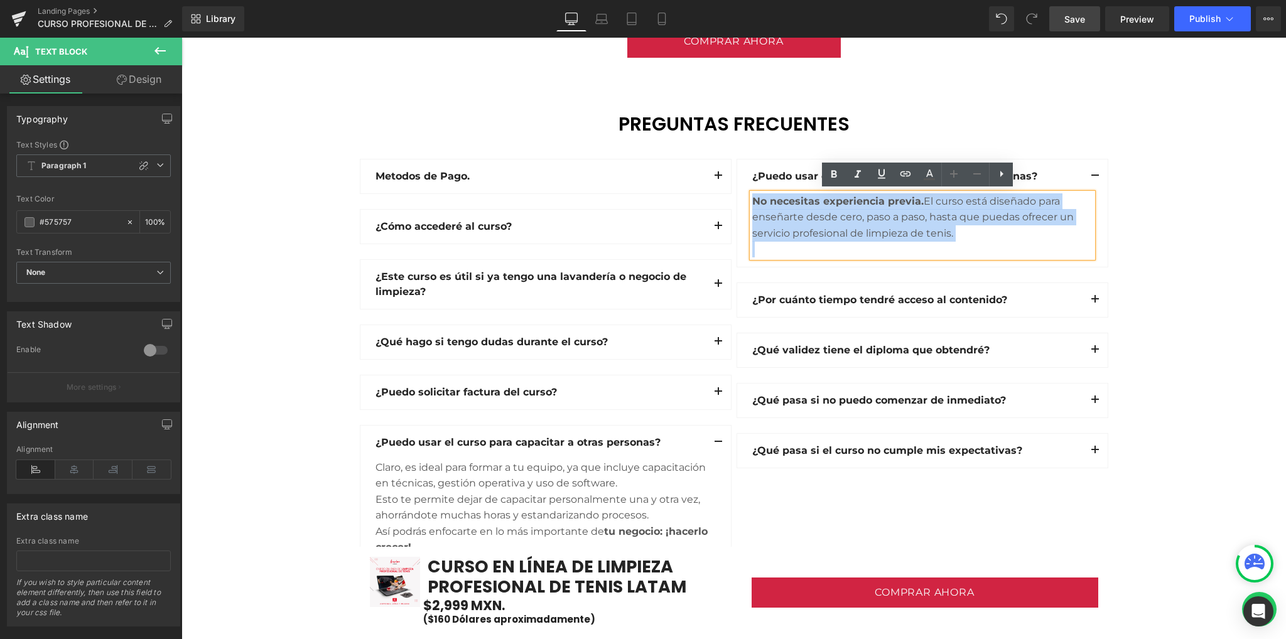
drag, startPoint x: 962, startPoint y: 234, endPoint x: 750, endPoint y: 205, distance: 213.6
click at [752, 205] on div "No necesitas experiencia previa. El curso está diseñado para enseñarte desde ce…" at bounding box center [922, 217] width 340 height 48
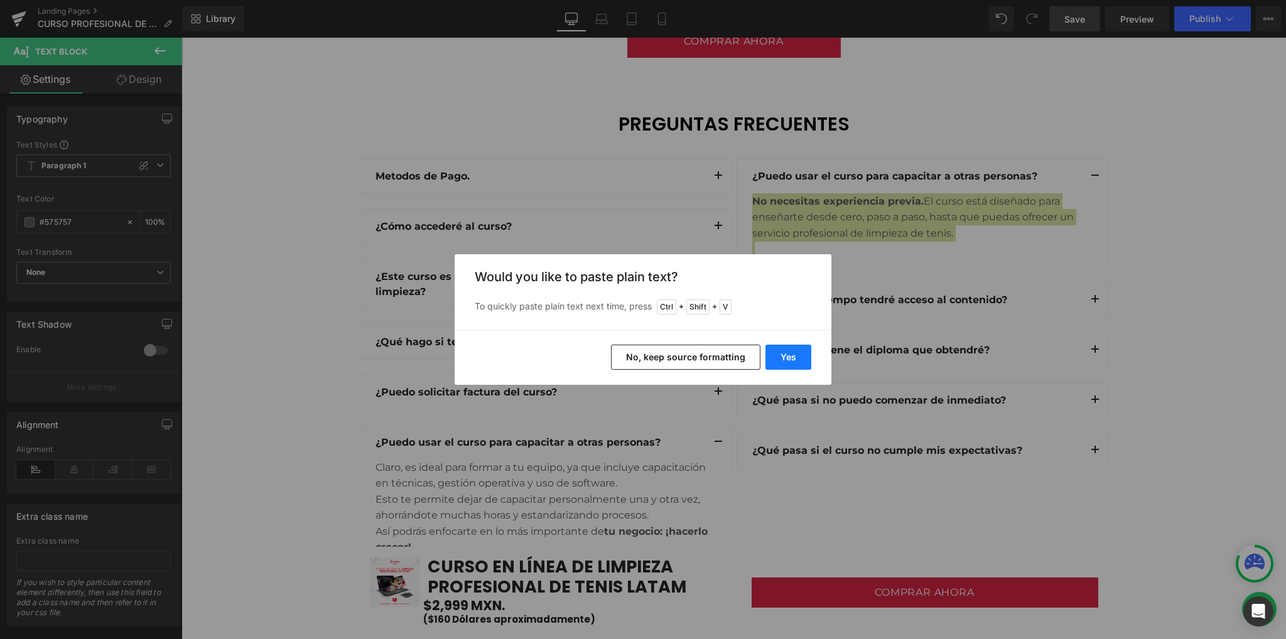
click at [782, 368] on button "Yes" at bounding box center [789, 357] width 46 height 25
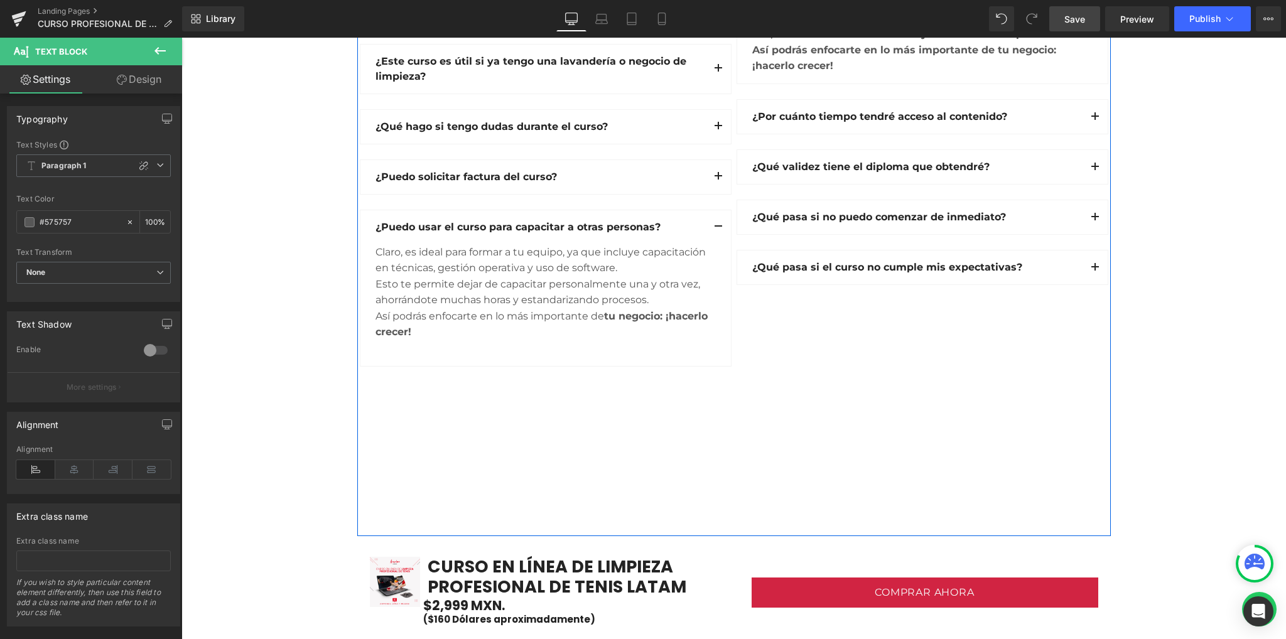
scroll to position [3433, 0]
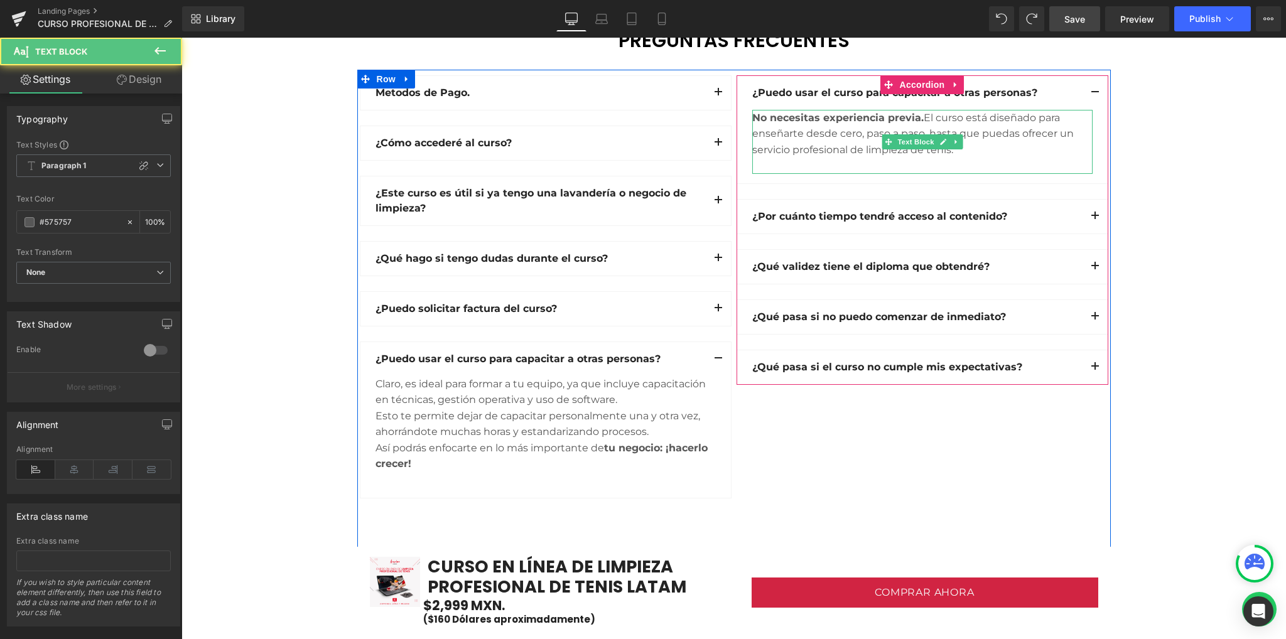
click at [865, 148] on div "No necesitas experiencia previa. El curso está diseñado para enseñarte desde ce…" at bounding box center [922, 134] width 340 height 48
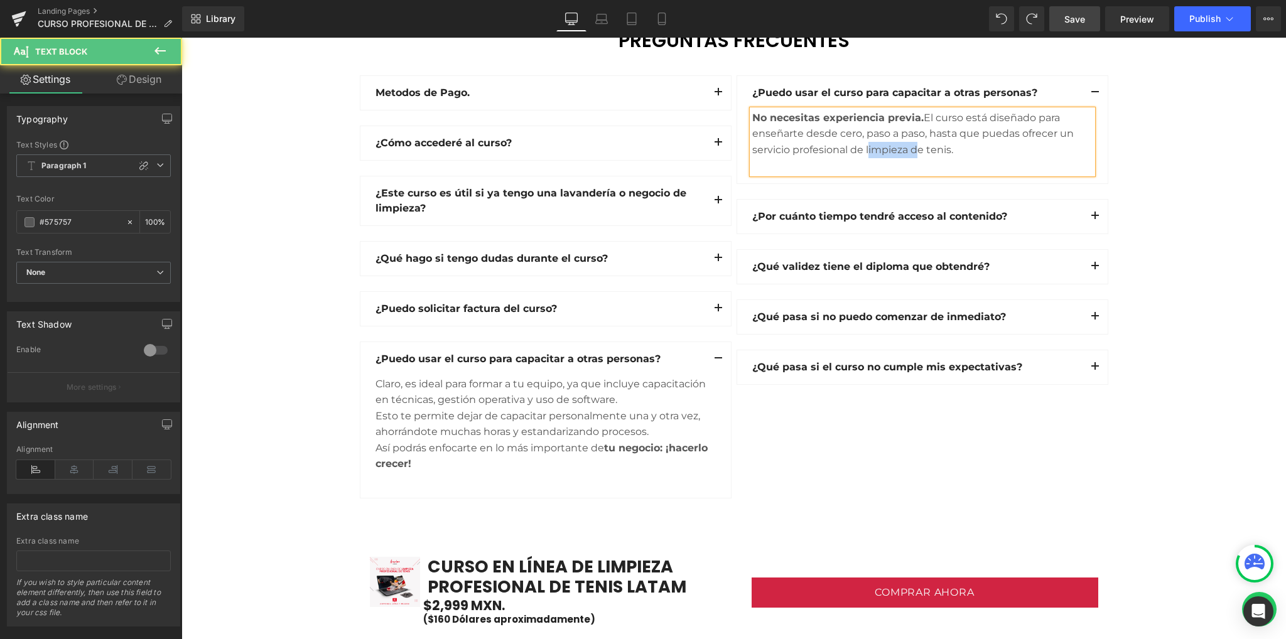
click at [865, 148] on div "No necesitas experiencia previa. El curso está diseñado para enseñarte desde ce…" at bounding box center [922, 134] width 340 height 48
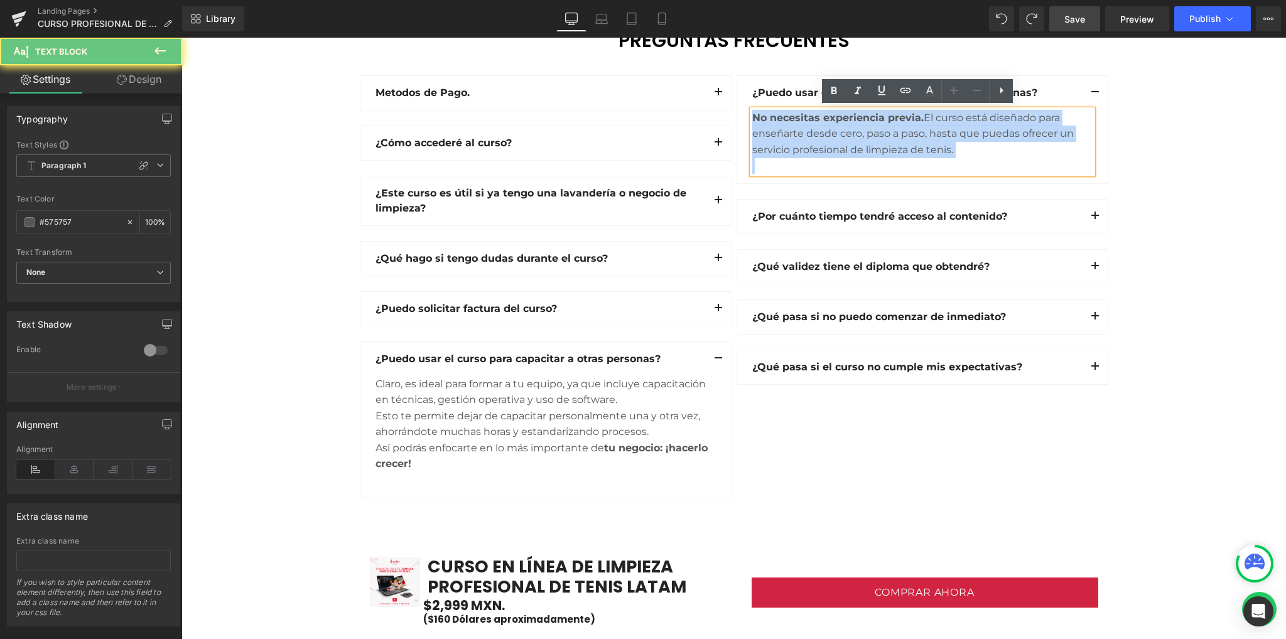
click at [865, 148] on div "No necesitas experiencia previa. El curso está diseñado para enseñarte desde ce…" at bounding box center [922, 134] width 340 height 48
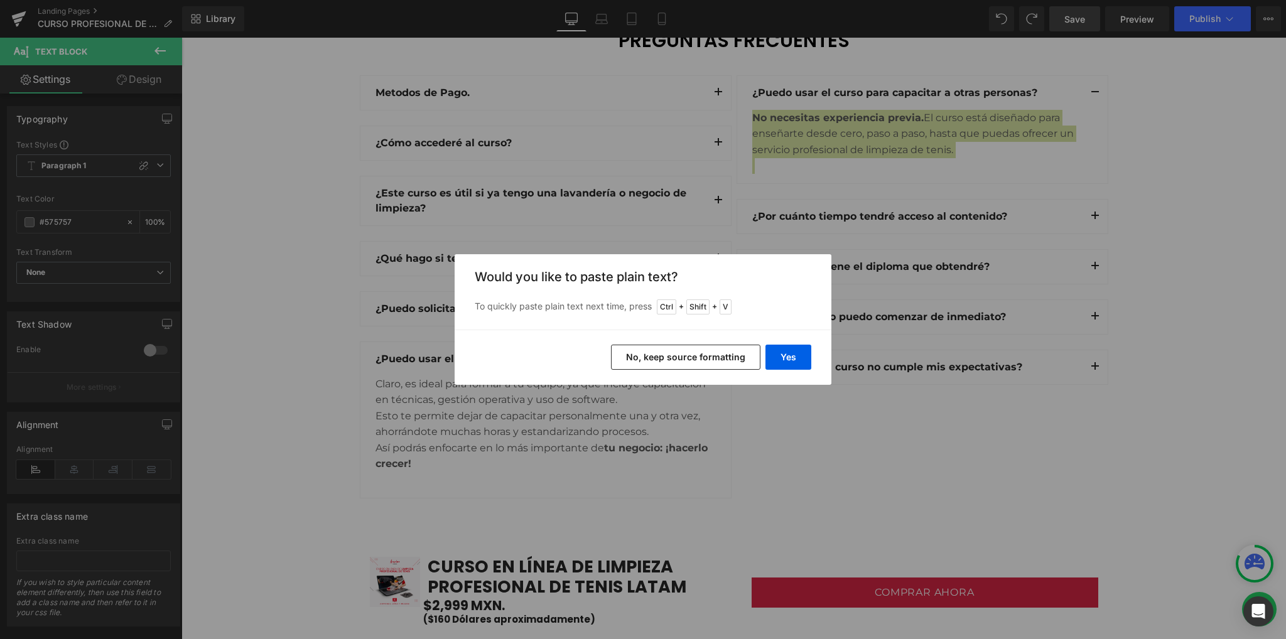
click at [707, 355] on button "No, keep source formatting" at bounding box center [685, 357] width 149 height 25
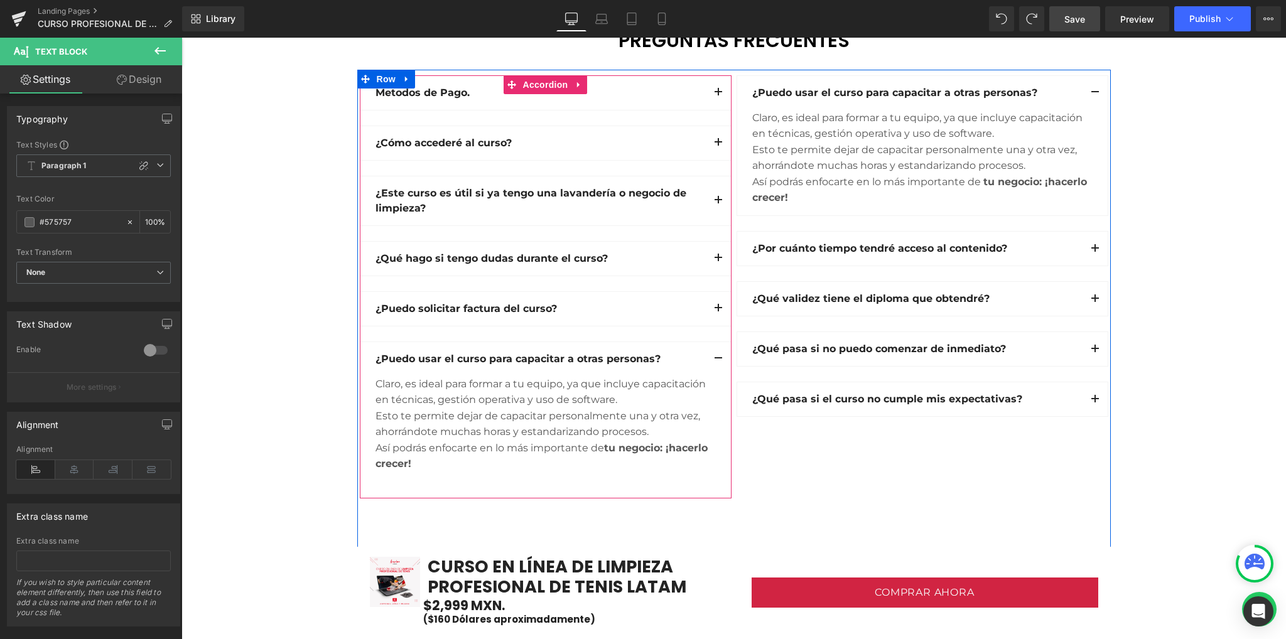
click at [711, 371] on button "button" at bounding box center [718, 359] width 25 height 34
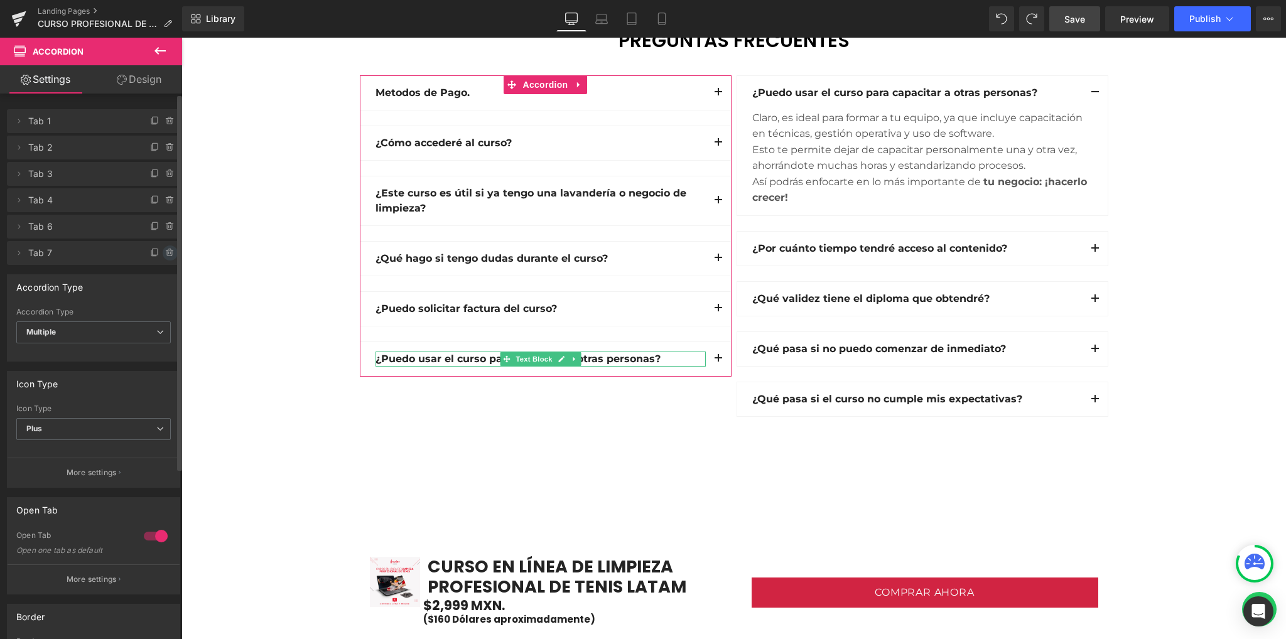
click at [165, 253] on icon at bounding box center [170, 253] width 10 height 10
click at [161, 256] on button "Delete" at bounding box center [157, 254] width 40 height 16
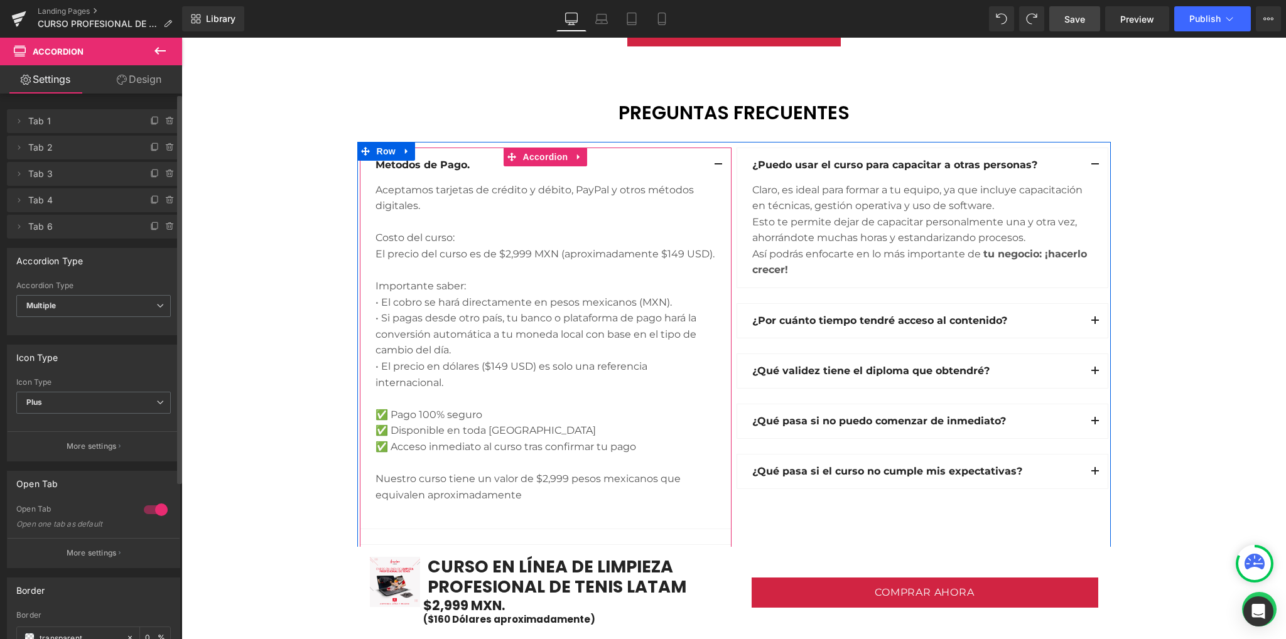
scroll to position [3349, 0]
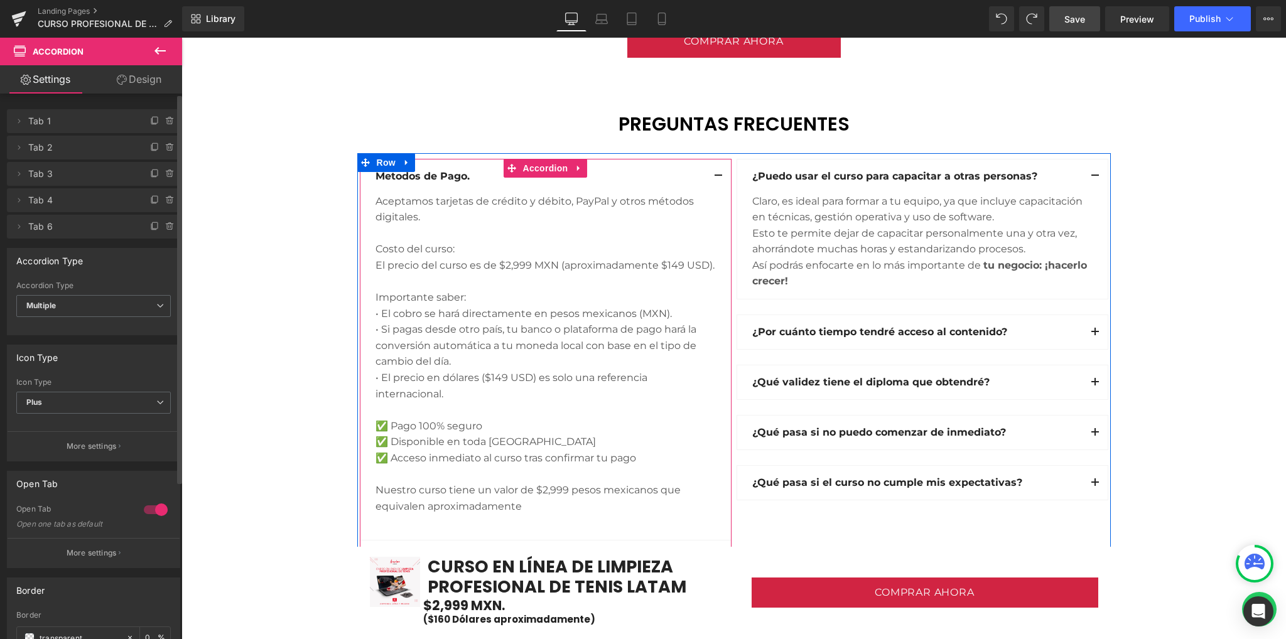
click at [718, 179] on span "button" at bounding box center [718, 179] width 0 height 0
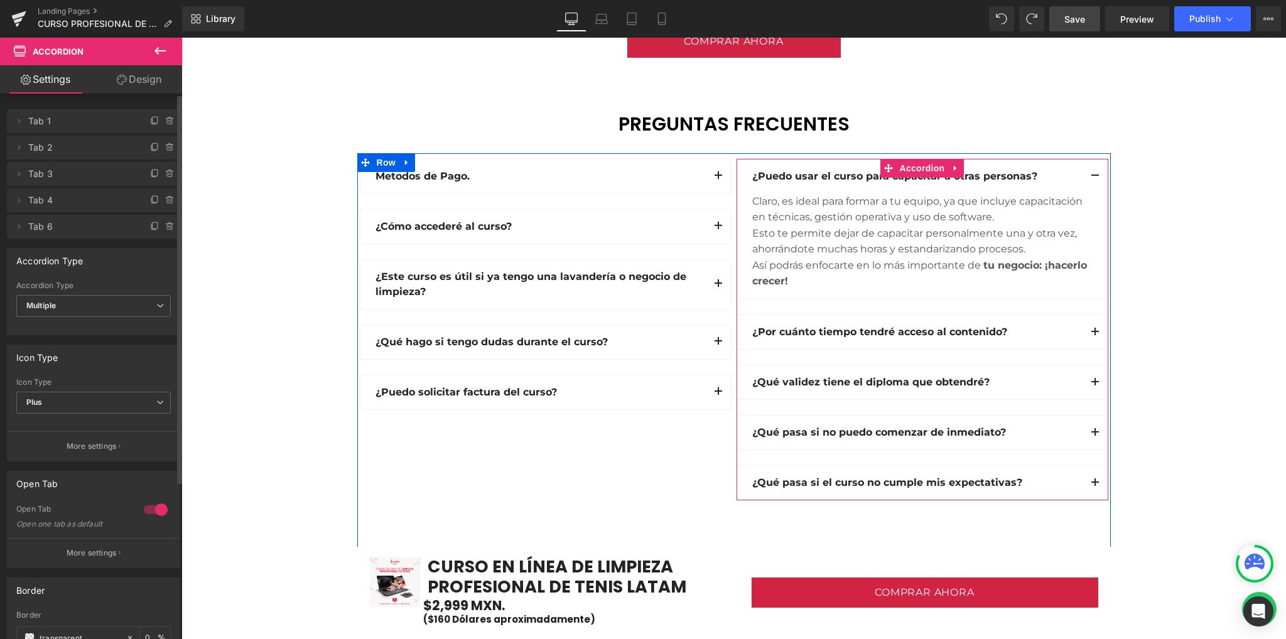
click at [1093, 174] on button "button" at bounding box center [1095, 177] width 25 height 34
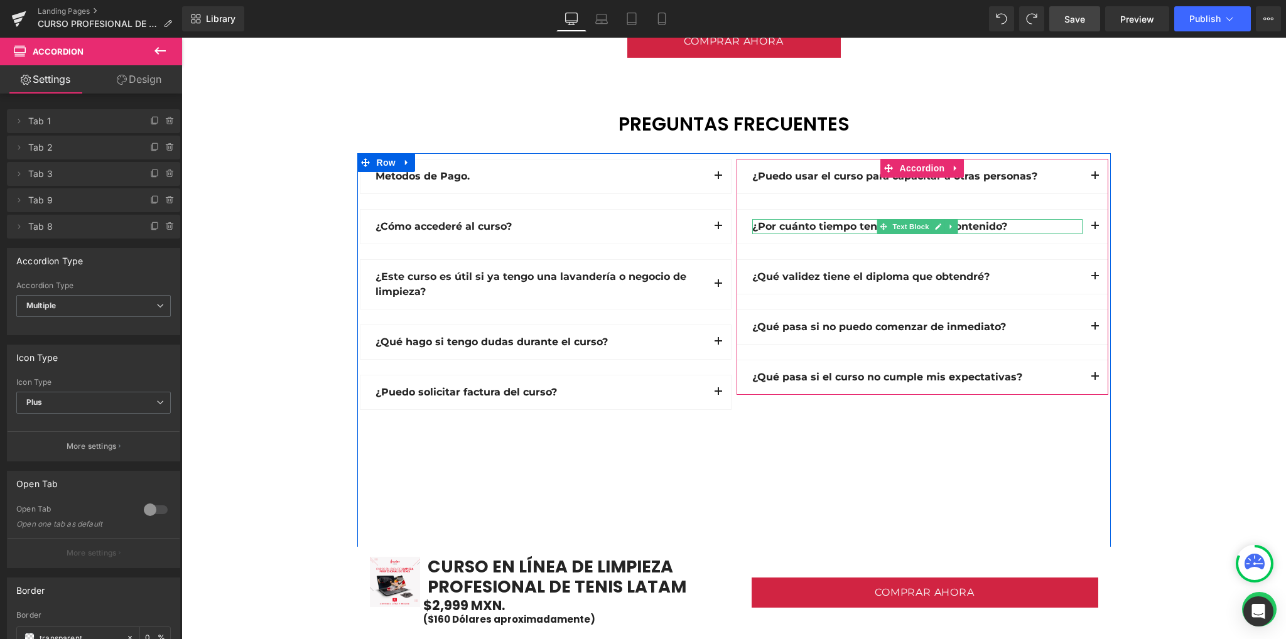
click at [801, 228] on strong "¿Por cuánto tiempo tendré acceso al contenido?" at bounding box center [879, 226] width 255 height 12
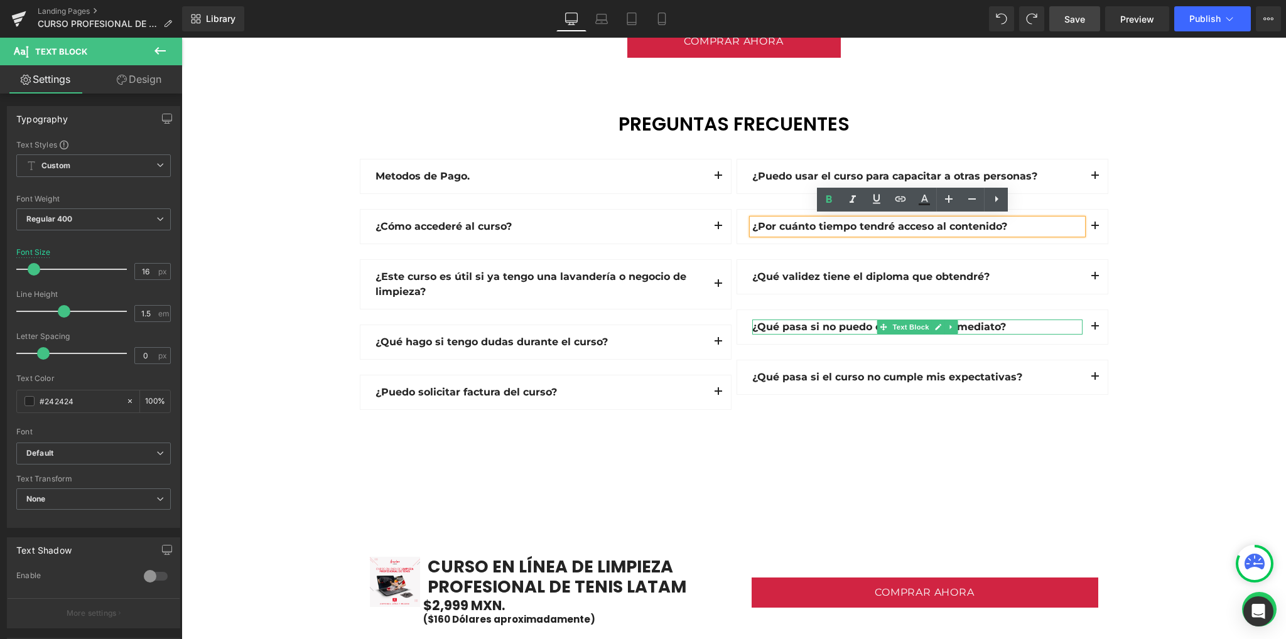
click at [803, 327] on strong "¿Qué pasa si no puedo comenzar de inmediato?" at bounding box center [879, 327] width 254 height 12
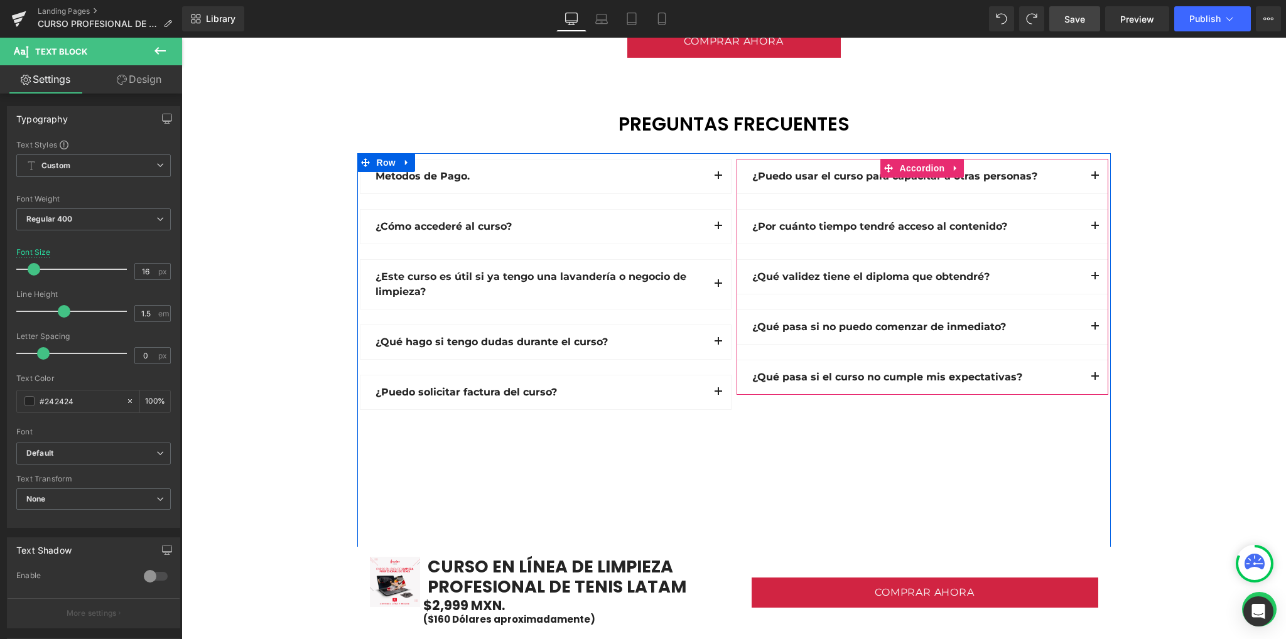
click at [1083, 330] on button "button" at bounding box center [1095, 327] width 25 height 34
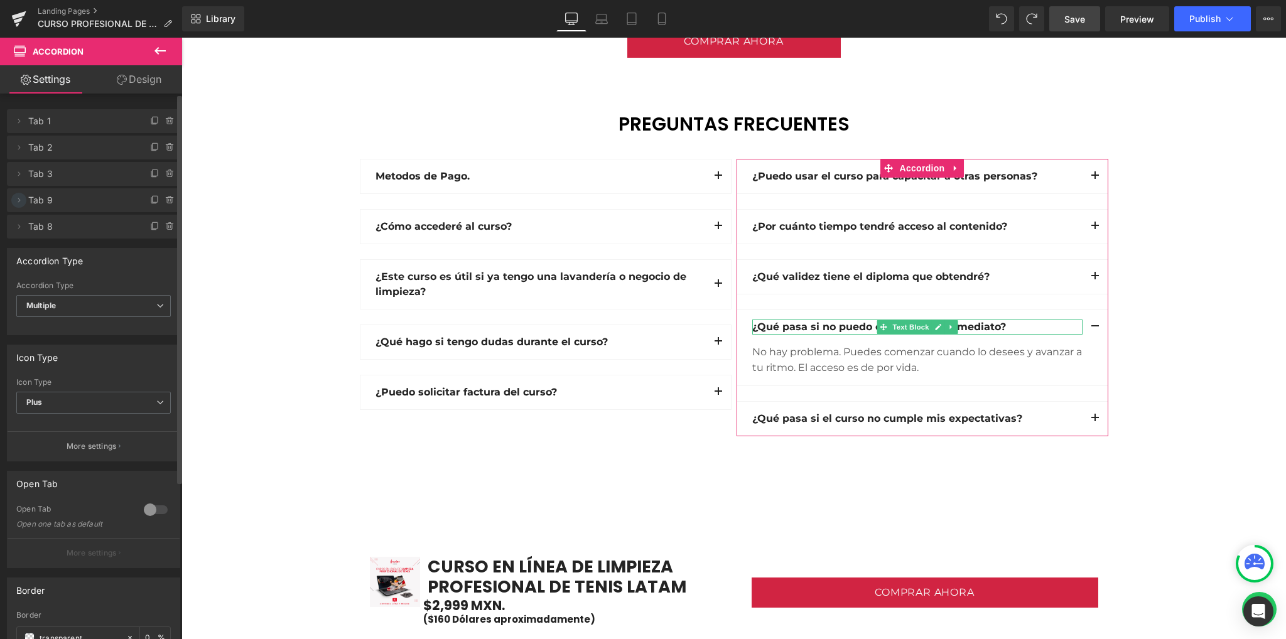
click at [21, 200] on icon at bounding box center [19, 200] width 10 height 10
click at [21, 202] on icon at bounding box center [19, 200] width 10 height 10
click at [23, 198] on icon at bounding box center [19, 200] width 10 height 10
click at [82, 200] on span "Tab 9" at bounding box center [81, 200] width 106 height 24
click at [165, 203] on icon at bounding box center [170, 200] width 10 height 10
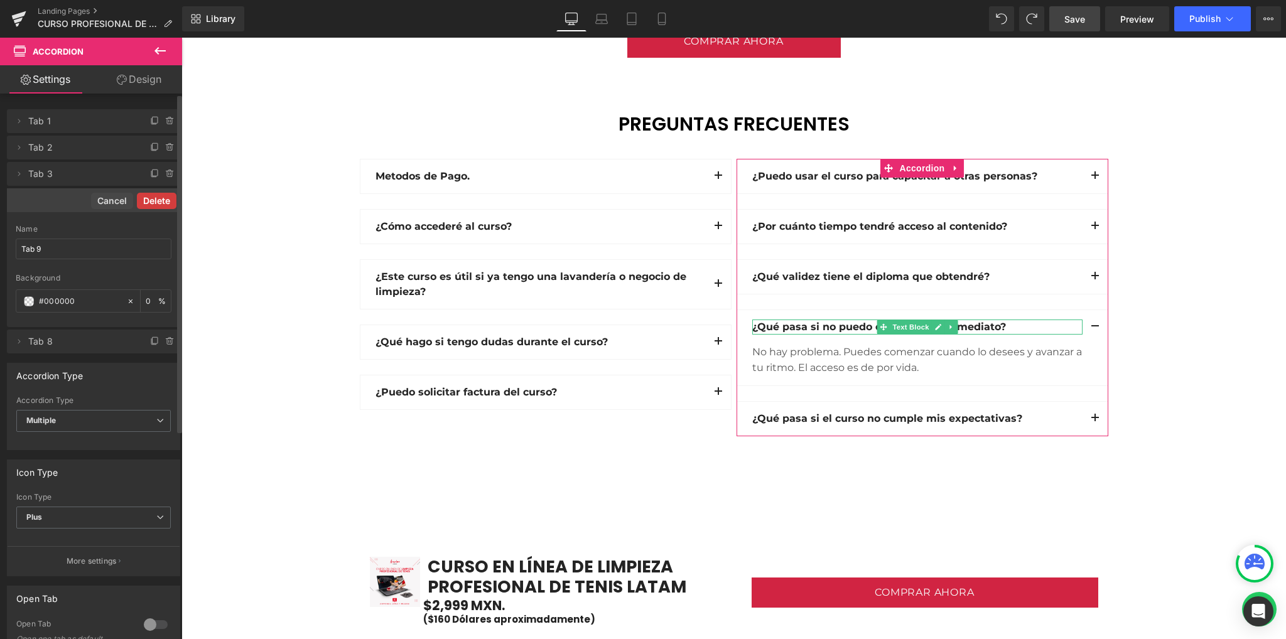
click at [150, 205] on button "Delete" at bounding box center [157, 201] width 40 height 16
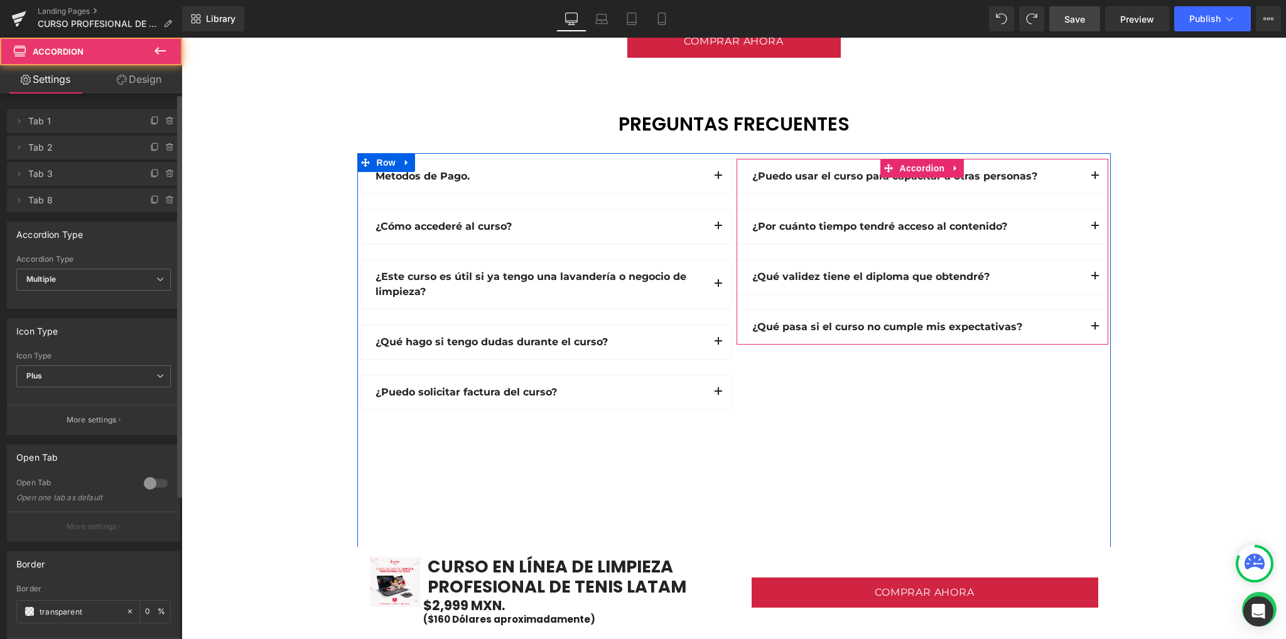
click at [1086, 176] on button "button" at bounding box center [1095, 177] width 25 height 34
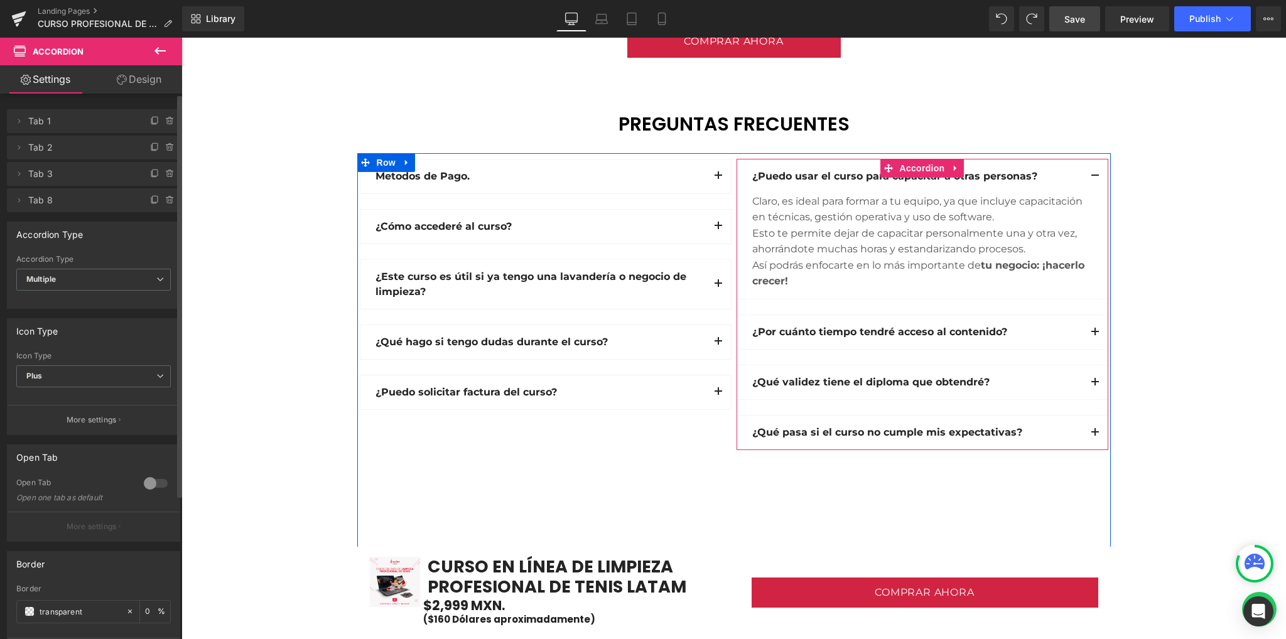
click at [1095, 179] on span "button" at bounding box center [1095, 179] width 0 height 0
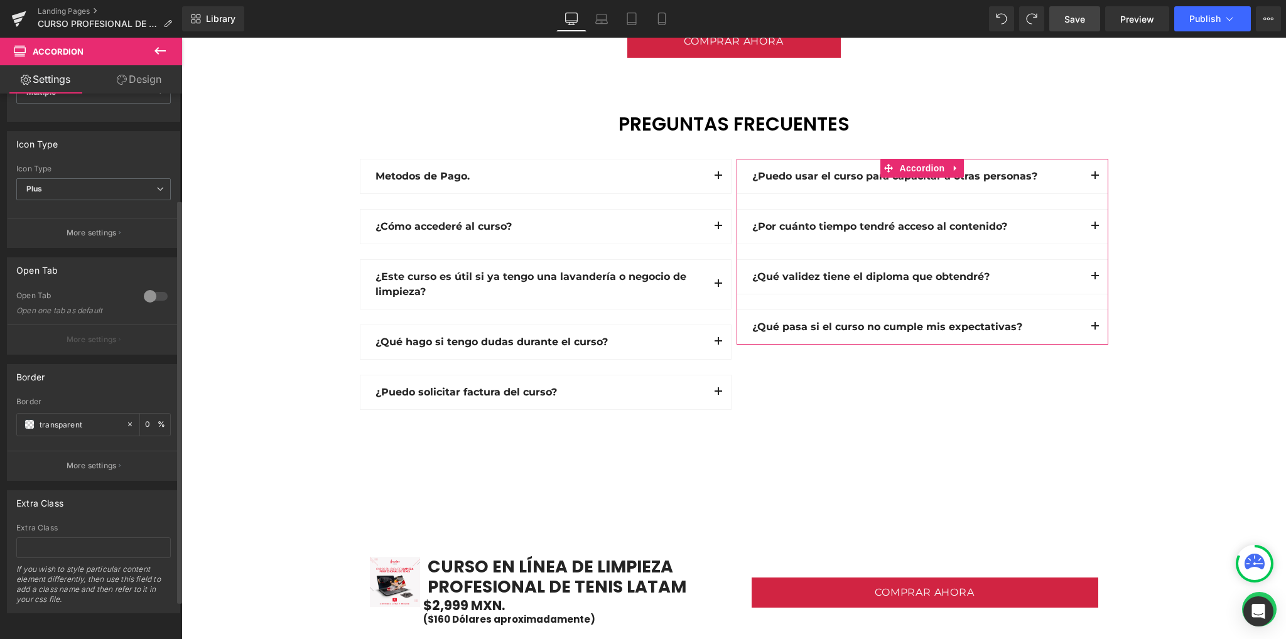
scroll to position [0, 0]
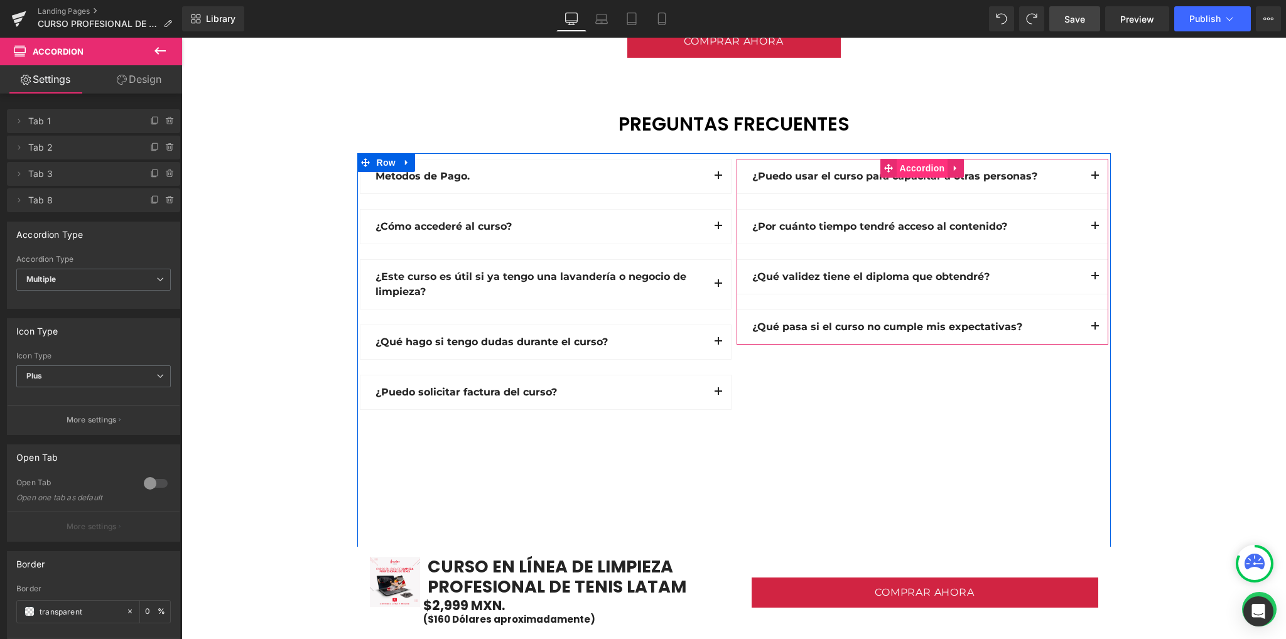
click at [917, 165] on span "Accordion" at bounding box center [922, 168] width 51 height 19
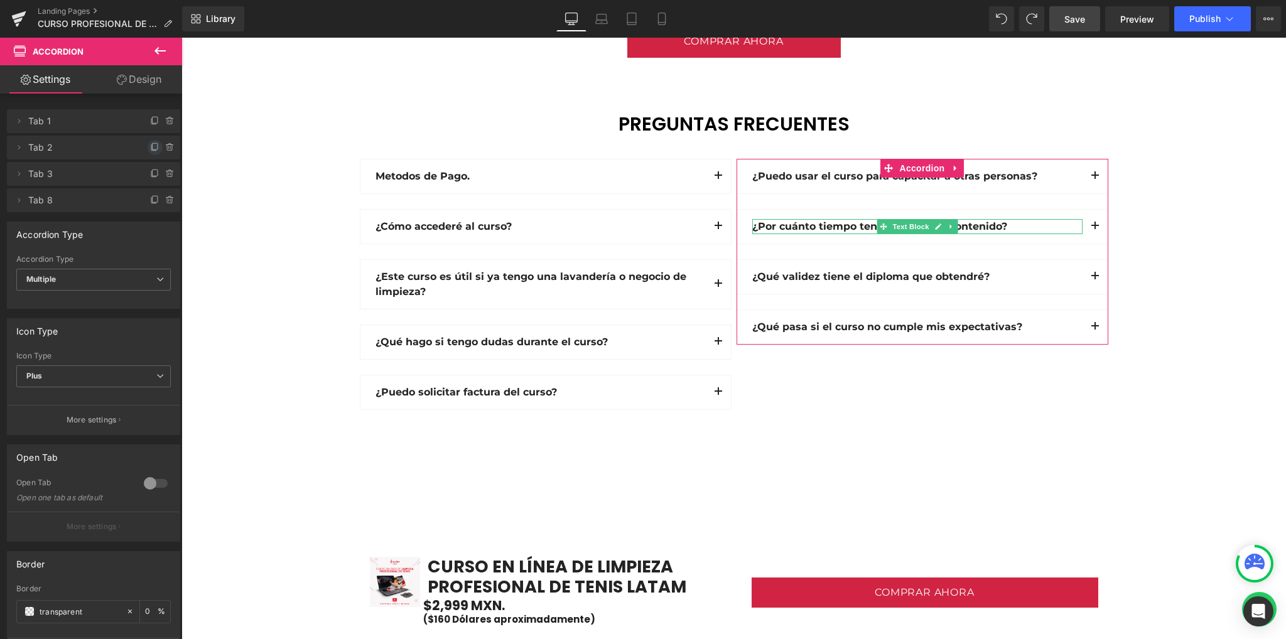
click at [150, 149] on icon at bounding box center [155, 148] width 10 height 10
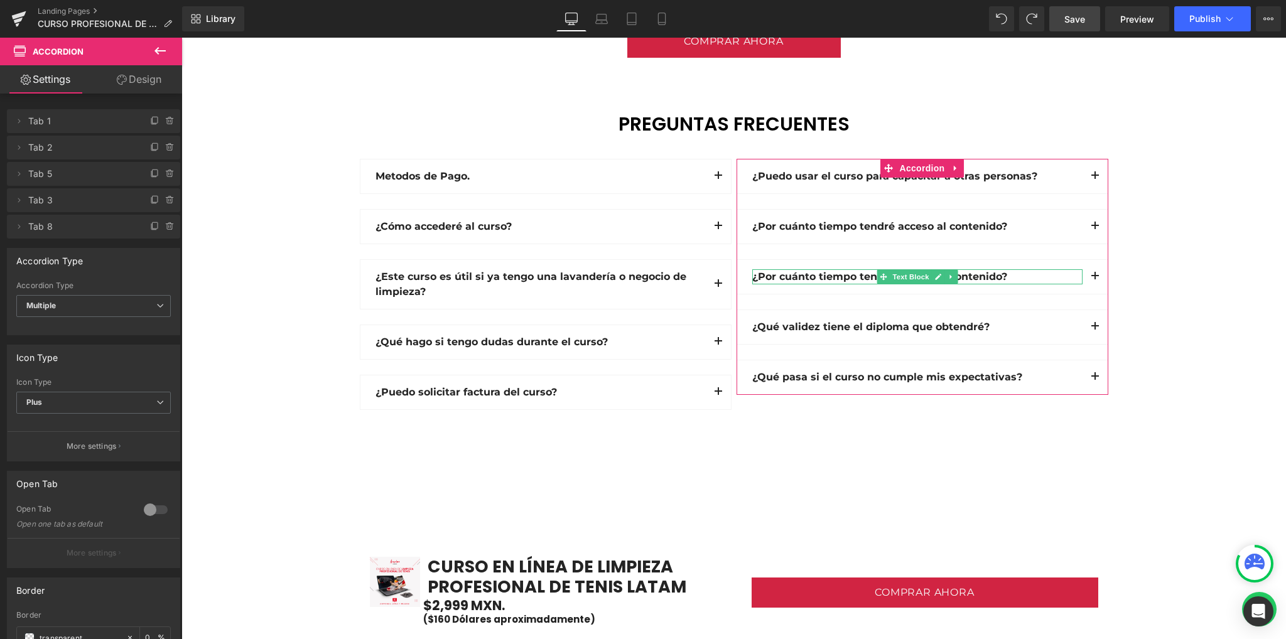
click at [66, 174] on span "Tab 5" at bounding box center [81, 174] width 106 height 24
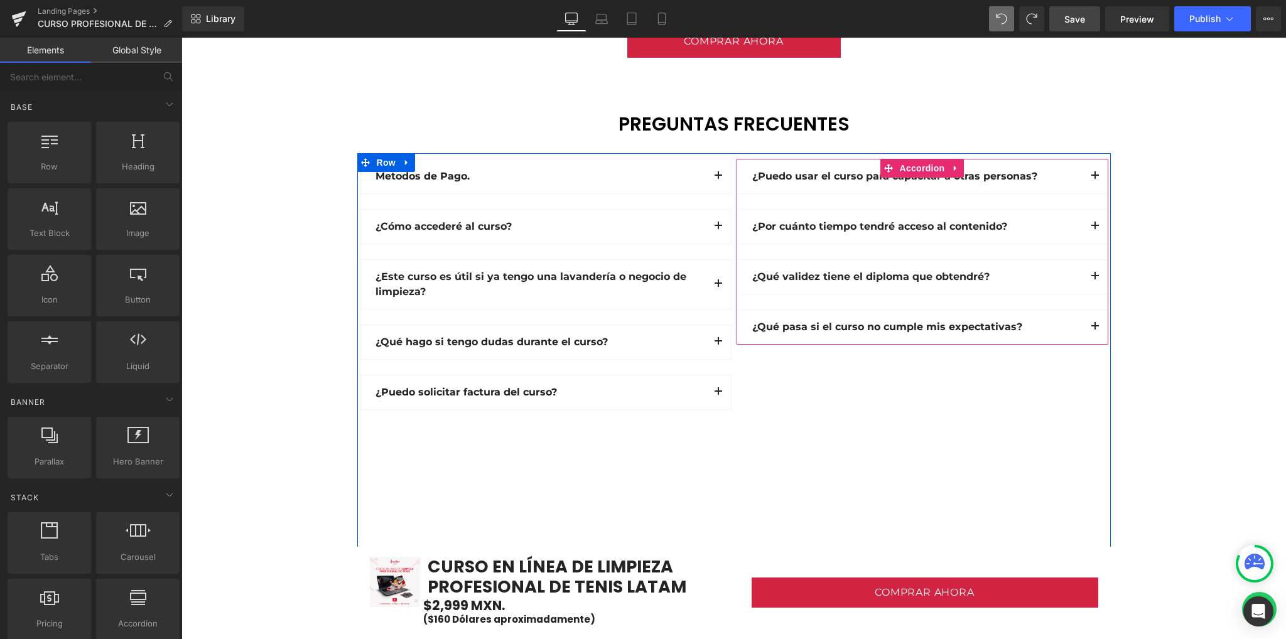
click at [825, 190] on div "¿Puedo usar el curso para capacitar a otras personas? Text Block" at bounding box center [922, 177] width 371 height 34
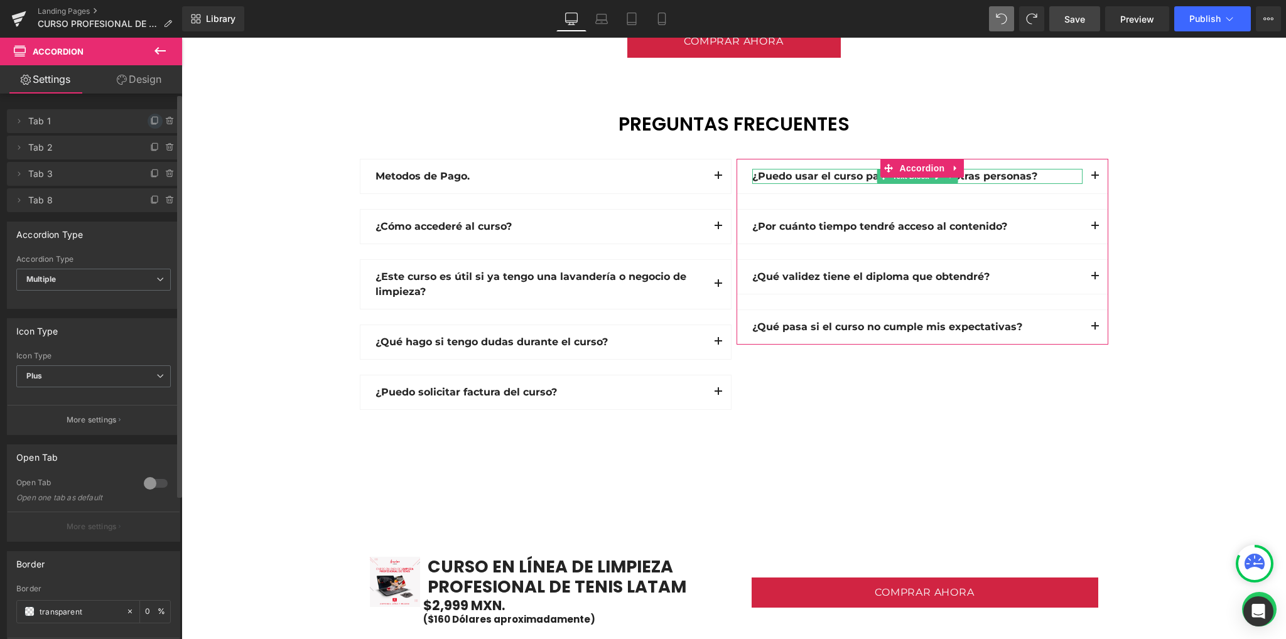
click at [153, 120] on icon at bounding box center [155, 121] width 10 height 10
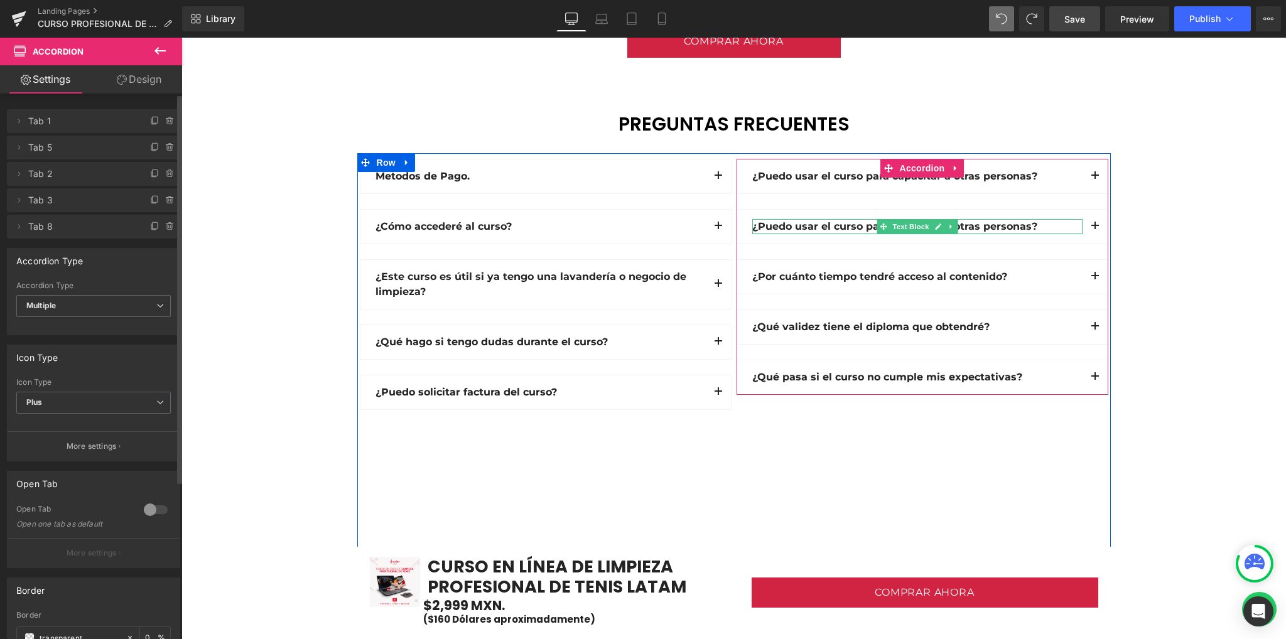
click at [791, 225] on b "¿Puedo usar el curso para capacitar a otras personas?" at bounding box center [894, 226] width 285 height 12
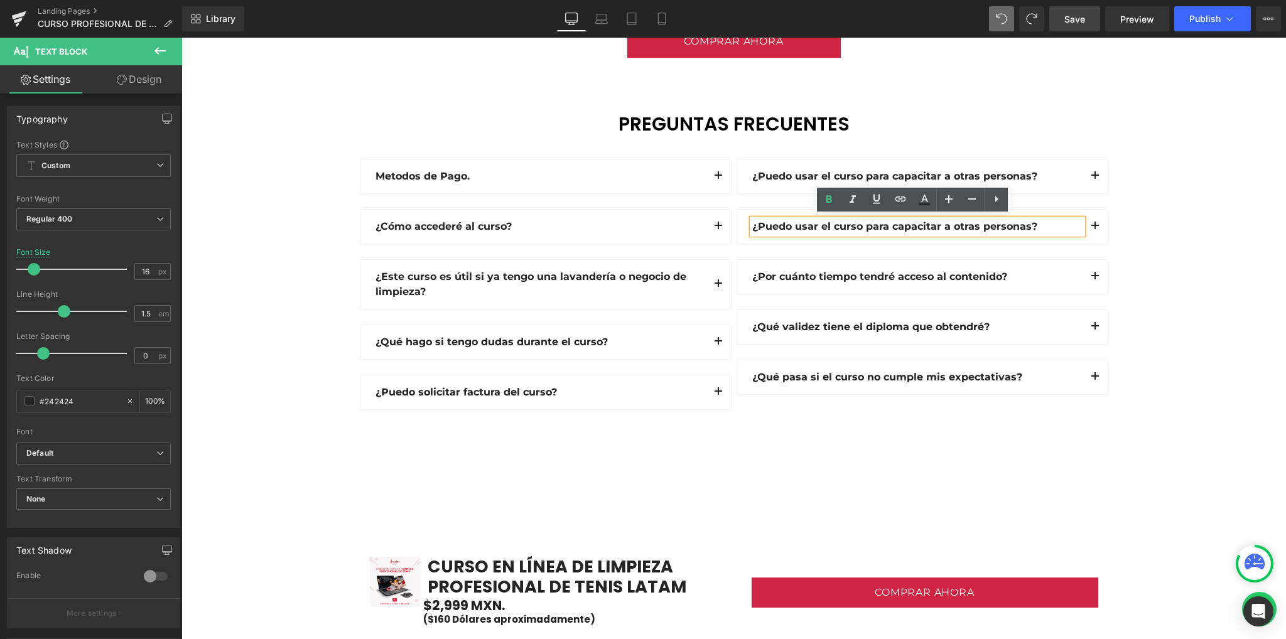
click at [845, 225] on b "¿Puedo usar el curso para capacitar a otras personas?" at bounding box center [894, 226] width 285 height 12
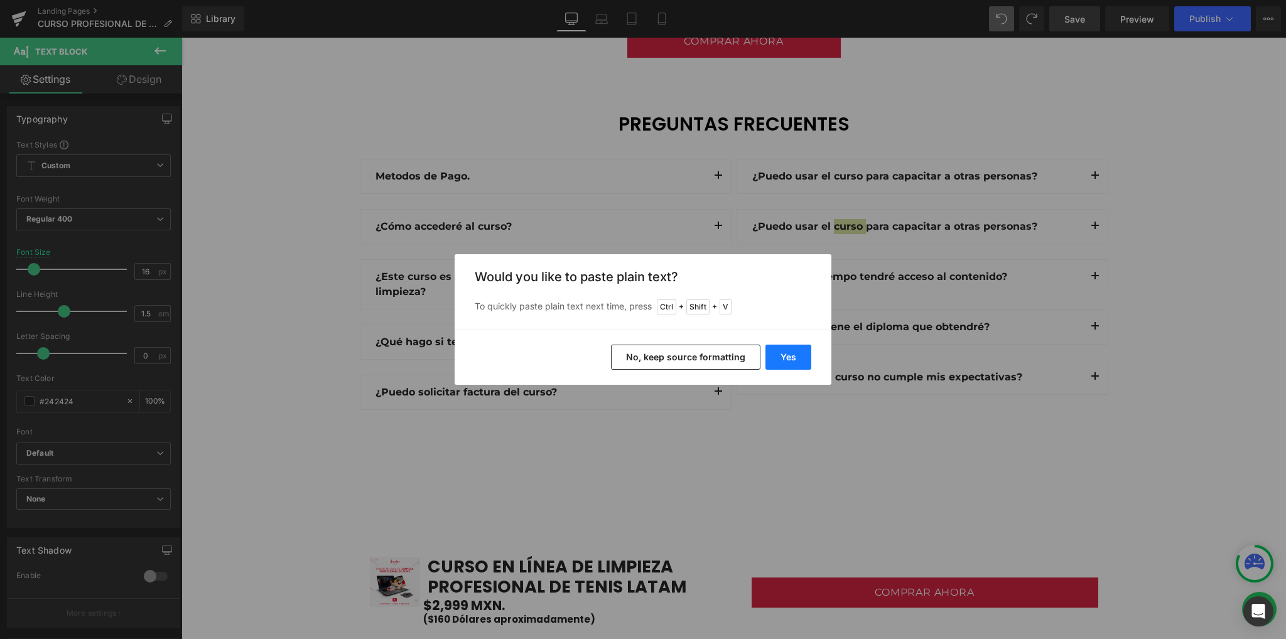
click at [779, 354] on button "Yes" at bounding box center [789, 357] width 46 height 25
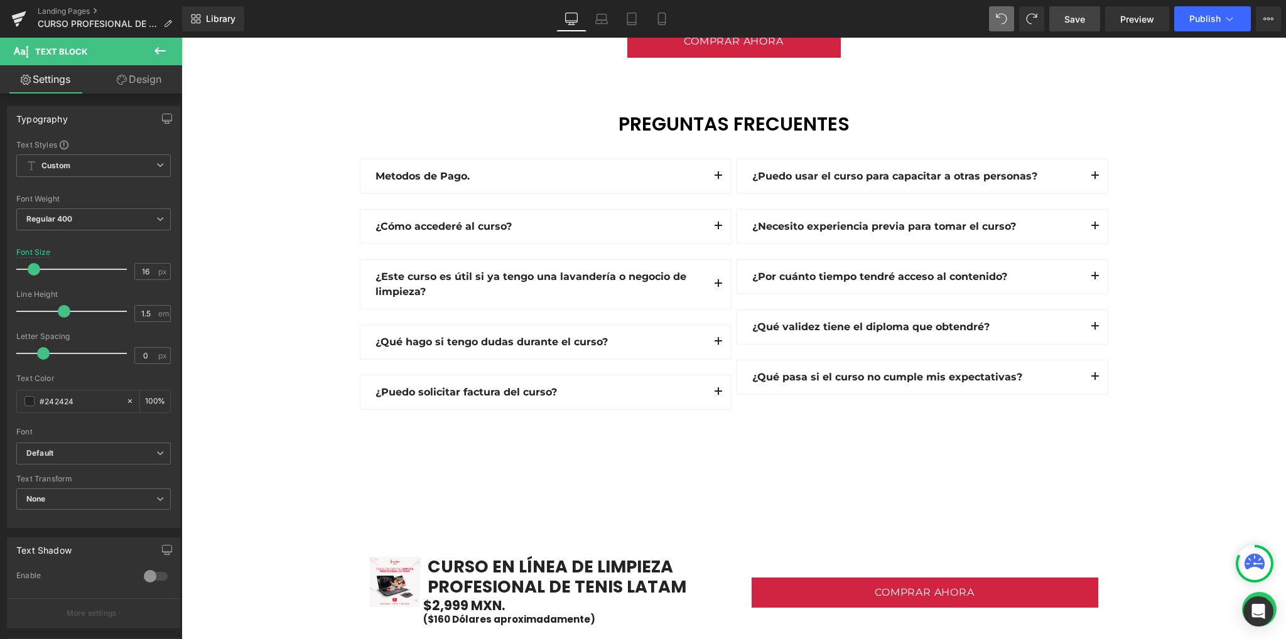
click at [1095, 229] on span "button" at bounding box center [1095, 229] width 0 height 0
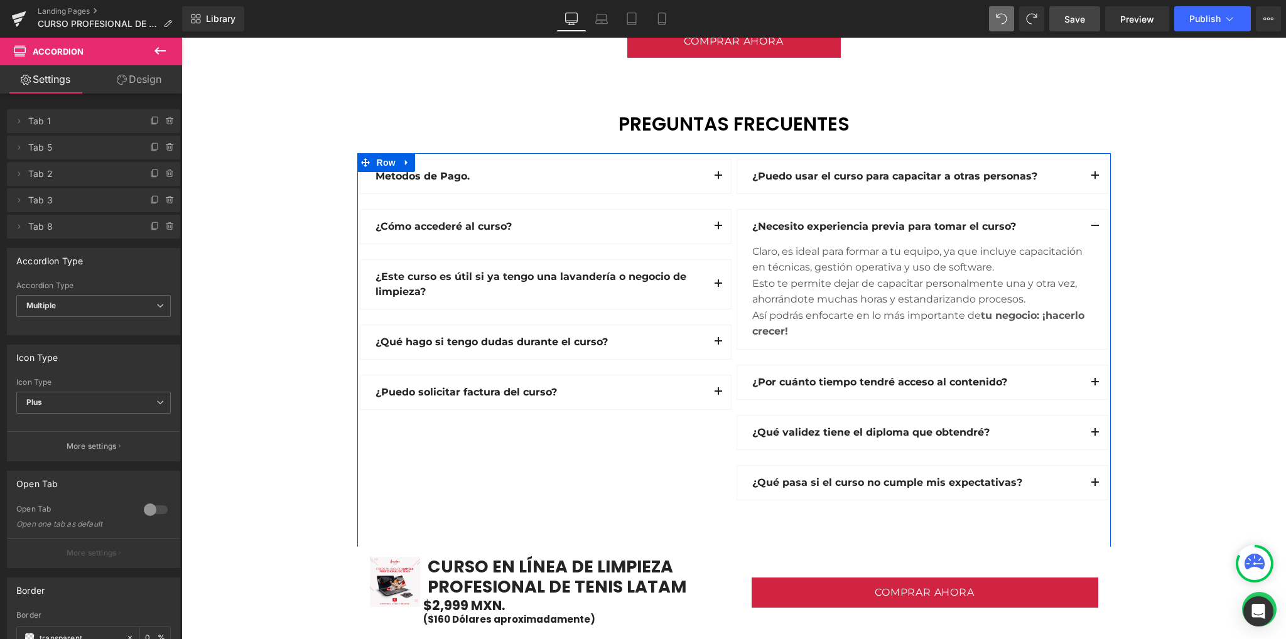
click at [805, 293] on div "Esto te permite dejar de capacitar personalmente una y otra vez, ahorrándote mu…" at bounding box center [922, 292] width 340 height 32
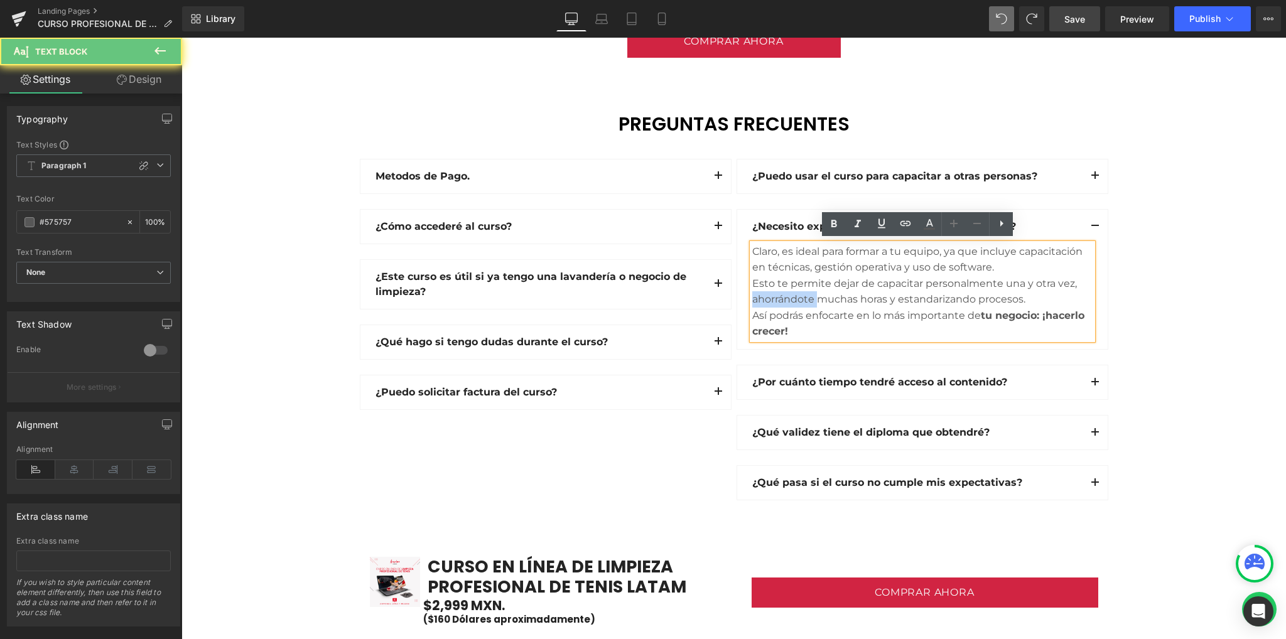
click at [805, 293] on div "Esto te permite dejar de capacitar personalmente una y otra vez, ahorrándote mu…" at bounding box center [922, 292] width 340 height 32
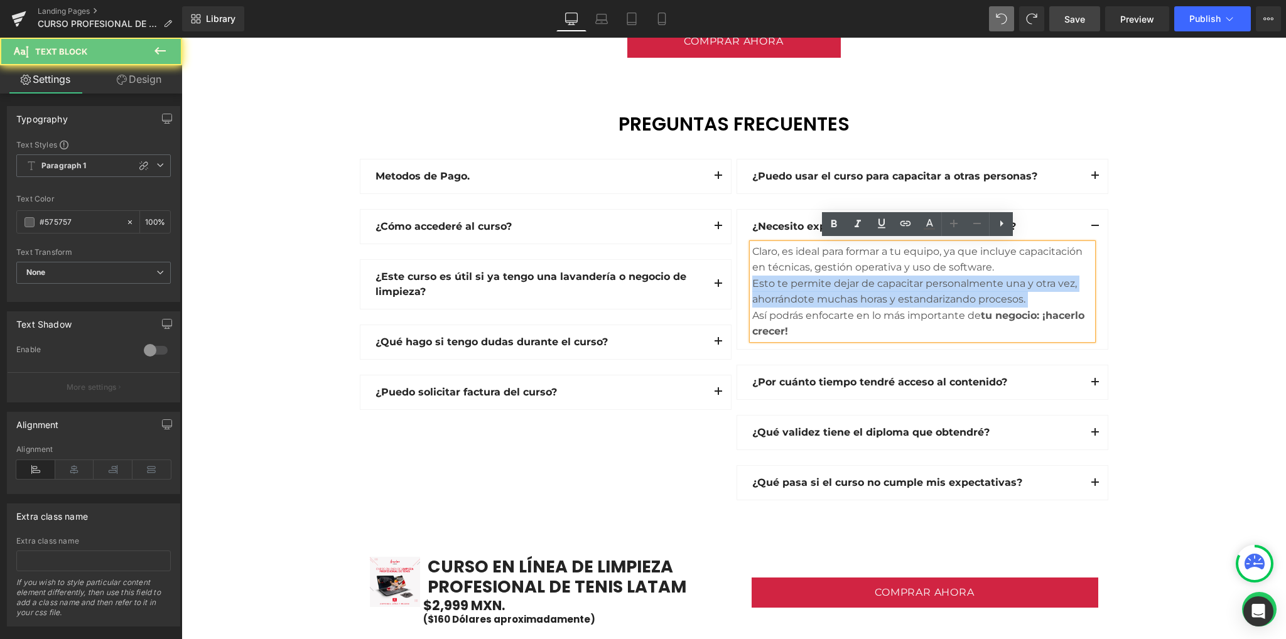
click at [805, 293] on div "Esto te permite dejar de capacitar personalmente una y otra vez, ahorrándote mu…" at bounding box center [922, 292] width 340 height 32
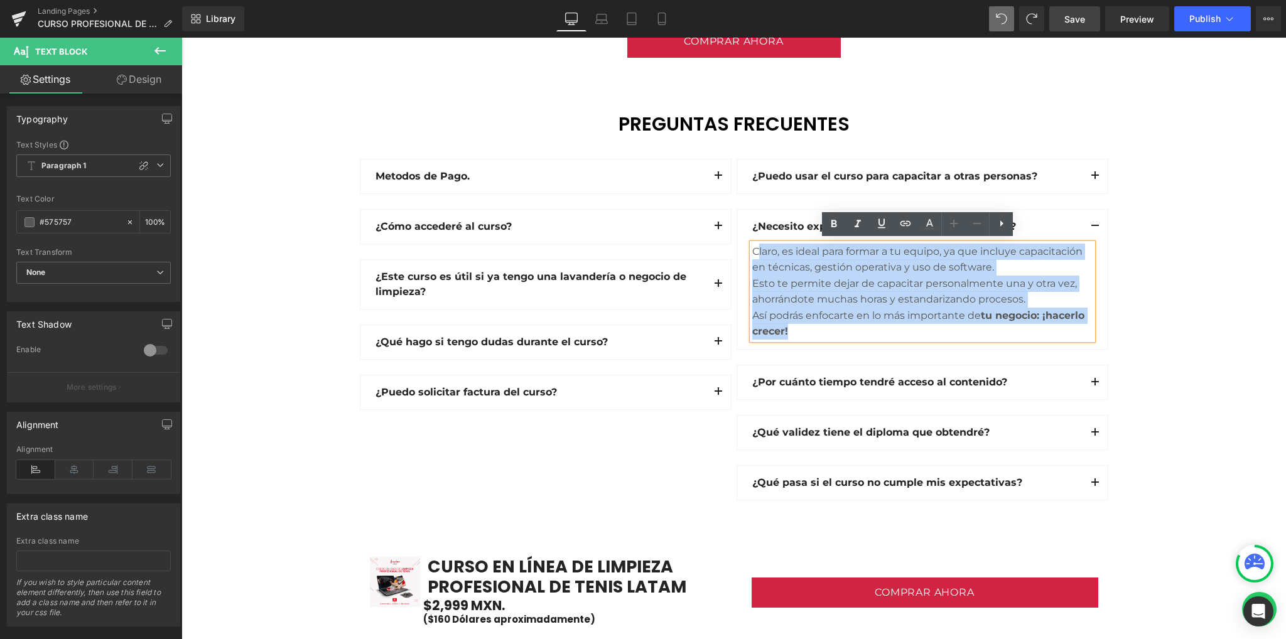
drag, startPoint x: 786, startPoint y: 332, endPoint x: 751, endPoint y: 242, distance: 96.4
click at [752, 244] on div "Claro, es ideal para formar a tu equipo, ya que incluye capacitación en técnica…" at bounding box center [922, 292] width 340 height 97
drag, startPoint x: 747, startPoint y: 269, endPoint x: 741, endPoint y: 247, distance: 23.5
click at [741, 247] on article "Claro, es ideal para formar a tu equipo, ya que incluye capacitación en técnica…" at bounding box center [922, 297] width 371 height 106
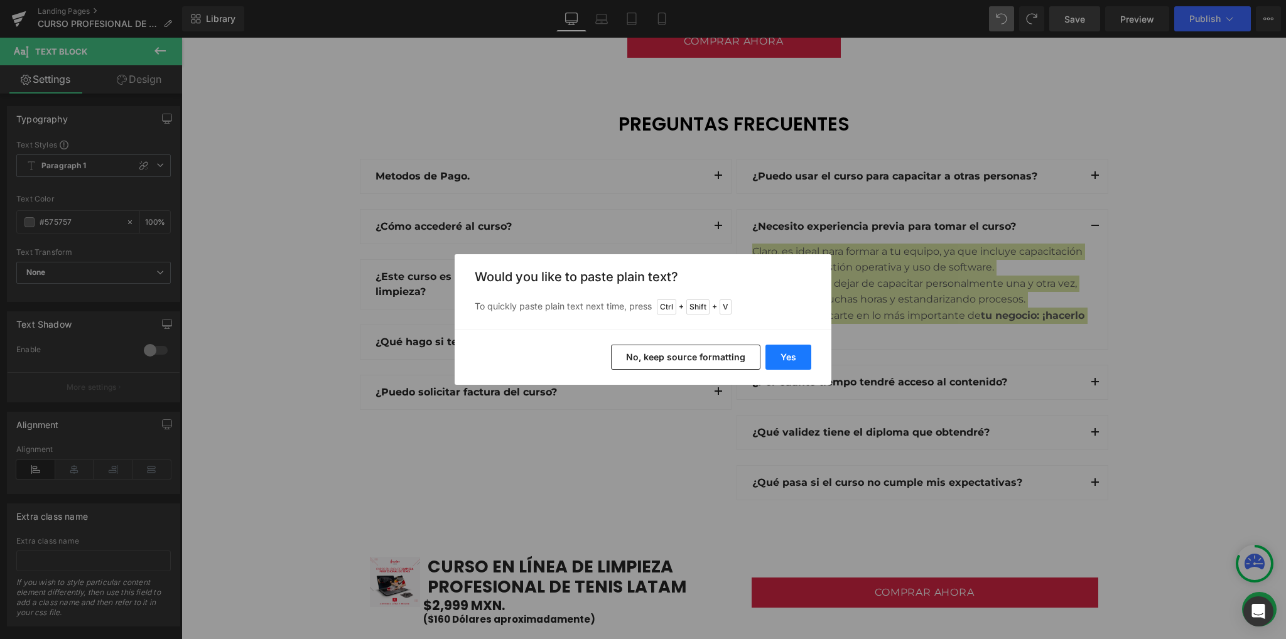
click at [776, 355] on button "Yes" at bounding box center [789, 357] width 46 height 25
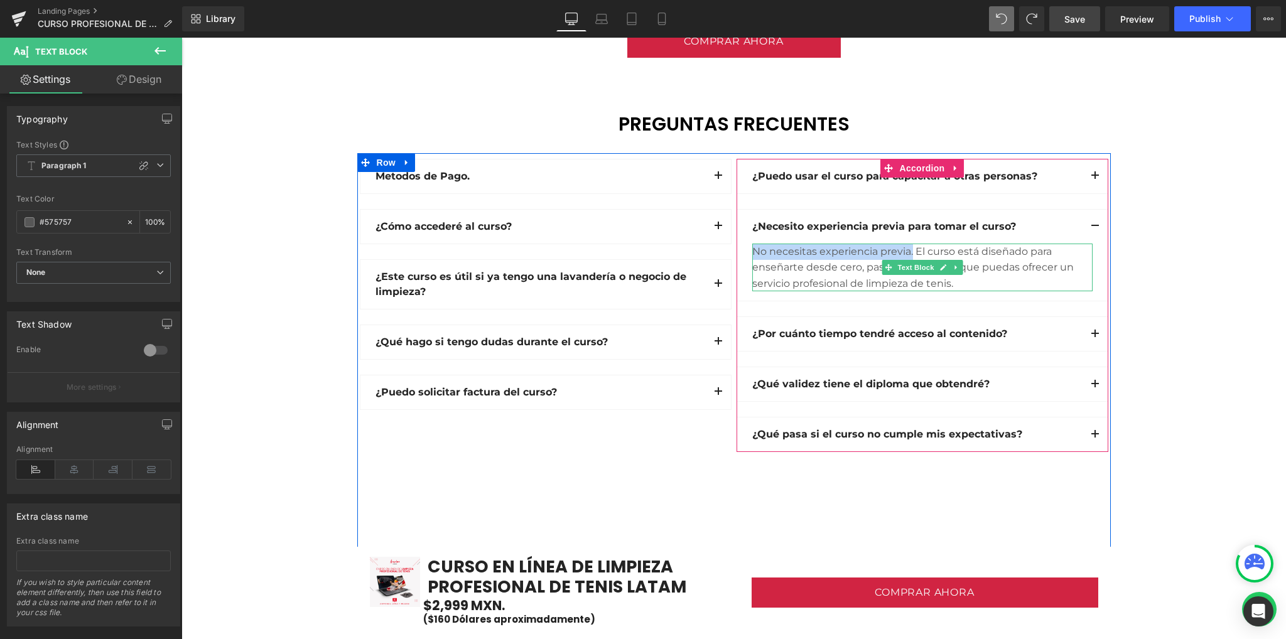
drag, startPoint x: 750, startPoint y: 250, endPoint x: 906, endPoint y: 249, distance: 155.8
click at [906, 249] on div "No necesitas experiencia previa. El curso está diseñado para enseñarte desde ce…" at bounding box center [922, 268] width 340 height 48
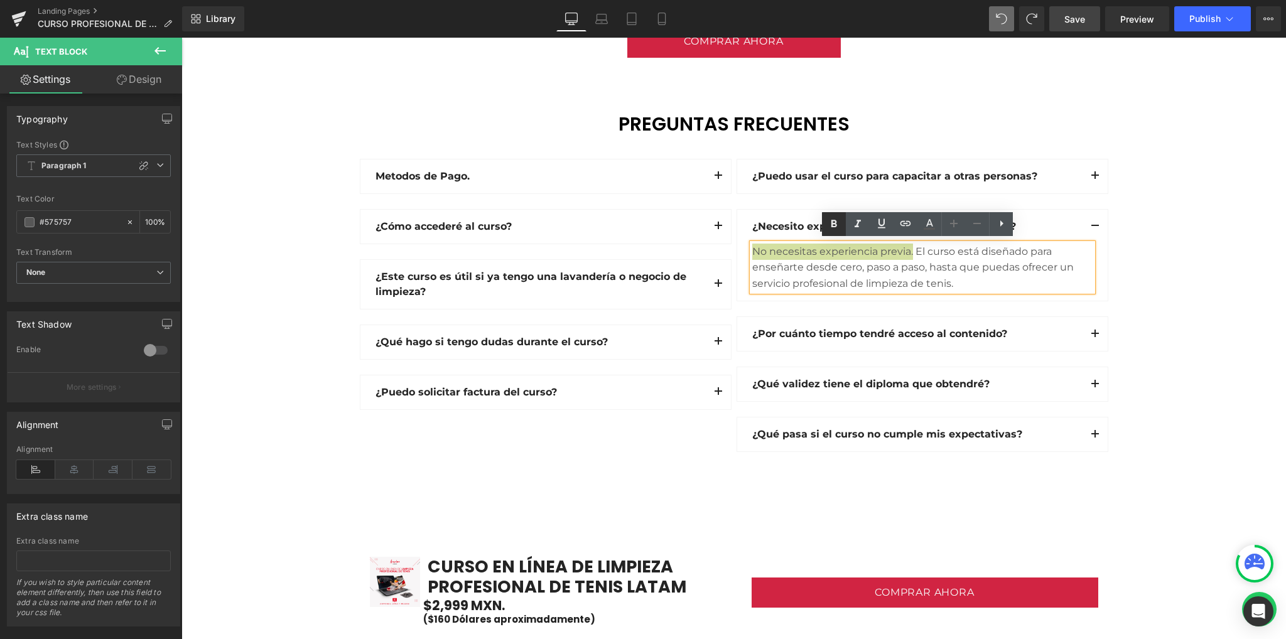
click at [840, 225] on icon at bounding box center [833, 224] width 15 height 15
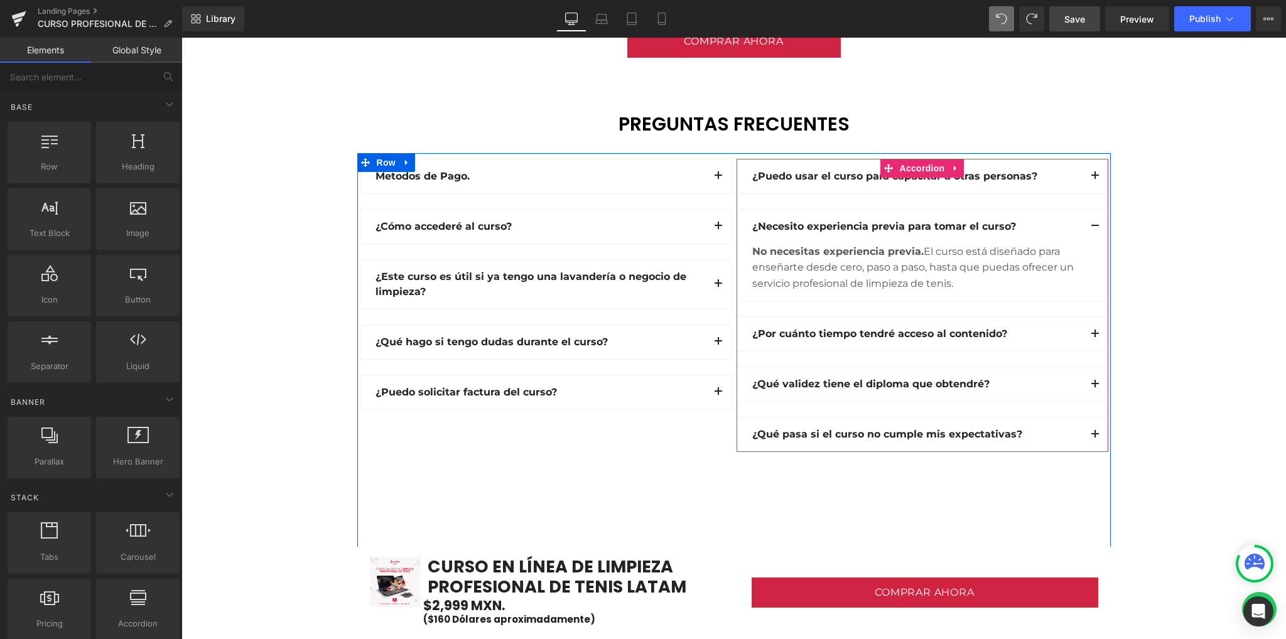
click at [1090, 220] on button "button" at bounding box center [1095, 227] width 25 height 34
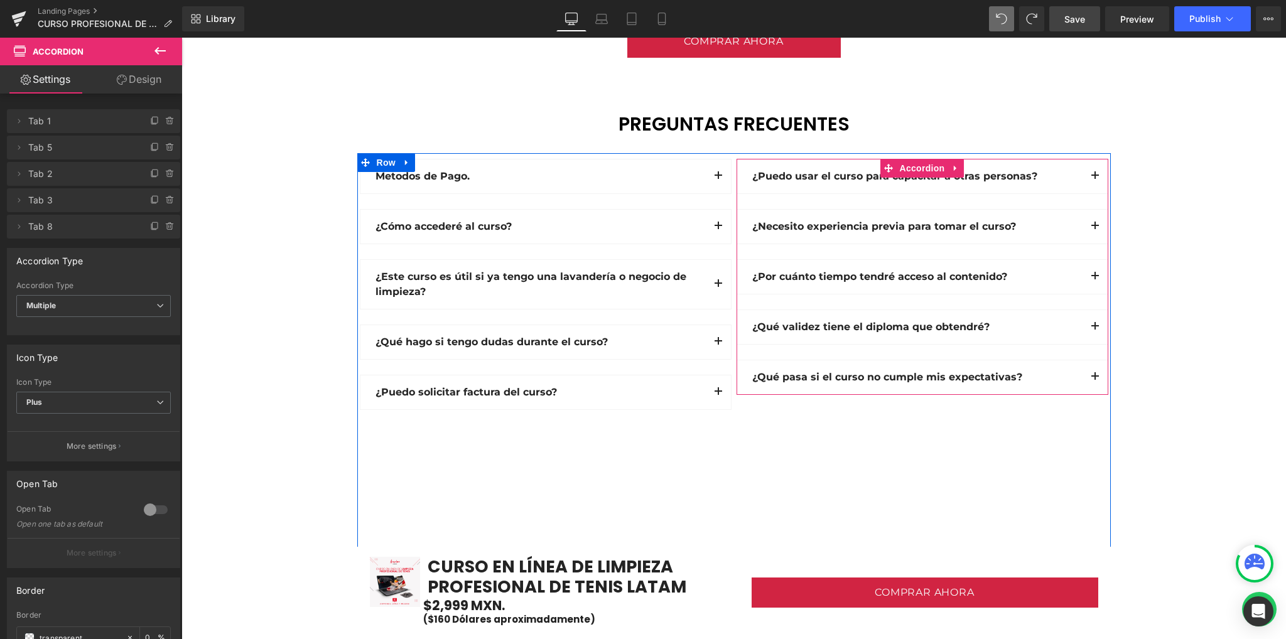
click at [1095, 380] on span "button" at bounding box center [1095, 380] width 0 height 0
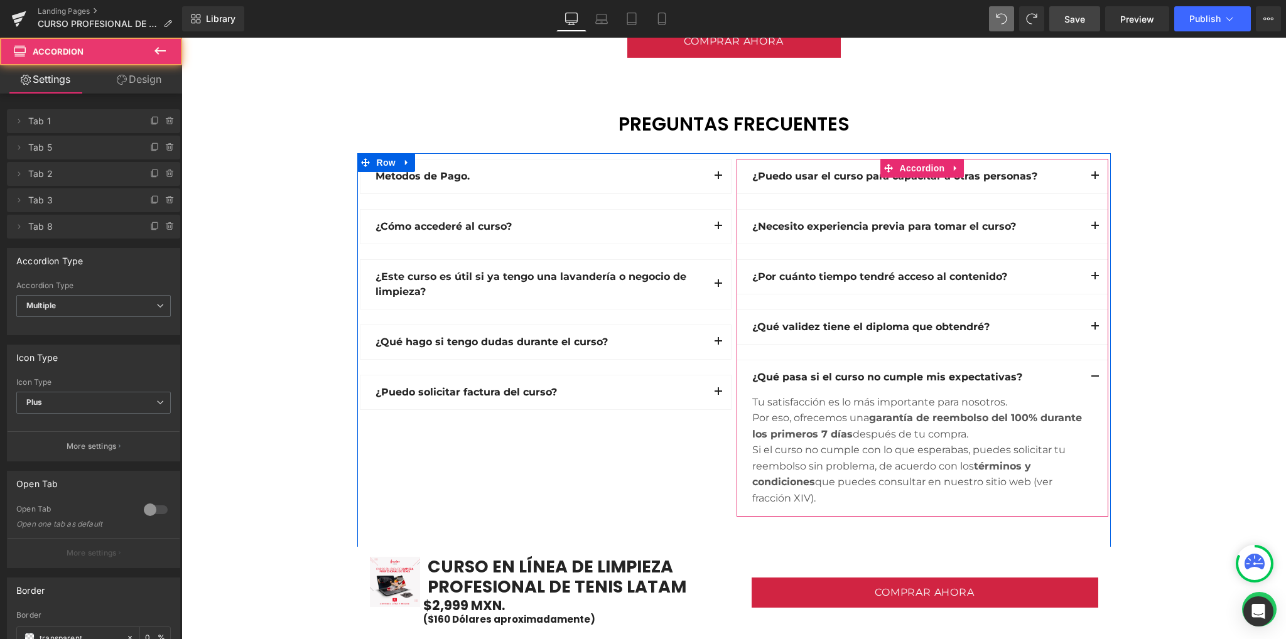
scroll to position [3433, 0]
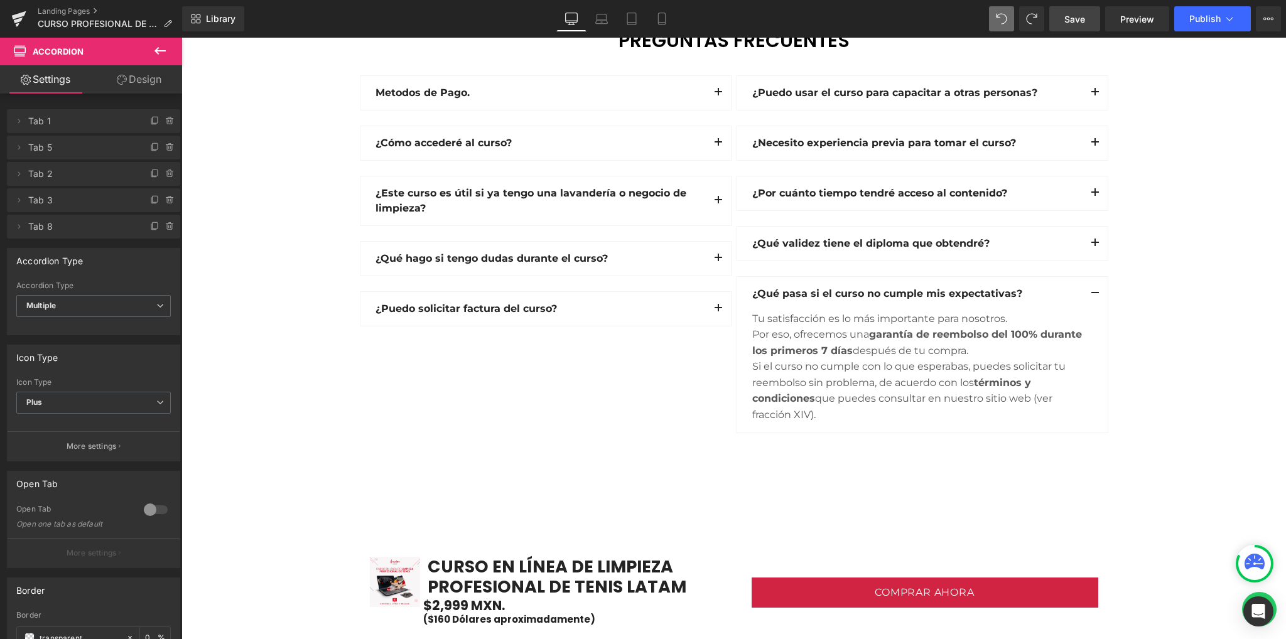
click at [1071, 26] on link "Save" at bounding box center [1074, 18] width 51 height 25
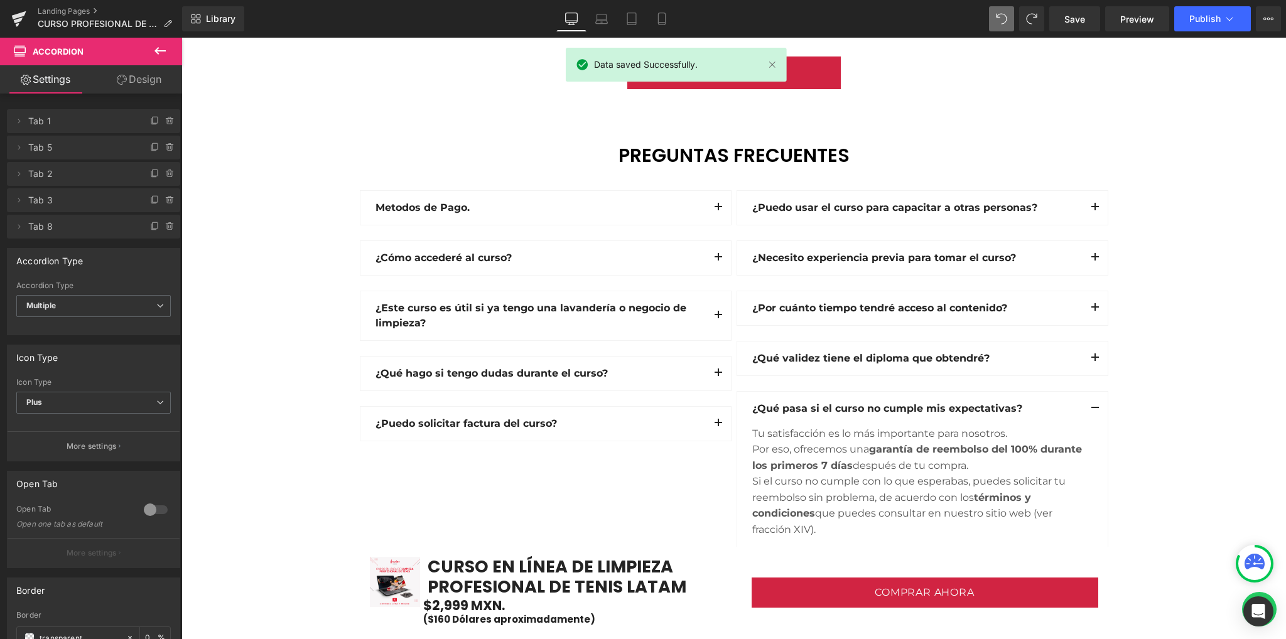
scroll to position [3349, 0]
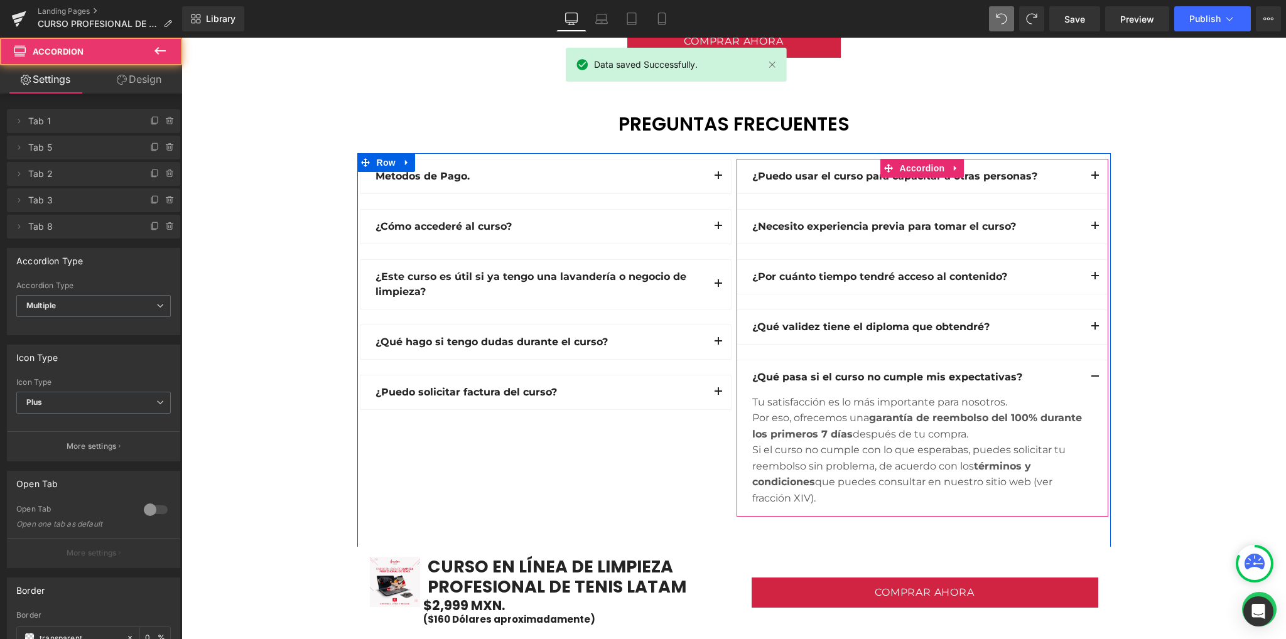
click at [1095, 380] on span "button" at bounding box center [1095, 380] width 0 height 0
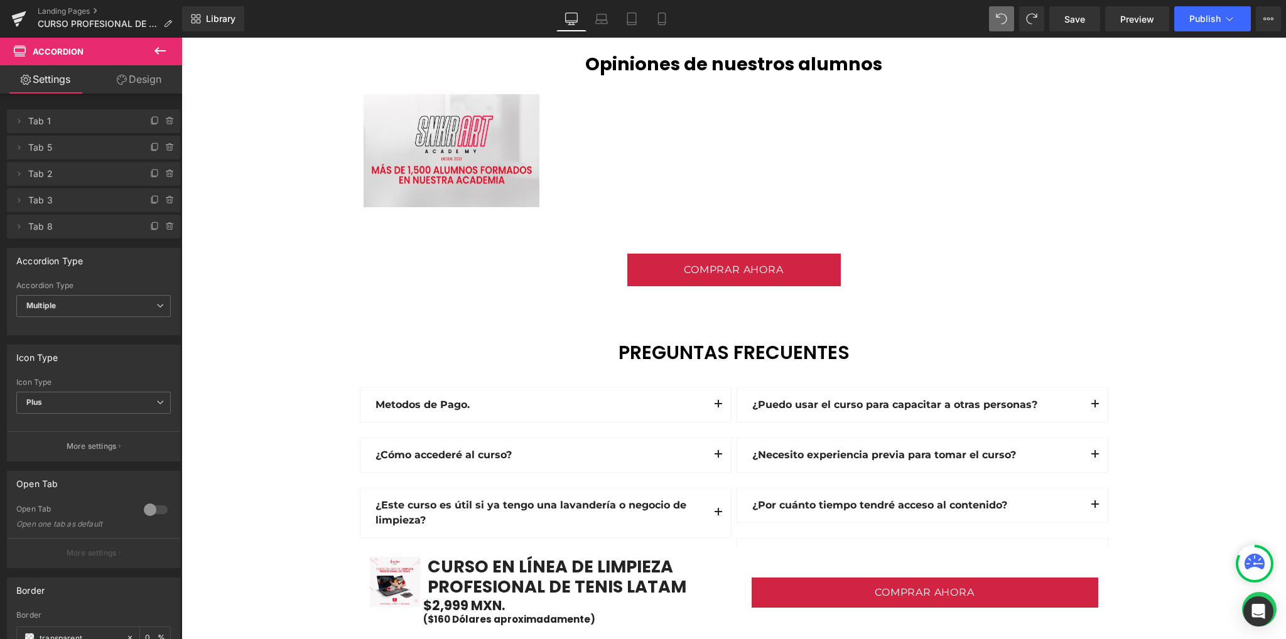
scroll to position [3182, 0]
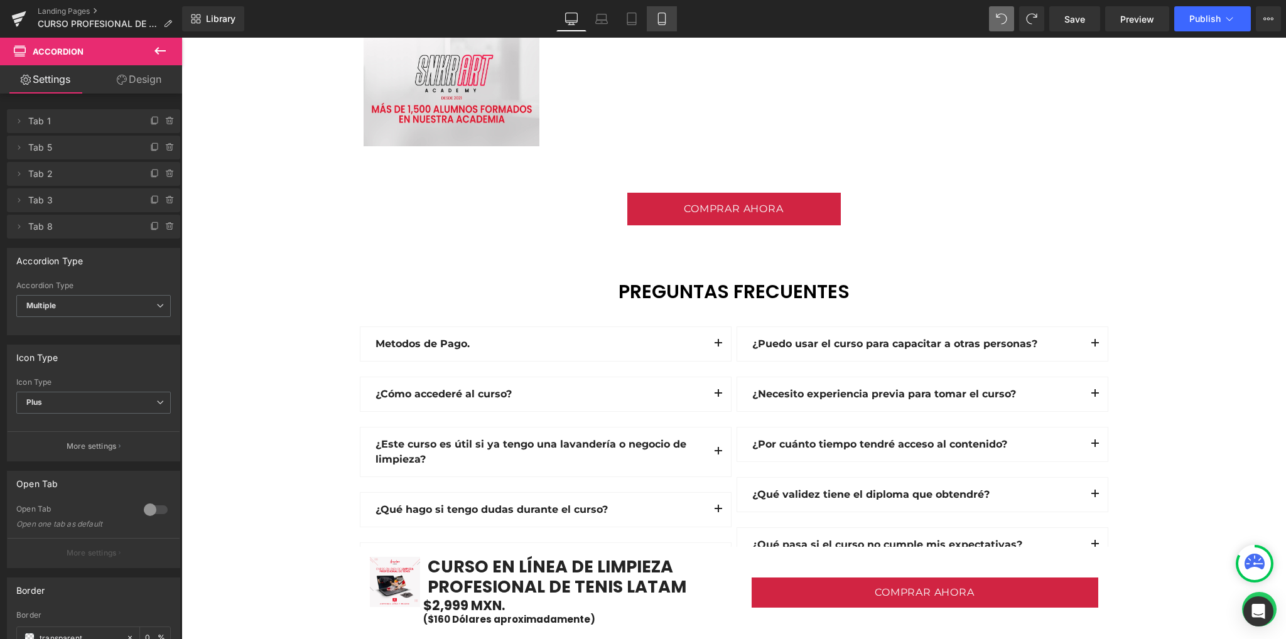
click at [663, 17] on icon at bounding box center [662, 19] width 13 height 13
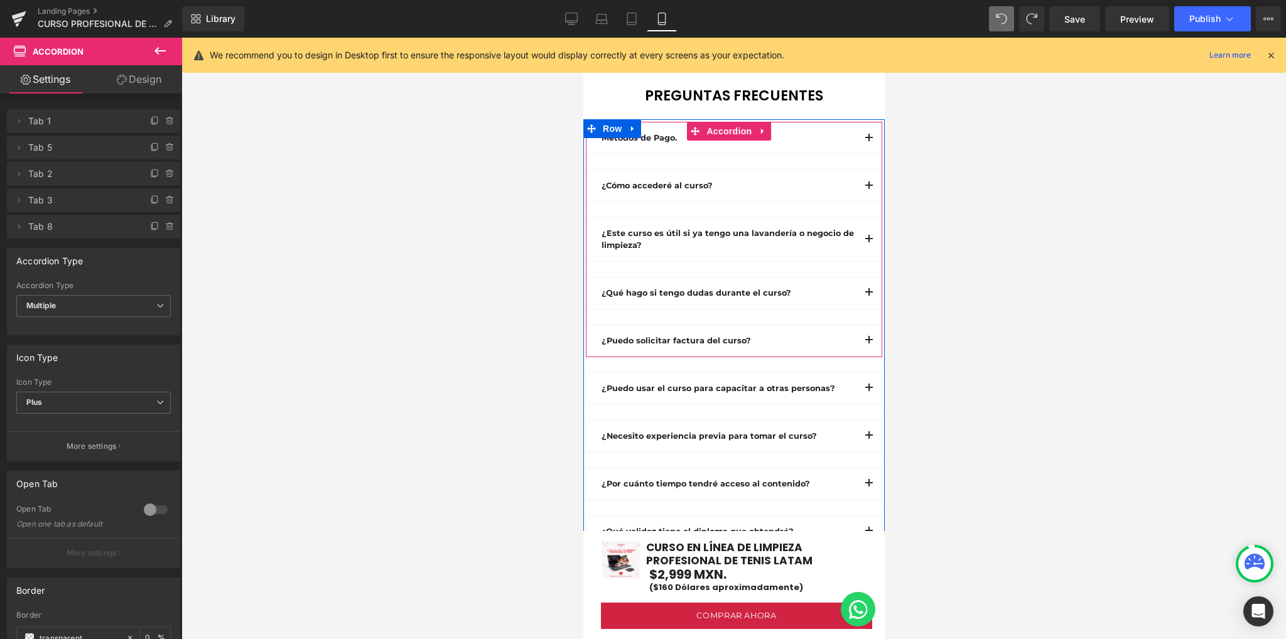
scroll to position [4270, 0]
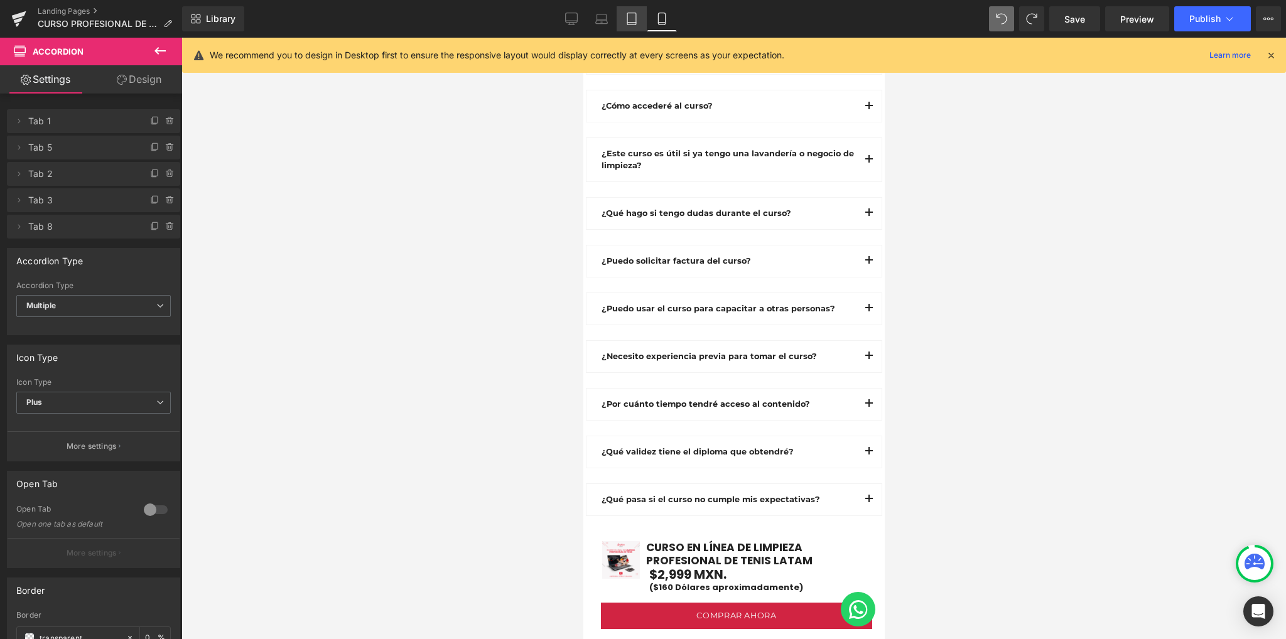
click at [634, 16] on icon at bounding box center [632, 19] width 13 height 13
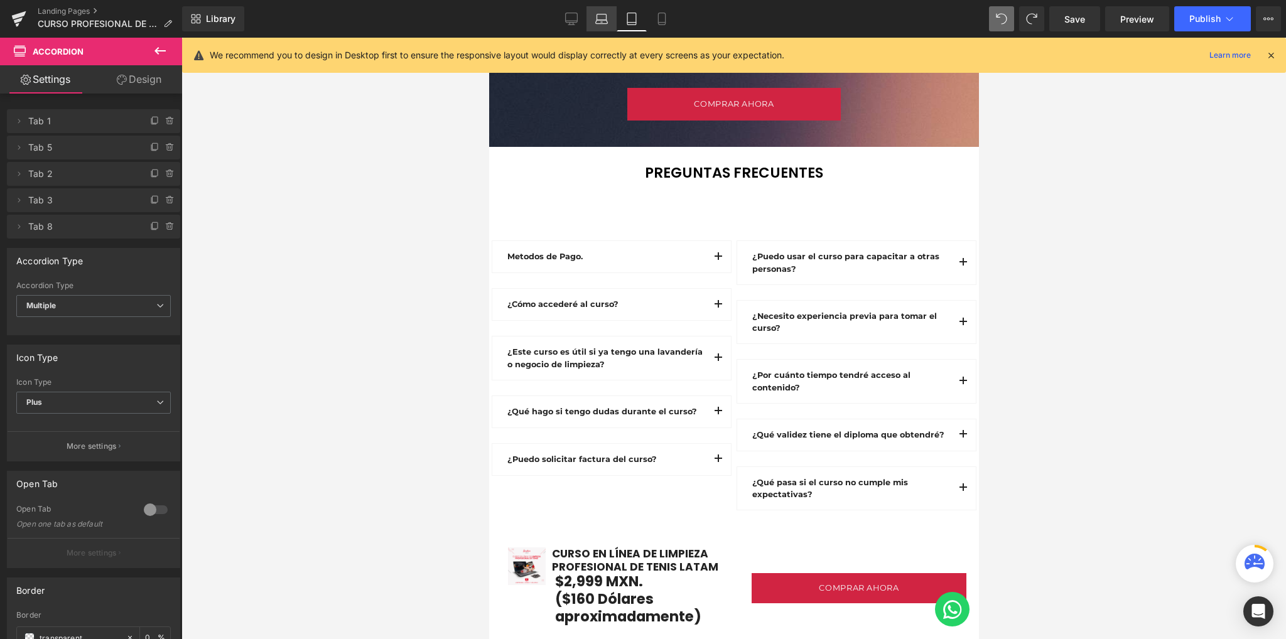
click at [600, 17] on icon at bounding box center [601, 19] width 13 height 13
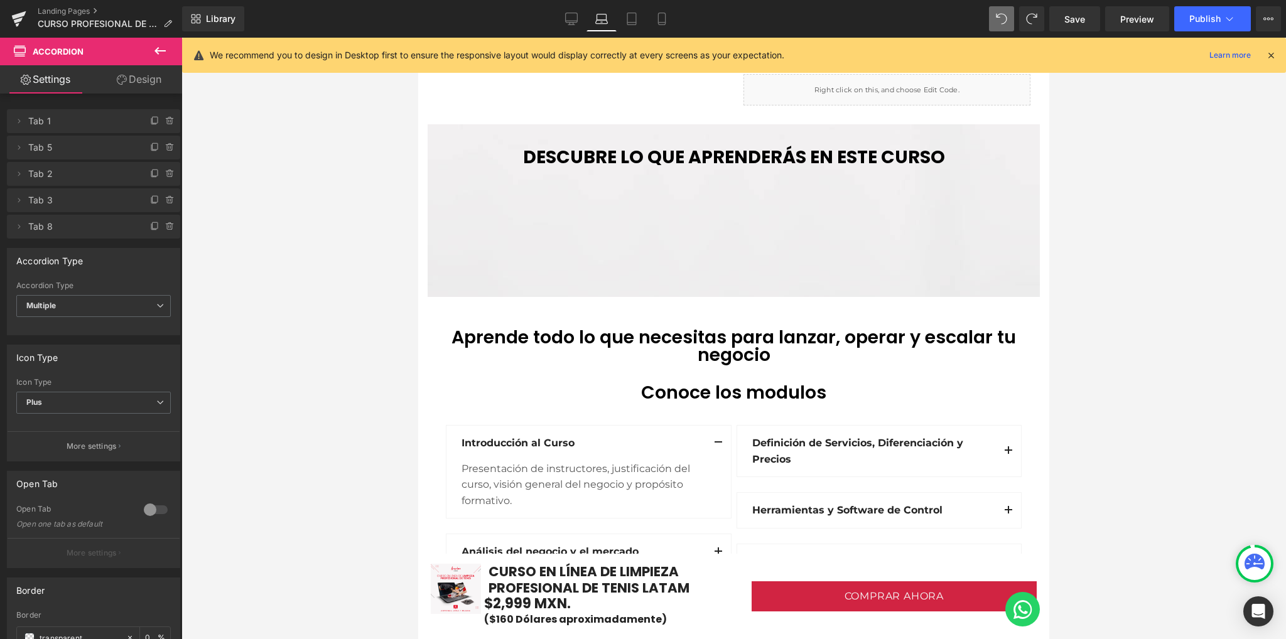
scroll to position [1596, 0]
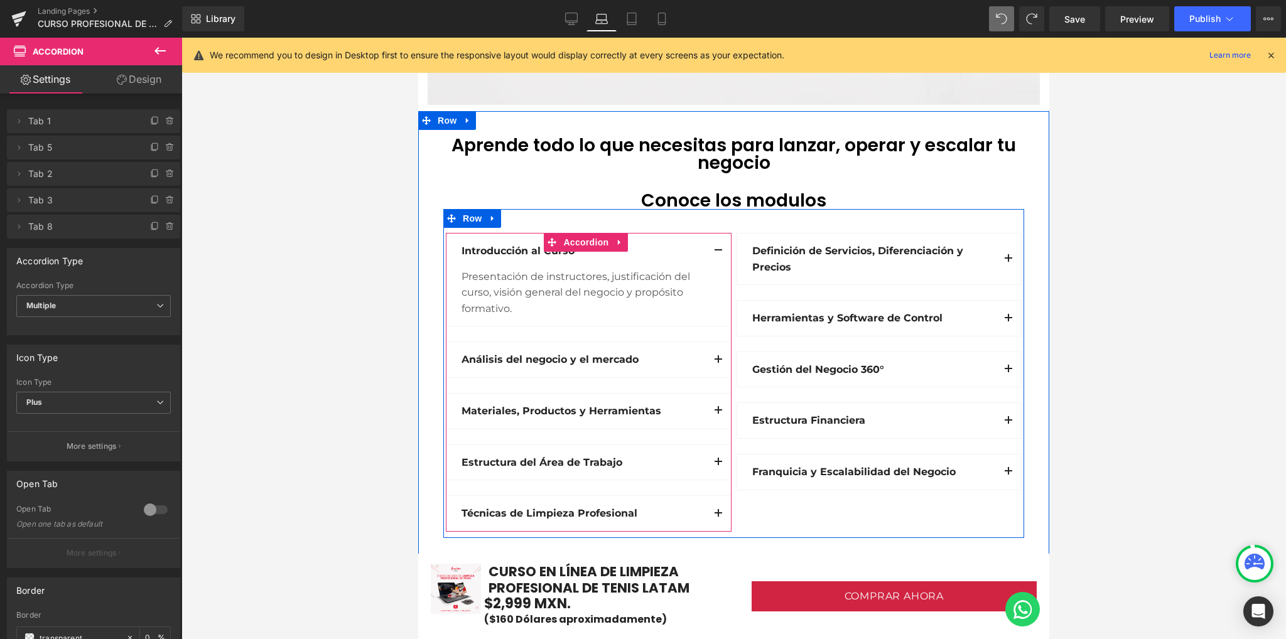
click at [718, 254] on span "button" at bounding box center [718, 254] width 0 height 0
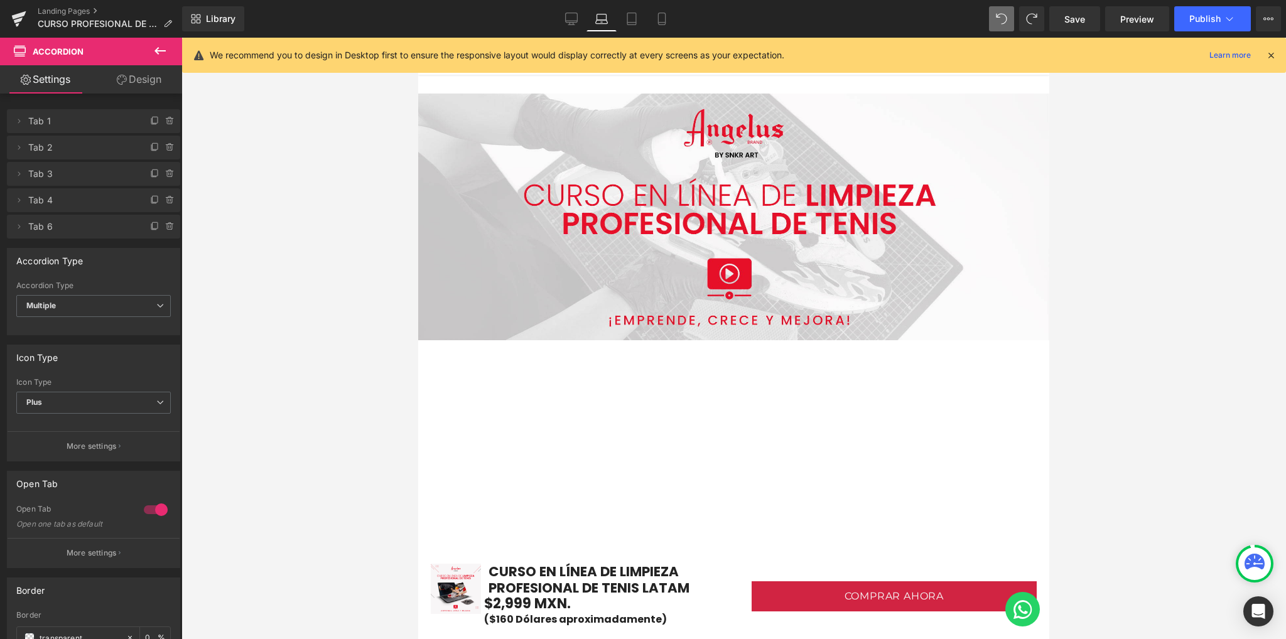
scroll to position [0, 0]
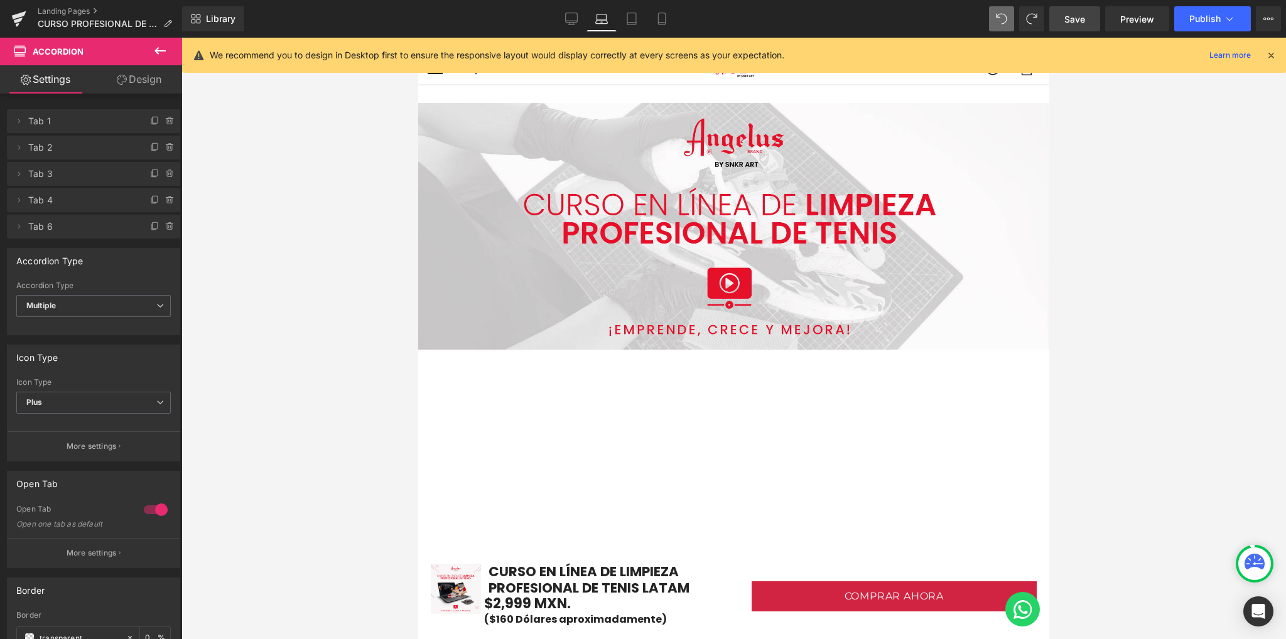
click at [1078, 17] on span "Save" at bounding box center [1075, 19] width 21 height 13
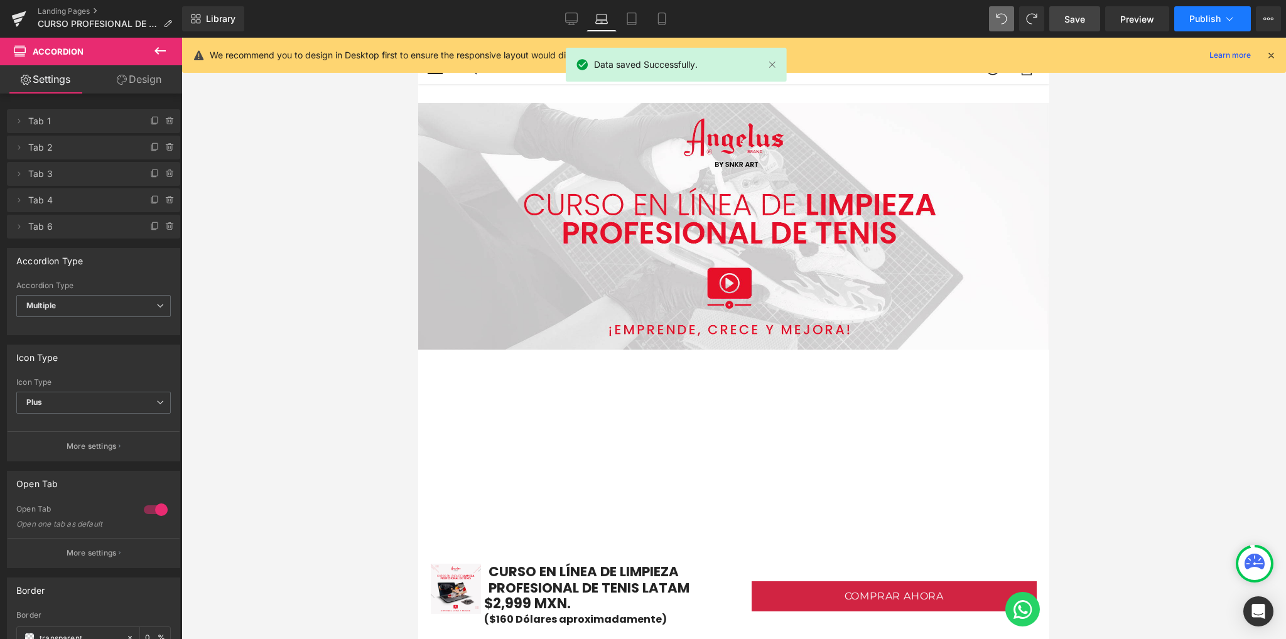
click at [1191, 18] on span "Publish" at bounding box center [1204, 19] width 31 height 10
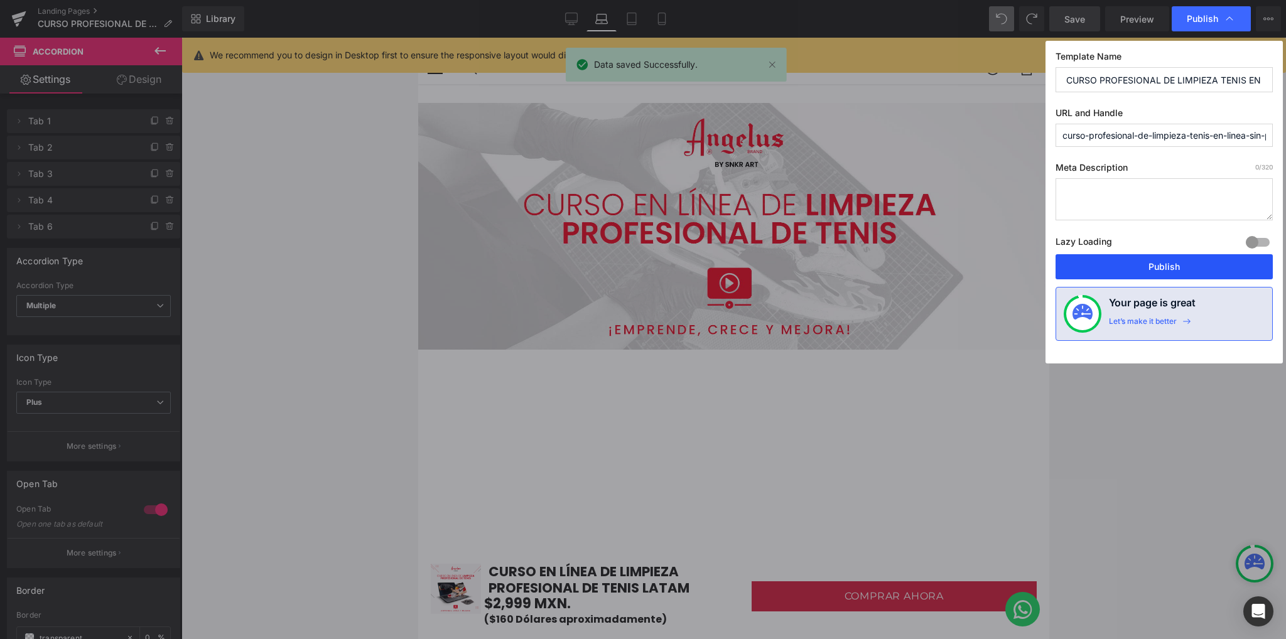
click at [1143, 274] on button "Publish" at bounding box center [1164, 266] width 217 height 25
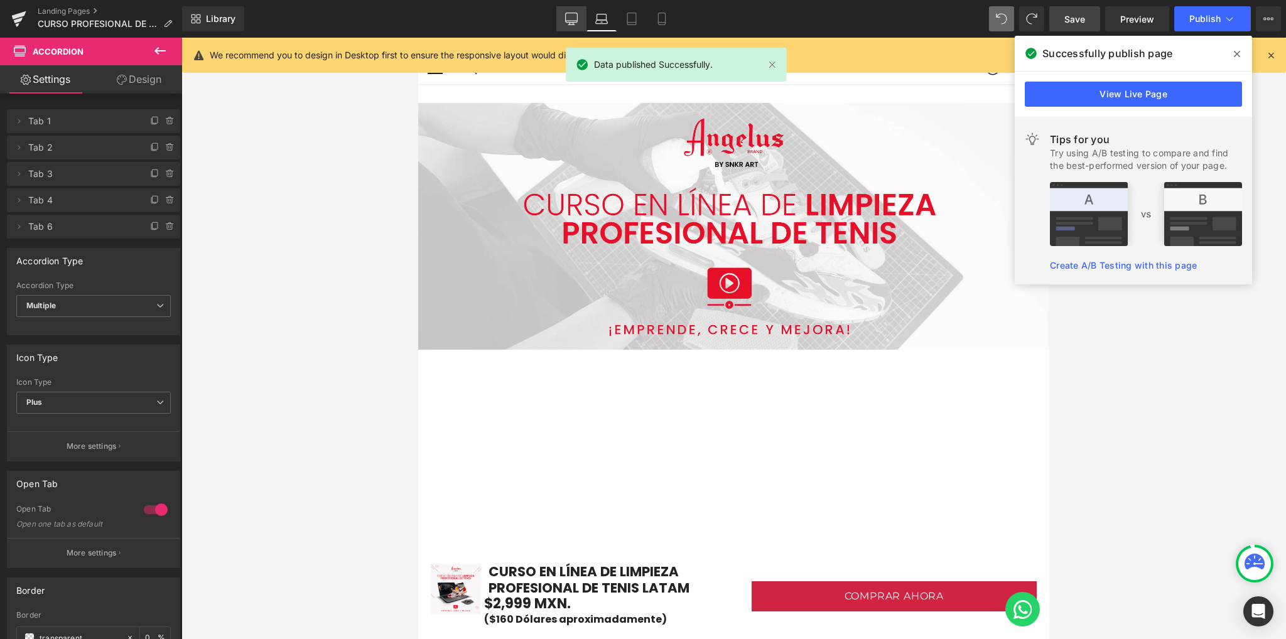
click at [578, 24] on icon at bounding box center [571, 19] width 13 height 13
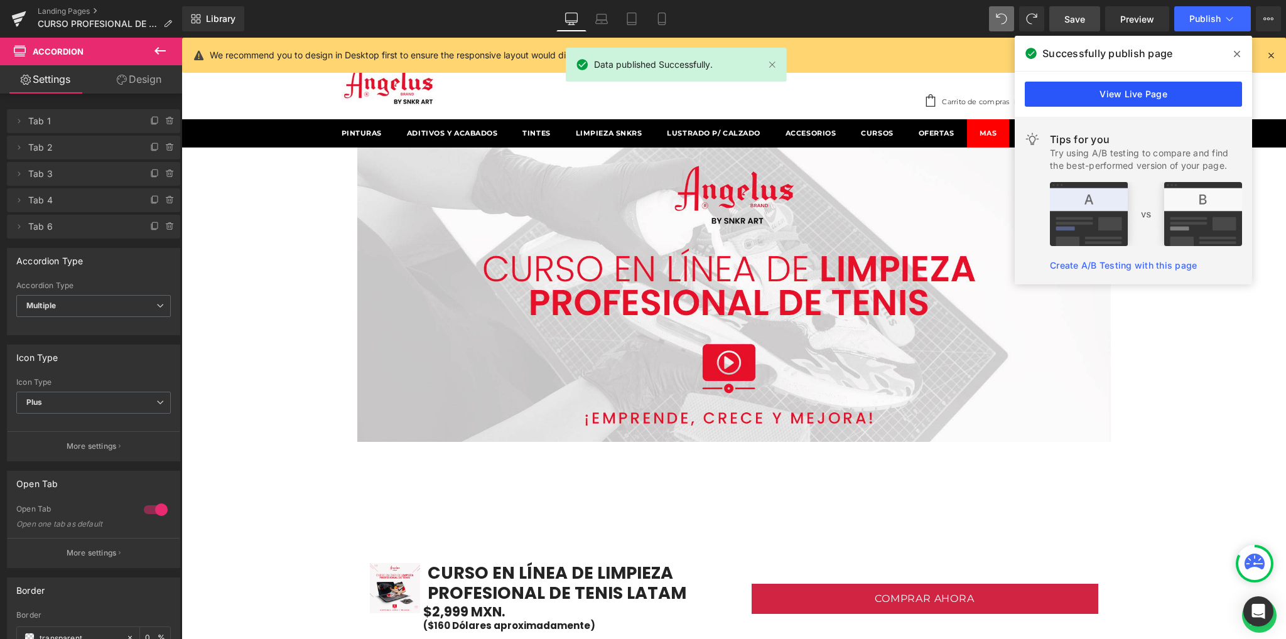
scroll to position [67, 0]
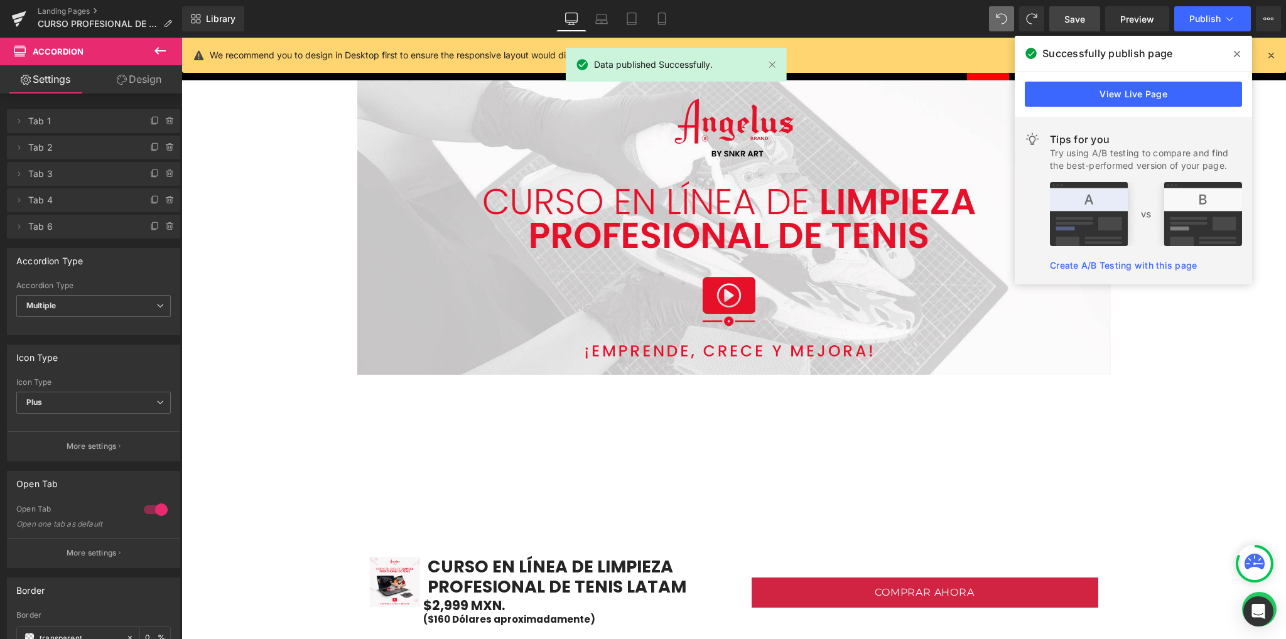
click at [1238, 56] on icon at bounding box center [1237, 54] width 6 height 6
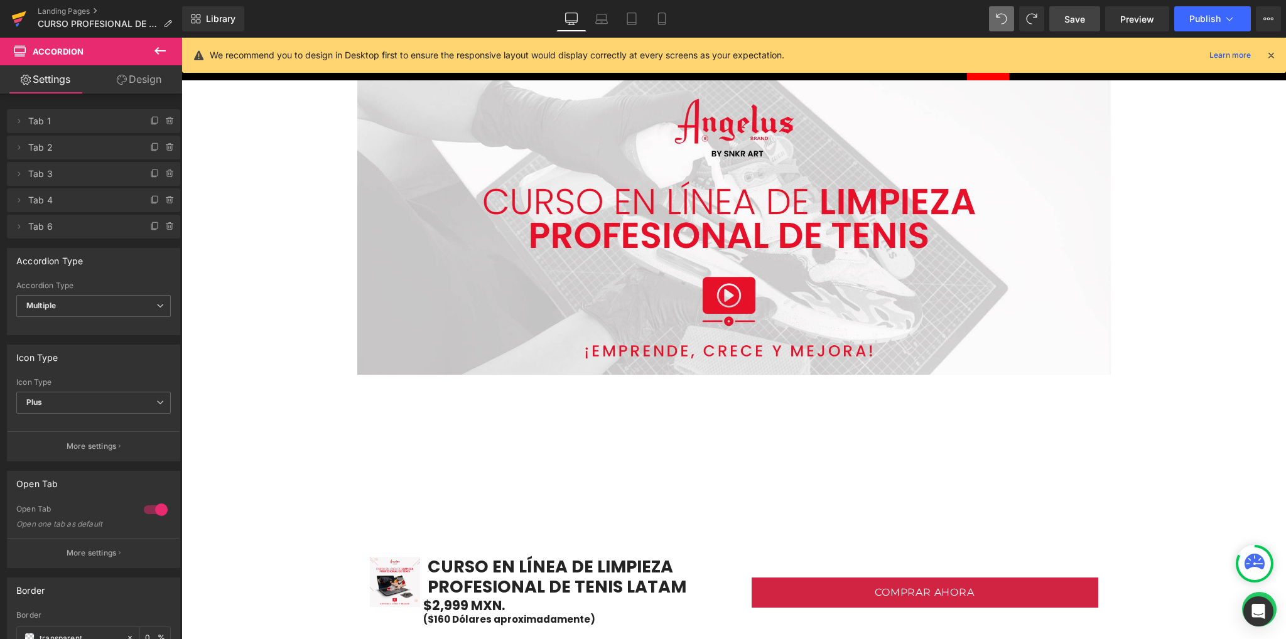
click at [21, 23] on icon at bounding box center [18, 18] width 15 height 31
